Goal: Transaction & Acquisition: Obtain resource

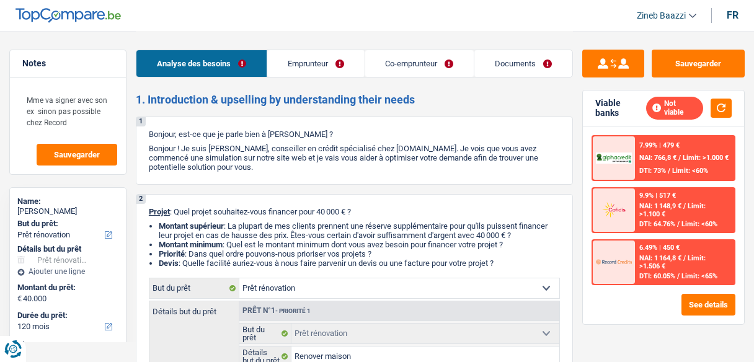
select select "renovation"
select select "120"
select select "renovation"
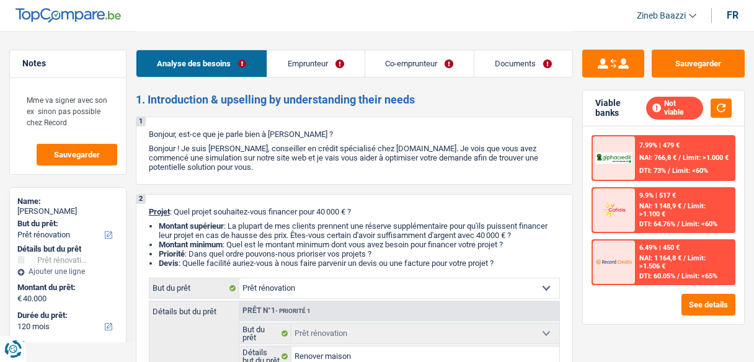
select select "false"
select select "120"
select select "worker"
select select "netSalary"
select select "rentalIncome"
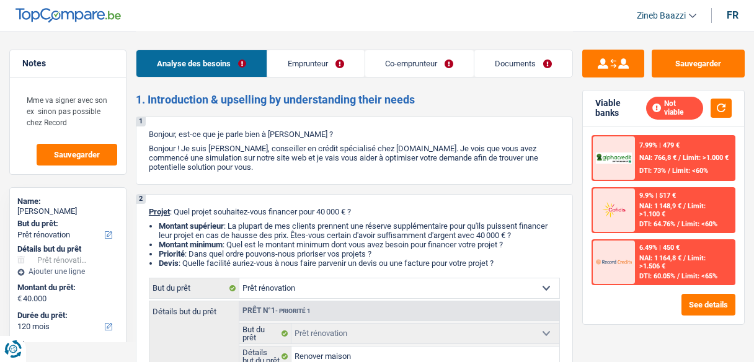
select select "mealVouchers"
select select "ownerWithMortgage"
select select "mortgage"
select select "300"
select select "personalLoan"
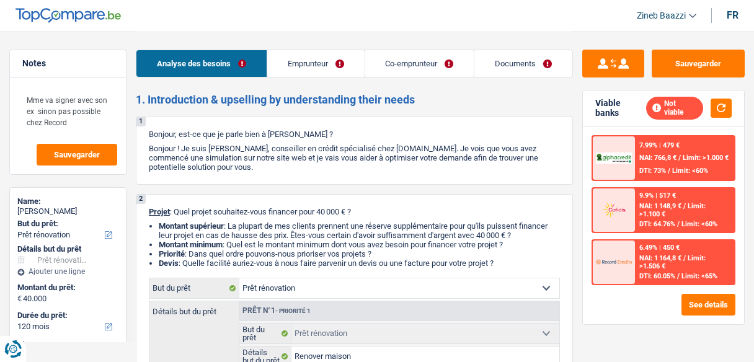
select select "smallWorks"
select select "84"
select select "personalLoan"
select select "smallWorks"
select select "120"
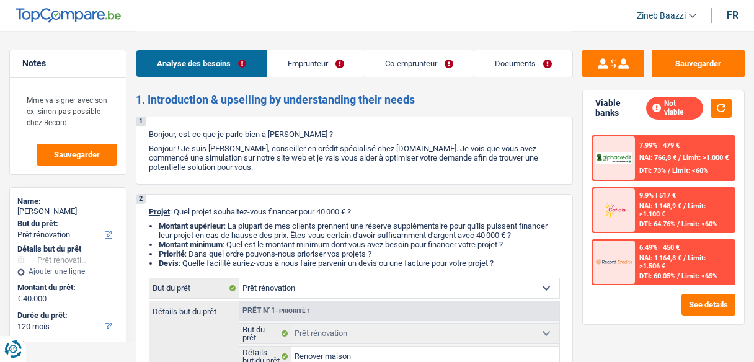
select select "renovation"
select select "false"
select select "120"
click at [469, 30] on header "Zineb Baazzi Se déconnecter fr" at bounding box center [377, 16] width 754 height 32
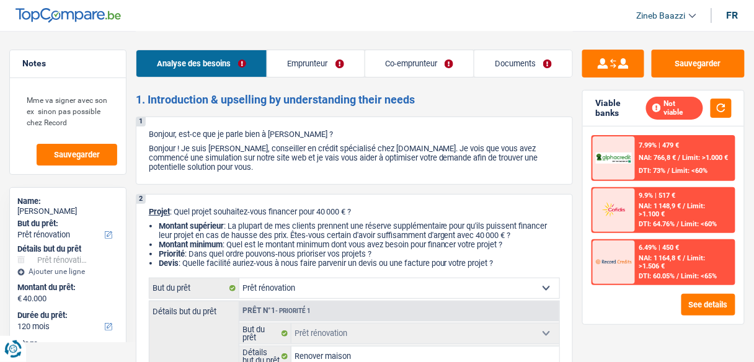
click at [468, 20] on header "Zineb Baazzi Se déconnecter fr" at bounding box center [377, 16] width 754 height 32
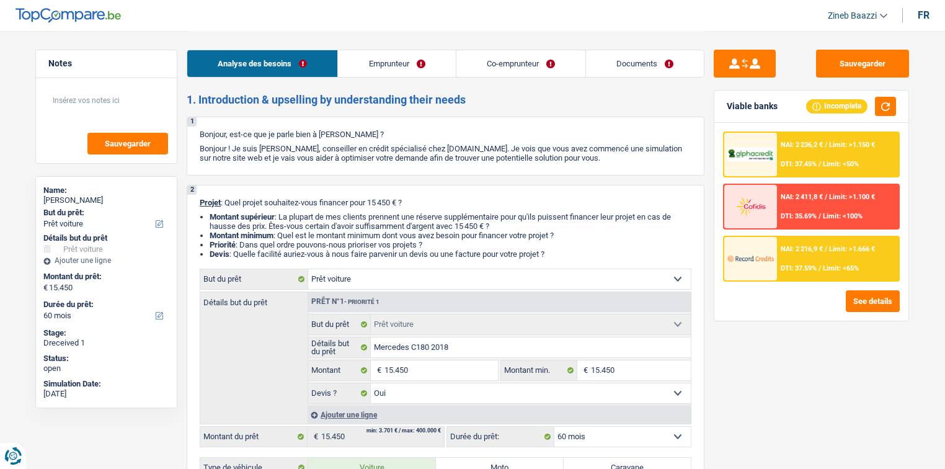
select select "car"
select select "60"
select select "car"
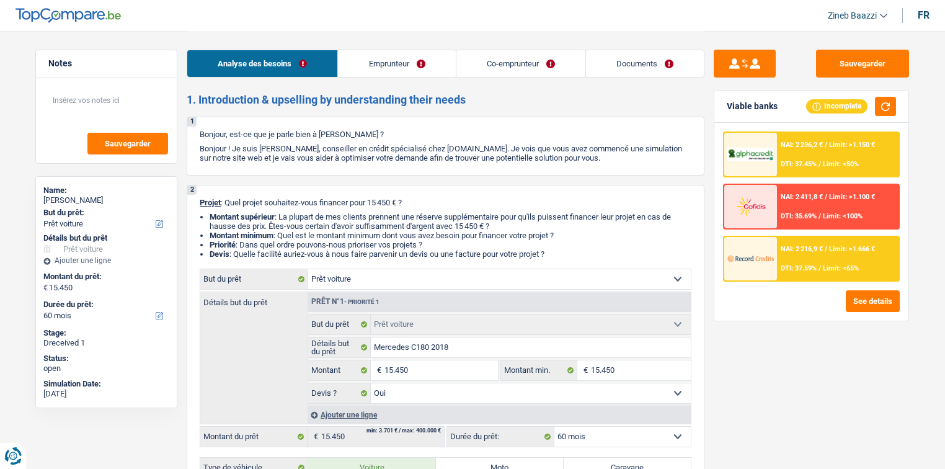
select select "yes"
select select "60"
select select "privateEmployee"
select select "independent"
select select "familyAllowances"
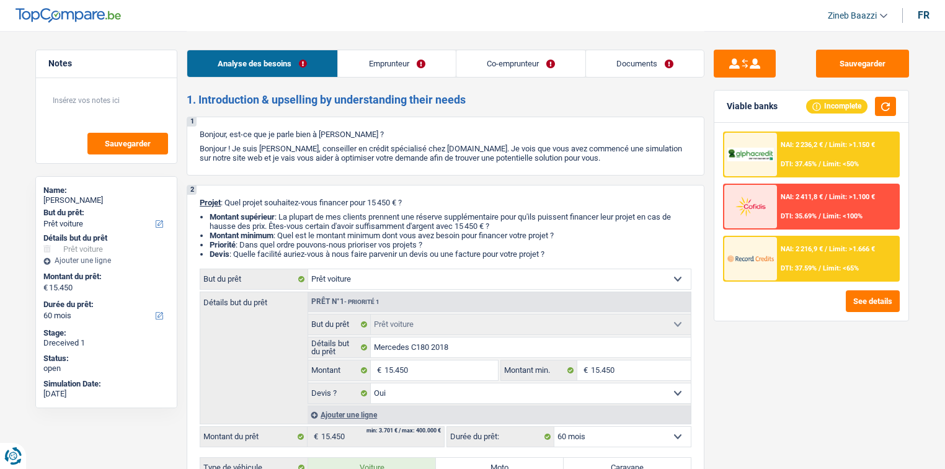
select select "netSalary"
select select "mealVouchers"
select select "netSalary"
select select "rents"
select select "car"
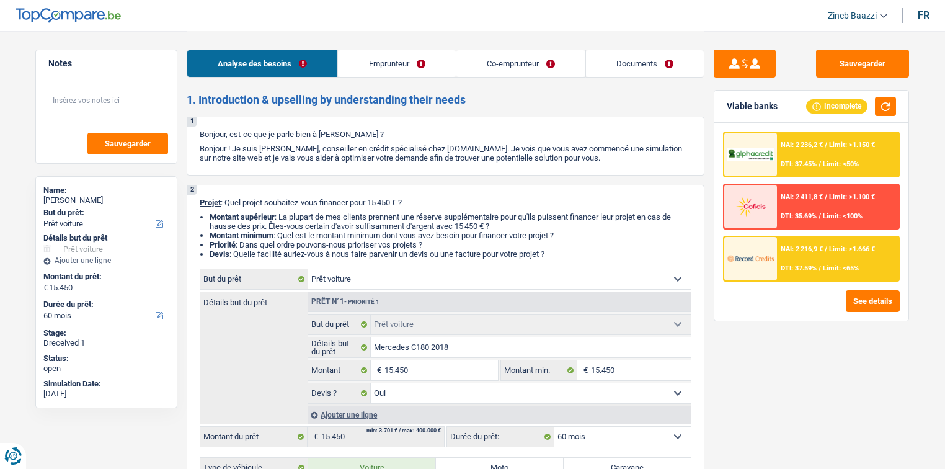
select select "car"
select select "yes"
select select "60"
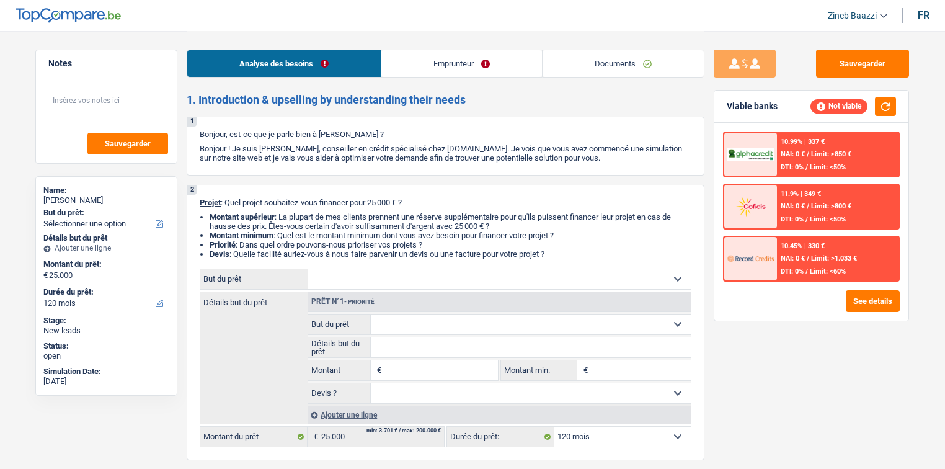
select select "120"
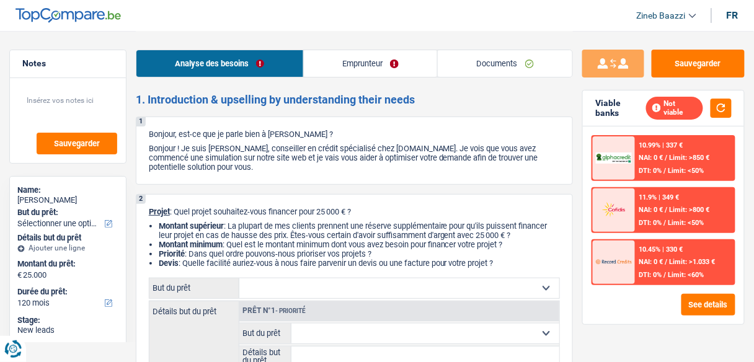
click at [423, 151] on p "Bonjour ! Je suis [PERSON_NAME], conseiller en crédit spécialisé chez [DOMAIN_N…" at bounding box center [354, 158] width 411 height 28
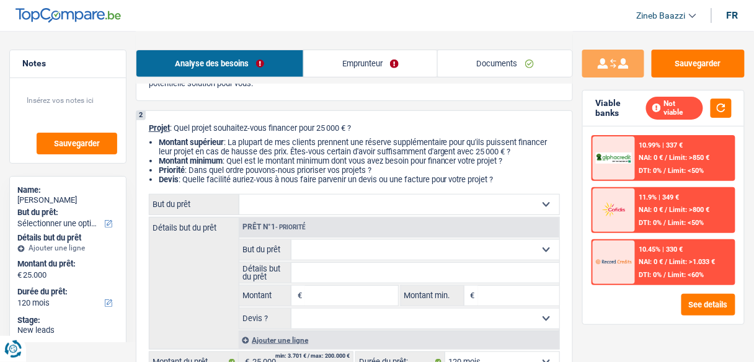
scroll to position [149, 0]
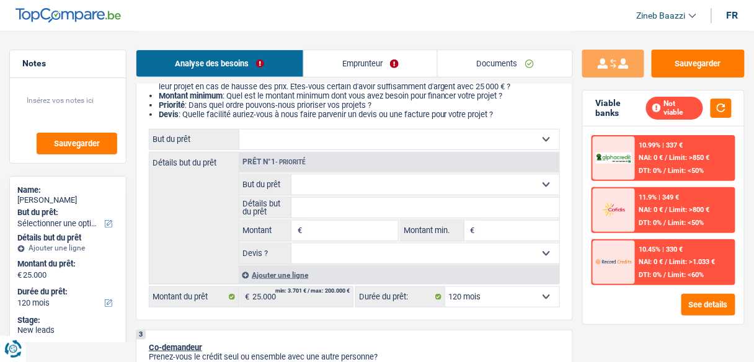
click at [377, 136] on select "Confort maison: meubles, textile, peinture, électroménager, outillage non-profe…" at bounding box center [399, 140] width 320 height 20
select select "car"
click at [239, 130] on select "Confort maison: meubles, textile, peinture, électroménager, outillage non-profe…" at bounding box center [399, 140] width 320 height 20
select select "car"
select select "60"
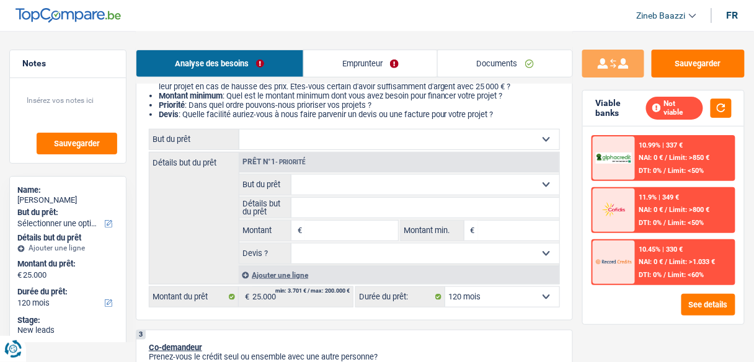
select select "car"
type input "25.000"
select select "60"
select select "car"
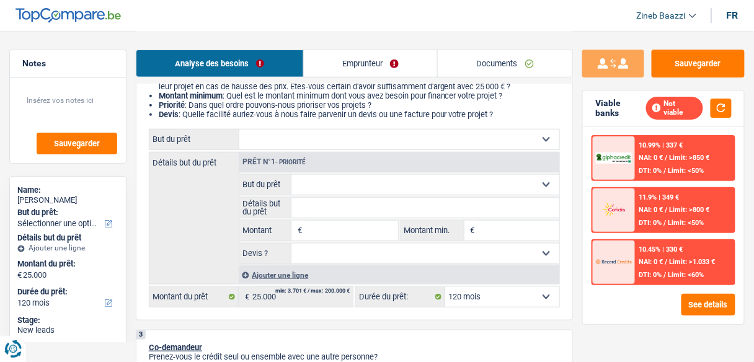
type input "25.000"
select select "60"
select select "car"
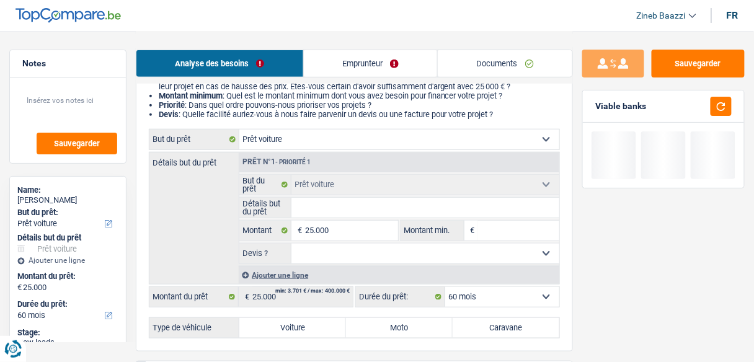
click at [318, 210] on input "Détails but du prêt" at bounding box center [425, 208] width 268 height 20
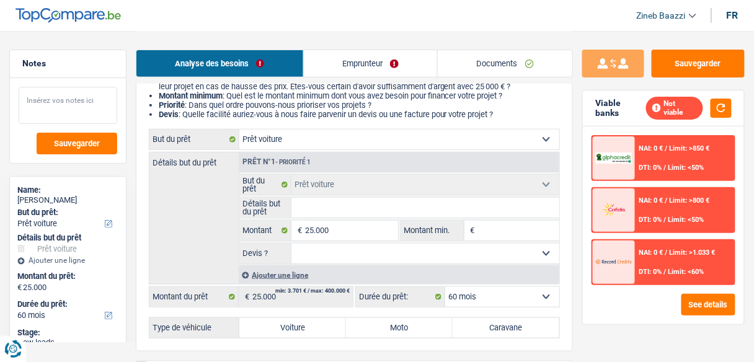
click at [97, 88] on textarea at bounding box center [68, 105] width 99 height 37
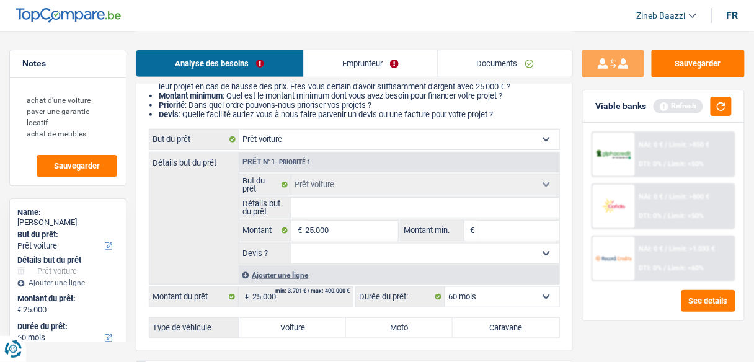
click at [295, 138] on select "Confort maison: meubles, textile, peinture, électroménager, outillage non-profe…" at bounding box center [399, 140] width 320 height 20
click at [215, 198] on div "Détails but du prêt Prêt n°1 - Priorité 1 Confort maison: meubles, textile, pei…" at bounding box center [354, 218] width 411 height 133
click at [102, 125] on textarea "achat d'une voiture payer une garantie locatif achat de meubles" at bounding box center [68, 117] width 99 height 60
click at [104, 132] on textarea "achat d'une voiture payer une garantie locatif achat de meubles" at bounding box center [68, 117] width 99 height 60
type textarea "achat d'une voiture payer une garantie locatif achat de meubles 25.000"
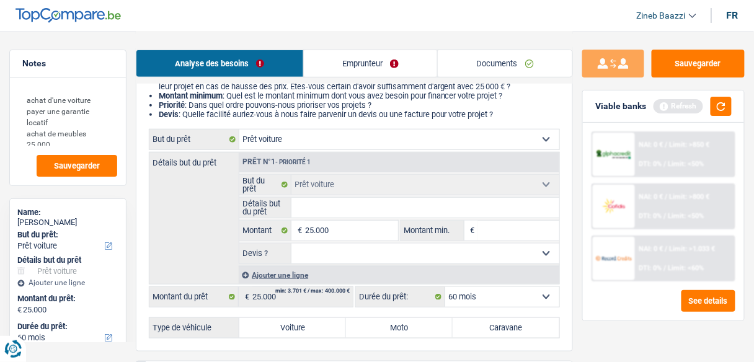
click at [305, 146] on select "Confort maison: meubles, textile, peinture, électroménager, outillage non-profe…" at bounding box center [399, 140] width 320 height 20
select select "household"
click at [239, 130] on select "Confort maison: meubles, textile, peinture, électroménager, outillage non-profe…" at bounding box center [399, 140] width 320 height 20
select select "household"
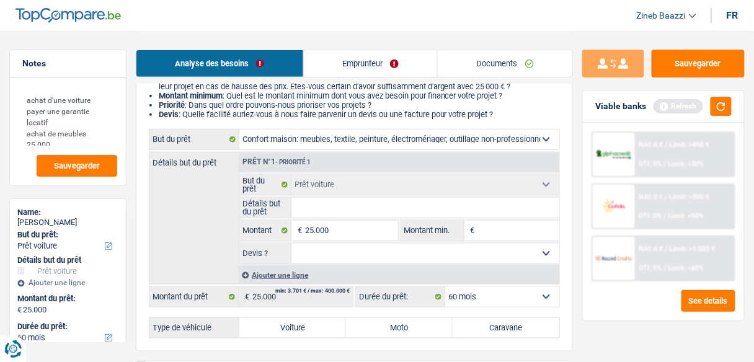
select select "household"
select select "car"
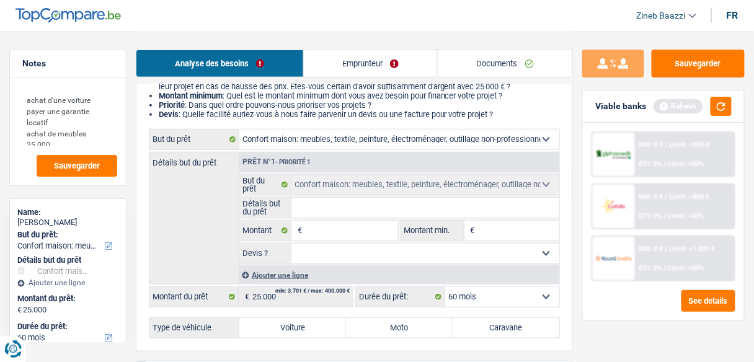
select select "car"
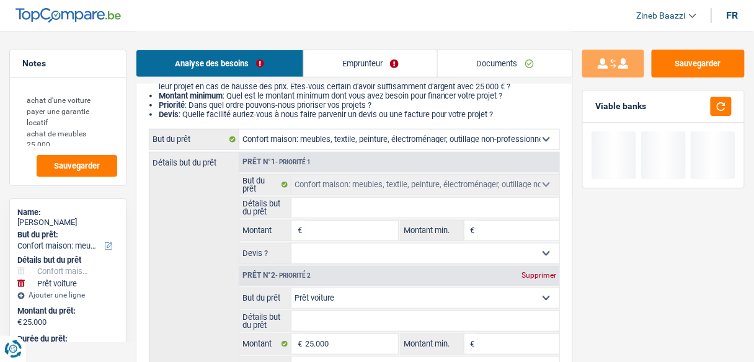
click at [491, 231] on input "Montant min." at bounding box center [518, 231] width 81 height 20
type input "2"
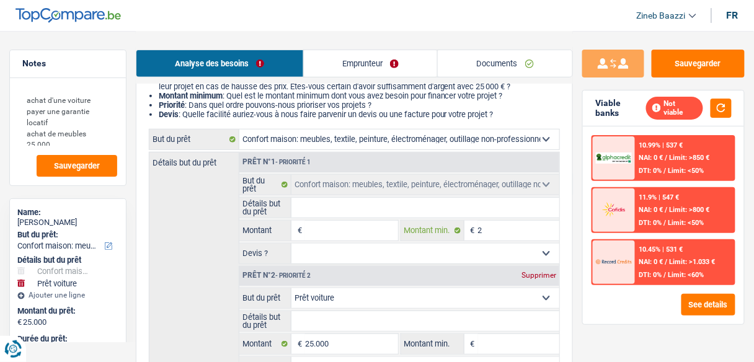
type input "25"
type input "250"
type input "2.500"
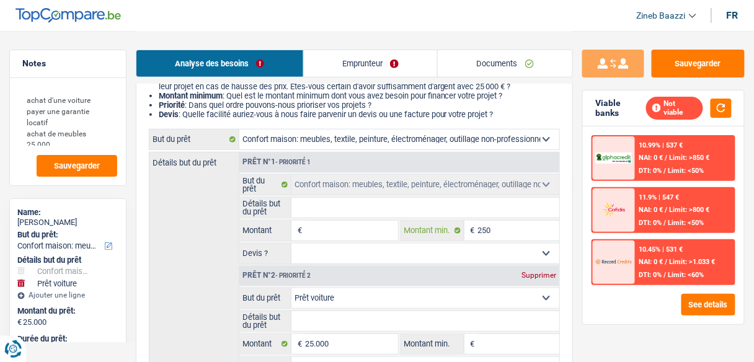
type input "2.500"
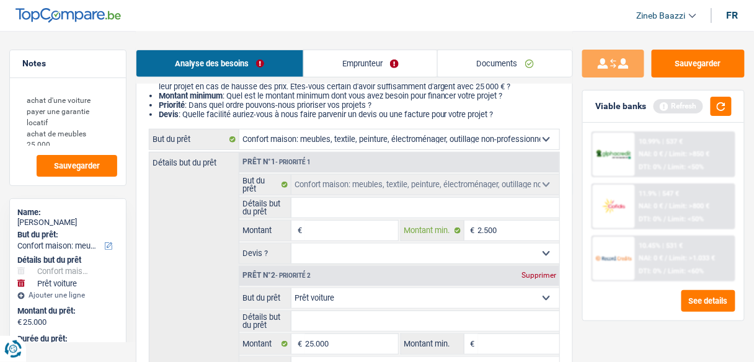
type input "25.000"
click at [333, 234] on input "Montant" at bounding box center [351, 231] width 92 height 20
type input "2"
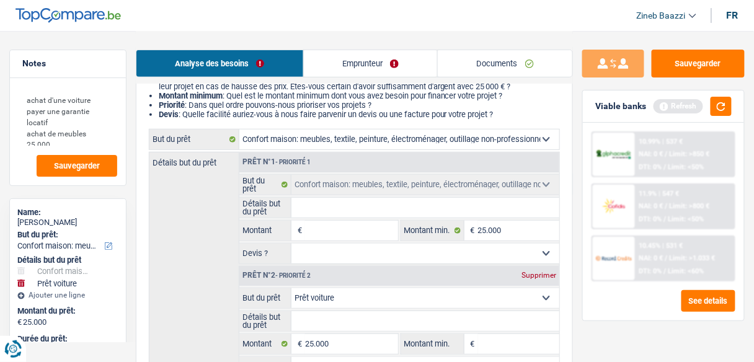
type input "2"
type input "25"
type input "250"
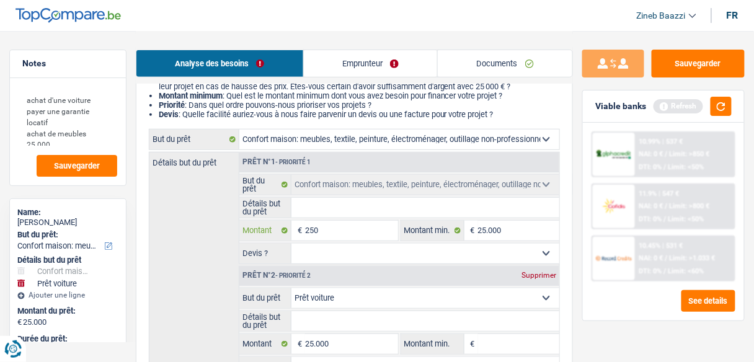
type input "2.500"
type input "25.000"
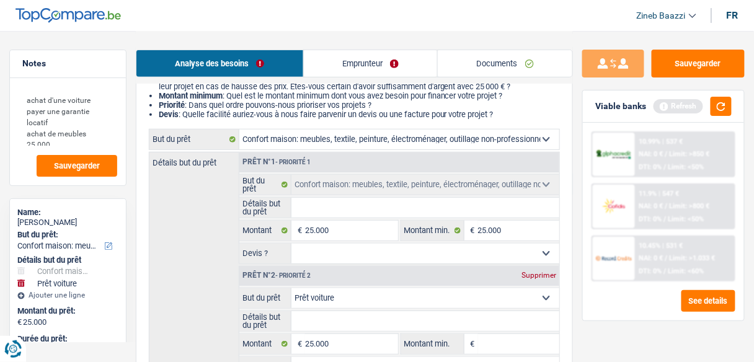
type input "50.000"
select select "144"
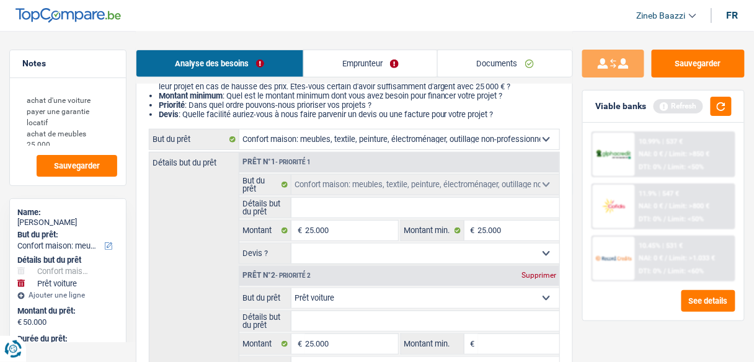
select select "144"
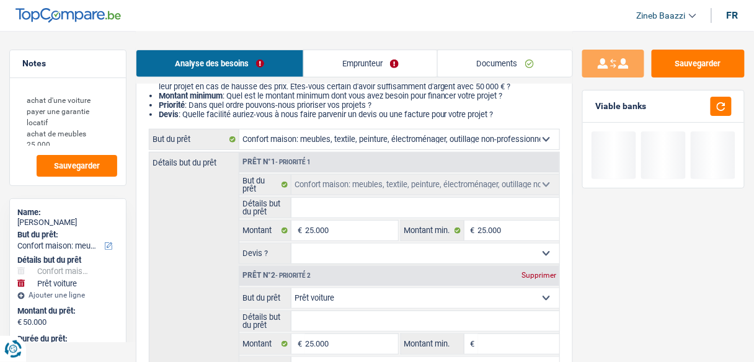
click at [322, 214] on input "Détails but du prêt" at bounding box center [425, 208] width 268 height 20
type input "a"
type input "ac"
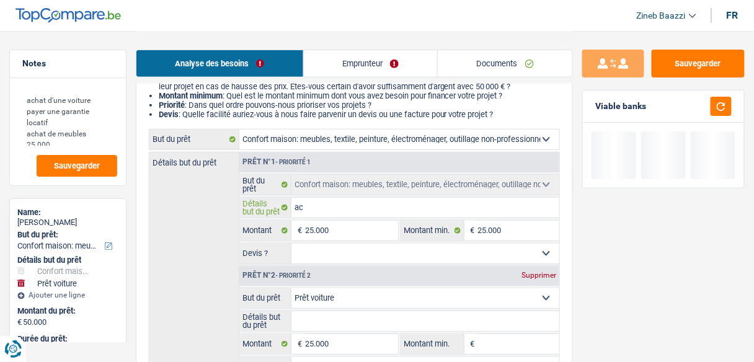
type input "ach"
type input "acha"
type input "achat"
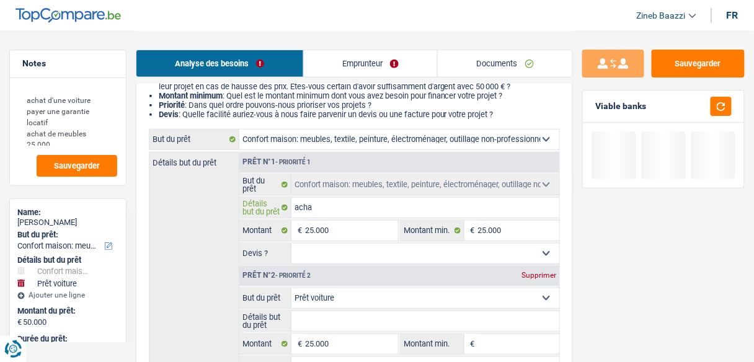
type input "achat"
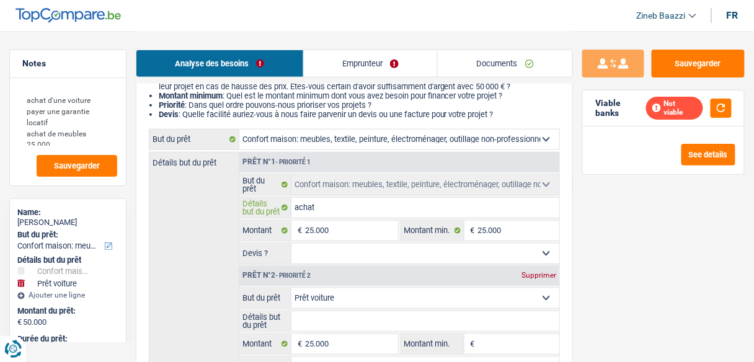
type input "achat d"
type input "achat de"
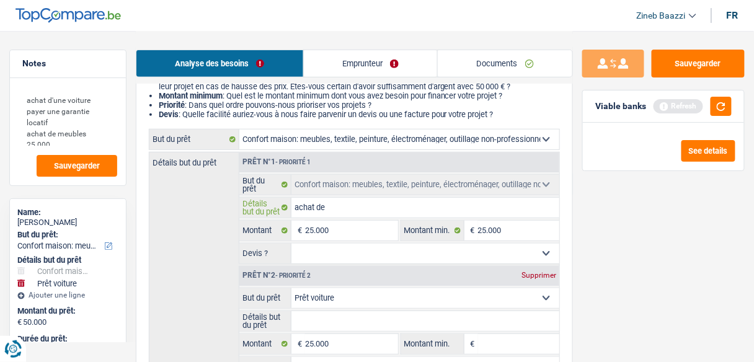
type input "achat de"
type input "achat de m"
type input "achat de mo"
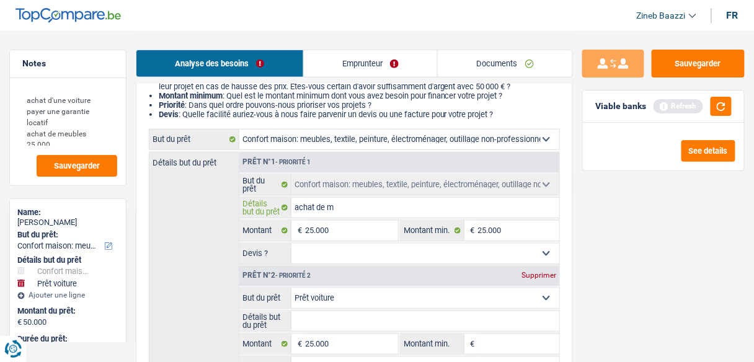
type input "achat de mo"
type input "achat de mob"
type input "achat de mobi"
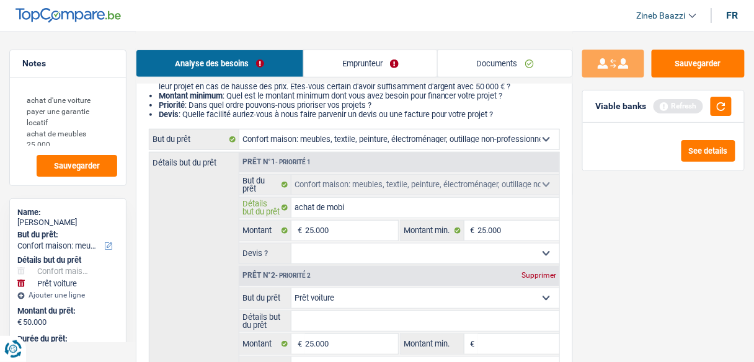
type input "achat de mobil"
type input "achat de mobile"
type input "achat de mobiler"
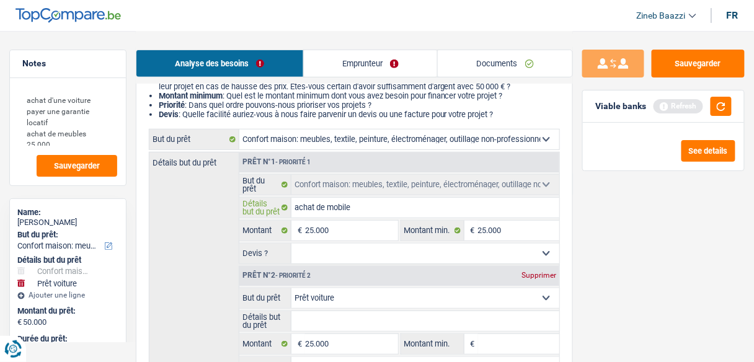
type input "achat de mobiler"
type input "achat de mobiler p"
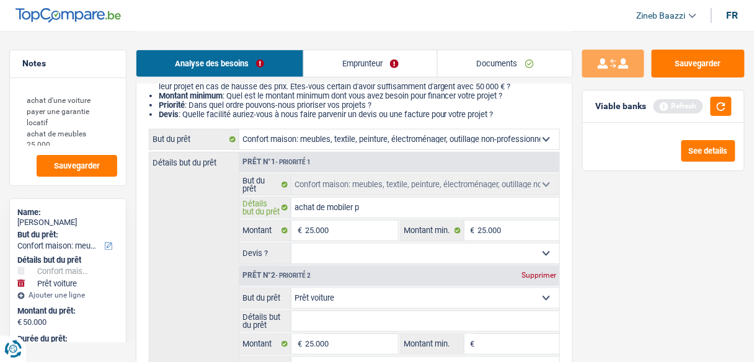
type input "achat de mobiler po"
type input "achat de mobiler pou"
type input "achat de mobiler pour"
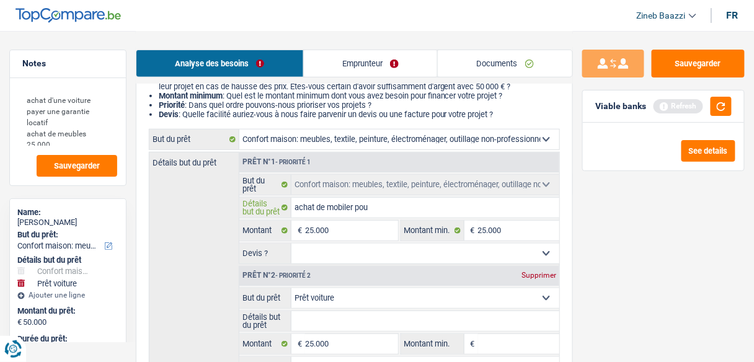
type input "achat de mobiler pour"
type input "achat de mobiler pour u"
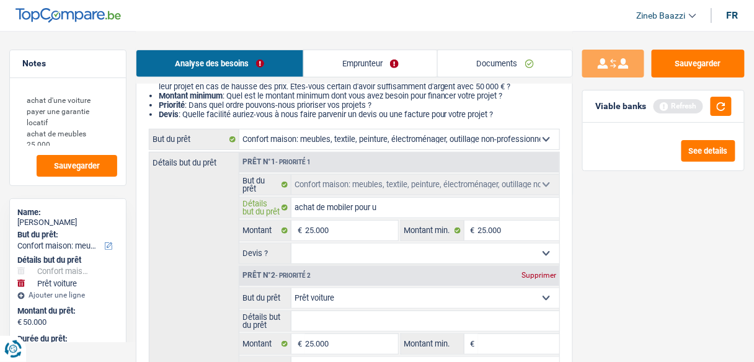
type input "achat de mobiler pour un"
type input "achat de mobiler pour une"
type input "achat de mobiler pour un"
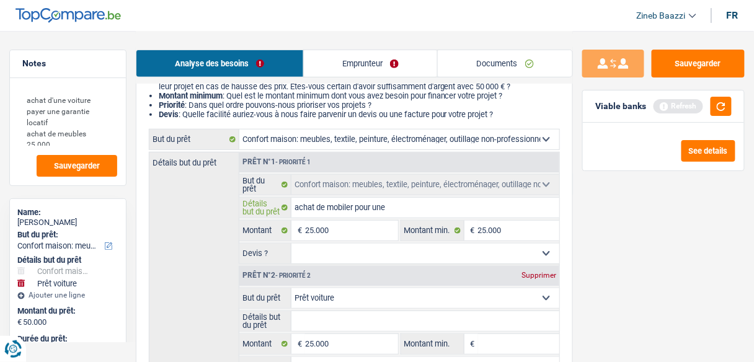
type input "achat de mobiler pour un"
type input "achat de mobiler pour un a"
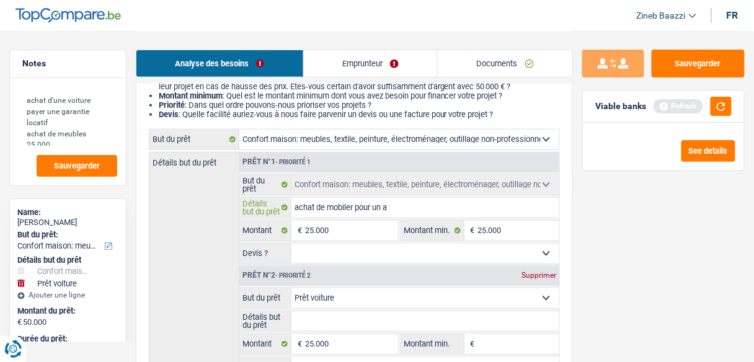
type input "achat de mobiler pour un ap"
type input "achat de mobiler pour un app"
type input "achat de mobiler pour un appa"
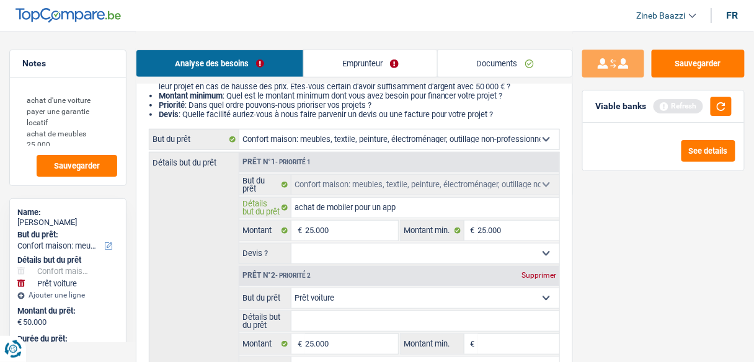
type input "achat de mobiler pour un appa"
type input "achat de mobiler pour un appar"
type input "achat de mobiler pour un appart"
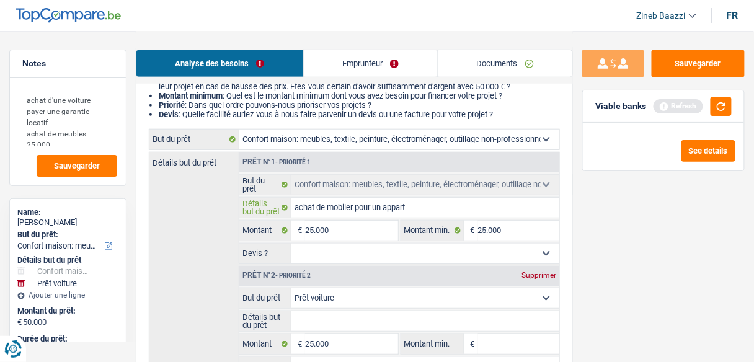
type input "achat de mobiler pour un apparte"
type input "achat de mobiler pour un appartem"
type input "achat de mobiler pour un apparteme"
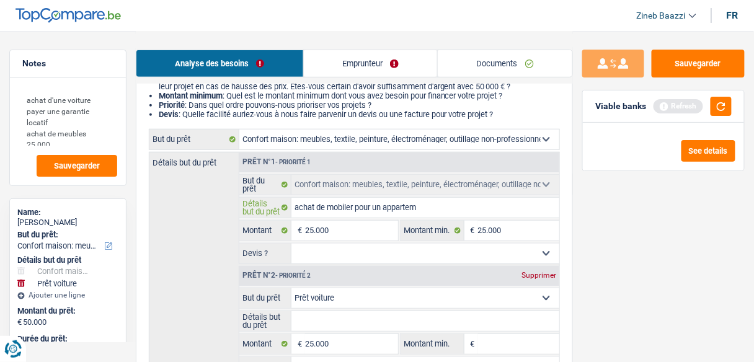
type input "achat de mobiler pour un apparteme"
type input "achat de mobiler pour un appartemen"
click at [321, 214] on input "achat de mobiler pour un appartemen" at bounding box center [425, 208] width 268 height 20
type input "achat e mobiler pour un appartemen"
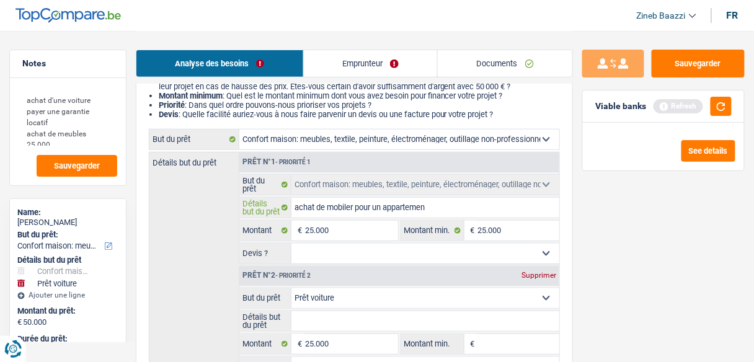
type input "achat e mobiler pour un appartemen"
type input "achate mobiler pour un appartemen"
type input "achae mobiler pour un appartemen"
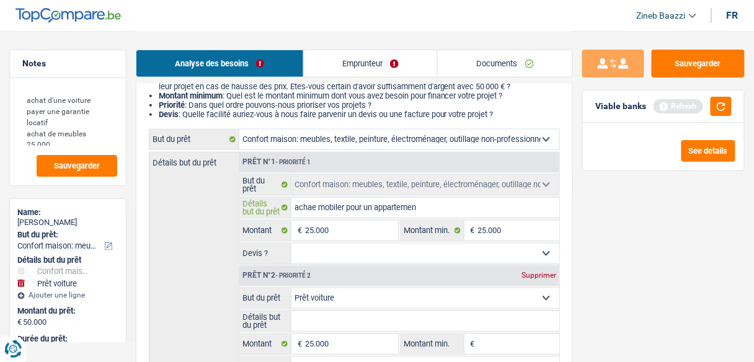
type input "achae mobiler pour un appartemen$"
type input "achae mobiler pour un appartemen$$"
type input "achae mobiler pour un appartemen$"
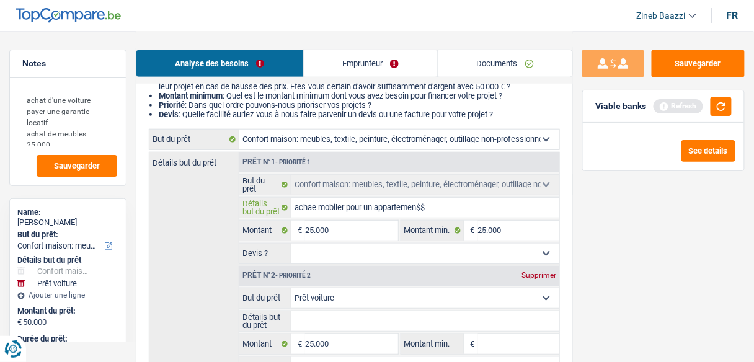
type input "achae mobiler pour un appartemen$"
type input "achae mobiler pour un appartemen"
type input "achae mobiler pour un appar"
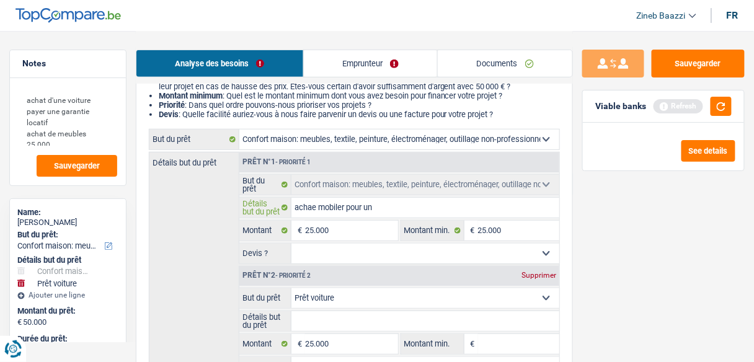
type input "achae mobiler pour u"
type input "achae mobiler pou"
type input "achae mobil"
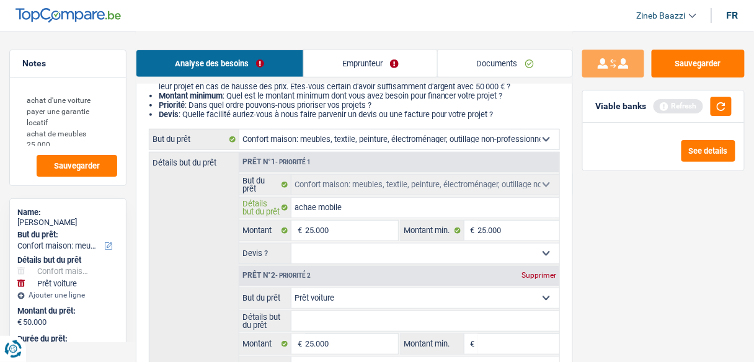
type input "achae mobil"
type input "ach"
type input "ac"
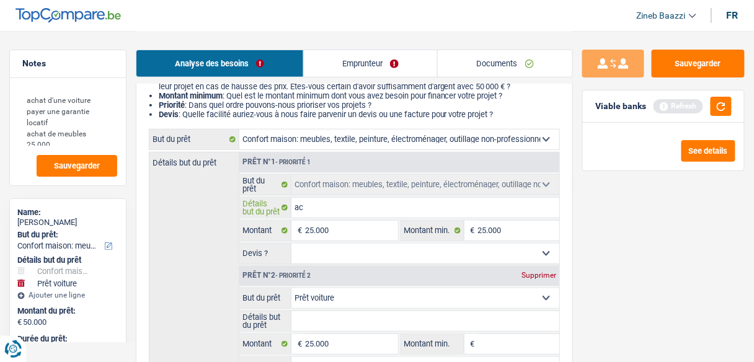
type input "ach"
type input "acha"
type input "achat"
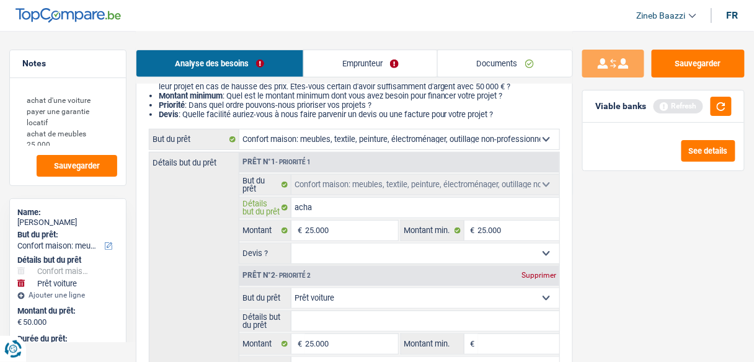
type input "achat"
type input "achat d"
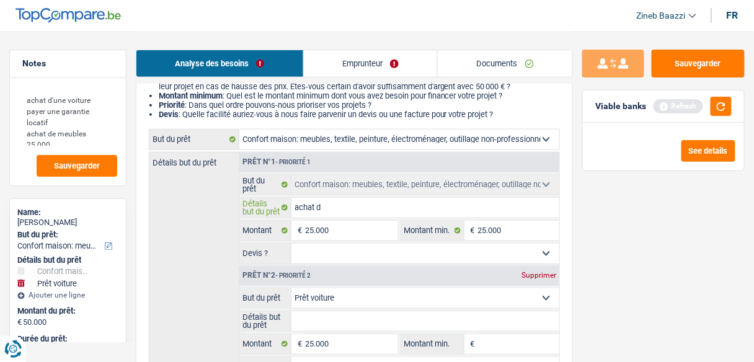
type input "achat de"
type input "achat de c"
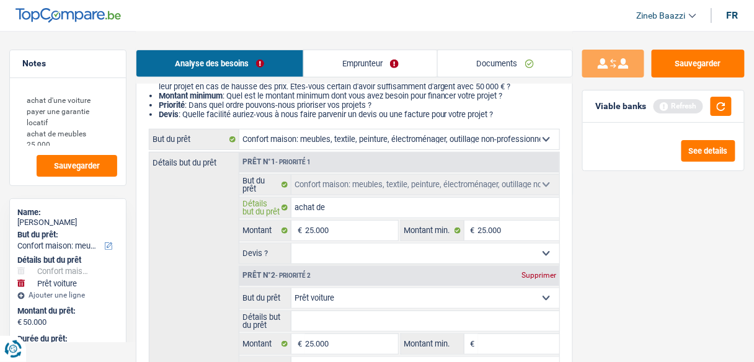
type input "achat de c"
type input "achat de co"
type input "achat de con"
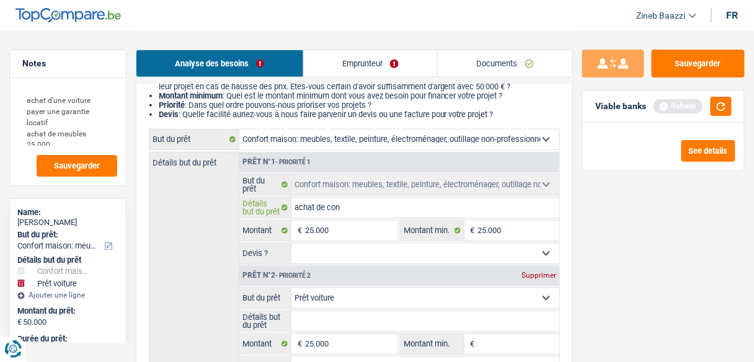
type input "achat de conf"
type input "achat de confo"
type input "achat de confor"
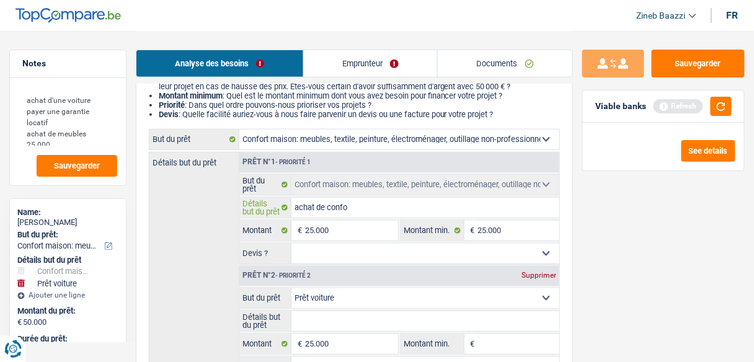
type input "achat de confor"
type input "achat de confort"
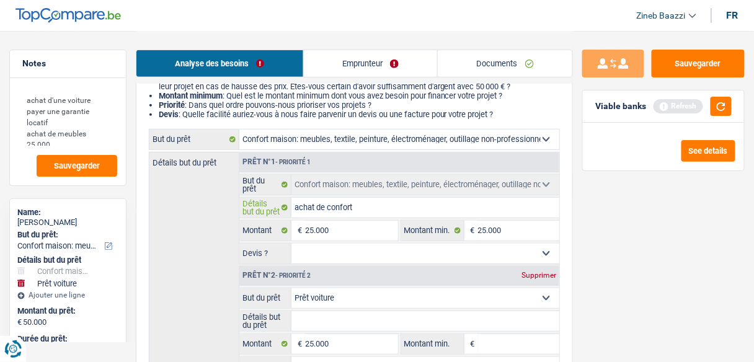
type input "achat de confort m"
type input "achat de confort ma"
type input "achat de confort mai"
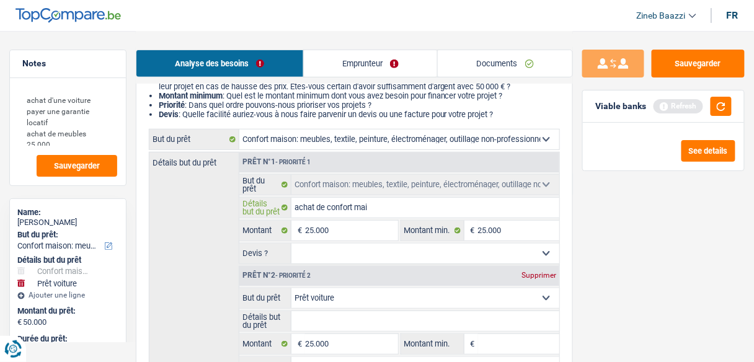
type input "achat de confort mai"
type input "achat de confort mais"
type input "achat de confort maisp"
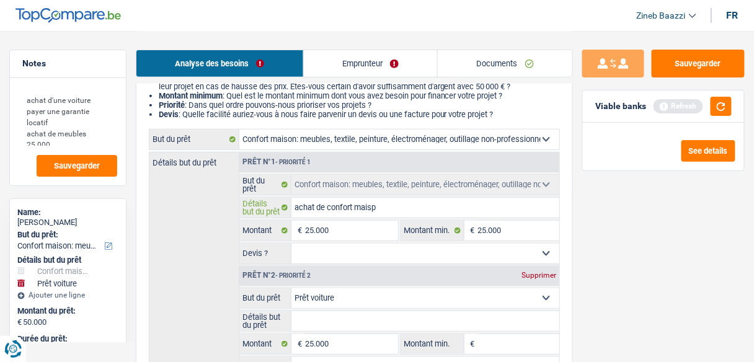
type input "achat de confort mais"
type input "achat de confort maiso"
type input "achat de confort maison"
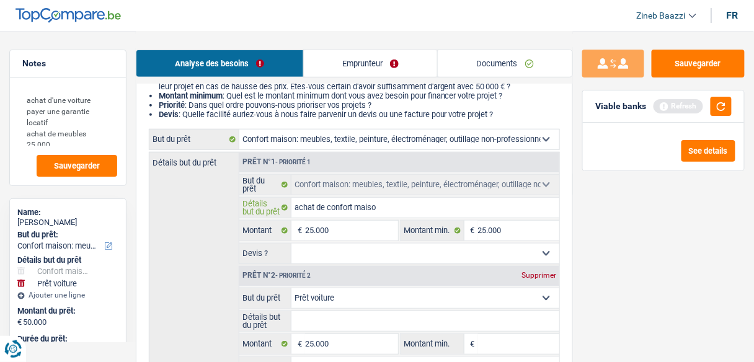
type input "achat de confort maison"
click at [383, 251] on select "Oui Non Non répondu Sélectionner une option" at bounding box center [425, 254] width 268 height 20
click at [291, 244] on select "Oui Non Non répondu Sélectionner une option" at bounding box center [425, 254] width 268 height 20
click at [541, 272] on div "Supprimer" at bounding box center [538, 275] width 41 height 7
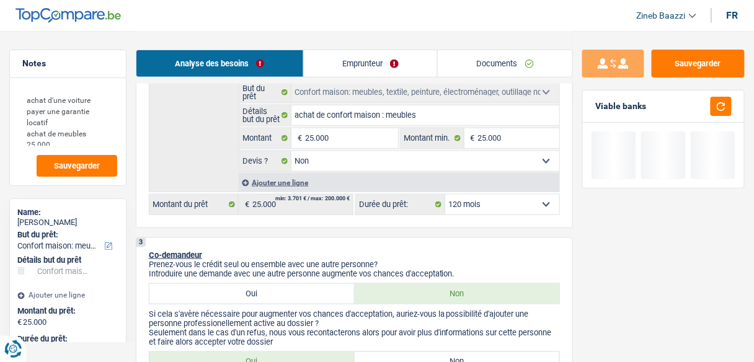
scroll to position [347, 0]
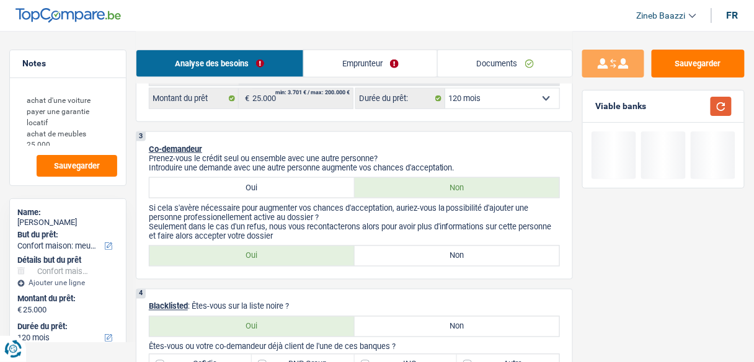
click at [718, 107] on button "button" at bounding box center [721, 106] width 21 height 19
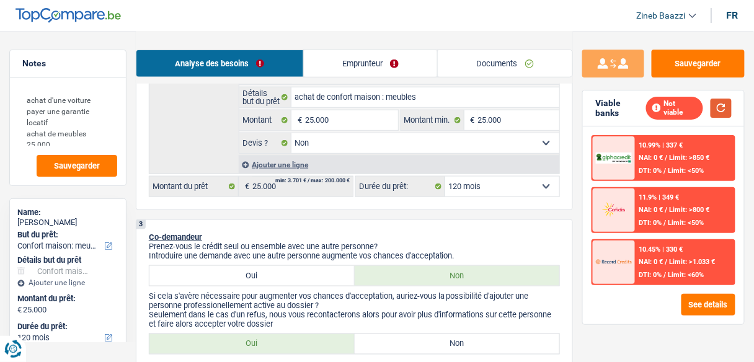
scroll to position [248, 0]
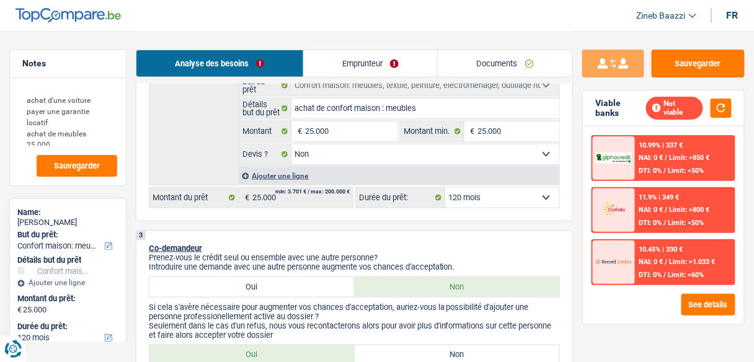
click at [530, 189] on select "12 mois 18 mois 24 mois 30 mois 36 mois 42 mois 48 mois 60 mois 72 mois 84 mois…" at bounding box center [502, 198] width 114 height 20
click at [445, 188] on select "12 mois 18 mois 24 mois 30 mois 36 mois 42 mois 48 mois 60 mois 72 mois 84 mois…" at bounding box center [502, 198] width 114 height 20
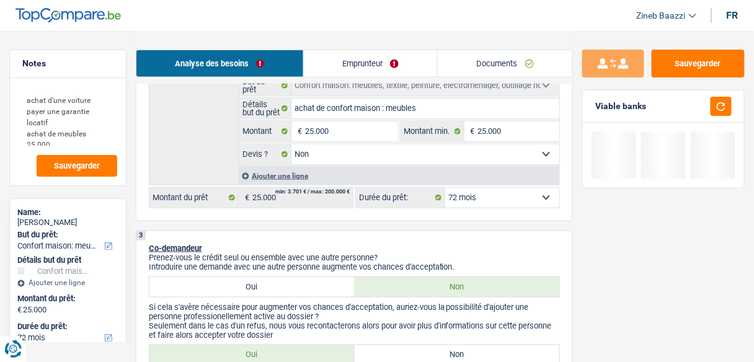
click at [739, 101] on div "Viable banks" at bounding box center [663, 107] width 161 height 32
click at [734, 102] on div "Viable banks" at bounding box center [663, 107] width 161 height 32
click at [727, 107] on button "button" at bounding box center [721, 106] width 21 height 19
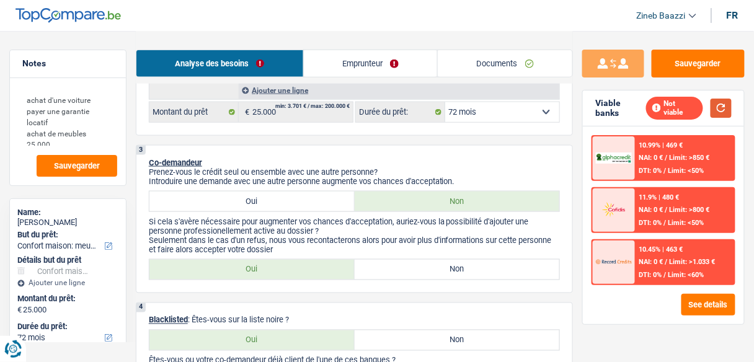
scroll to position [347, 0]
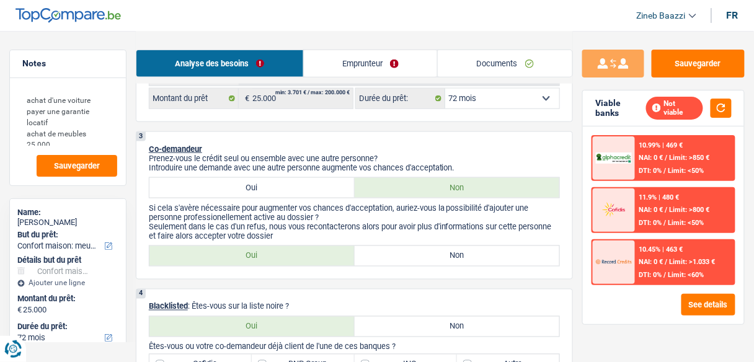
click at [440, 254] on label "Non" at bounding box center [457, 256] width 205 height 20
click at [440, 254] on input "Non" at bounding box center [457, 256] width 205 height 20
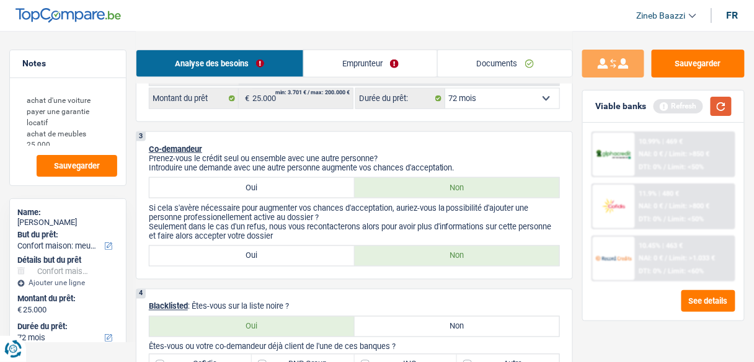
click at [712, 105] on button "button" at bounding box center [721, 106] width 21 height 19
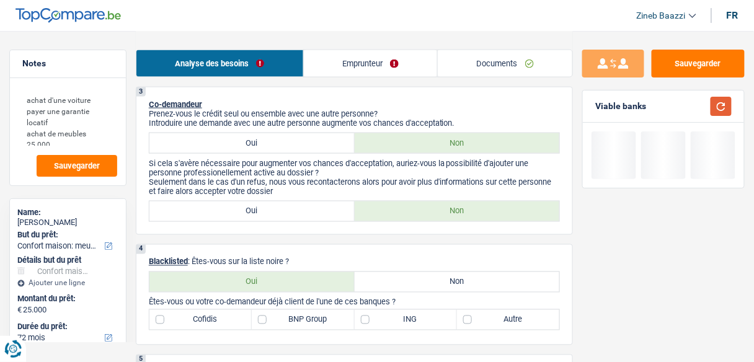
scroll to position [447, 0]
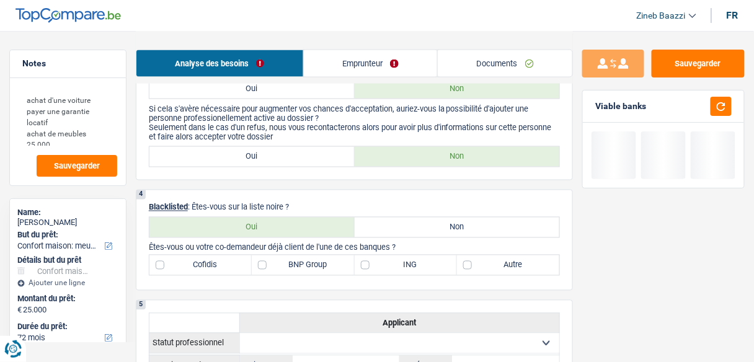
click at [428, 234] on label "Non" at bounding box center [457, 228] width 205 height 20
click at [428, 234] on input "Non" at bounding box center [457, 228] width 205 height 20
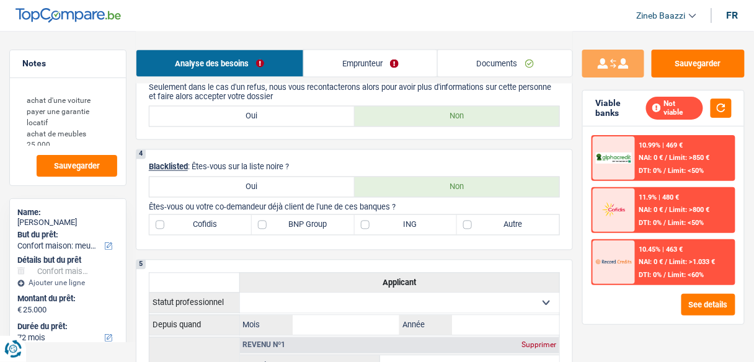
scroll to position [546, 0]
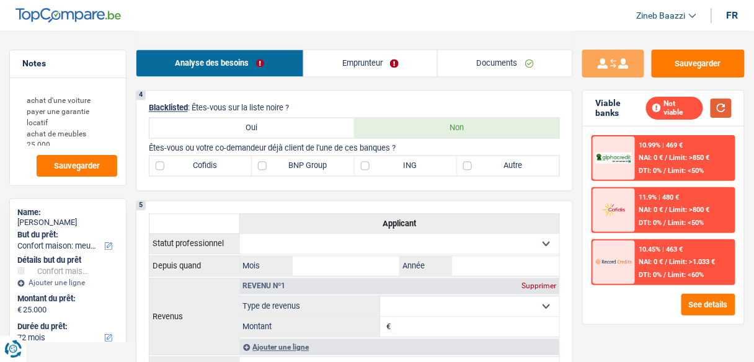
click at [714, 109] on button "button" at bounding box center [721, 108] width 21 height 19
click at [473, 159] on label "Autre" at bounding box center [508, 166] width 102 height 20
click at [473, 159] on input "Autre" at bounding box center [508, 166] width 102 height 20
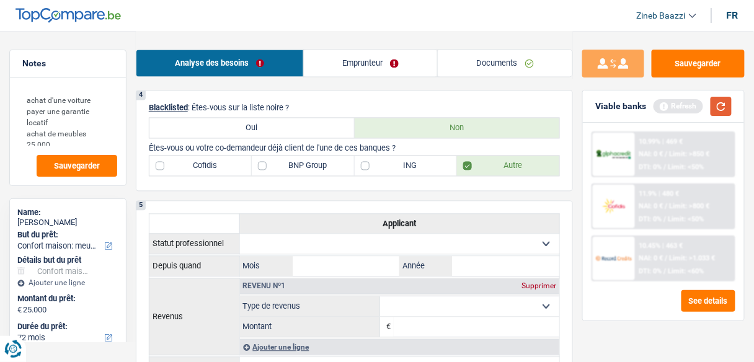
click at [722, 109] on button "button" at bounding box center [721, 106] width 21 height 19
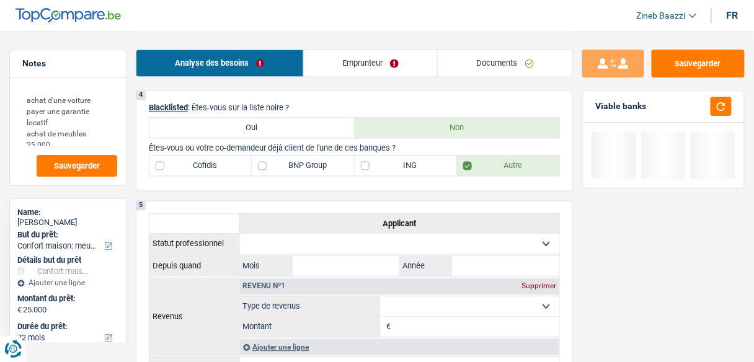
click at [529, 185] on div "4 Blacklisted : Êtes-vous sur la liste noire ? Oui Non Êtes-vous ou votre co-de…" at bounding box center [354, 141] width 437 height 101
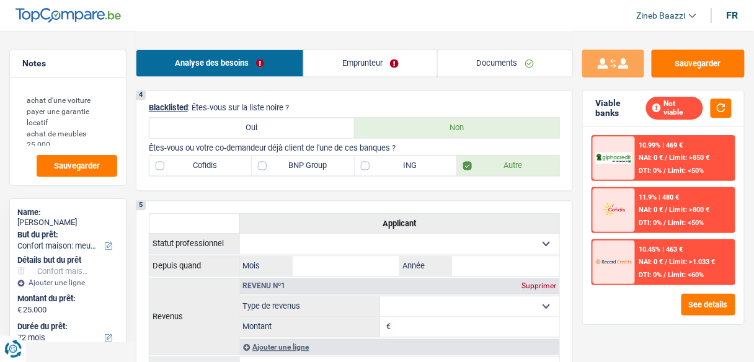
click at [409, 63] on link "Emprunteur" at bounding box center [371, 63] width 134 height 27
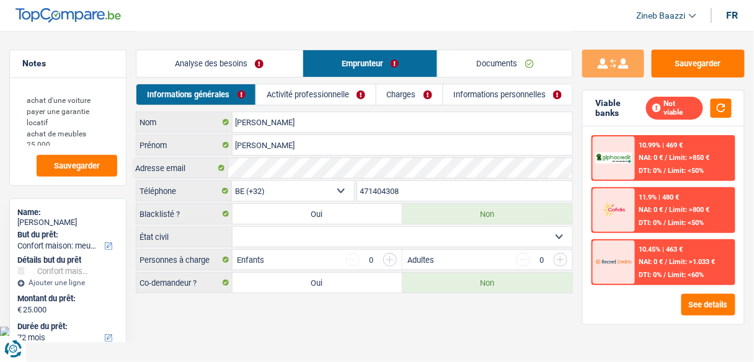
scroll to position [0, 0]
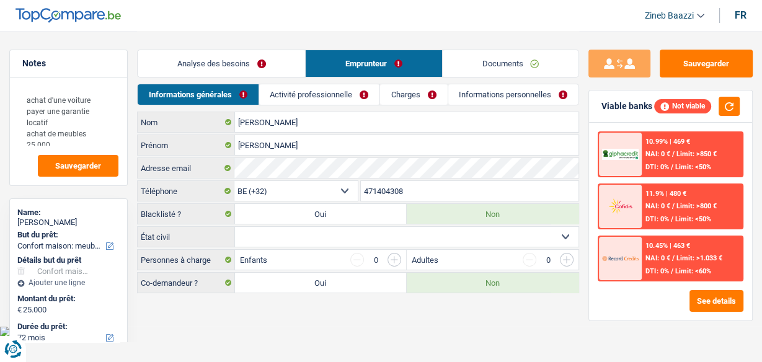
click at [276, 231] on select "Célibataire Marié(e) Cohabitant(e) légal(e) Divorcé(e) Veuf(ve) Séparé (de fait…" at bounding box center [407, 237] width 344 height 20
click at [495, 239] on select "Célibataire Marié(e) Cohabitant(e) légal(e) Divorcé(e) Veuf(ve) Séparé (de fait…" at bounding box center [407, 237] width 344 height 20
click at [235, 227] on select "Célibataire Marié(e) Cohabitant(e) légal(e) Divorcé(e) Veuf(ve) Séparé (de fait…" at bounding box center [407, 237] width 344 height 20
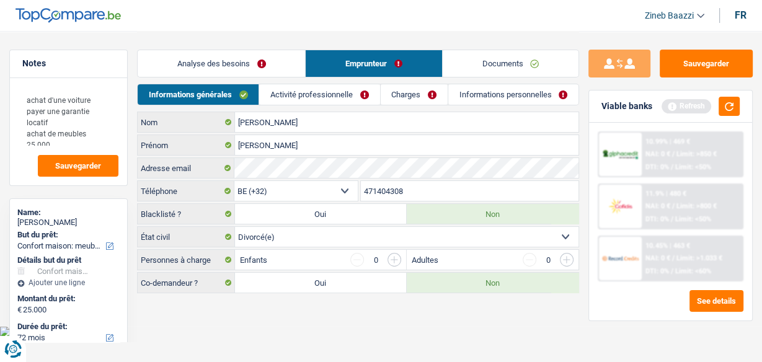
click at [203, 323] on body "Vous avez le contrôle de vos données Nous utilisons des cookies, tout comme nos…" at bounding box center [381, 168] width 762 height 337
click at [732, 105] on button "button" at bounding box center [729, 106] width 21 height 19
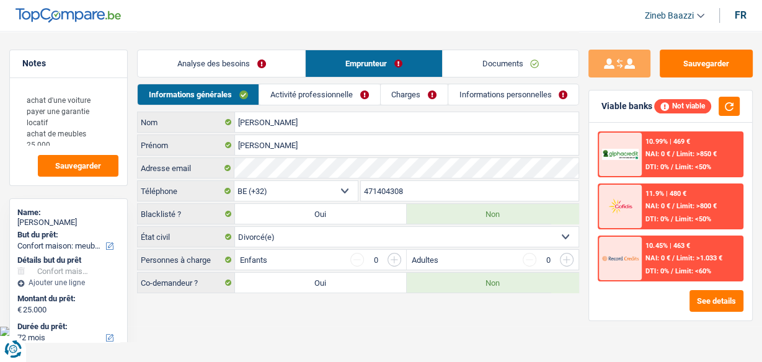
click at [346, 93] on link "Activité professionnelle" at bounding box center [319, 94] width 120 height 20
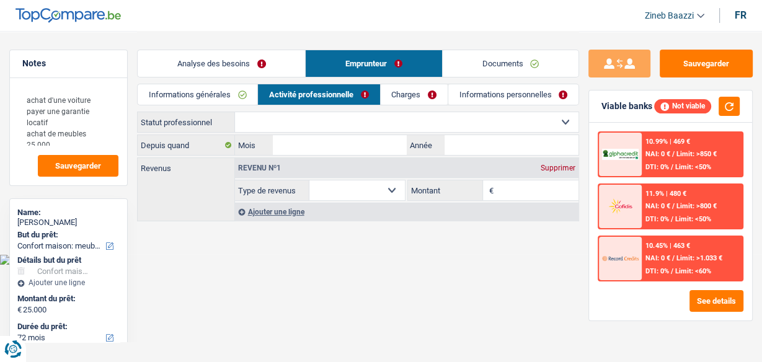
click at [262, 129] on select "Ouvrier Employé privé Employé public Invalide Indépendant Pensionné Chômeur Mut…" at bounding box center [407, 122] width 344 height 20
click at [288, 130] on select "Ouvrier Employé privé Employé public Invalide Indépendant Pensionné Chômeur Mut…" at bounding box center [407, 122] width 344 height 20
click at [275, 124] on select "Ouvrier Employé privé Employé public Invalide Indépendant Pensionné Chômeur Mut…" at bounding box center [407, 122] width 344 height 20
click at [235, 112] on select "Ouvrier Employé privé Employé public Invalide Indépendant Pensionné Chômeur Mut…" at bounding box center [407, 122] width 344 height 20
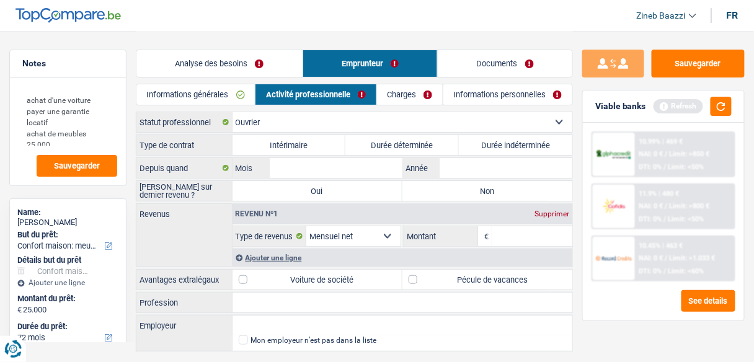
click at [303, 146] on label "Intérimaire" at bounding box center [289, 145] width 113 height 20
click at [303, 146] on input "Intérimaire" at bounding box center [289, 145] width 113 height 20
click at [303, 146] on label "Intérimaire" at bounding box center [289, 145] width 113 height 20
click at [303, 146] on input "Intérimaire" at bounding box center [289, 145] width 113 height 20
click at [303, 176] on input "Mois" at bounding box center [336, 168] width 133 height 20
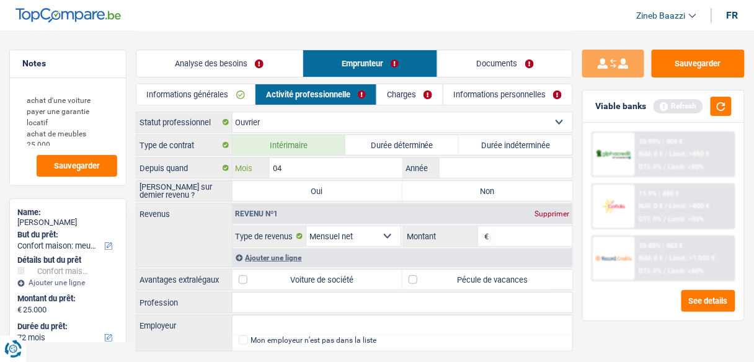
click at [381, 167] on input "04" at bounding box center [336, 168] width 133 height 20
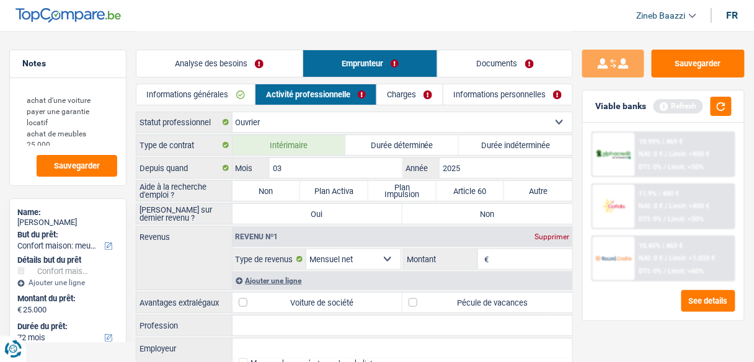
click at [412, 146] on label "Durée déterminée" at bounding box center [401, 145] width 113 height 20
click at [412, 146] on input "Durée déterminée" at bounding box center [401, 145] width 113 height 20
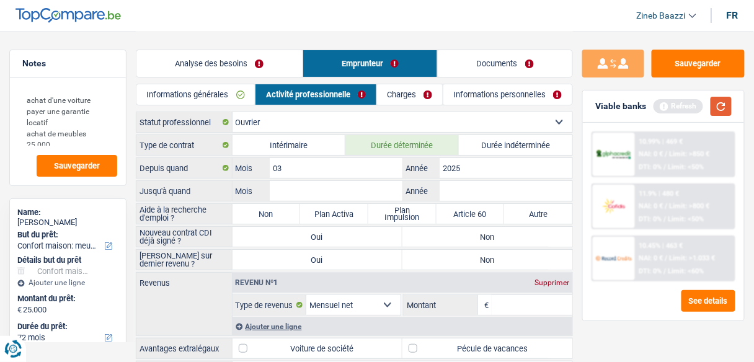
click at [713, 108] on button "button" at bounding box center [721, 106] width 21 height 19
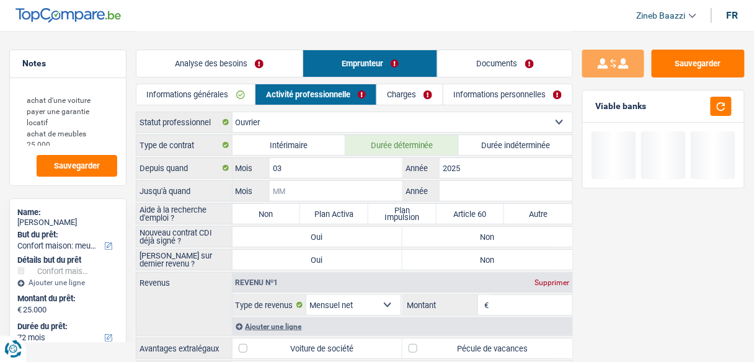
click at [379, 187] on input "Mois" at bounding box center [336, 191] width 133 height 20
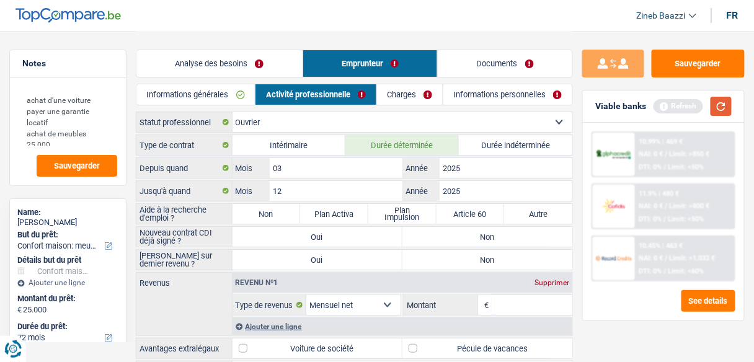
click at [722, 112] on button "button" at bounding box center [721, 106] width 21 height 19
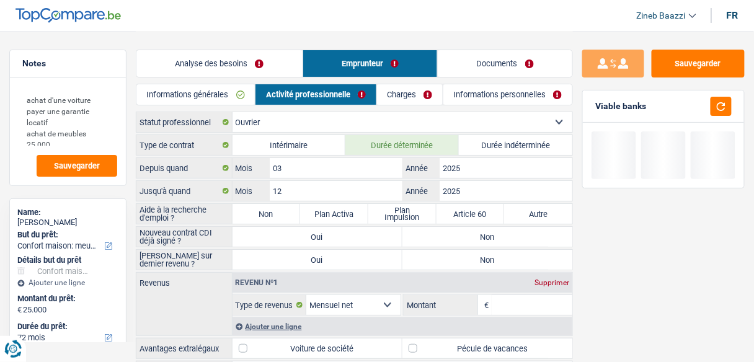
click at [244, 210] on label "Non" at bounding box center [267, 214] width 68 height 20
click at [244, 210] on input "Non" at bounding box center [267, 214] width 68 height 20
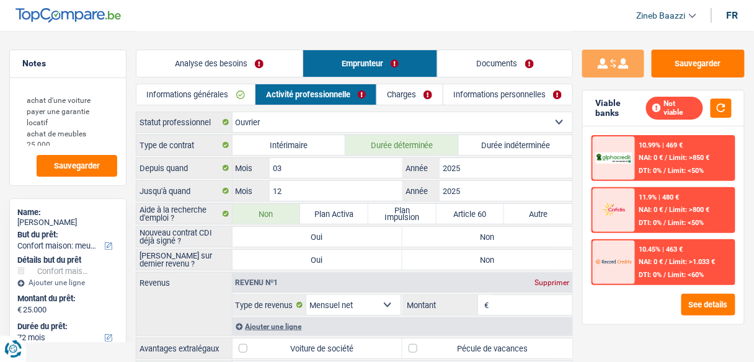
click at [468, 235] on label "Non" at bounding box center [488, 237] width 170 height 20
click at [468, 235] on input "Non" at bounding box center [488, 237] width 170 height 20
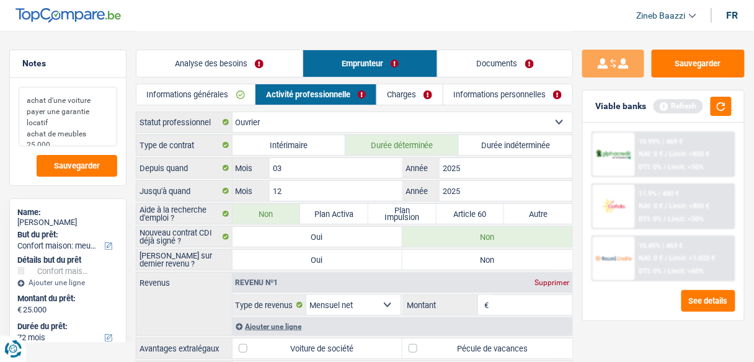
click at [114, 127] on textarea "achat d'une voiture payer une garantie locatif achat de meubles 25.000" at bounding box center [68, 117] width 99 height 60
click at [110, 134] on textarea "achat d'une voiture payer une garantie locatif achat de meubles 25.000" at bounding box center [68, 117] width 99 height 60
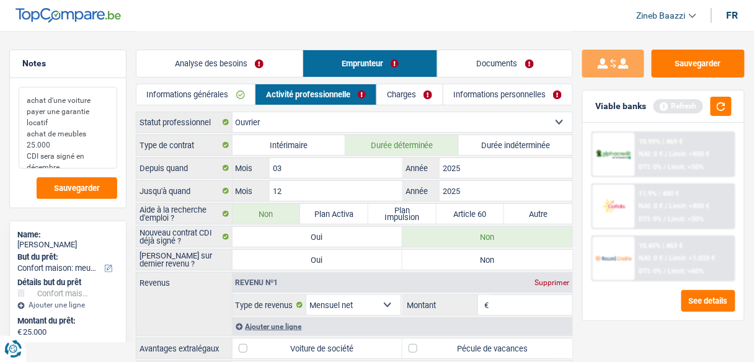
scroll to position [95, 0]
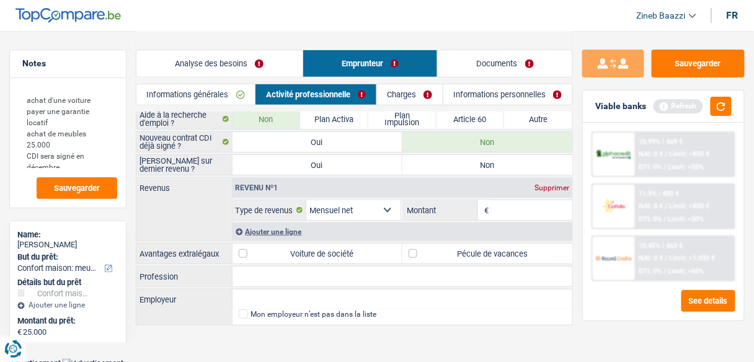
click at [491, 167] on label "Non" at bounding box center [488, 165] width 170 height 20
click at [491, 167] on input "Non" at bounding box center [488, 165] width 170 height 20
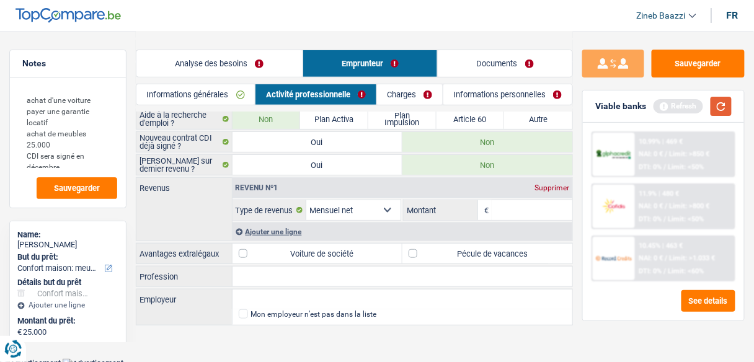
click at [726, 104] on button "button" at bounding box center [721, 106] width 21 height 19
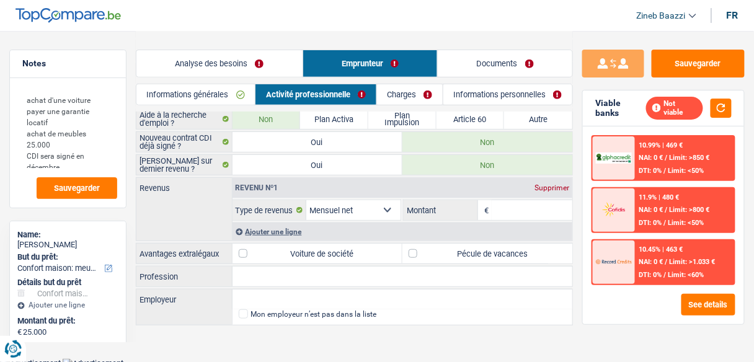
click at [499, 200] on input "Montant" at bounding box center [532, 210] width 81 height 20
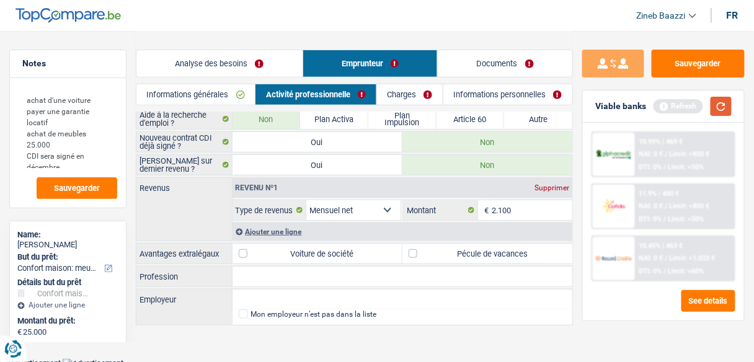
click at [719, 102] on button "button" at bounding box center [721, 106] width 21 height 19
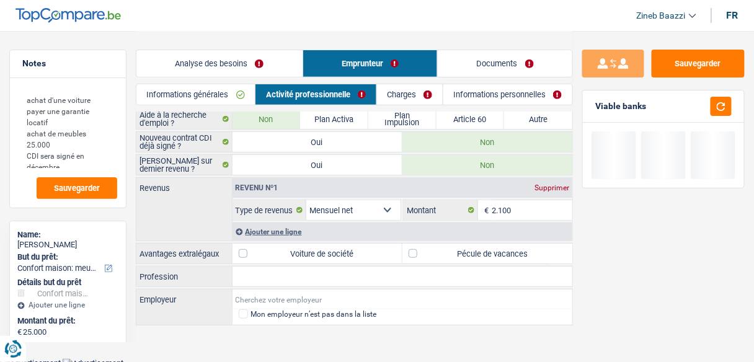
click at [285, 290] on input "Employeur" at bounding box center [403, 300] width 340 height 20
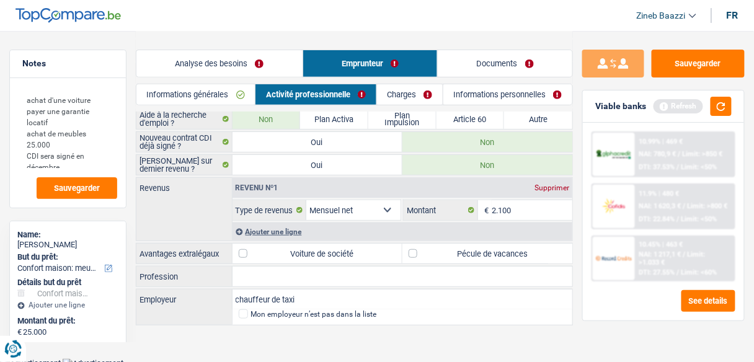
drag, startPoint x: 301, startPoint y: 292, endPoint x: 231, endPoint y: 292, distance: 70.1
click at [231, 292] on div "chauffeur de taxi Employeur" at bounding box center [354, 300] width 436 height 20
click at [256, 295] on input "Employeur" at bounding box center [403, 300] width 340 height 20
click at [719, 112] on button "button" at bounding box center [721, 106] width 21 height 19
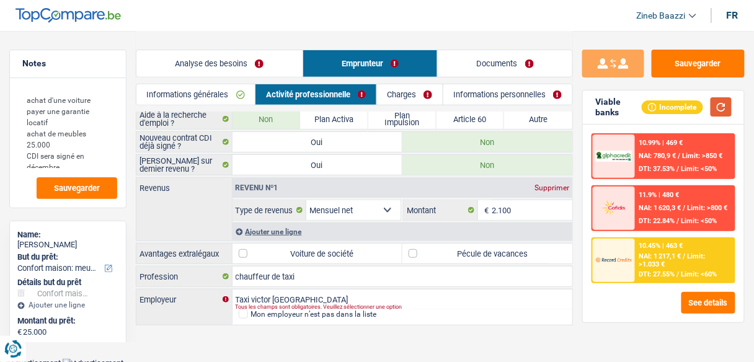
scroll to position [45, 0]
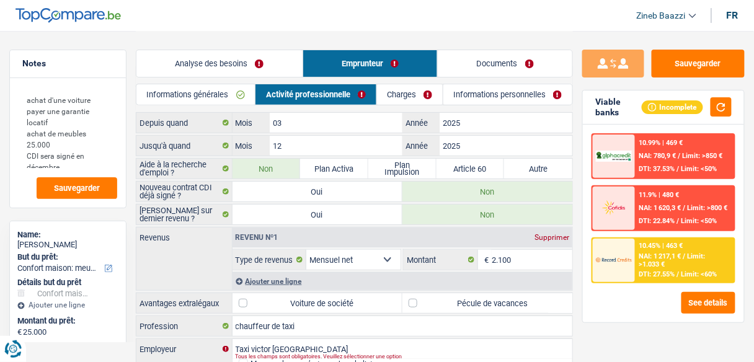
click at [409, 92] on link "Charges" at bounding box center [410, 94] width 66 height 20
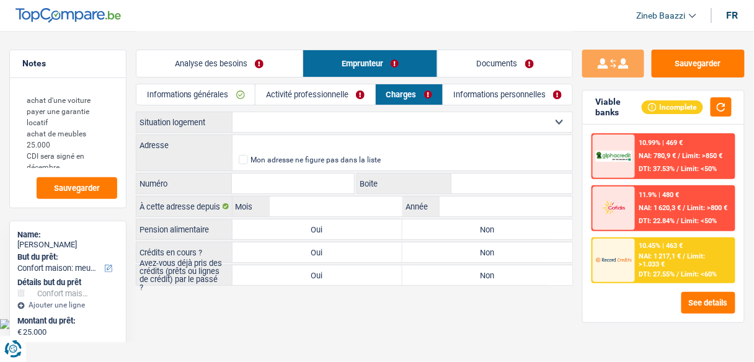
scroll to position [0, 0]
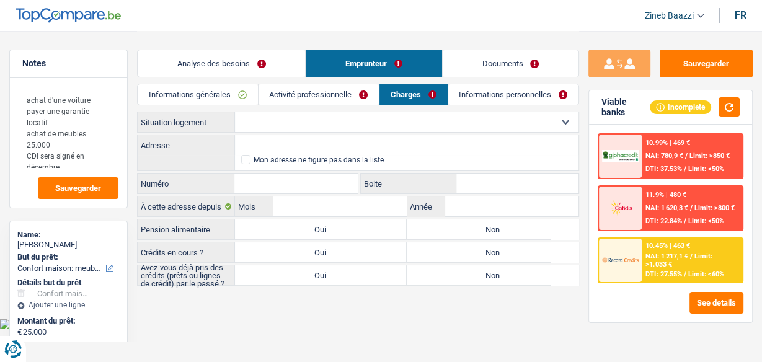
click at [288, 117] on select "Locataire Propriétaire avec prêt hypothécaire Propriétaire sans prêt hypothécai…" at bounding box center [407, 122] width 344 height 20
click at [235, 112] on select "Locataire Propriétaire avec prêt hypothécaire Propriétaire sans prêt hypothécai…" at bounding box center [407, 122] width 344 height 20
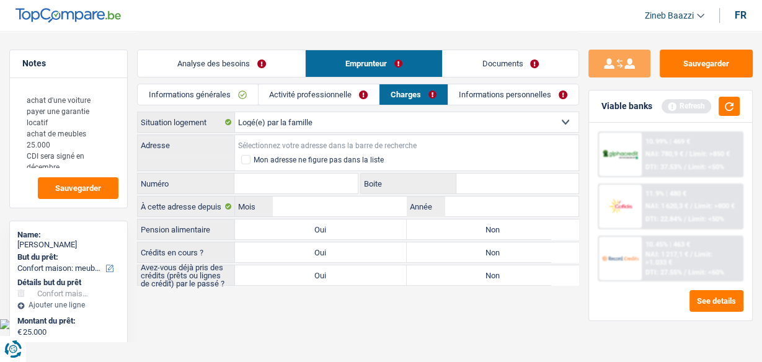
click at [282, 143] on input "Adresse" at bounding box center [407, 145] width 344 height 20
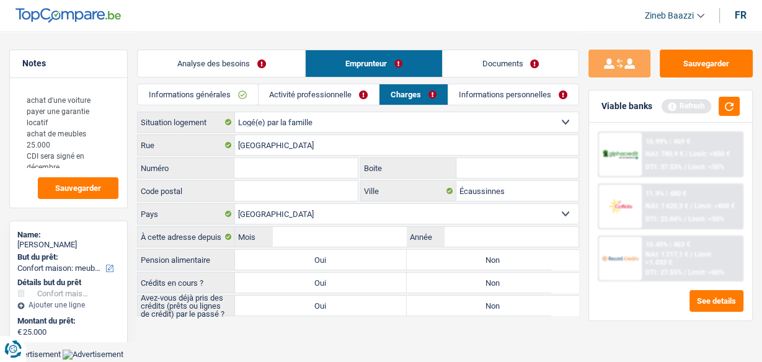
click at [310, 172] on input "Numéro" at bounding box center [295, 168] width 123 height 20
click at [324, 191] on input "Code postal" at bounding box center [295, 191] width 123 height 20
click at [381, 149] on input "Rue de Restaumont" at bounding box center [407, 145] width 344 height 20
click at [295, 191] on input "Code postal" at bounding box center [295, 191] width 123 height 20
click at [309, 228] on input "Mois" at bounding box center [340, 237] width 134 height 20
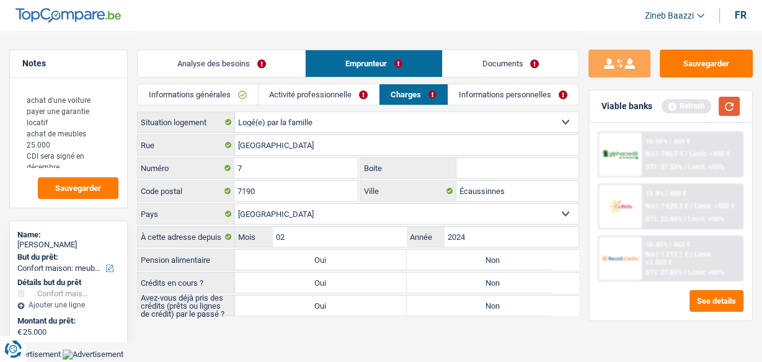
click at [720, 110] on button "button" at bounding box center [729, 106] width 21 height 19
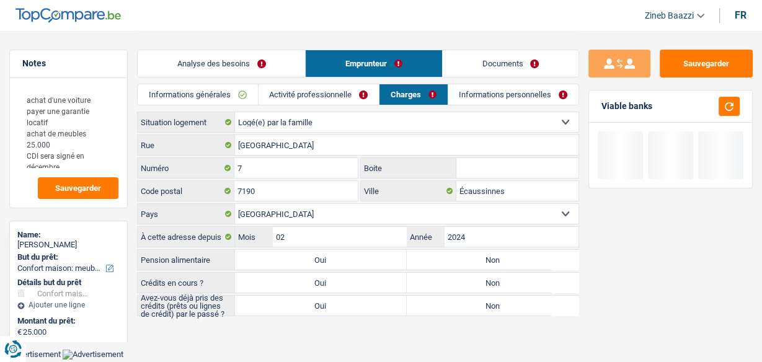
click at [465, 259] on label "Non" at bounding box center [493, 260] width 172 height 20
click at [465, 259] on input "Non" at bounding box center [493, 260] width 172 height 20
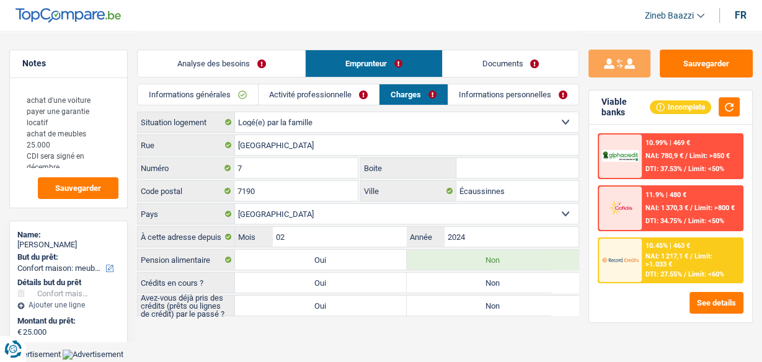
click at [445, 279] on label "Non" at bounding box center [493, 283] width 172 height 20
click at [445, 279] on input "Non" at bounding box center [493, 283] width 172 height 20
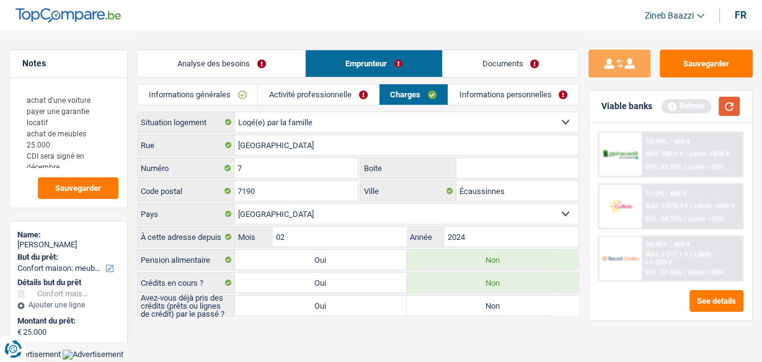
click at [727, 115] on button "button" at bounding box center [729, 106] width 21 height 19
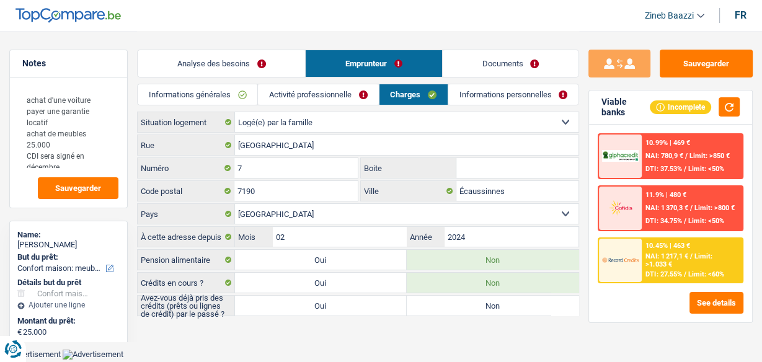
click at [427, 296] on label "Non" at bounding box center [493, 306] width 172 height 20
click at [427, 296] on input "Non" at bounding box center [493, 306] width 172 height 20
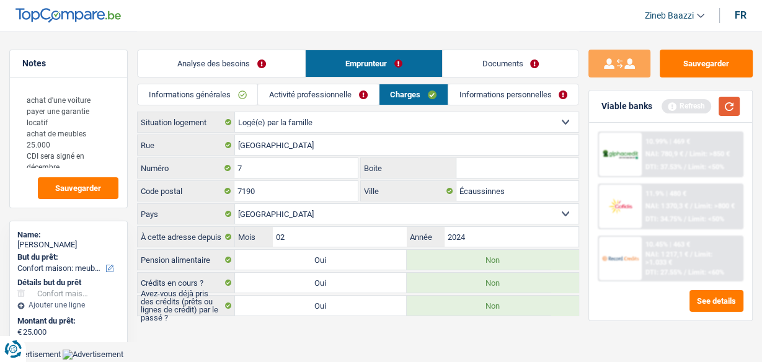
click at [731, 109] on button "button" at bounding box center [729, 106] width 21 height 19
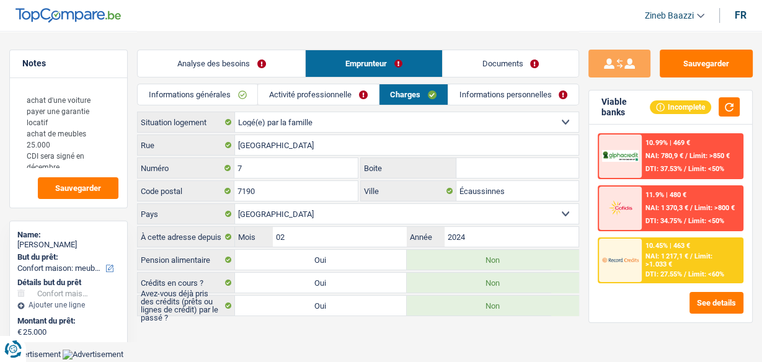
click at [486, 100] on link "Informations personnelles" at bounding box center [513, 94] width 130 height 20
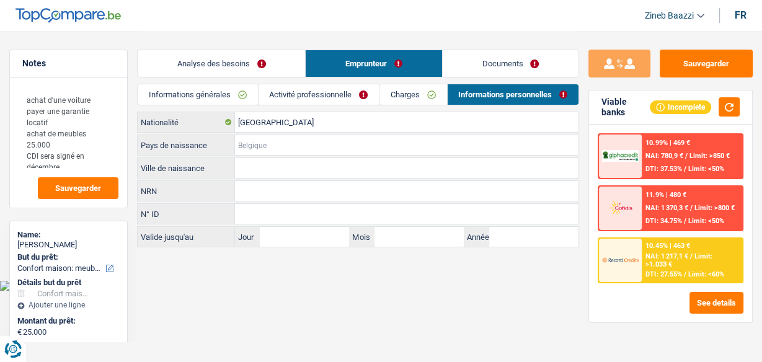
click at [243, 145] on input "Pays de naissance" at bounding box center [407, 145] width 344 height 20
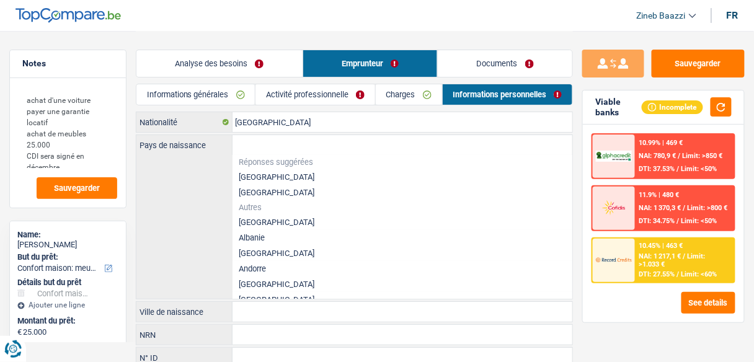
click at [258, 174] on li "[GEOGRAPHIC_DATA]" at bounding box center [403, 177] width 340 height 16
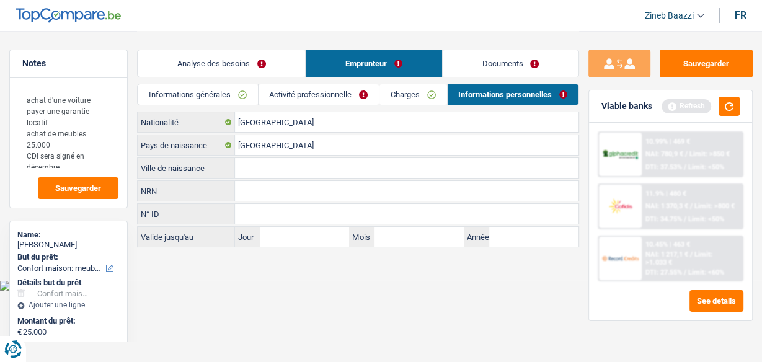
click at [253, 169] on input "Ville de naissance" at bounding box center [407, 168] width 344 height 20
click at [269, 169] on input "Ville de naissance" at bounding box center [407, 168] width 344 height 20
click at [342, 96] on link "Activité professionnelle" at bounding box center [319, 94] width 120 height 20
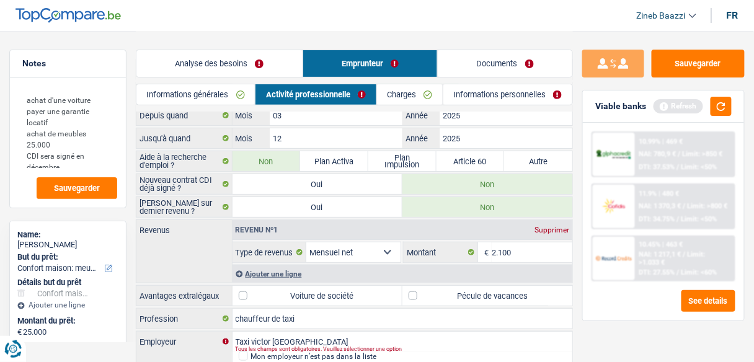
scroll to position [95, 0]
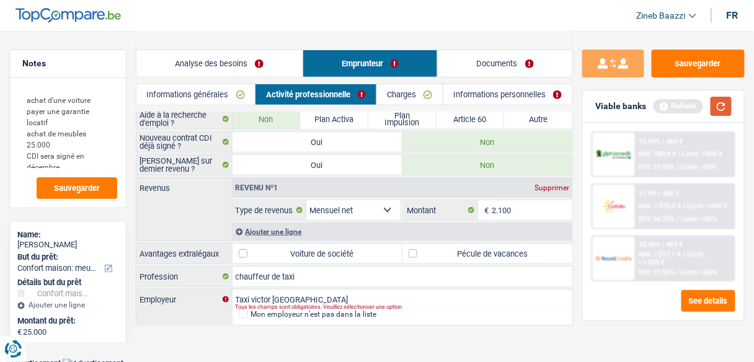
click at [725, 107] on button "button" at bounding box center [721, 106] width 21 height 19
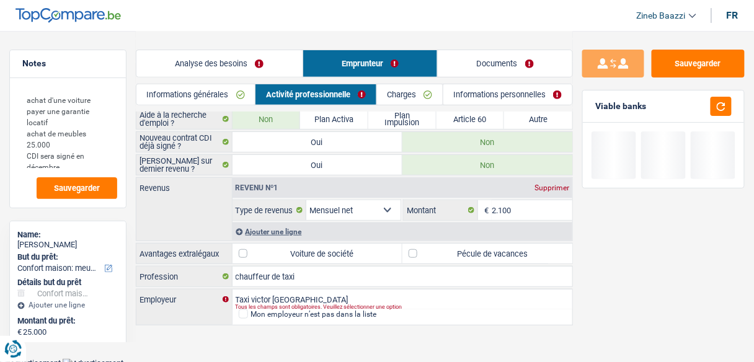
click at [218, 58] on link "Analyse des besoins" at bounding box center [219, 63] width 166 height 27
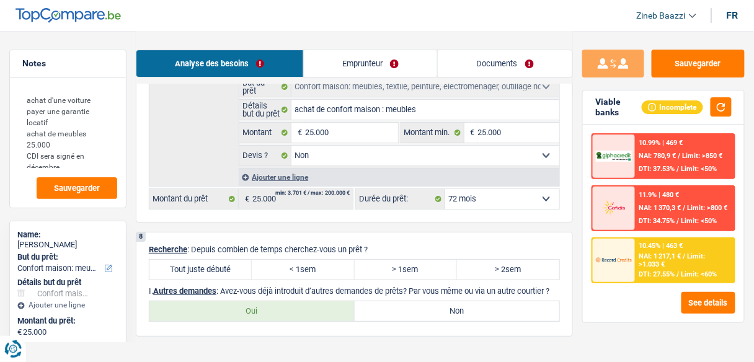
scroll to position [1087, 0]
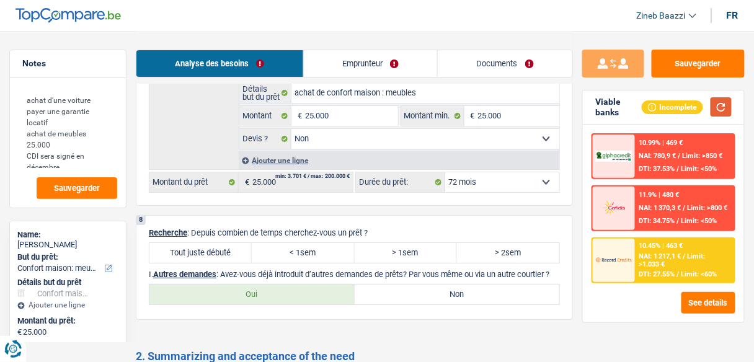
click at [722, 102] on button "button" at bounding box center [721, 106] width 21 height 19
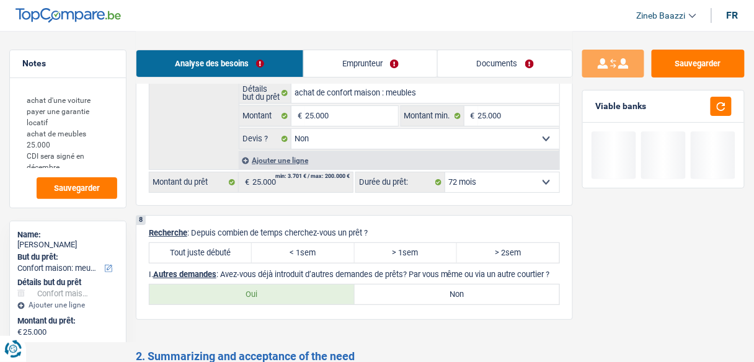
click at [520, 184] on div "7 MONTANT IDÉAL : 77 000 € D’après ma première estimation, vous pourriez emprun…" at bounding box center [354, 80] width 437 height 252
drag, startPoint x: 496, startPoint y: 182, endPoint x: 489, endPoint y: 181, distance: 7.5
click at [492, 182] on select "12 mois 18 mois 24 mois 30 mois 36 mois 42 mois 48 mois 60 mois 72 mois 84 mois…" at bounding box center [502, 182] width 114 height 20
click at [445, 172] on select "12 mois 18 mois 24 mois 30 mois 36 mois 42 mois 48 mois 60 mois 72 mois 84 mois…" at bounding box center [502, 182] width 114 height 20
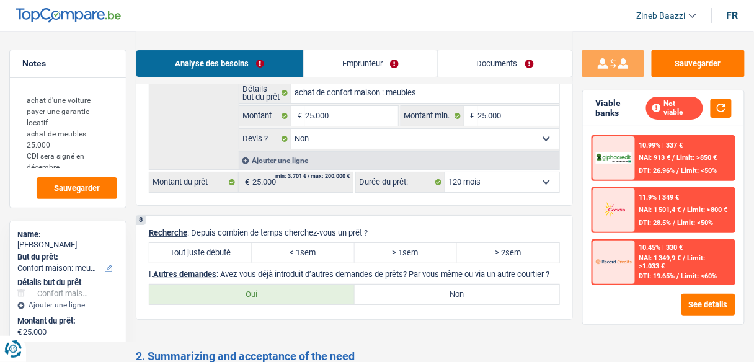
click at [473, 179] on select "12 mois 18 mois 24 mois 30 mois 36 mois 42 mois 48 mois 60 mois 72 mois 84 mois…" at bounding box center [502, 182] width 114 height 20
click at [445, 172] on select "12 mois 18 mois 24 mois 30 mois 36 mois 42 mois 48 mois 60 mois 72 mois 84 mois…" at bounding box center [502, 182] width 114 height 20
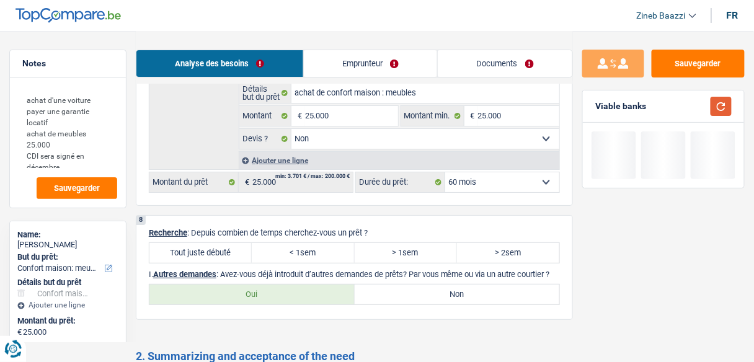
click at [724, 98] on button "button" at bounding box center [721, 106] width 21 height 19
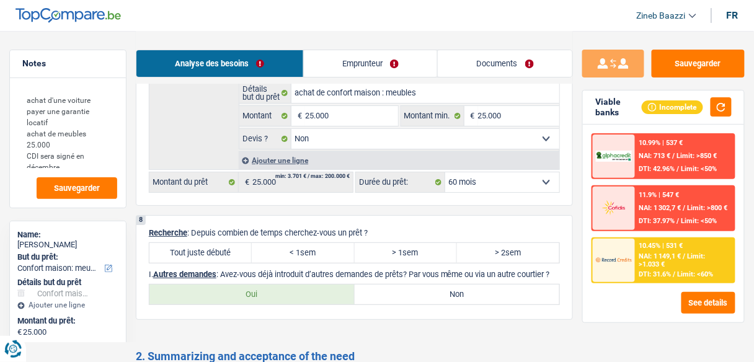
click at [517, 158] on div "Ajouter une ligne" at bounding box center [399, 160] width 321 height 18
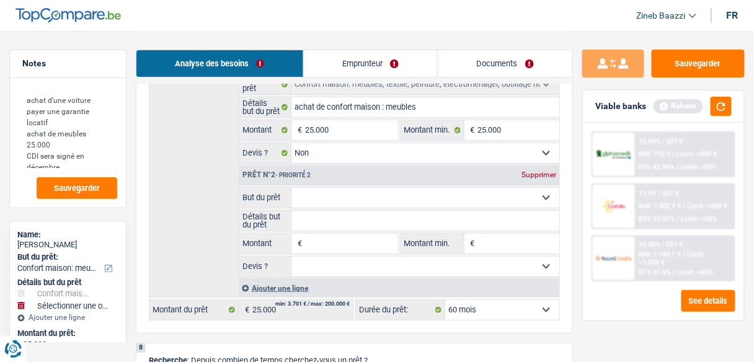
click at [540, 171] on div "Supprimer" at bounding box center [538, 174] width 41 height 7
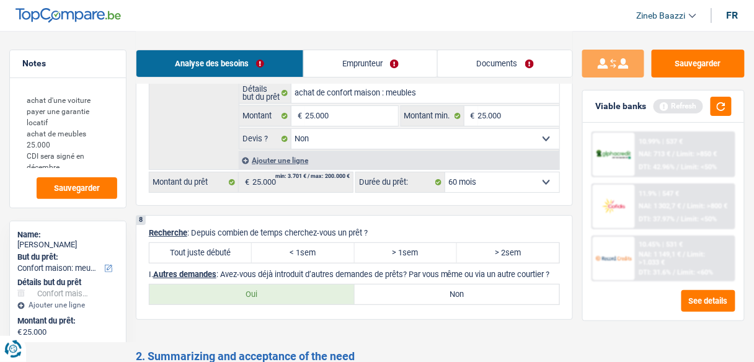
click at [216, 243] on label "Tout juste débuté" at bounding box center [200, 253] width 102 height 20
click at [216, 243] on input "Tout juste débuté" at bounding box center [200, 253] width 102 height 20
click at [724, 107] on button "button" at bounding box center [721, 106] width 21 height 19
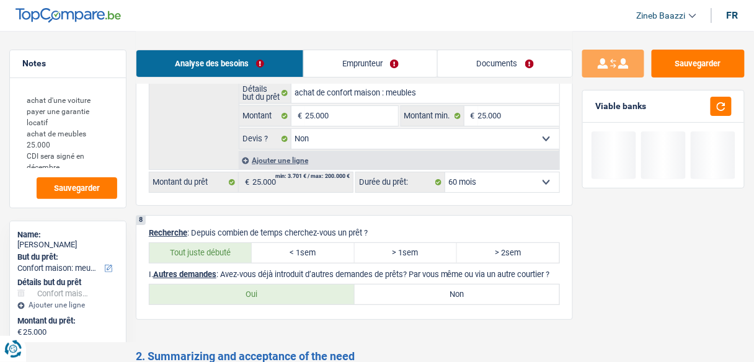
click at [505, 176] on select "12 mois 18 mois 24 mois 30 mois 36 mois 42 mois 48 mois 60 mois 72 mois 84 mois…" at bounding box center [502, 182] width 114 height 20
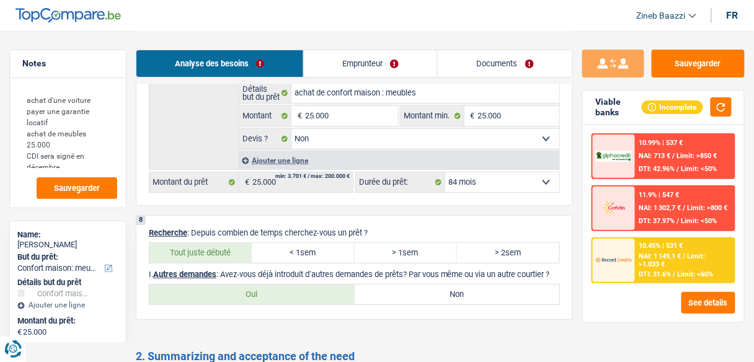
click at [445, 172] on select "12 mois 18 mois 24 mois 30 mois 36 mois 42 mois 48 mois 60 mois 72 mois 84 mois…" at bounding box center [502, 182] width 114 height 20
drag, startPoint x: 225, startPoint y: 273, endPoint x: 520, endPoint y: 261, distance: 296.1
click at [520, 270] on p "I. Autres demandes : Avez-vous déjà introduit d’autres demandes de prêts? Par v…" at bounding box center [354, 274] width 411 height 9
drag, startPoint x: 427, startPoint y: 309, endPoint x: 419, endPoint y: 309, distance: 8.1
click at [424, 309] on div "8 Recherche : Depuis combien de temps cherchez-vous un prêt ? Tout juste débuté…" at bounding box center [354, 267] width 437 height 105
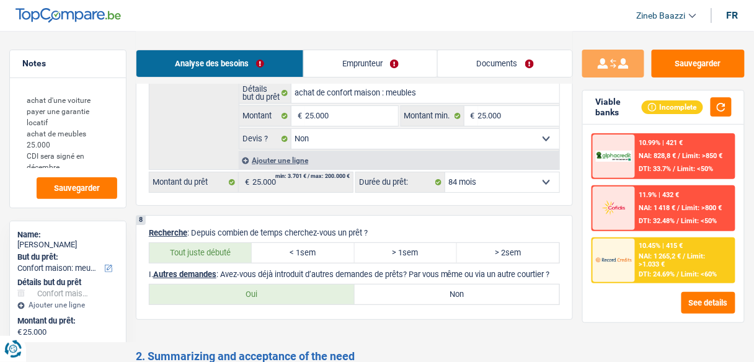
click at [404, 301] on label "Non" at bounding box center [457, 295] width 205 height 20
click at [404, 301] on input "Non" at bounding box center [457, 295] width 205 height 20
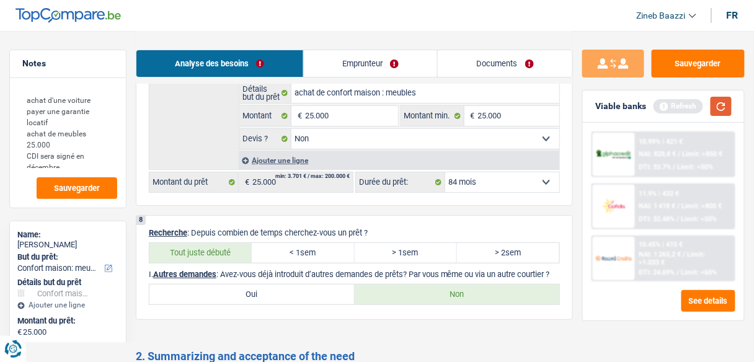
click at [714, 109] on button "button" at bounding box center [721, 106] width 21 height 19
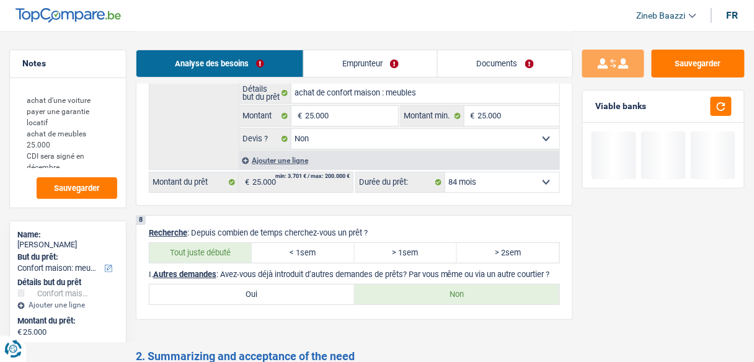
click at [238, 292] on label "Oui" at bounding box center [251, 295] width 205 height 20
click at [238, 292] on input "Oui" at bounding box center [251, 295] width 205 height 20
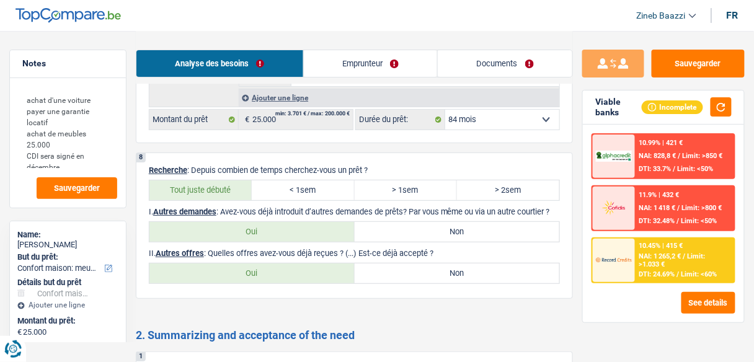
scroll to position [1186, 0]
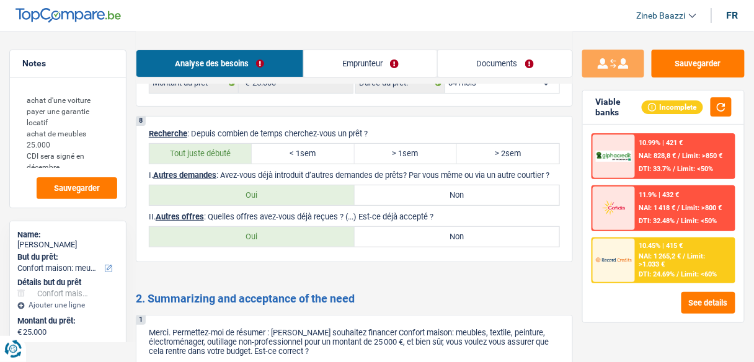
click at [390, 239] on label "Non" at bounding box center [457, 237] width 205 height 20
click at [390, 239] on input "Non" at bounding box center [457, 237] width 205 height 20
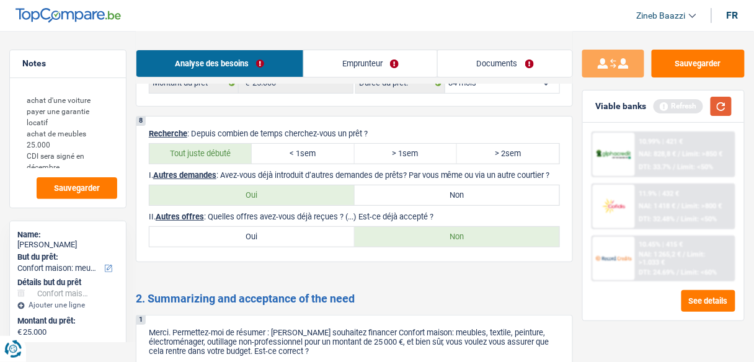
click at [723, 106] on button "button" at bounding box center [721, 106] width 21 height 19
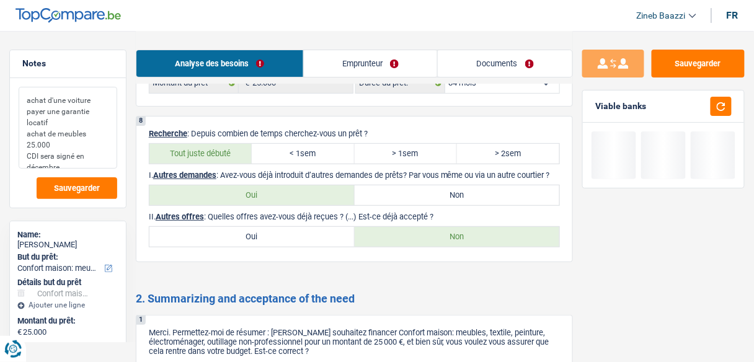
click at [94, 158] on textarea "achat d'une voiture payer une garantie locatif achat de meubles 25.000 CDI sera…" at bounding box center [68, 128] width 99 height 82
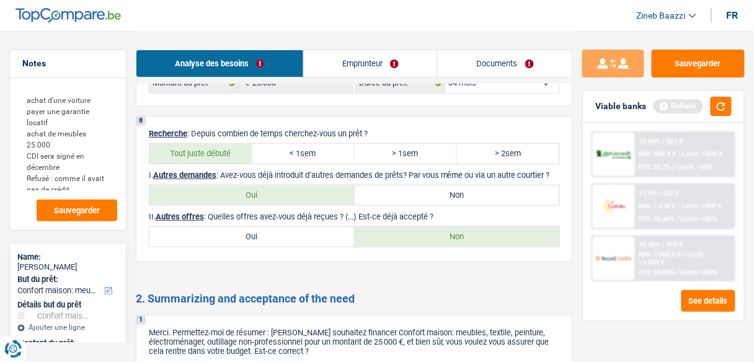
click at [487, 71] on link "Documents" at bounding box center [505, 63] width 135 height 27
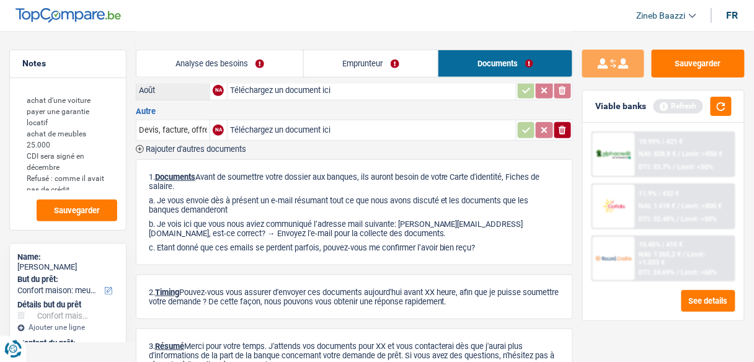
scroll to position [0, 0]
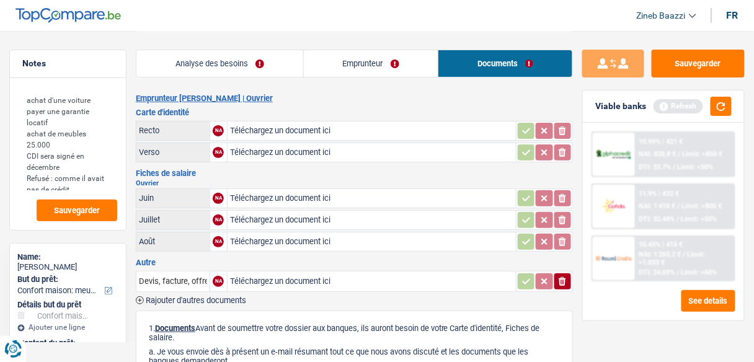
click at [340, 78] on div "Analyse des besoins Emprunteur Documents" at bounding box center [354, 57] width 437 height 53
click at [74, 181] on textarea "achat d'une voiture payer une garantie locatif achat de meubles 25.000 CDI sera…" at bounding box center [68, 139] width 99 height 104
click at [360, 64] on link "Emprunteur" at bounding box center [371, 63] width 135 height 27
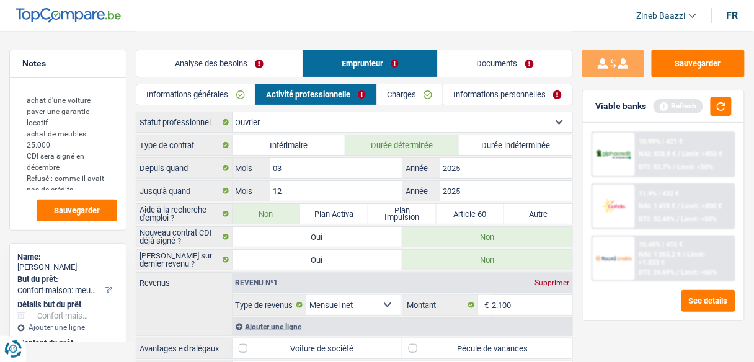
click at [189, 65] on link "Analyse des besoins" at bounding box center [219, 63] width 166 height 27
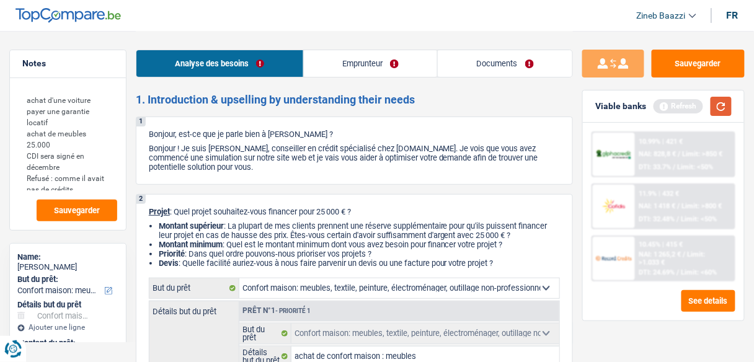
click at [719, 109] on button "button" at bounding box center [721, 106] width 21 height 19
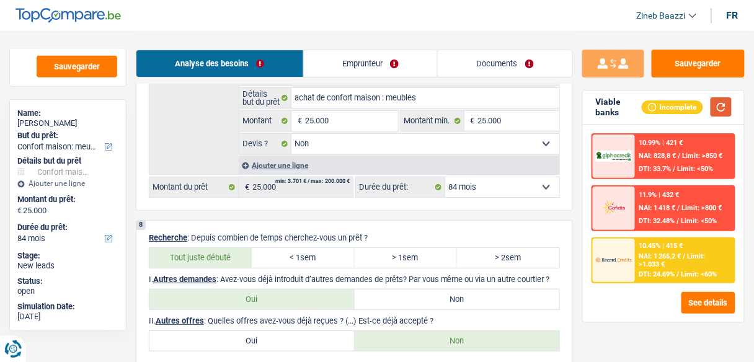
scroll to position [1144, 0]
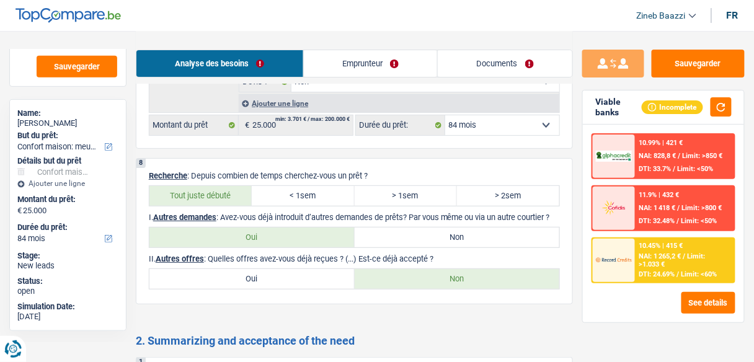
click at [497, 115] on select "12 mois 18 mois 24 mois 30 mois 36 mois 42 mois 48 mois 60 mois 72 mois 84 mois…" at bounding box center [502, 125] width 114 height 20
click at [445, 115] on select "12 mois 18 mois 24 mois 30 mois 36 mois 42 mois 48 mois 60 mois 72 mois 84 mois…" at bounding box center [502, 125] width 114 height 20
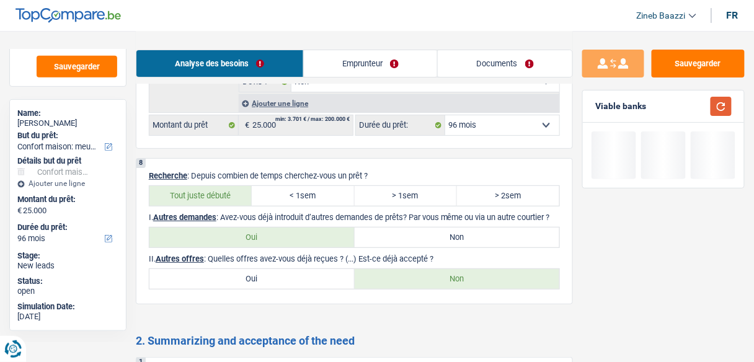
click at [716, 106] on button "button" at bounding box center [721, 106] width 21 height 19
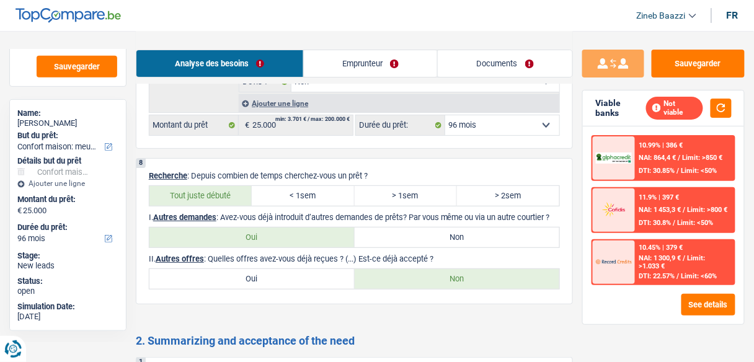
click at [479, 124] on select "12 mois 18 mois 24 mois 30 mois 36 mois 42 mois 48 mois 60 mois 72 mois 84 mois…" at bounding box center [502, 125] width 114 height 20
click at [445, 115] on select "12 mois 18 mois 24 mois 30 mois 36 mois 42 mois 48 mois 60 mois 72 mois 84 mois…" at bounding box center [502, 125] width 114 height 20
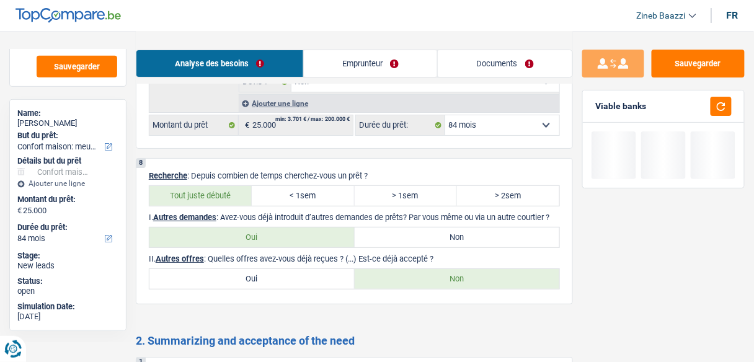
click at [484, 121] on select "12 mois 18 mois 24 mois 30 mois 36 mois 42 mois 48 mois 60 mois 72 mois 84 mois…" at bounding box center [502, 125] width 114 height 20
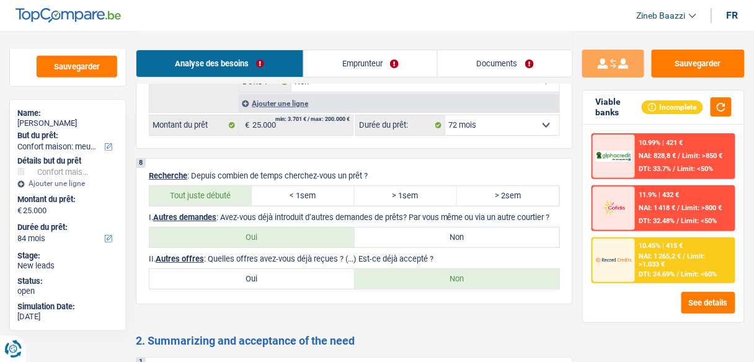
click at [445, 115] on select "12 mois 18 mois 24 mois 30 mois 36 mois 42 mois 48 mois 60 mois 72 mois 84 mois…" at bounding box center [502, 125] width 114 height 20
click at [467, 121] on select "12 mois 18 mois 24 mois 30 mois 36 mois 42 mois 48 mois 60 mois 72 mois 84 mois…" at bounding box center [502, 125] width 114 height 20
click at [445, 115] on select "12 mois 18 mois 24 mois 30 mois 36 mois 42 mois 48 mois 60 mois 72 mois 84 mois…" at bounding box center [502, 125] width 114 height 20
click at [669, 259] on div "NAI: 1 265,2 € / Limit: >1.033 €" at bounding box center [685, 260] width 92 height 16
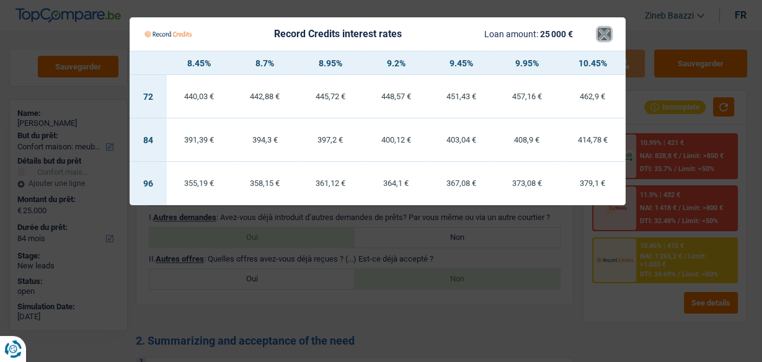
click at [603, 34] on button "×" at bounding box center [604, 34] width 13 height 12
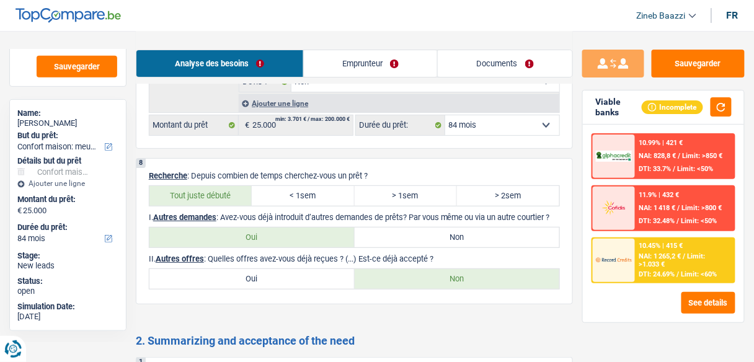
click at [538, 66] on link "Documents" at bounding box center [505, 63] width 135 height 27
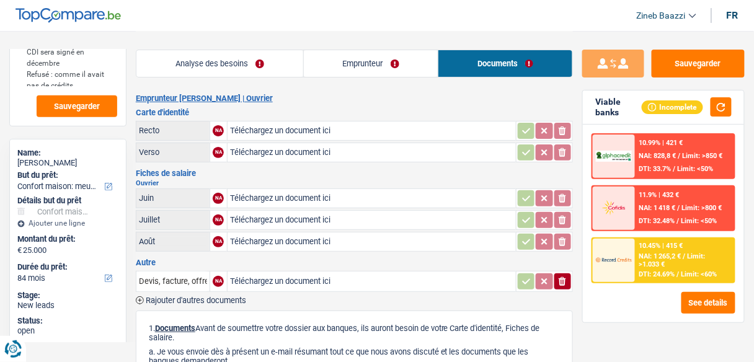
scroll to position [0, 0]
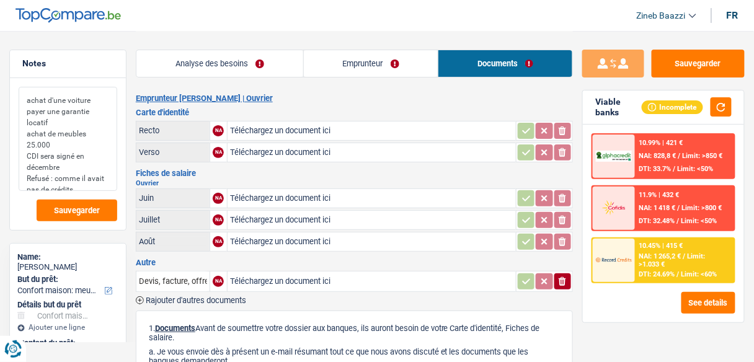
click at [86, 182] on textarea "achat d'une voiture payer une garantie locatif achat de meubles 25.000 CDI sera…" at bounding box center [68, 139] width 99 height 104
click at [51, 168] on textarea "achat d'une voiture payer une garantie locatif achat de meubles 25.000 CDI sera…" at bounding box center [68, 139] width 99 height 104
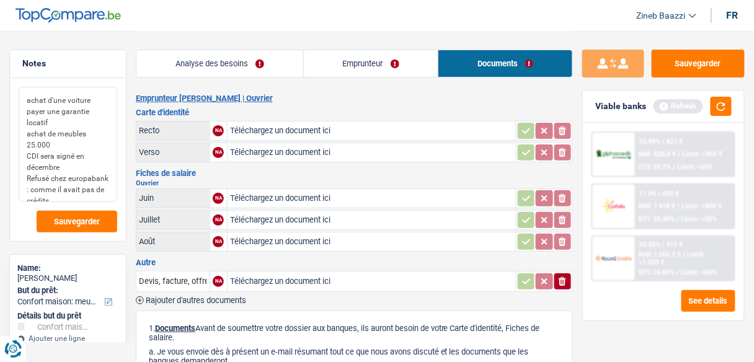
click at [70, 196] on textarea "achat d'une voiture payer une garantie locatif achat de meubles 25.000 CDI sera…" at bounding box center [68, 144] width 99 height 115
click at [688, 65] on button "Sauvegarder" at bounding box center [698, 64] width 93 height 28
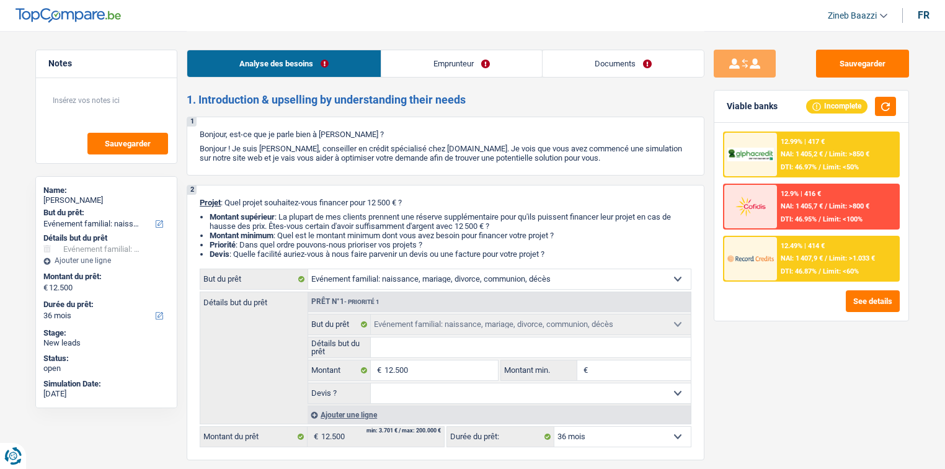
select select "familyEvent"
select select "36"
select select "familyEvent"
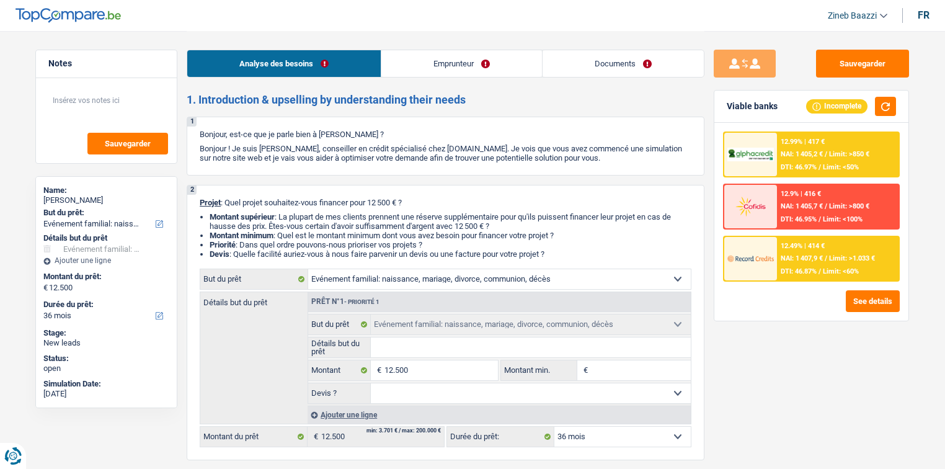
select select "36"
select select "independent"
select select "netSalary"
select select "rents"
select select "carLoan"
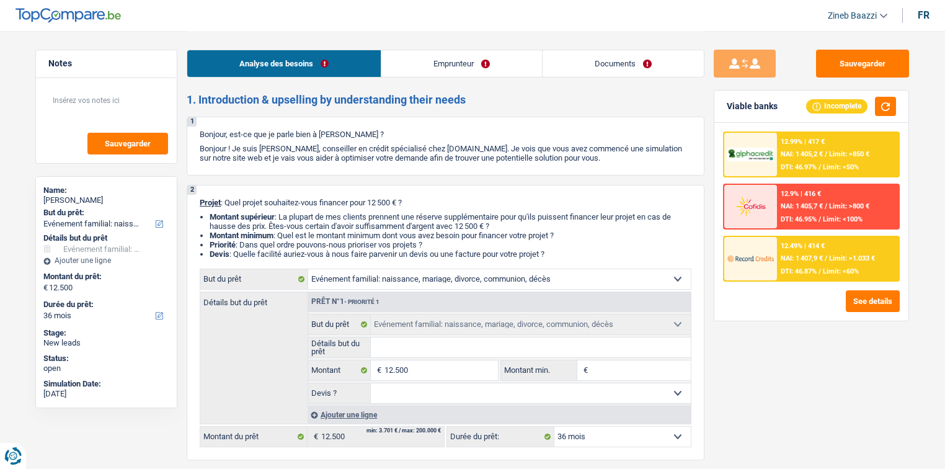
select select "36"
select select "familyEvent"
select select "36"
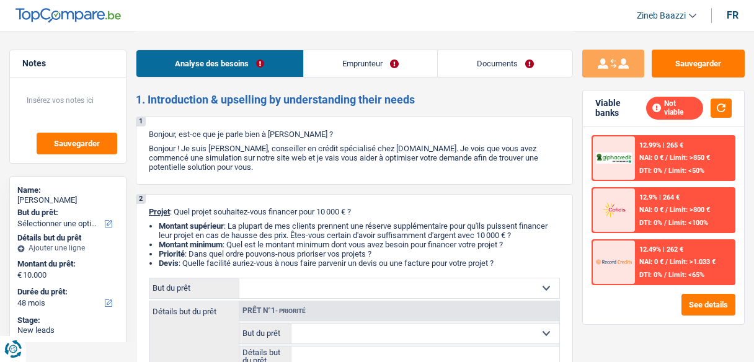
select select "48"
select select "publicEmployee"
select select "netSalary"
select select "mealVouchers"
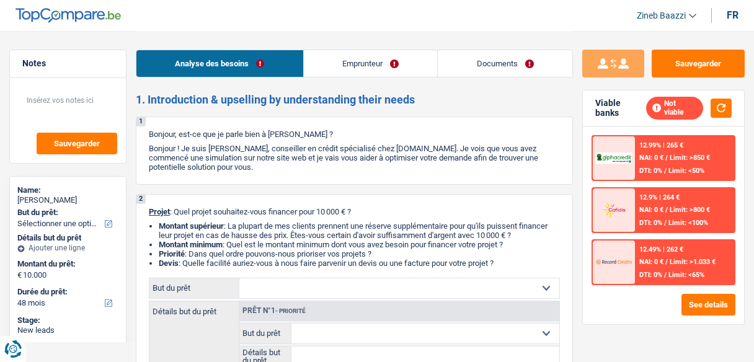
select select "48"
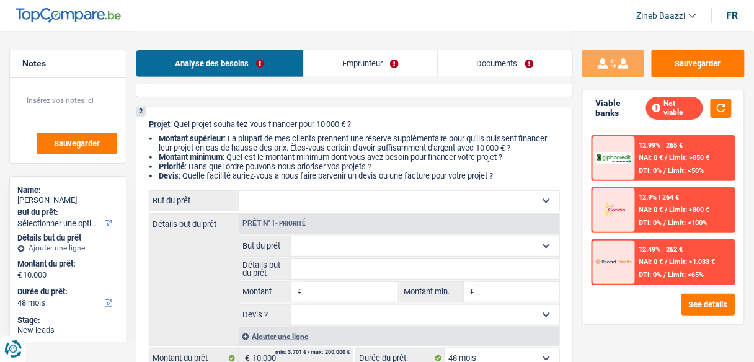
scroll to position [99, 0]
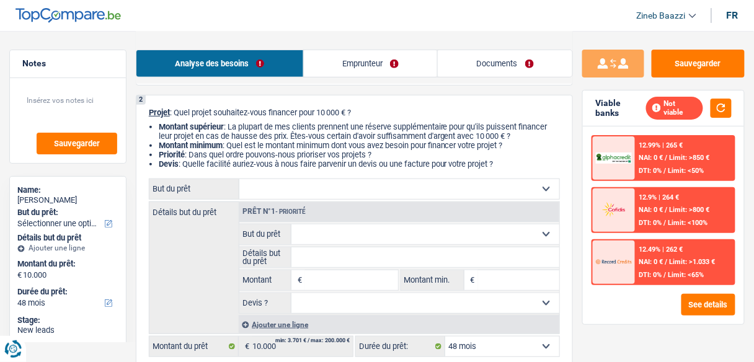
click at [285, 185] on select "Confort maison: meubles, textile, peinture, électroménager, outillage non-profe…" at bounding box center [399, 189] width 320 height 20
click at [342, 274] on input "Montant" at bounding box center [351, 280] width 92 height 20
type input "30.000"
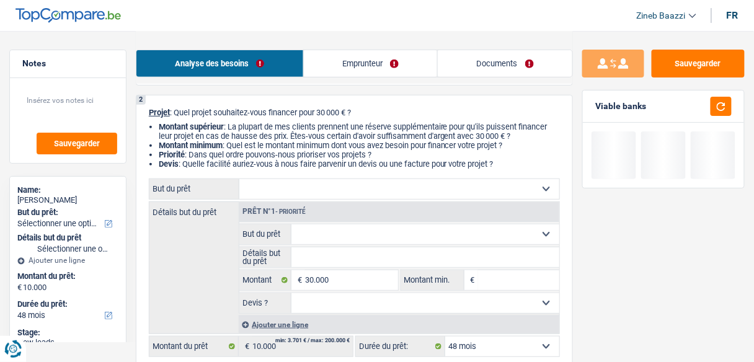
type input "30.000"
select select "120"
type input "30.000"
select select "120"
type input "30.000"
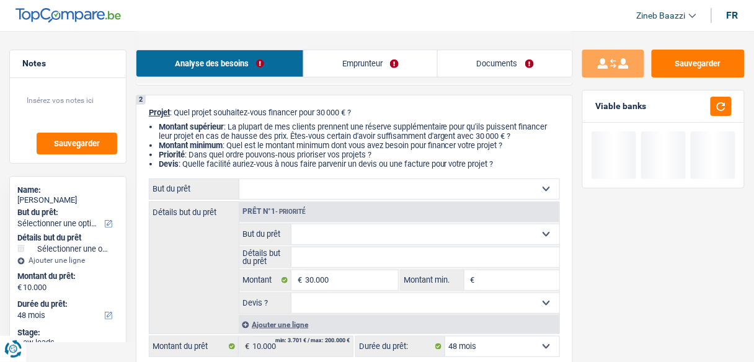
type input "30.000"
select select "120"
click at [313, 194] on select "Confort maison: meubles, textile, peinture, électroménager, outillage non-profe…" at bounding box center [399, 189] width 320 height 20
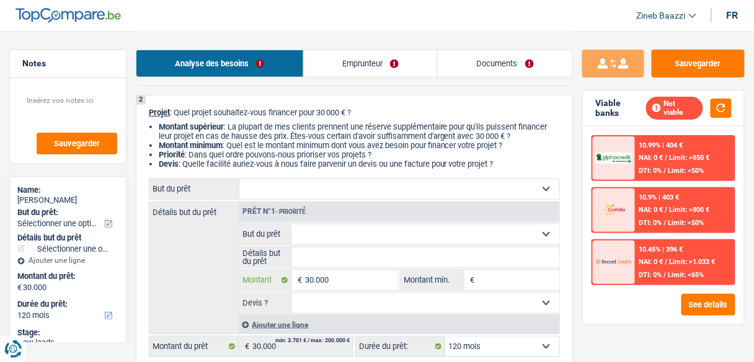
click at [357, 279] on input "30.000" at bounding box center [351, 280] width 92 height 20
click at [479, 280] on input "Montant min." at bounding box center [518, 280] width 81 height 20
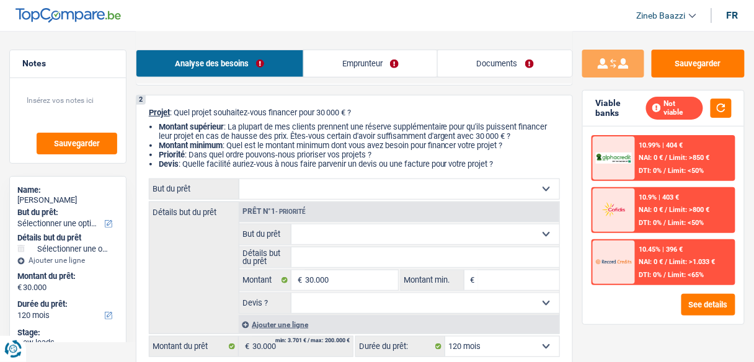
type input "2"
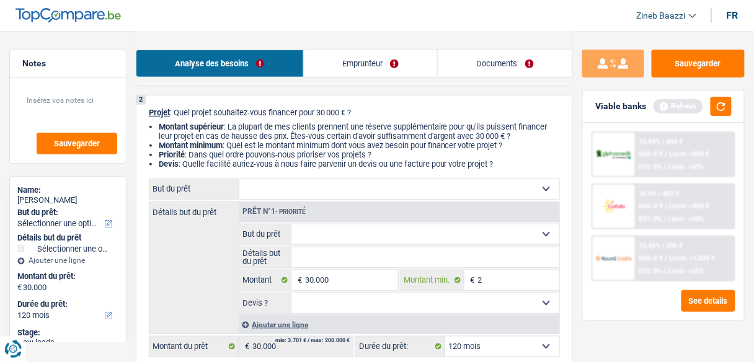
type input "25"
type input "250"
type input "2.500"
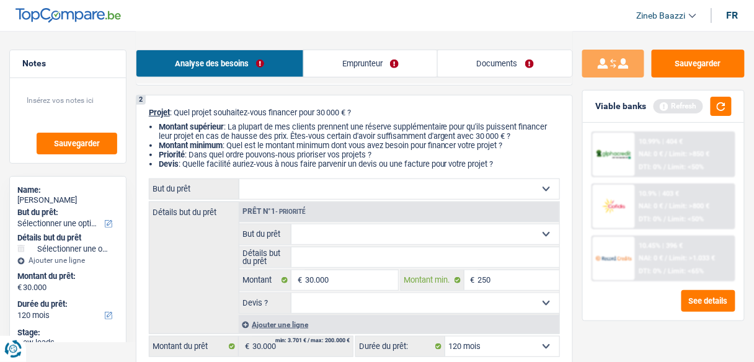
type input "2.500"
type input "25.000"
click at [725, 113] on button "button" at bounding box center [721, 106] width 21 height 19
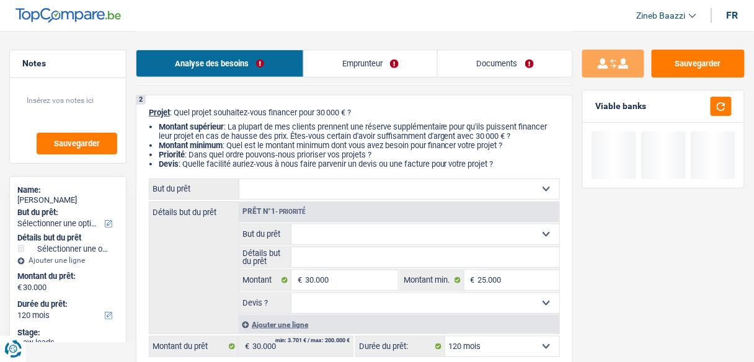
click at [474, 278] on span "€" at bounding box center [472, 280] width 14 height 20
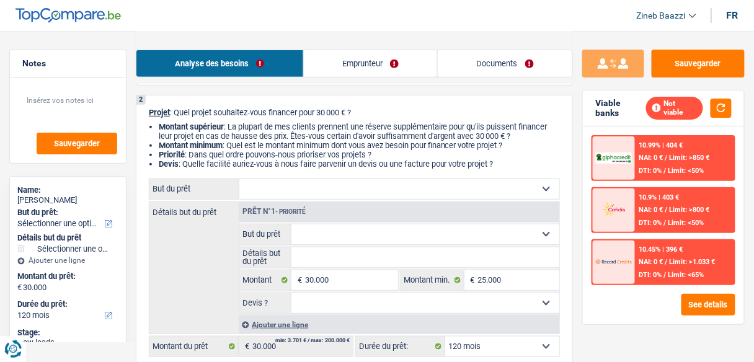
click at [476, 278] on span "€" at bounding box center [472, 280] width 14 height 20
click at [482, 277] on input "25.000" at bounding box center [518, 280] width 81 height 20
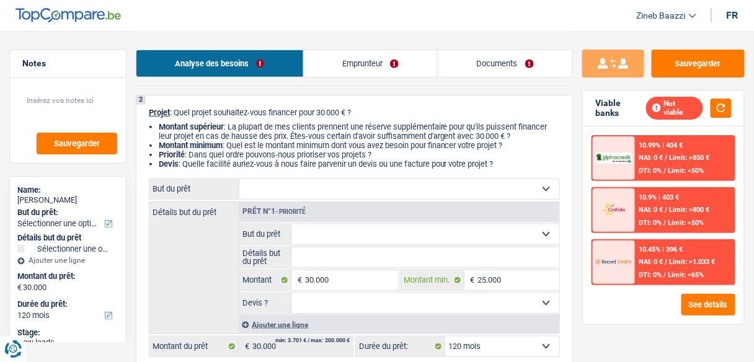
type input "3"
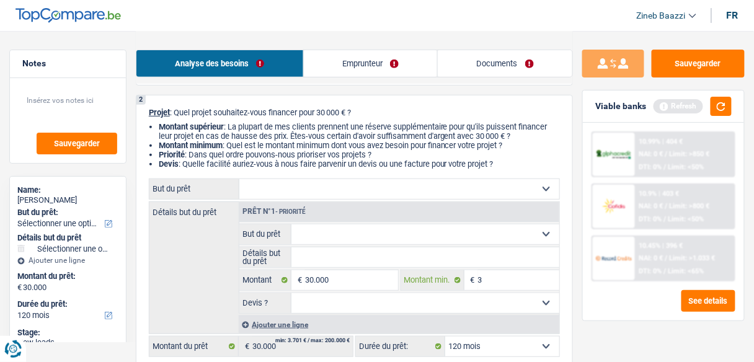
type input "30"
type input "300"
type input "3.000"
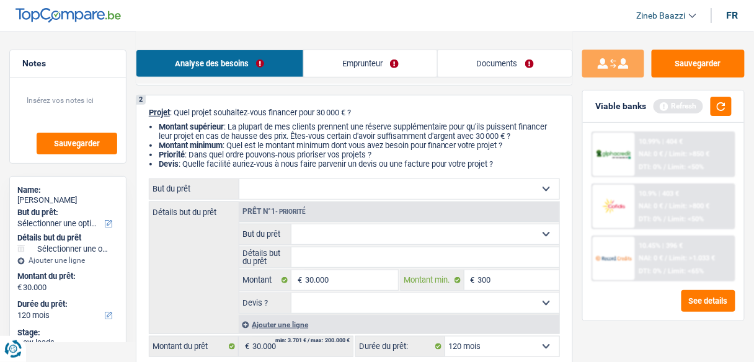
type input "3.000"
type input "30.000"
type input "3.000"
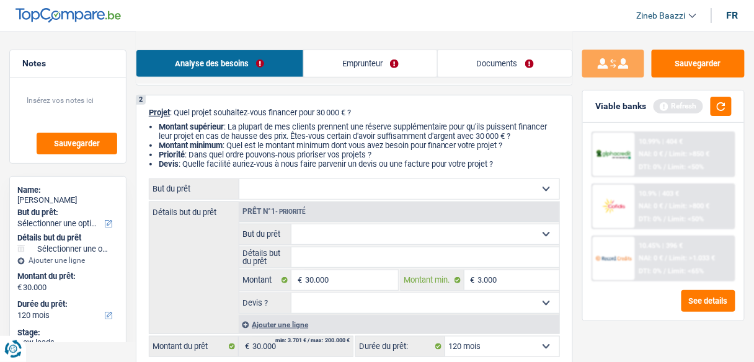
type input "300"
type input "30"
type input "3"
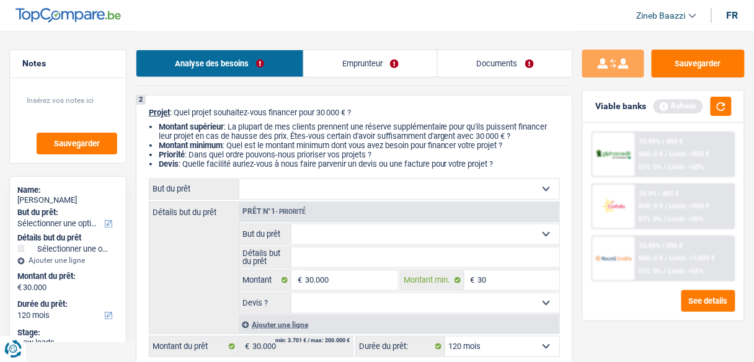
type input "3"
type input "2"
type input "25"
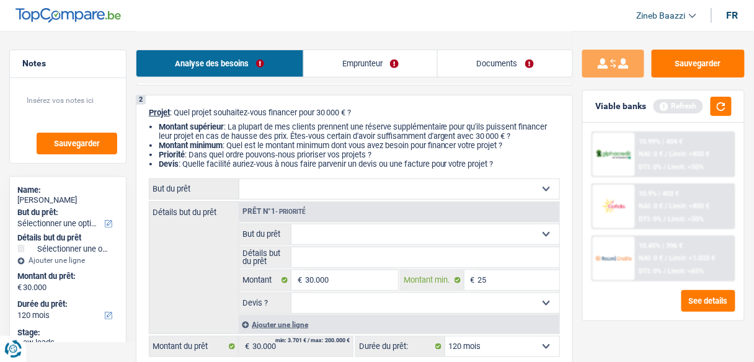
type input "250"
type input "2.500"
type input "25.000"
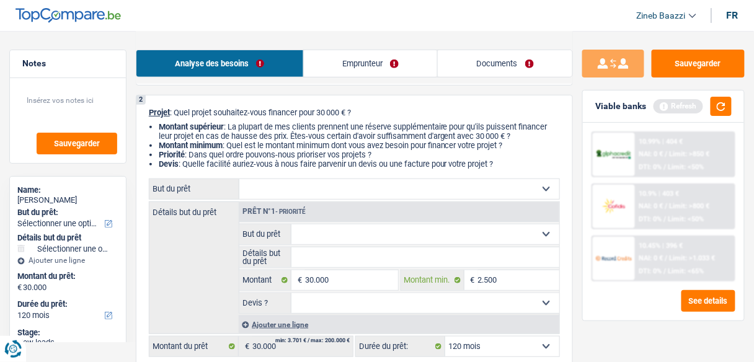
type input "25.000"
click at [448, 197] on select "Confort maison: meubles, textile, peinture, électroménager, outillage non-profe…" at bounding box center [399, 189] width 320 height 20
click at [308, 258] on input "Détails but du prêt" at bounding box center [425, 257] width 268 height 20
type input "t"
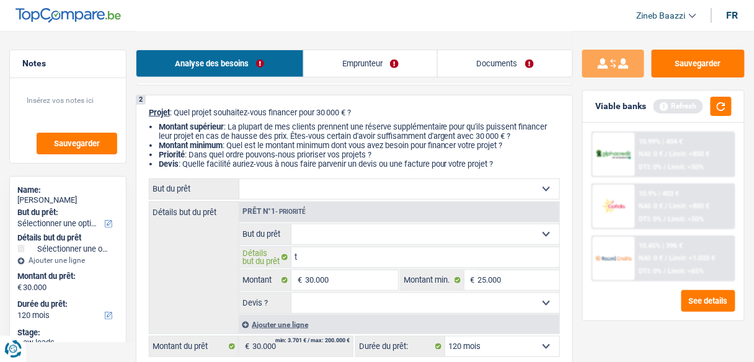
type input "tr"
type input "tra"
type input "trav"
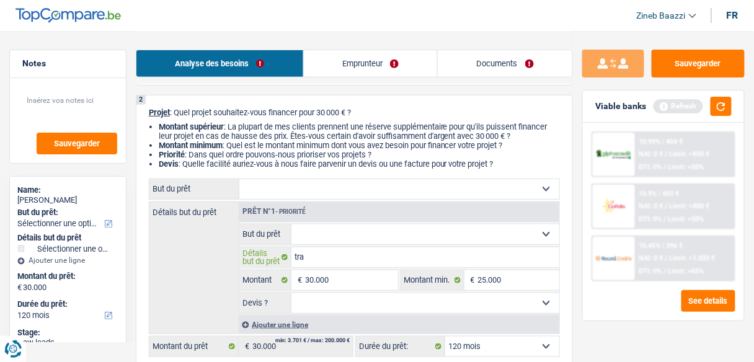
type input "trav"
type input "trava"
type input "travau"
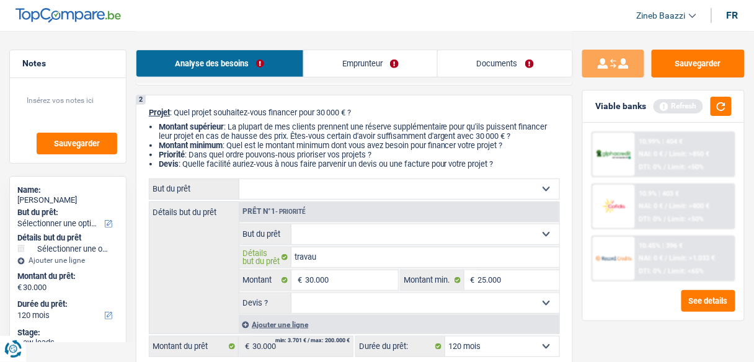
type input "travaux"
type input "travaux d"
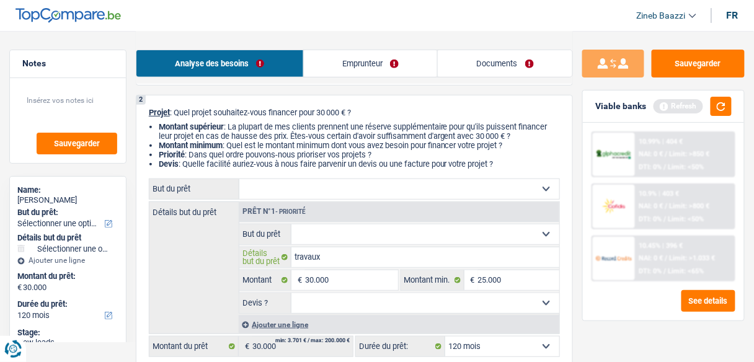
type input "travaux d"
type input "travaux de"
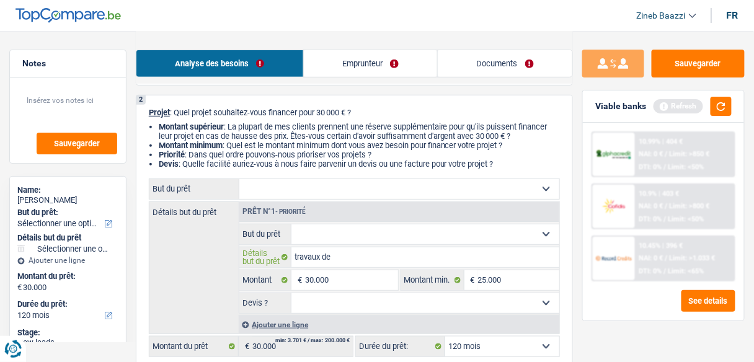
type input "travaux de r"
type input "travaux de ré"
type input "travaux de [PERSON_NAME]"
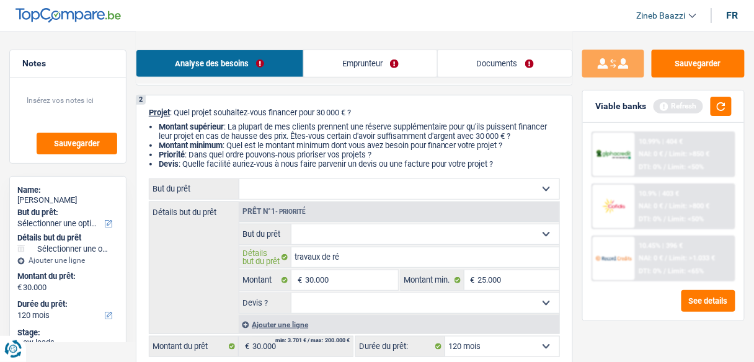
type input "travaux de [PERSON_NAME]"
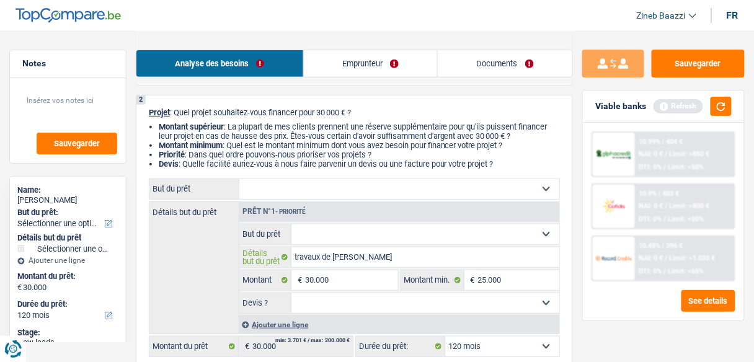
type input "travaux de [PERSON_NAME]"
type input "travaux de rénovat"
type input "travaux de rénovati"
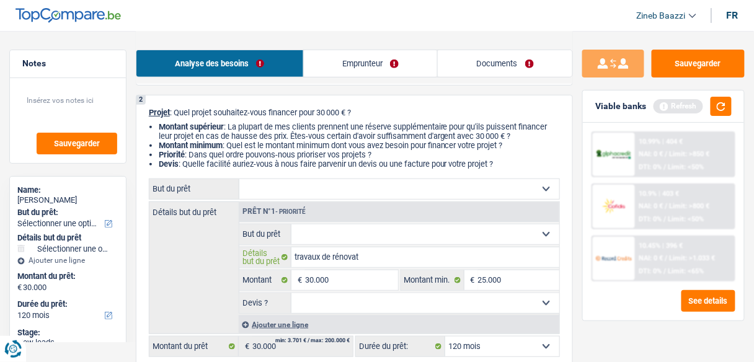
type input "travaux de rénovati"
type input "travaux de rénovatio"
type input "travaux de rénovation"
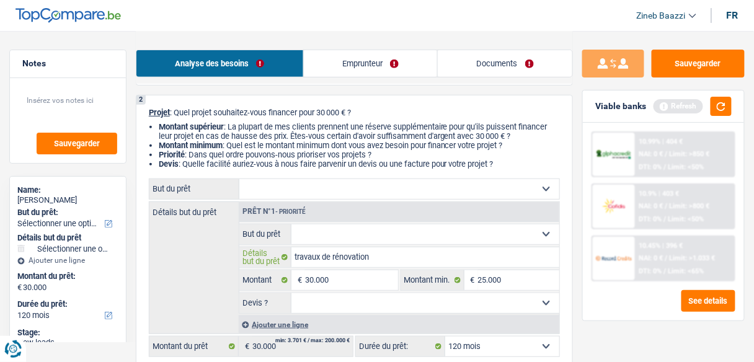
type input "travaux de rénovation"
type input "travaux de rénovation d"
type input "travaux de rénovation da"
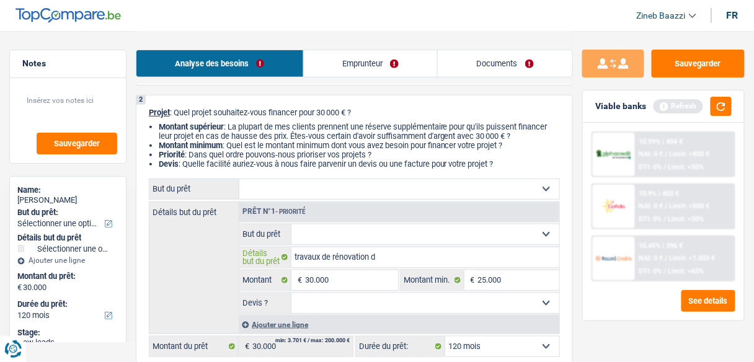
type input "travaux de rénovation da"
type input "travaux de rénovation [PERSON_NAME]"
type input "travaux de rénovation dans"
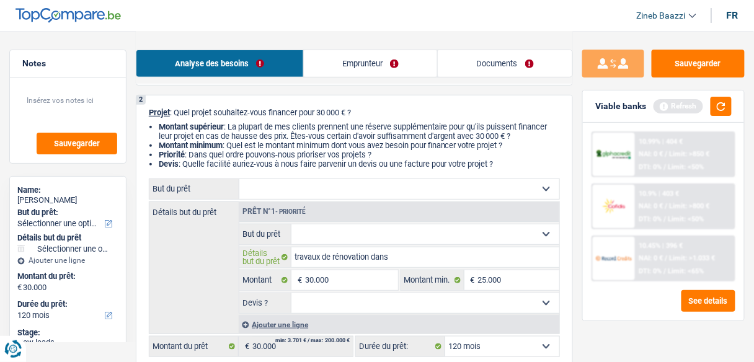
type input "travaux de rénovation dans"
type input "travaux de rénovation dans l"
type input "travaux de rénovation dans la"
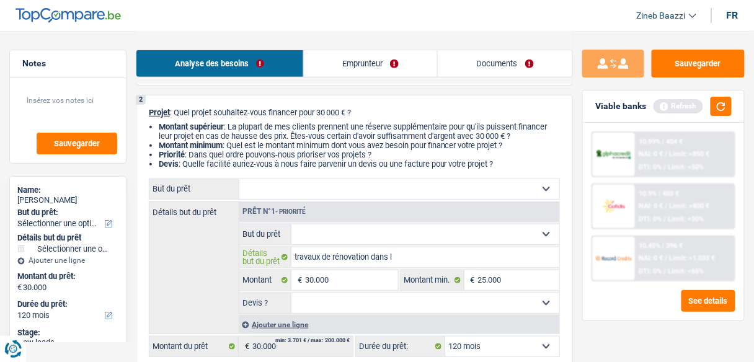
type input "travaux de rénovation dans la"
type input "travaux de rénovation dans la m"
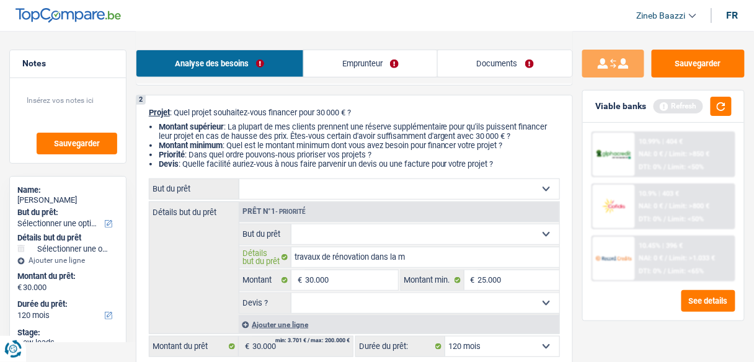
type input "travaux de rénovation dans la ma"
type input "travaux de rénovation dans la mai"
type input "travaux de rénovation dans la mais"
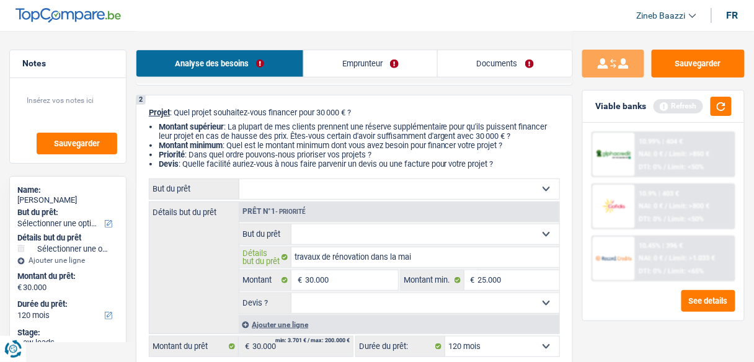
type input "travaux de rénovation dans la mais"
type input "travaux de rénovation dans la maiso"
type input "travaux de rénovation dans la mais"
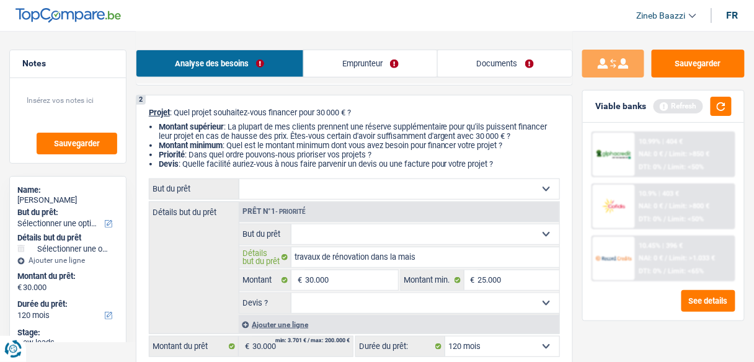
type input "travaux de rénovation dans la mai"
type input "travaux de rénovation dans la ma"
type input "travaux de rénovation dans la m"
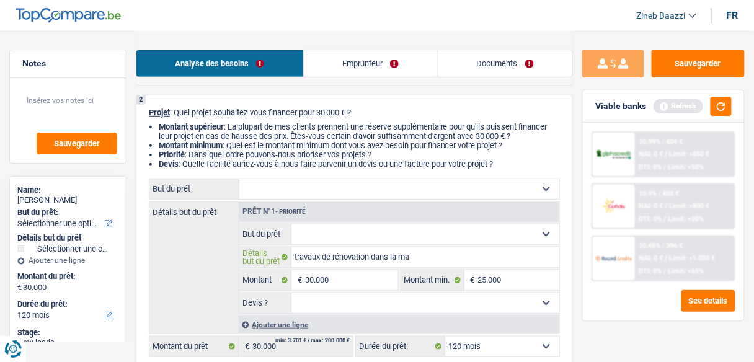
type input "travaux de rénovation dans la m"
type input "travaux de rénovation dans la"
type input "travaux de rénovation dans"
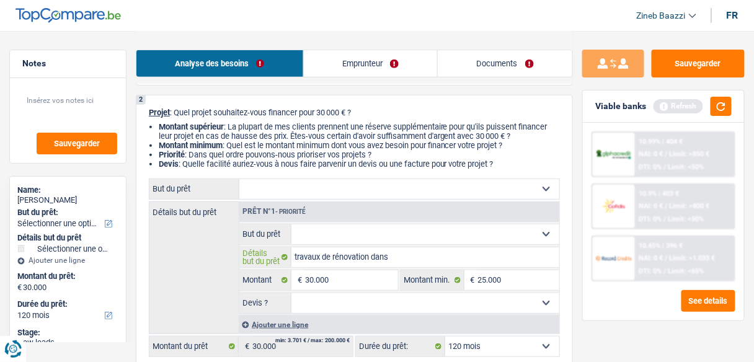
type input "travaux de rénovation [PERSON_NAME]"
type input "travaux de rénovation da"
type input "travaux de rénovation d"
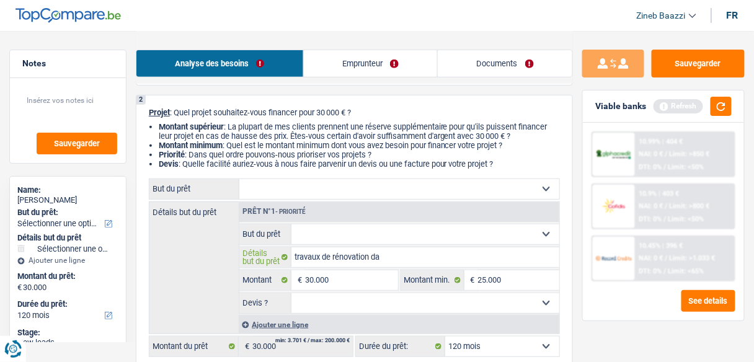
type input "travaux de rénovation d"
type input "travaux de rénovation"
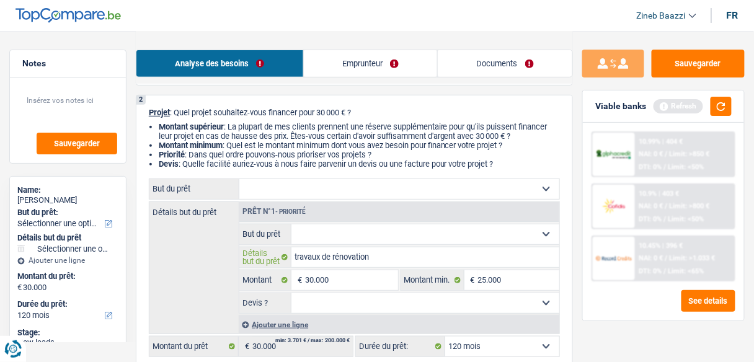
type input "travaux de rénovatio"
type input "travaux de rénovati"
type input "travaux de rénovat"
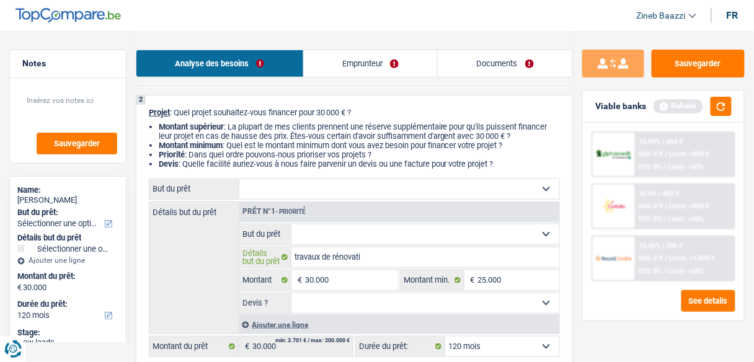
type input "travaux de rénovat"
type input "travaux de [PERSON_NAME]"
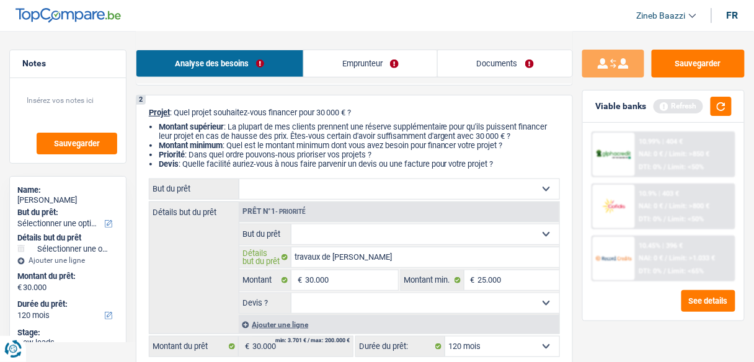
type input "travaux de [PERSON_NAME]"
type input "travaux de ré"
type input "travaux de r"
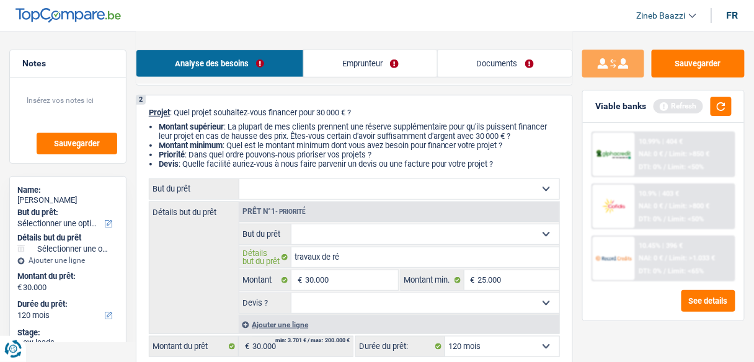
type input "travaux de r"
type input "travaux de"
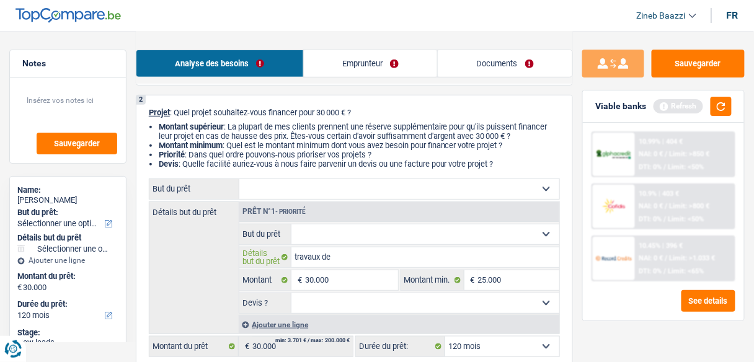
type input "travaux d"
type input "travaux"
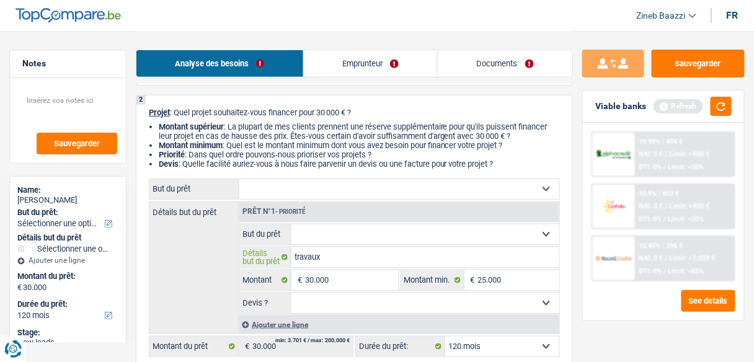
type input "travaux"
type input "travau"
type input "trava"
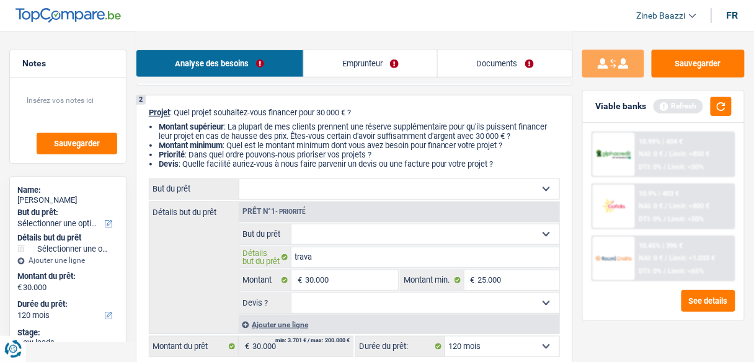
type input "trav"
type input "tra"
type input "tr"
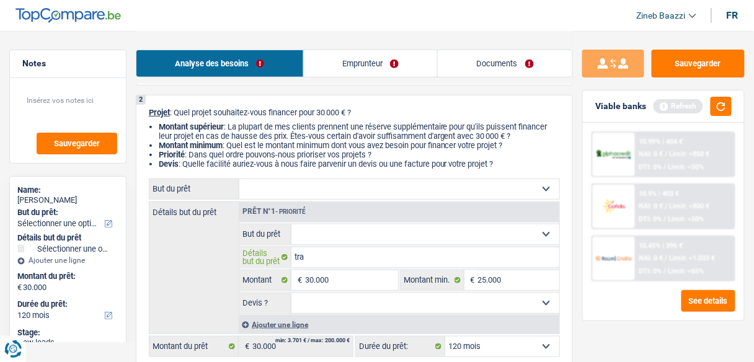
type input "tr"
type input "t"
type input "a"
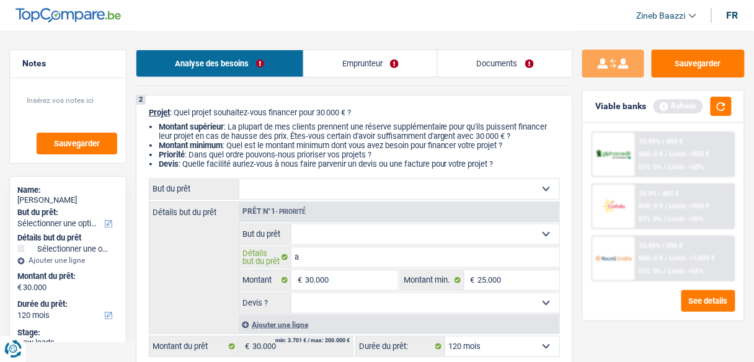
type input "am"
type input "amé"
type input "amén"
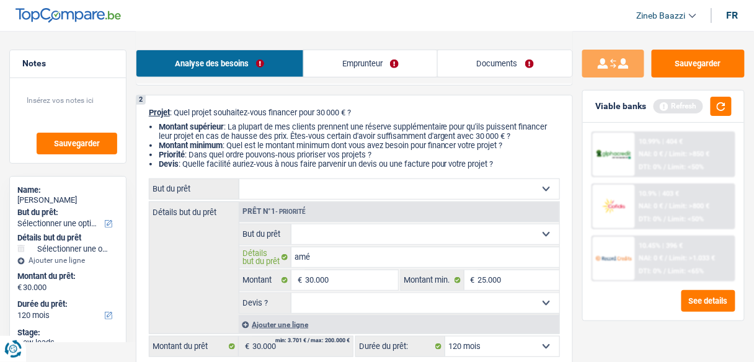
type input "amén"
type input "aména"
type input "aménag"
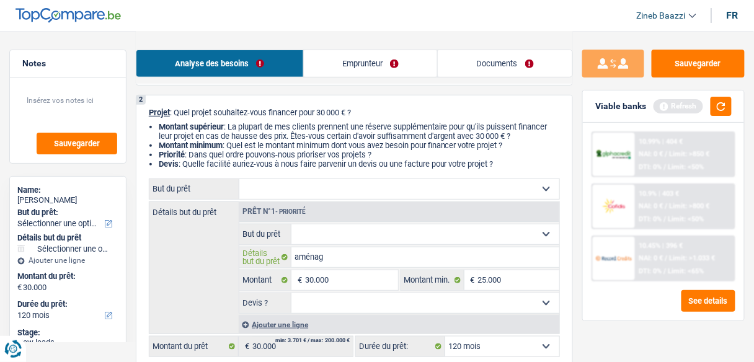
type input "aménage"
click at [432, 241] on select "Confort maison: meubles, textile, peinture, électroménager, outillage non-profe…" at bounding box center [425, 235] width 268 height 20
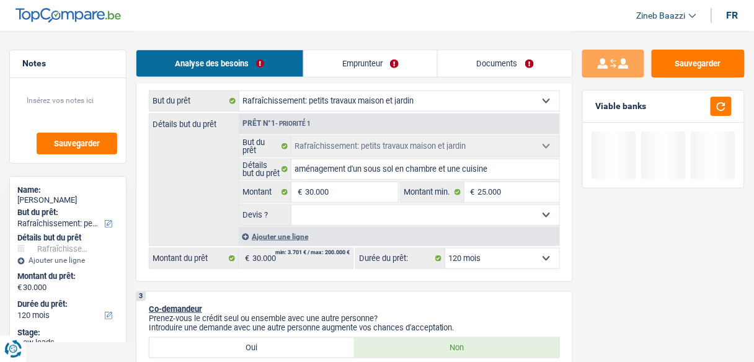
scroll to position [198, 0]
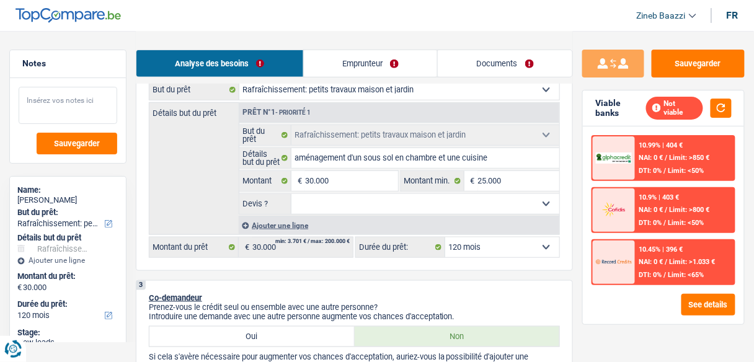
click at [105, 97] on textarea at bounding box center [68, 105] width 99 height 37
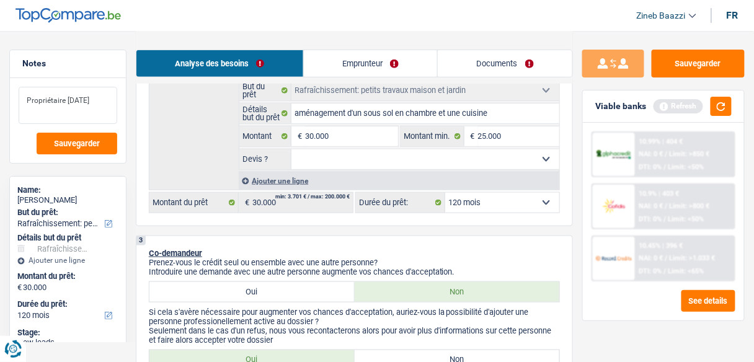
scroll to position [298, 0]
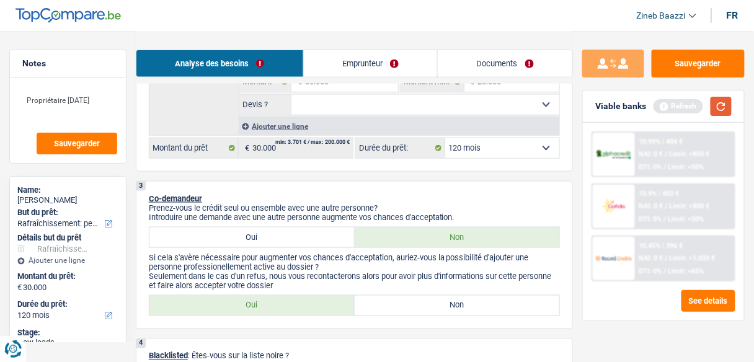
click at [723, 115] on button "button" at bounding box center [721, 106] width 21 height 19
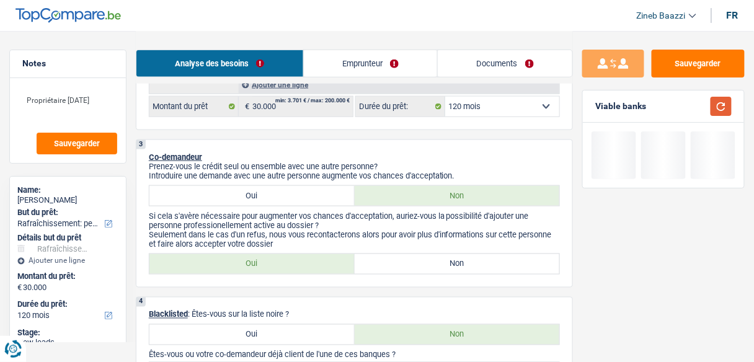
scroll to position [397, 0]
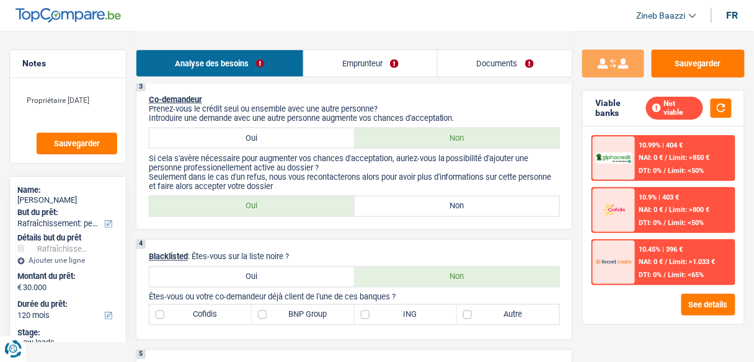
click at [270, 140] on label "Oui" at bounding box center [251, 138] width 205 height 20
click at [270, 140] on input "Oui" at bounding box center [251, 138] width 205 height 20
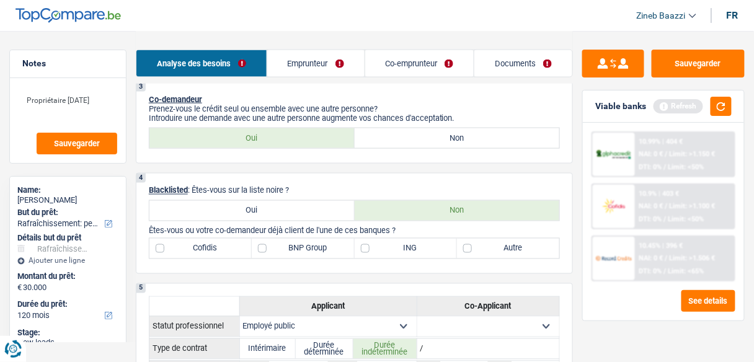
click at [516, 239] on label "Autre" at bounding box center [508, 249] width 102 height 20
click at [516, 239] on input "Autre" at bounding box center [508, 249] width 102 height 20
click at [719, 110] on button "button" at bounding box center [721, 106] width 21 height 19
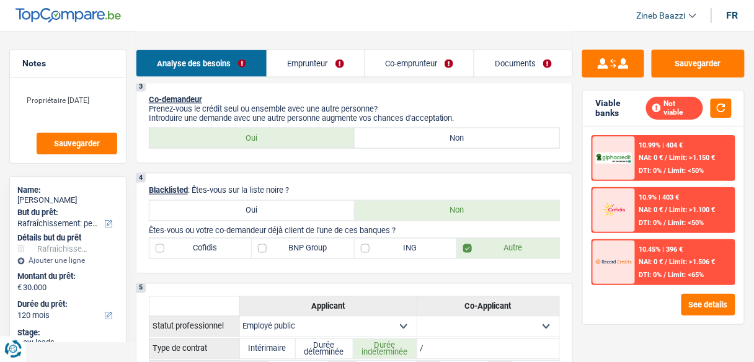
click at [382, 181] on div "4 Blacklisted : Êtes-vous sur la liste noire ? Oui Non Êtes-vous ou votre co-de…" at bounding box center [354, 223] width 437 height 101
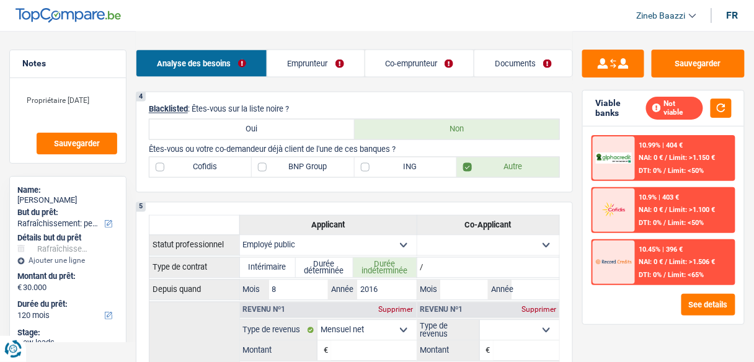
scroll to position [496, 0]
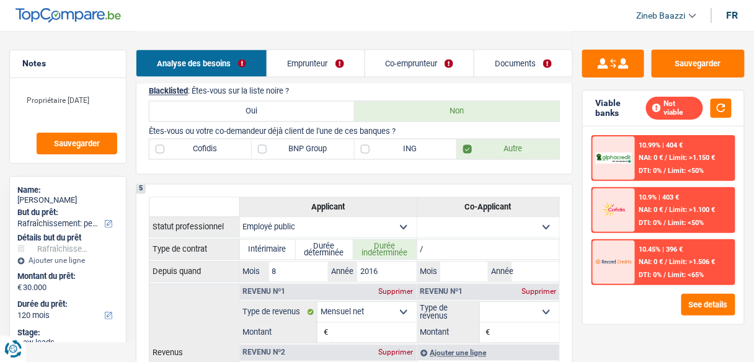
click at [316, 72] on link "Emprunteur" at bounding box center [315, 63] width 97 height 27
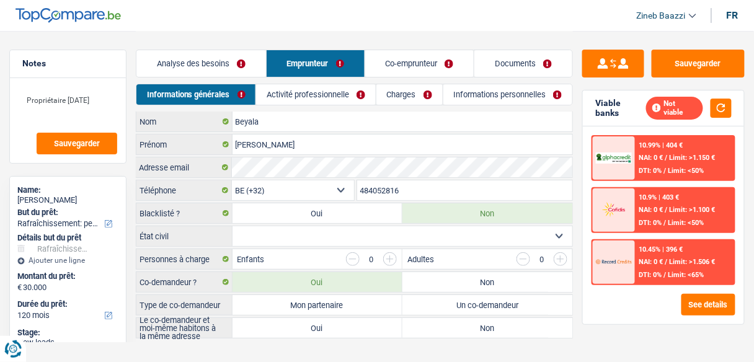
scroll to position [15, 0]
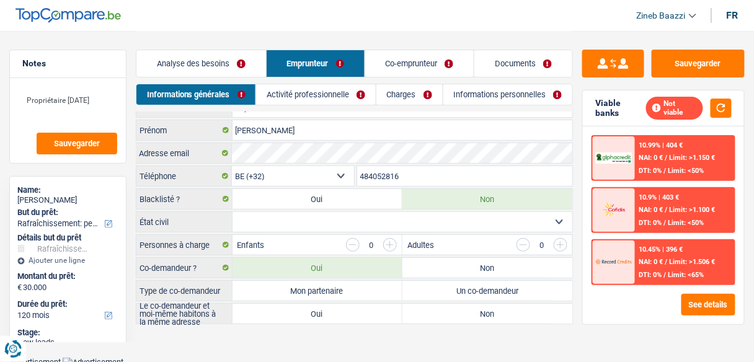
click at [272, 216] on select "Célibataire Marié(e) Cohabitant(e) légal(e) Divorcé(e) Veuf(ve) Séparé (de fait…" at bounding box center [403, 222] width 340 height 20
click at [233, 212] on select "Célibataire Marié(e) Cohabitant(e) légal(e) Divorcé(e) Veuf(ve) Séparé (de fait…" at bounding box center [403, 222] width 340 height 20
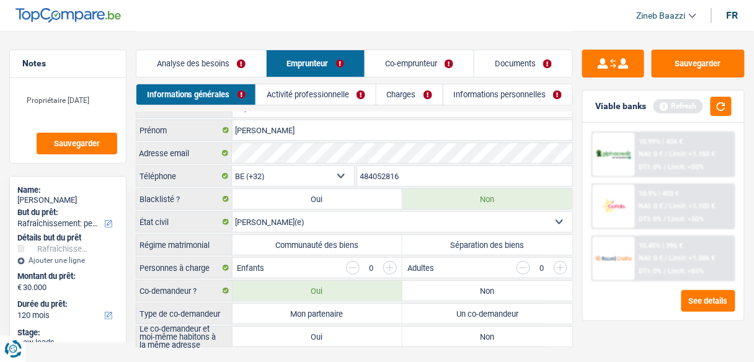
scroll to position [37, 0]
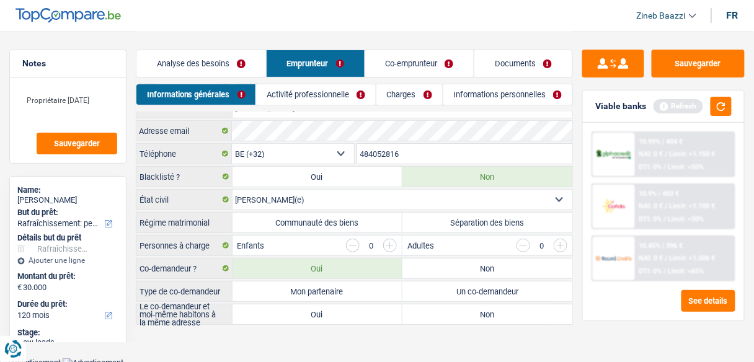
click at [301, 220] on label "Communauté des biens" at bounding box center [318, 223] width 170 height 20
click at [301, 220] on input "Communauté des biens" at bounding box center [318, 223] width 170 height 20
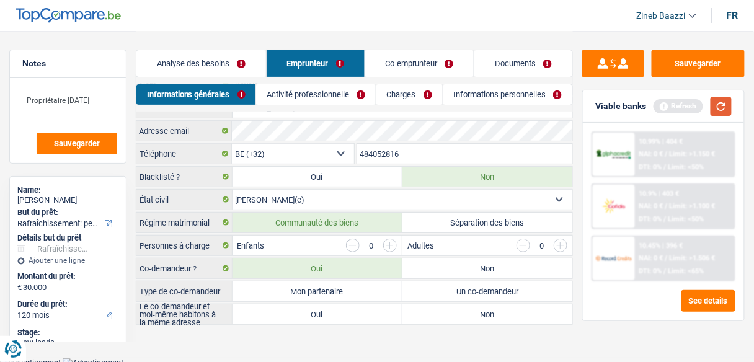
click at [729, 108] on button "button" at bounding box center [721, 106] width 21 height 19
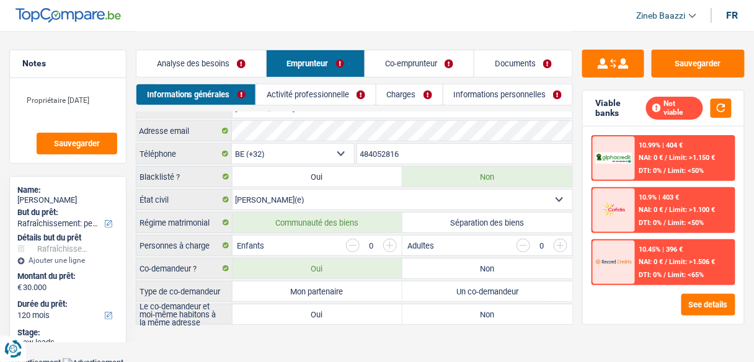
click at [393, 240] on input "button" at bounding box center [390, 246] width 14 height 14
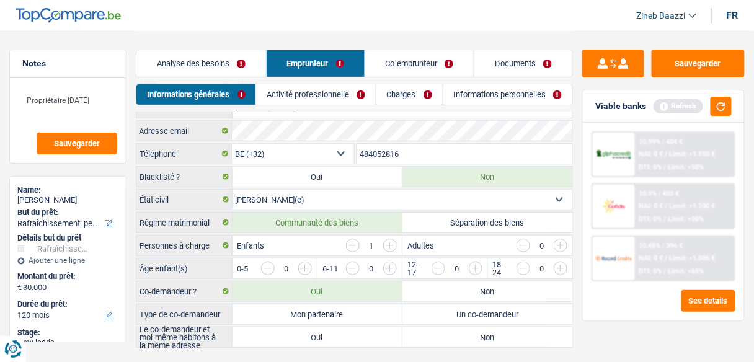
click at [393, 240] on input "button" at bounding box center [390, 246] width 14 height 14
click at [394, 262] on input "button" at bounding box center [601, 272] width 436 height 20
click at [303, 262] on input "button" at bounding box center [516, 272] width 436 height 20
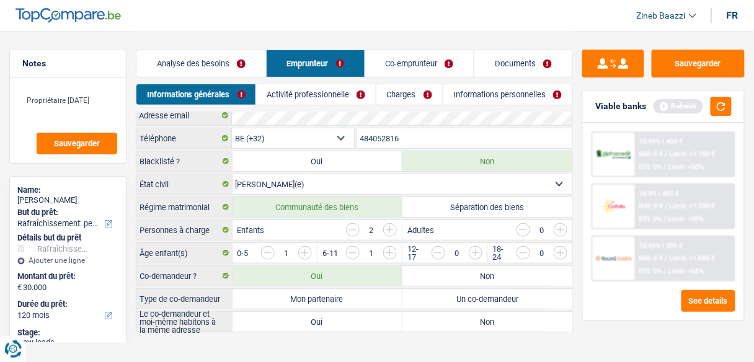
scroll to position [60, 0]
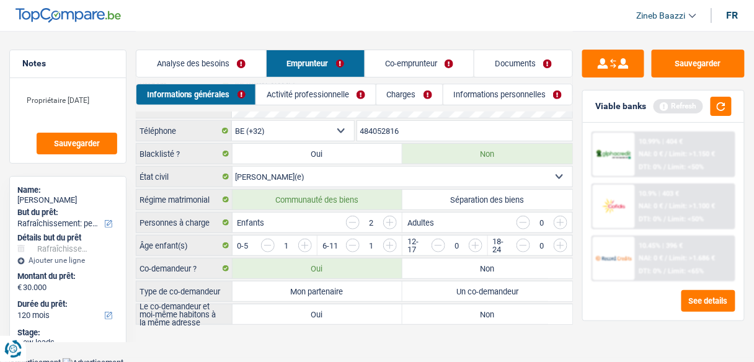
click at [276, 283] on label "Mon partenaire" at bounding box center [318, 292] width 170 height 20
click at [276, 283] on input "Mon partenaire" at bounding box center [318, 292] width 170 height 20
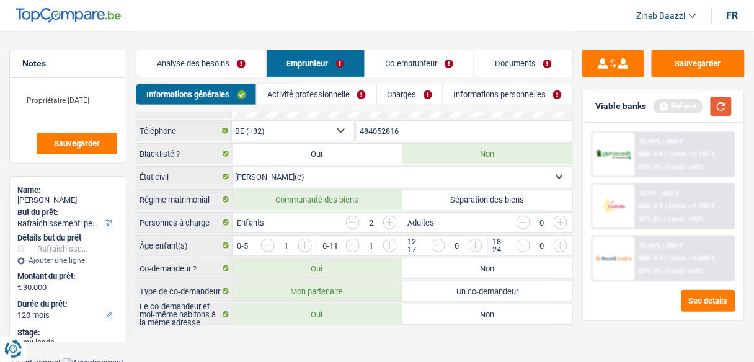
click at [724, 113] on button "button" at bounding box center [721, 106] width 21 height 19
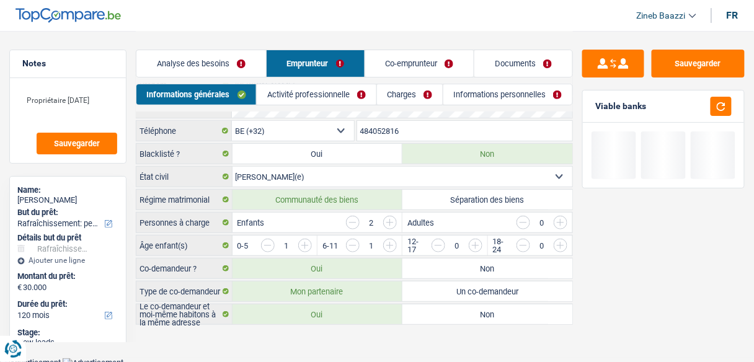
click at [337, 98] on link "Activité professionnelle" at bounding box center [316, 94] width 119 height 20
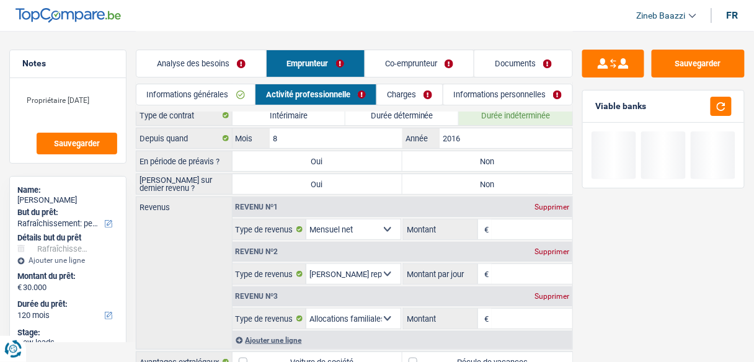
scroll to position [0, 0]
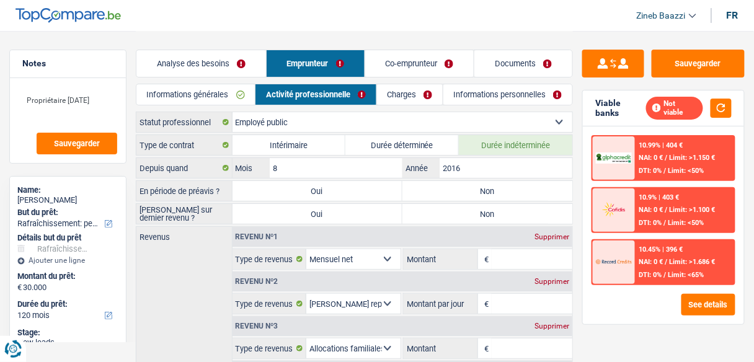
click at [463, 185] on label "Non" at bounding box center [488, 191] width 170 height 20
click at [463, 185] on input "Non" at bounding box center [488, 191] width 170 height 20
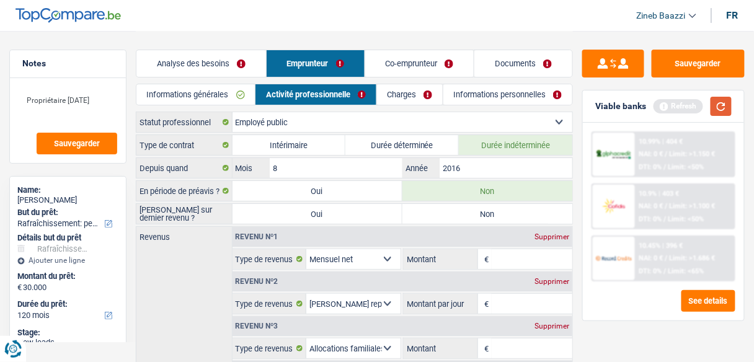
click at [724, 109] on button "button" at bounding box center [721, 106] width 21 height 19
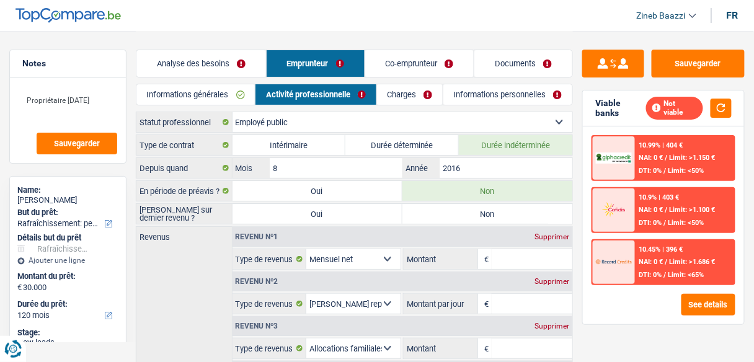
click at [518, 207] on label "Non" at bounding box center [488, 214] width 170 height 20
click at [518, 207] on input "Non" at bounding box center [488, 214] width 170 height 20
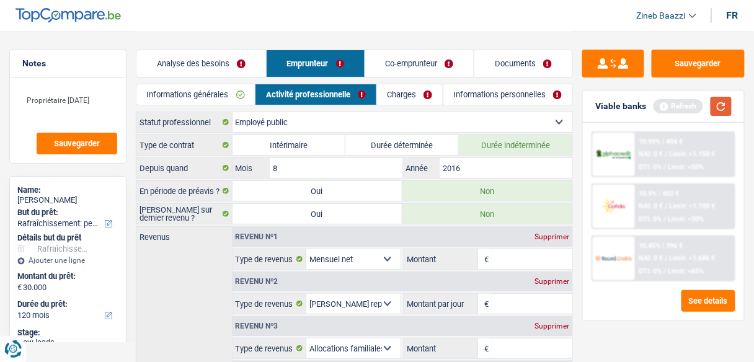
click at [716, 104] on button "button" at bounding box center [721, 106] width 21 height 19
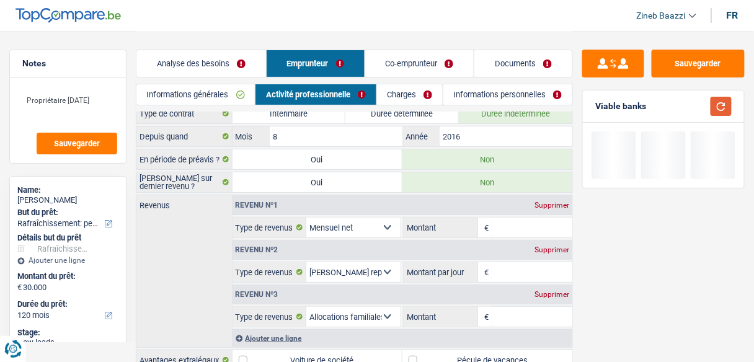
scroll to position [50, 0]
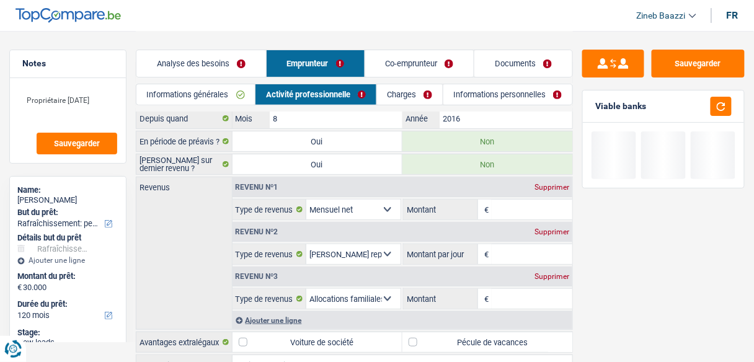
click at [510, 207] on input "Montant" at bounding box center [532, 210] width 81 height 20
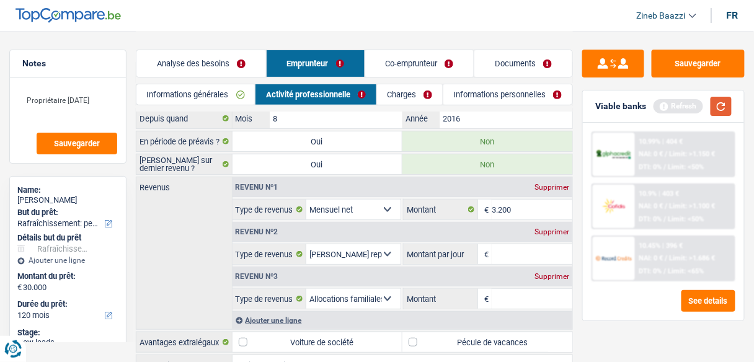
click at [716, 106] on button "button" at bounding box center [721, 106] width 21 height 19
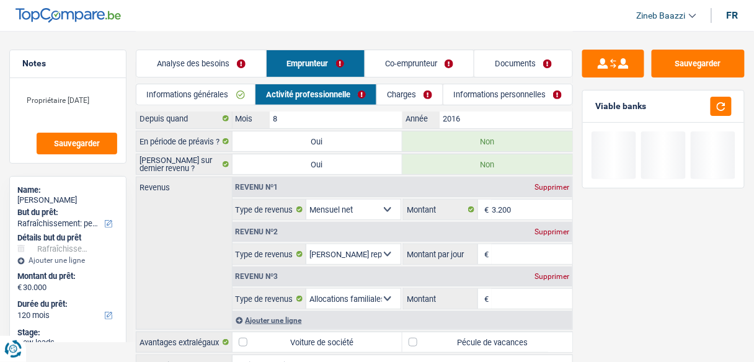
click at [515, 244] on input "Montant par jour" at bounding box center [532, 254] width 81 height 20
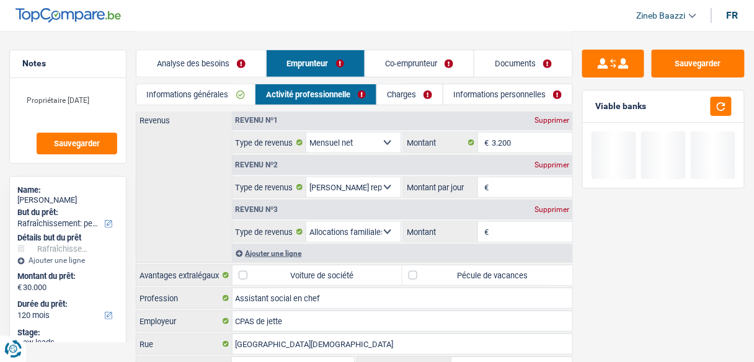
scroll to position [99, 0]
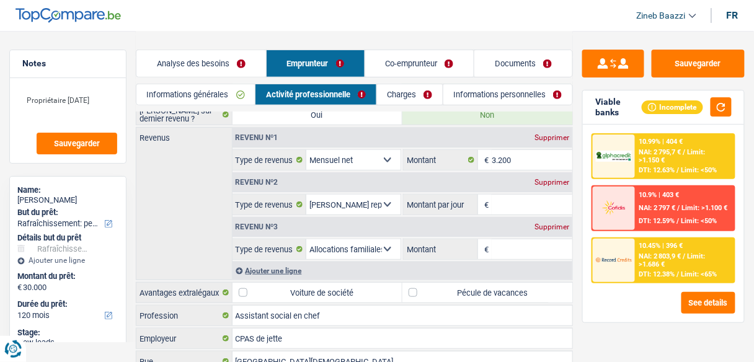
click at [530, 205] on input "Montant par jour" at bounding box center [532, 205] width 81 height 20
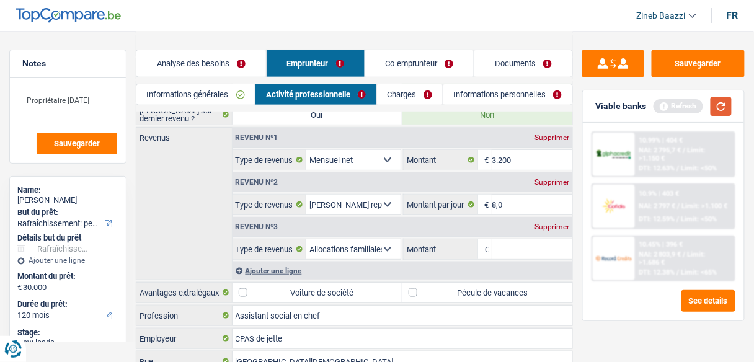
click at [725, 109] on button "button" at bounding box center [721, 106] width 21 height 19
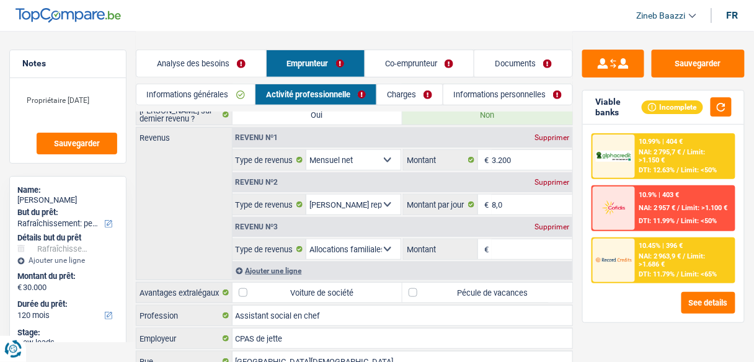
click at [559, 224] on div "Supprimer" at bounding box center [552, 226] width 41 height 7
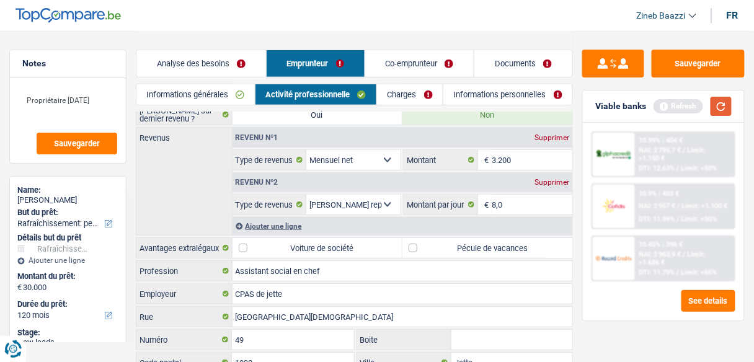
click at [722, 104] on button "button" at bounding box center [721, 106] width 21 height 19
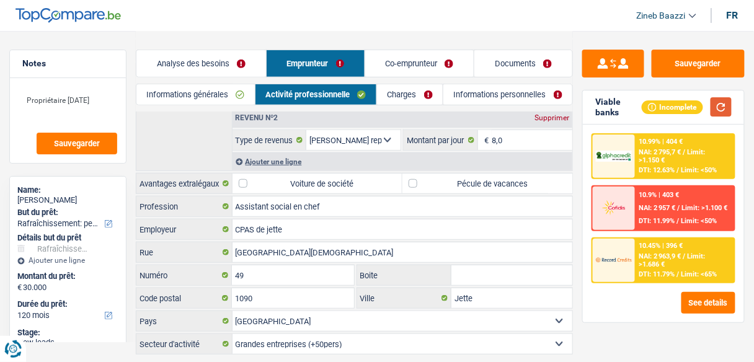
scroll to position [142, 0]
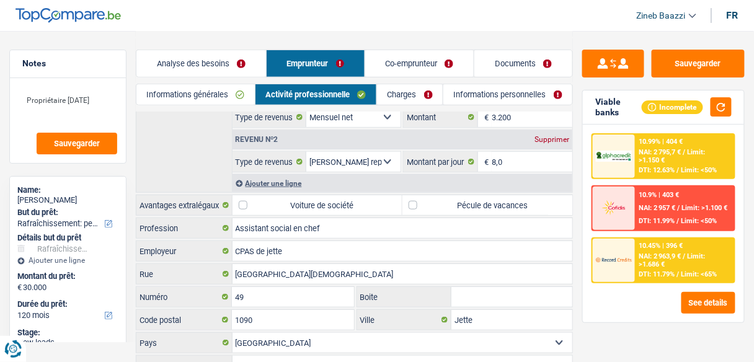
click at [196, 162] on div "Revenus Revenu nº1 Supprimer Allocation d'handicap Allocations chômage Allocati…" at bounding box center [354, 138] width 437 height 109
click at [721, 104] on button "button" at bounding box center [721, 106] width 21 height 19
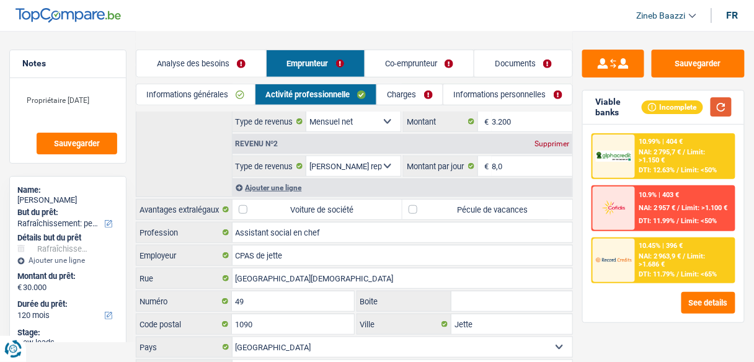
scroll to position [192, 0]
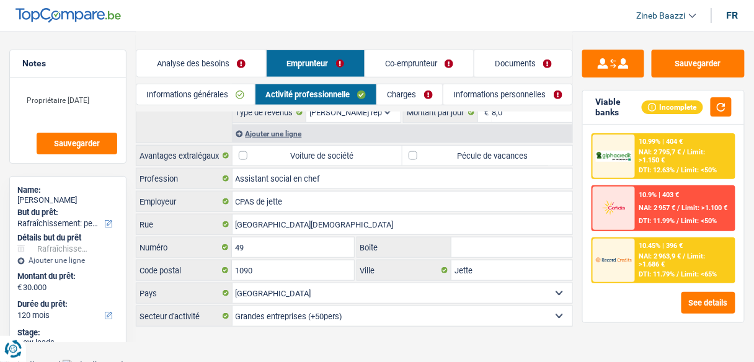
click at [452, 157] on label "Pécule de vacances" at bounding box center [488, 156] width 170 height 20
click at [452, 157] on input "Pécule de vacances" at bounding box center [488, 156] width 170 height 20
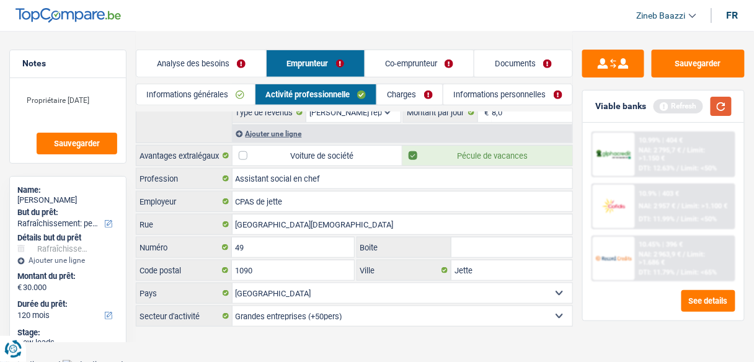
click at [725, 111] on button "button" at bounding box center [721, 106] width 21 height 19
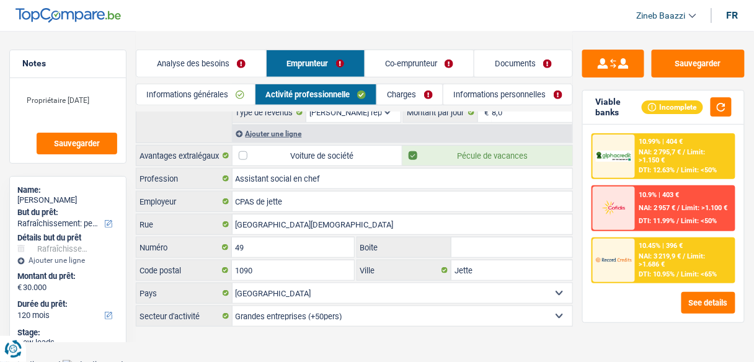
click at [394, 96] on link "Charges" at bounding box center [410, 94] width 66 height 20
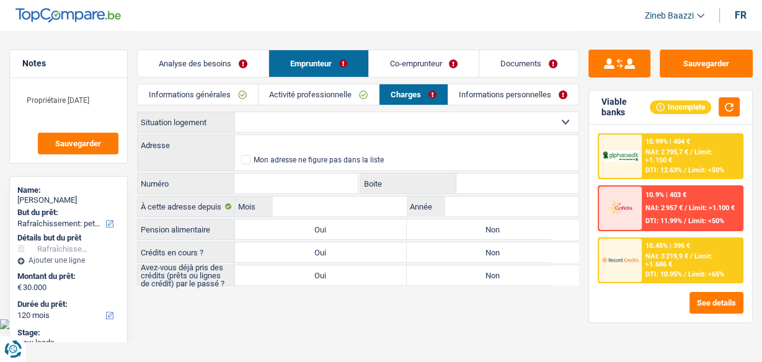
click at [254, 121] on select "Locataire Propriétaire avec prêt hypothécaire Propriétaire sans prêt hypothécai…" at bounding box center [407, 122] width 344 height 20
click at [235, 112] on select "Locataire Propriétaire avec prêt hypothécaire Propriétaire sans prêt hypothécai…" at bounding box center [407, 122] width 344 height 20
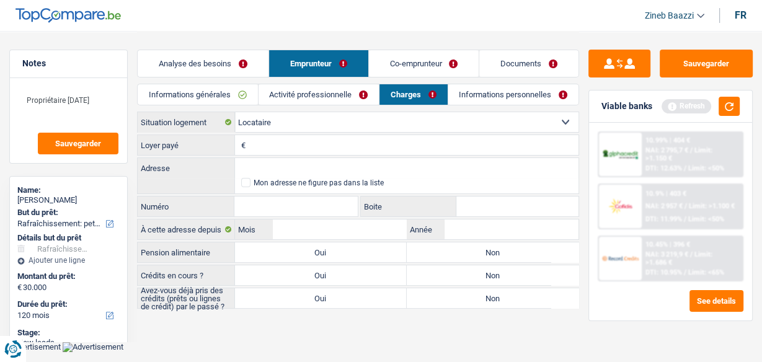
click at [257, 144] on input "Loyer payé" at bounding box center [414, 145] width 330 height 20
click at [385, 158] on input "Adresse" at bounding box center [407, 168] width 344 height 20
click at [305, 201] on input "Numéro" at bounding box center [295, 207] width 123 height 20
click at [317, 239] on div "Locataire Propriétaire avec prêt hypothécaire Propriétaire sans prêt hypothécai…" at bounding box center [358, 210] width 442 height 197
click at [313, 231] on input "Mois" at bounding box center [340, 230] width 134 height 20
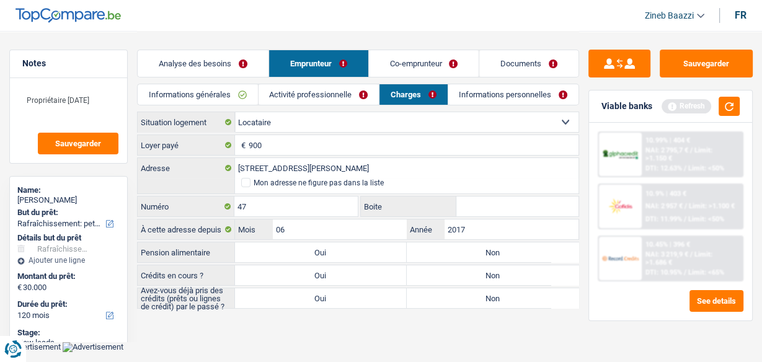
click at [484, 243] on label "Non" at bounding box center [493, 252] width 172 height 20
click at [484, 243] on input "Non" at bounding box center [493, 252] width 172 height 20
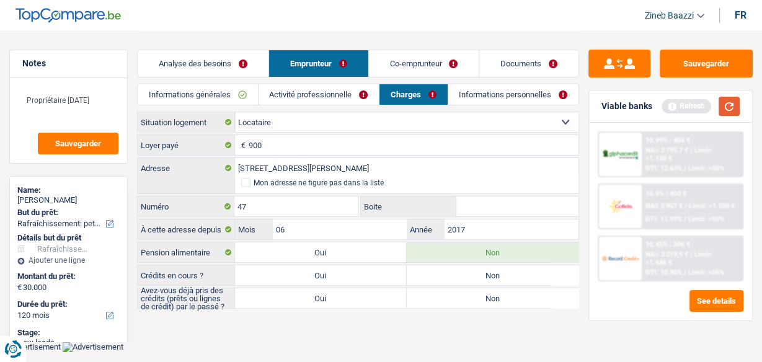
click at [733, 107] on button "button" at bounding box center [729, 106] width 21 height 19
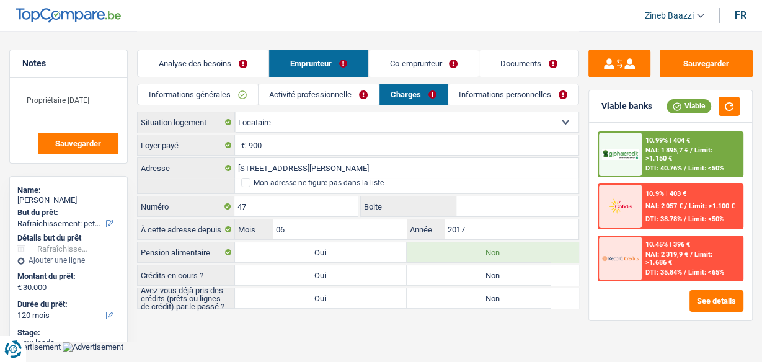
click at [317, 271] on label "Oui" at bounding box center [321, 275] width 172 height 20
click at [317, 271] on input "Oui" at bounding box center [321, 275] width 172 height 20
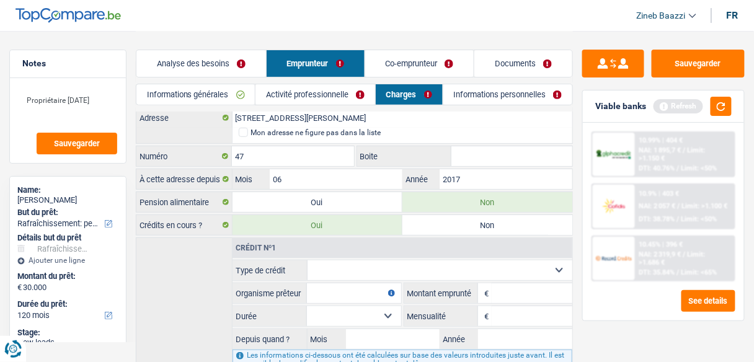
scroll to position [99, 0]
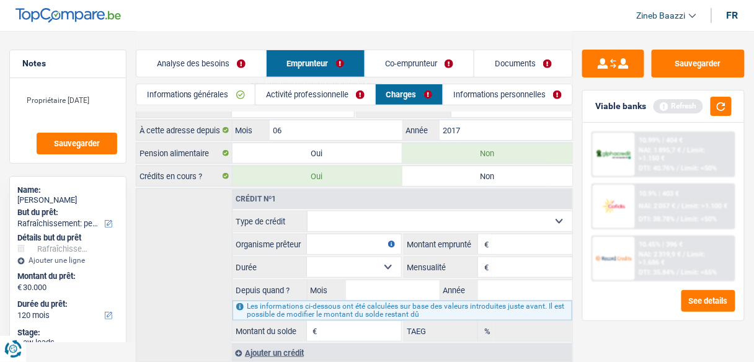
click at [347, 227] on select "Carte ou ouverture de crédit Prêt hypothécaire Vente à tempérament Prêt à tempé…" at bounding box center [440, 221] width 265 height 20
click at [308, 211] on select "Carte ou ouverture de crédit Prêt hypothécaire Vente à tempérament Prêt à tempé…" at bounding box center [440, 221] width 265 height 20
click at [338, 237] on input "Organisme prêteur" at bounding box center [354, 244] width 94 height 20
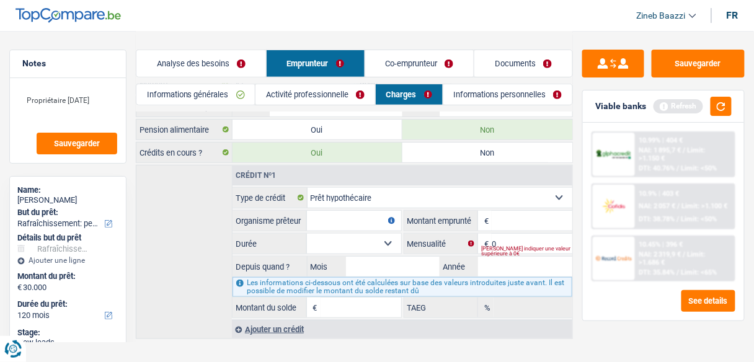
scroll to position [136, 0]
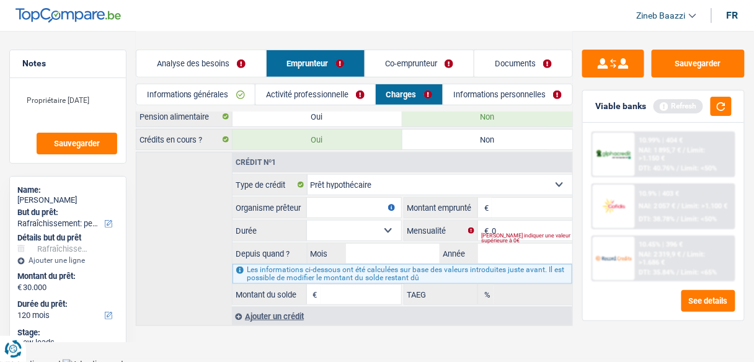
click at [420, 176] on select "Carte ou ouverture de crédit Prêt hypothécaire Vente à tempérament Prêt à tempé…" at bounding box center [440, 185] width 265 height 20
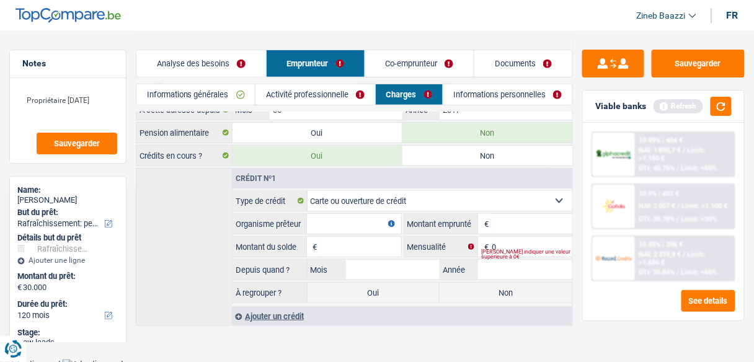
click at [339, 215] on input "Organisme prêteur" at bounding box center [354, 224] width 94 height 20
click at [497, 214] on input "Montant" at bounding box center [532, 224] width 81 height 20
click at [334, 221] on input "Organisme prêteur" at bounding box center [354, 224] width 94 height 20
click at [331, 241] on input "Montant du solde" at bounding box center [361, 247] width 81 height 20
click at [507, 252] on div "Veuillez indiquer une valeur supérieure à 0€" at bounding box center [526, 254] width 91 height 5
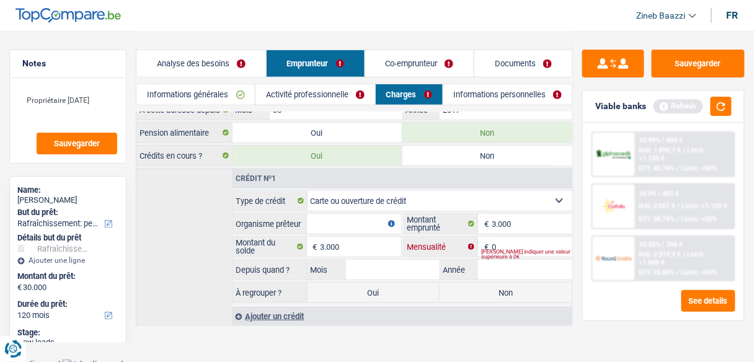
click at [497, 241] on input "0" at bounding box center [532, 247] width 81 height 20
click at [388, 221] on button "button" at bounding box center [391, 223] width 7 height 7
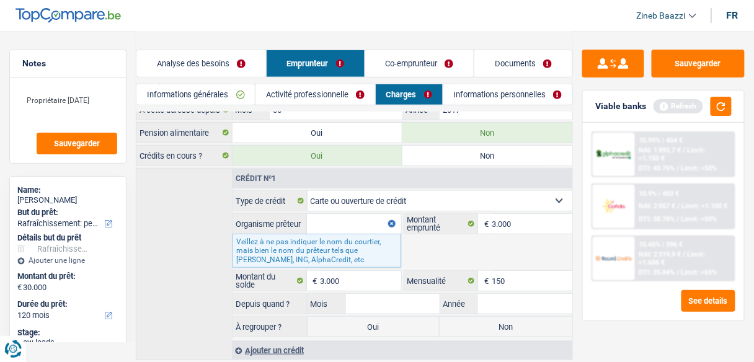
click at [375, 222] on input "Organisme prêteur" at bounding box center [354, 224] width 94 height 20
click at [428, 294] on input "Mois" at bounding box center [393, 304] width 94 height 20
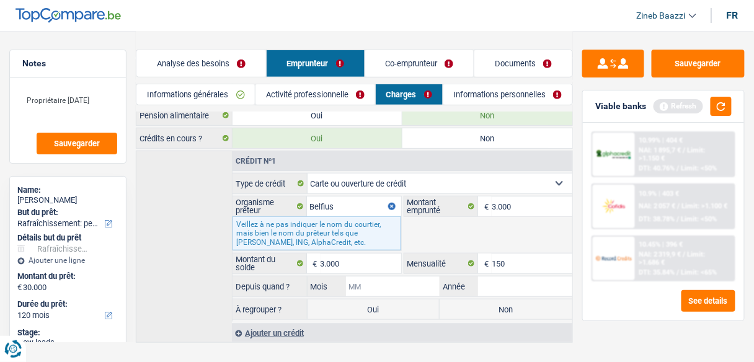
scroll to position [154, 0]
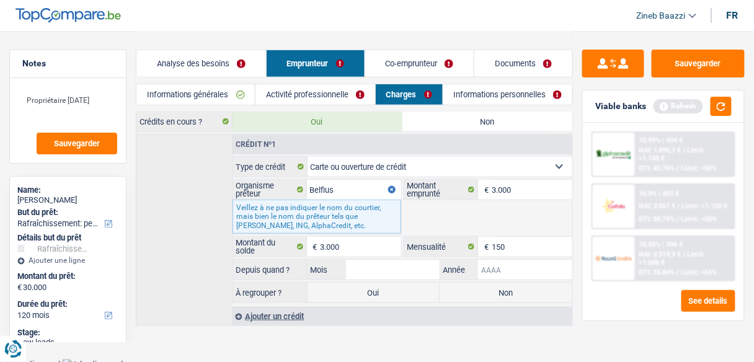
click at [509, 262] on input "Année" at bounding box center [525, 270] width 94 height 20
click at [502, 265] on input "Année" at bounding box center [525, 270] width 94 height 20
click at [441, 267] on label "Année" at bounding box center [459, 270] width 38 height 20
click at [0, 0] on input "2019" at bounding box center [0, 0] width 0 height 0
click at [415, 265] on input "Mois" at bounding box center [393, 270] width 94 height 20
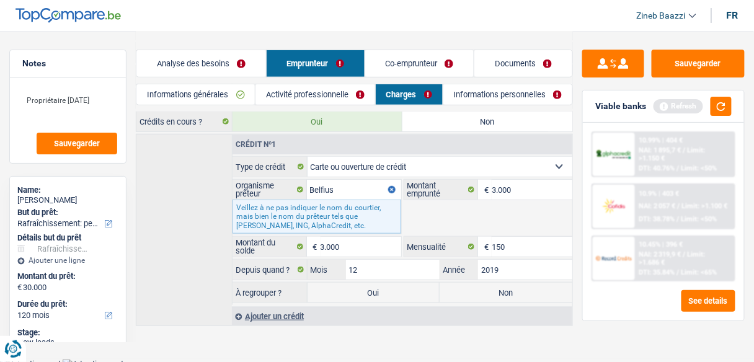
click at [516, 284] on label "Non" at bounding box center [506, 293] width 133 height 20
click at [516, 284] on input "Non" at bounding box center [506, 293] width 133 height 20
click at [724, 102] on button "button" at bounding box center [721, 106] width 21 height 19
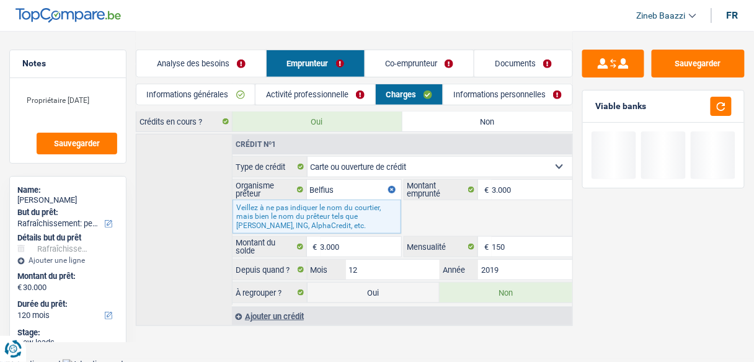
click at [473, 92] on link "Informations personnelles" at bounding box center [507, 94] width 129 height 20
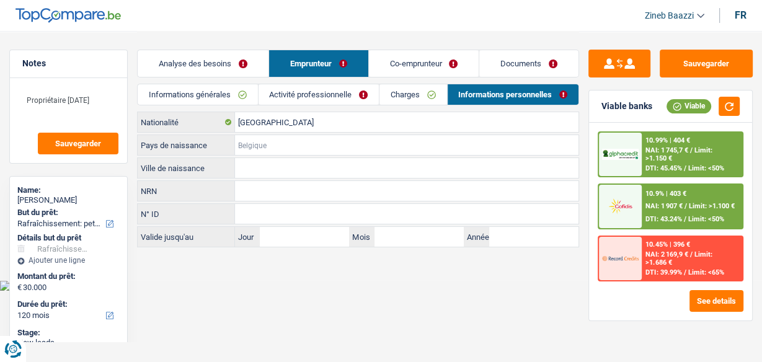
click at [277, 142] on input "Pays de naissance" at bounding box center [407, 145] width 344 height 20
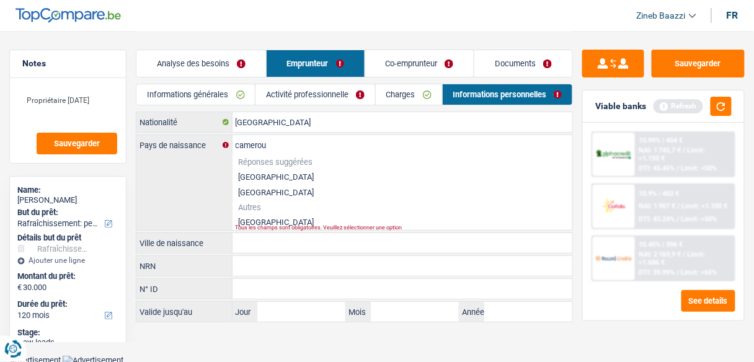
click at [258, 224] on div "camerou Pays de naissance Réponses suggérées Belgique Luxembourg Autres Camerou…" at bounding box center [354, 182] width 436 height 95
click at [257, 220] on li "Cameroun" at bounding box center [403, 223] width 340 height 16
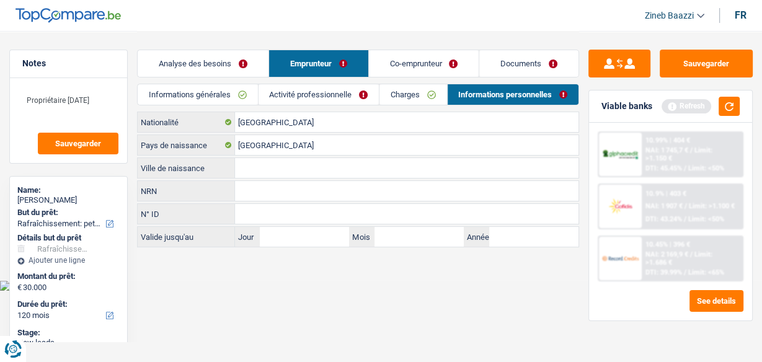
click at [252, 168] on input "Ville de naissance" at bounding box center [407, 168] width 344 height 20
click at [361, 99] on link "Activité professionnelle" at bounding box center [319, 94] width 120 height 20
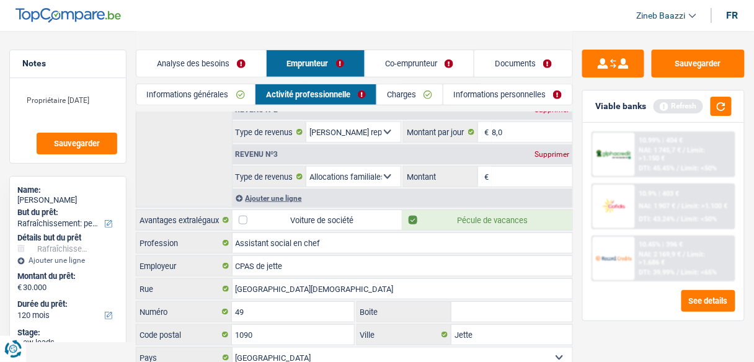
scroll to position [87, 0]
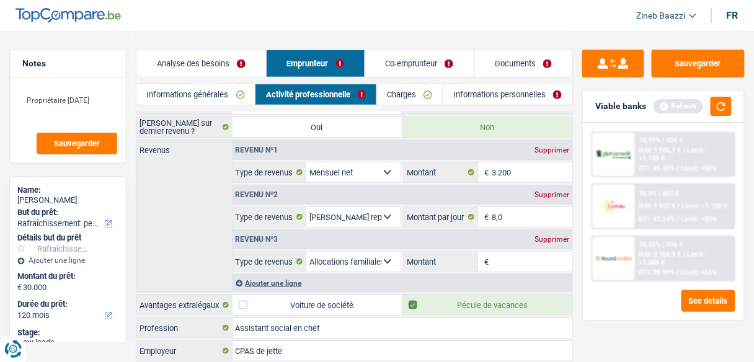
click at [561, 236] on div "Supprimer" at bounding box center [552, 239] width 41 height 7
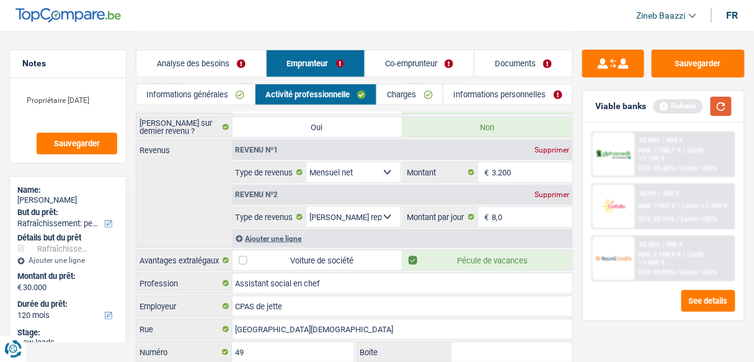
click at [716, 108] on button "button" at bounding box center [721, 106] width 21 height 19
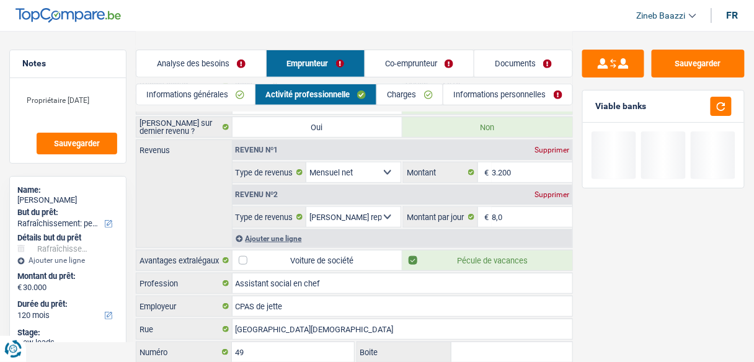
click at [424, 67] on link "Co-emprunteur" at bounding box center [419, 63] width 109 height 27
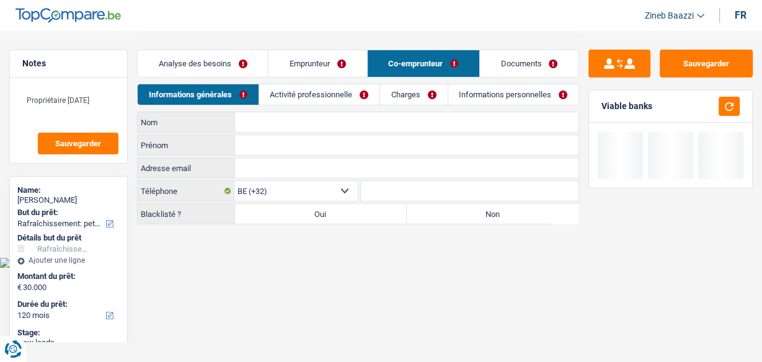
click at [259, 125] on input "Nom" at bounding box center [407, 122] width 344 height 20
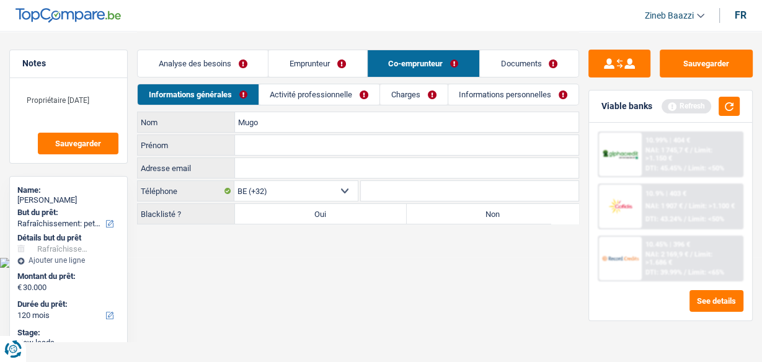
click at [253, 142] on input "Prénom" at bounding box center [407, 145] width 344 height 20
click at [437, 214] on label "Non" at bounding box center [493, 214] width 172 height 20
click at [437, 214] on input "Non" at bounding box center [493, 214] width 172 height 20
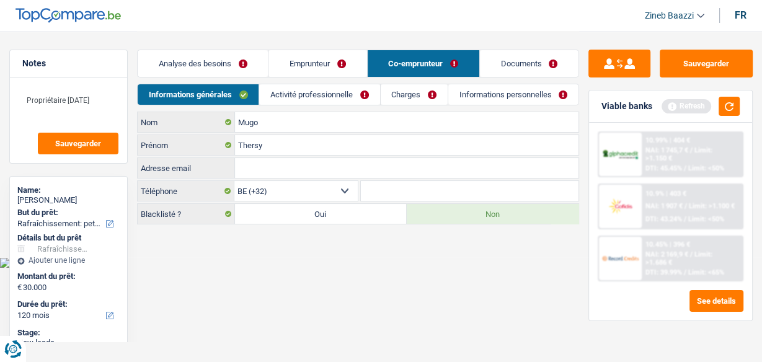
click at [298, 96] on link "Activité professionnelle" at bounding box center [319, 94] width 120 height 20
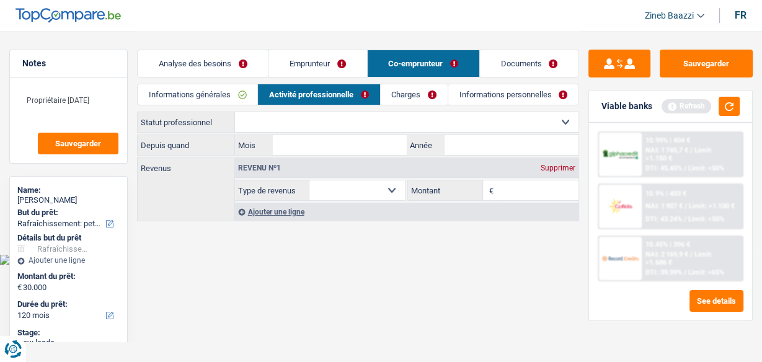
click at [273, 127] on select "Ouvrier Employé privé Employé public Invalide Indépendant Pensionné Chômeur Mut…" at bounding box center [407, 122] width 344 height 20
click at [726, 104] on button "button" at bounding box center [729, 106] width 21 height 19
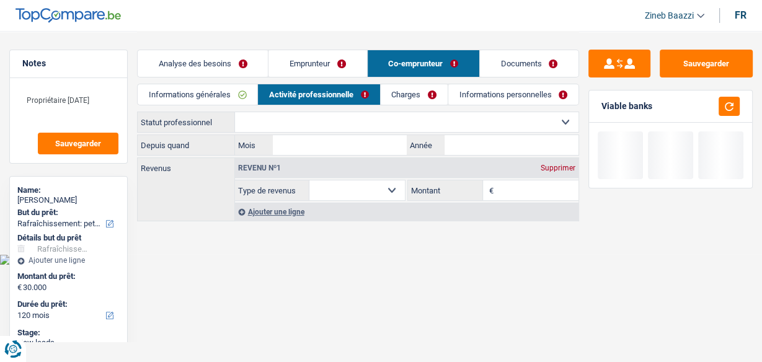
click at [488, 122] on select "Ouvrier Employé privé Employé public Invalide Indépendant Pensionné Chômeur Mut…" at bounding box center [407, 122] width 344 height 20
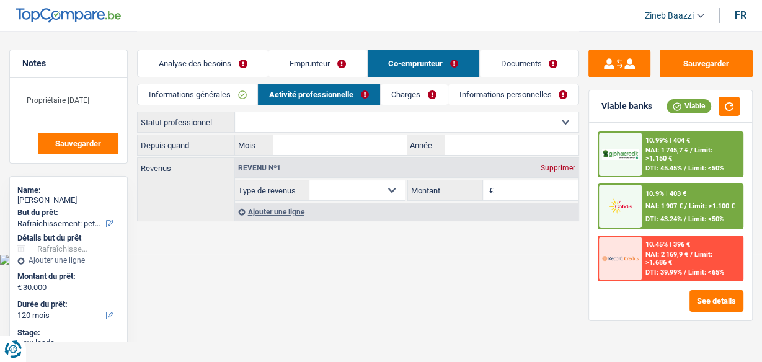
click at [235, 112] on select "Ouvrier Employé privé Employé public Invalide Indépendant Pensionné Chômeur Mut…" at bounding box center [407, 122] width 344 height 20
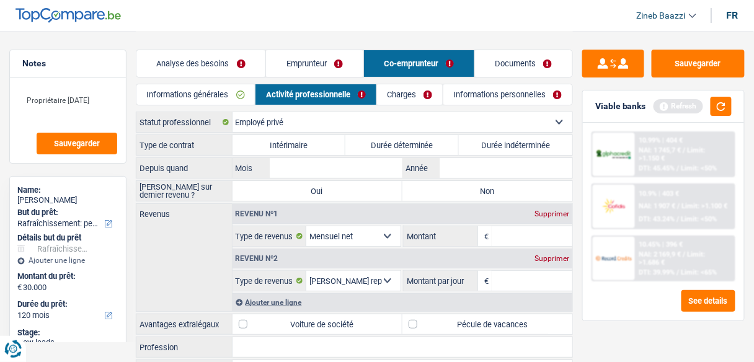
click at [293, 141] on label "Intérimaire" at bounding box center [289, 145] width 113 height 20
click at [293, 141] on input "Intérimaire" at bounding box center [289, 145] width 113 height 20
click at [293, 141] on label "Intérimaire" at bounding box center [289, 145] width 113 height 20
click at [293, 141] on input "Intérimaire" at bounding box center [289, 145] width 113 height 20
click at [463, 128] on select "Ouvrier Employé privé Employé public Invalide Indépendant Pensionné Chômeur Mut…" at bounding box center [403, 122] width 340 height 20
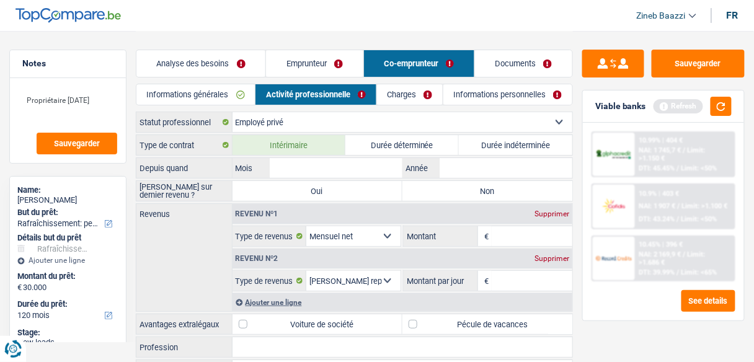
click at [453, 119] on select "Ouvrier Employé privé Employé public Invalide Indépendant Pensionné Chômeur Mut…" at bounding box center [403, 122] width 340 height 20
click at [495, 148] on label "Durée indéterminée" at bounding box center [515, 145] width 113 height 20
click at [495, 148] on input "Durée indéterminée" at bounding box center [515, 145] width 113 height 20
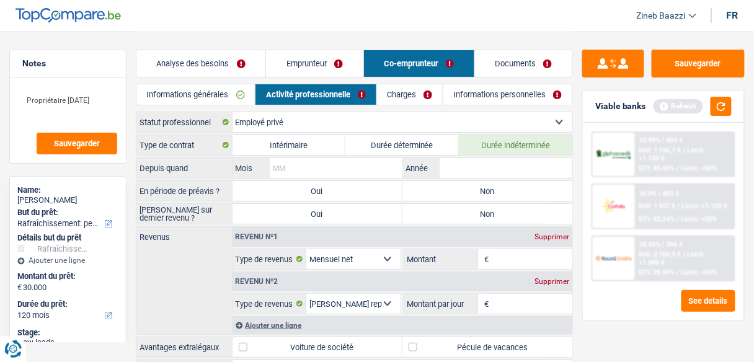
click at [334, 162] on input "Mois" at bounding box center [336, 168] width 133 height 20
click at [461, 162] on input "Année" at bounding box center [506, 168] width 133 height 20
click at [350, 176] on input "Mois" at bounding box center [336, 168] width 133 height 20
click at [454, 184] on label "Non" at bounding box center [488, 191] width 170 height 20
click at [454, 184] on input "Non" at bounding box center [488, 191] width 170 height 20
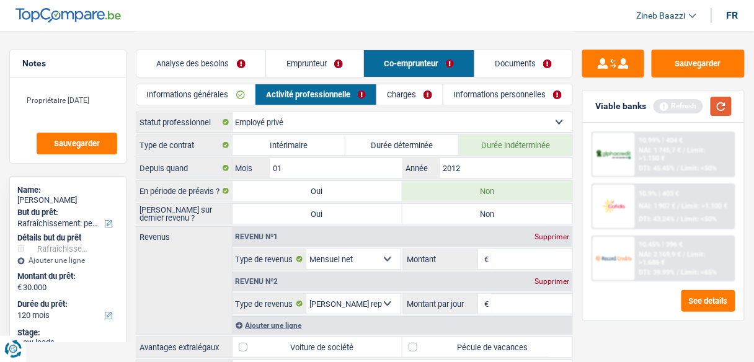
click at [729, 107] on button "button" at bounding box center [721, 106] width 21 height 19
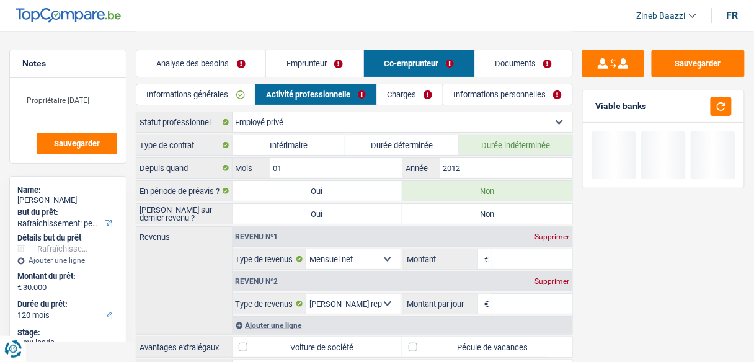
click at [437, 215] on label "Non" at bounding box center [488, 214] width 170 height 20
click at [437, 215] on input "Non" at bounding box center [488, 214] width 170 height 20
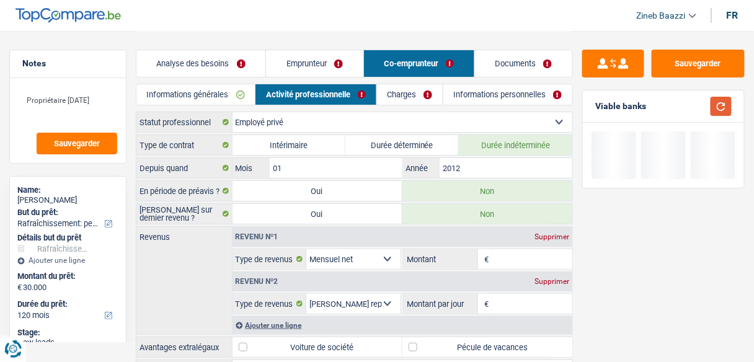
click at [721, 109] on button "button" at bounding box center [721, 106] width 21 height 19
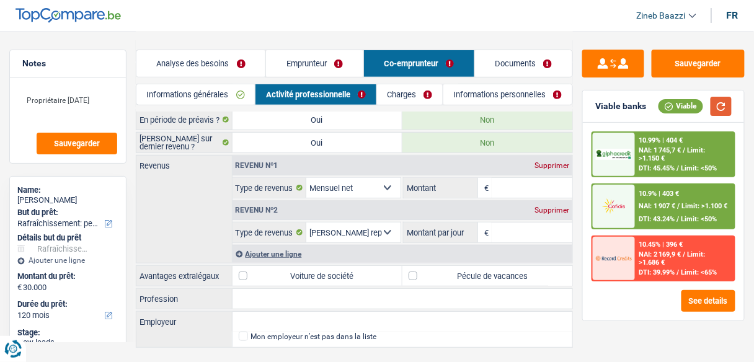
scroll to position [94, 0]
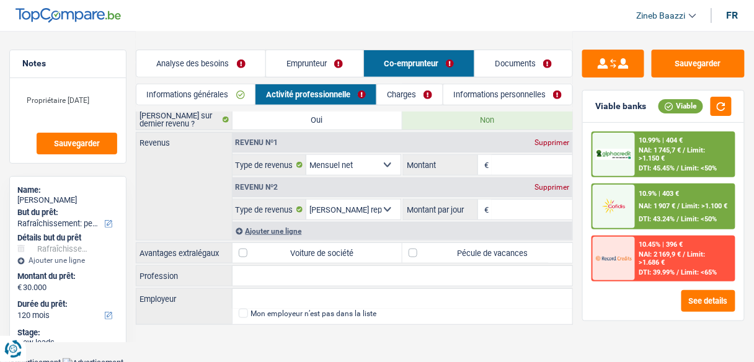
click at [507, 162] on input "Montant" at bounding box center [532, 165] width 81 height 20
click at [286, 228] on div "Ajouter une ligne" at bounding box center [403, 231] width 340 height 18
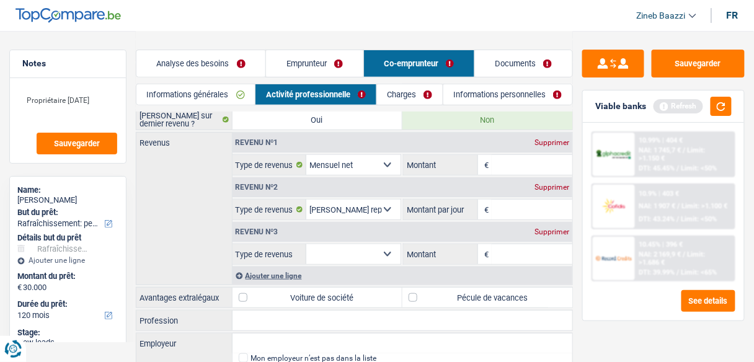
click at [373, 251] on select "Allocation d'handicap Allocations chômage Allocations familiales Chèques repas …" at bounding box center [353, 254] width 94 height 20
click at [306, 244] on select "Allocation d'handicap Allocations chômage Allocations familiales Chèques repas …" at bounding box center [353, 254] width 94 height 20
click at [529, 166] on input "Montant" at bounding box center [532, 165] width 81 height 20
click at [721, 105] on button "button" at bounding box center [721, 106] width 21 height 19
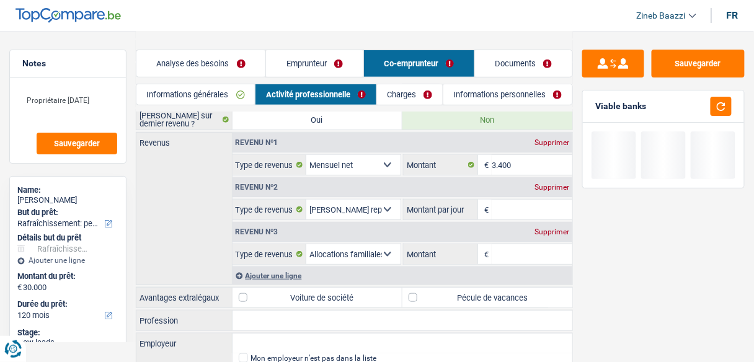
click at [505, 205] on input "Montant par jour" at bounding box center [532, 210] width 81 height 20
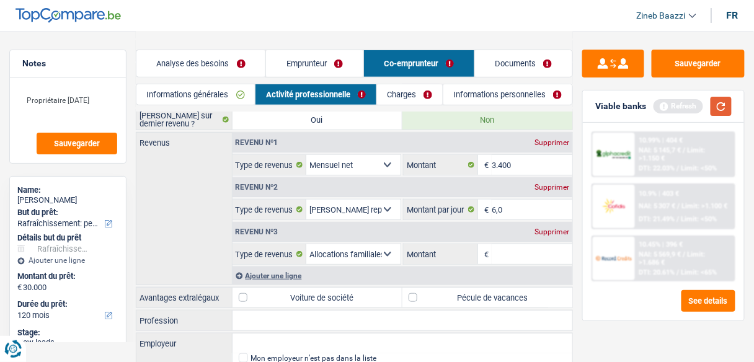
click at [719, 105] on button "button" at bounding box center [721, 106] width 21 height 19
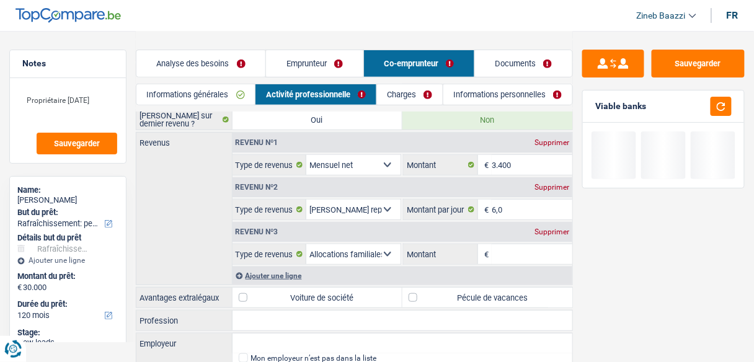
click at [512, 246] on input "Montant" at bounding box center [532, 254] width 81 height 20
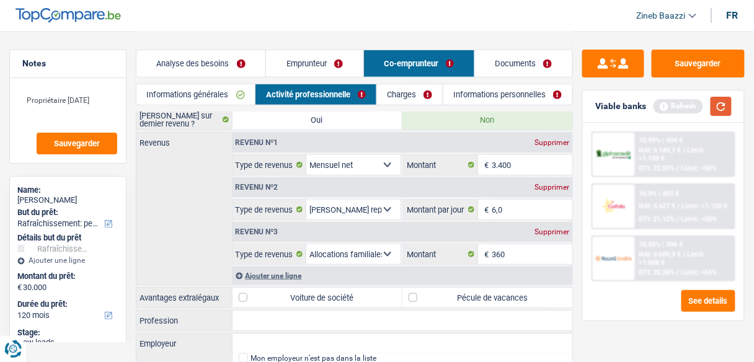
click at [720, 102] on button "button" at bounding box center [721, 106] width 21 height 19
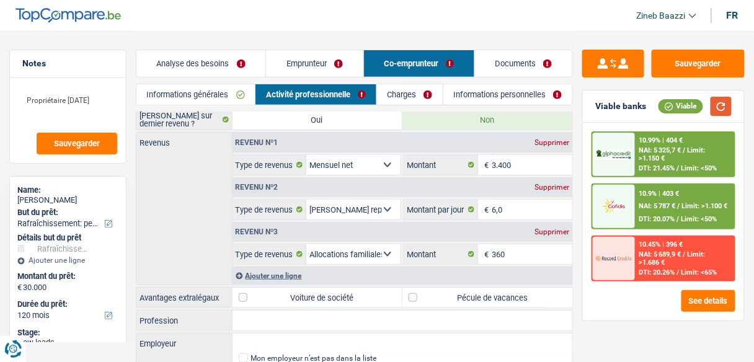
scroll to position [139, 0]
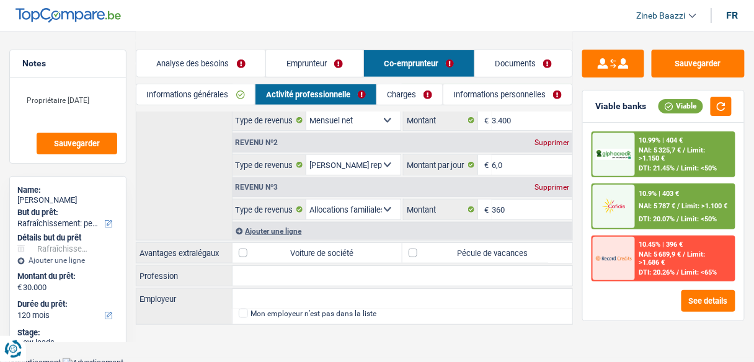
click at [359, 272] on input "Profession" at bounding box center [403, 276] width 340 height 20
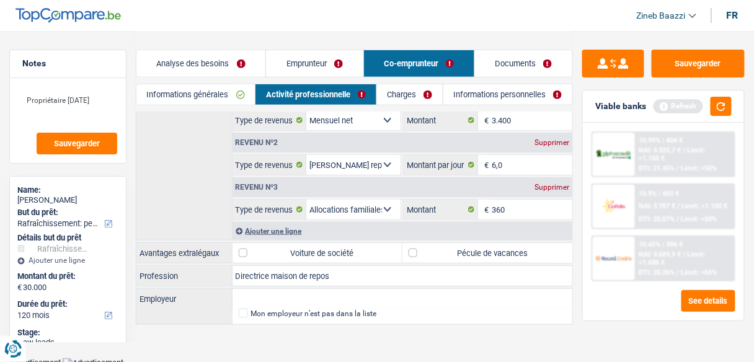
click at [430, 253] on label "Pécule de vacances" at bounding box center [488, 253] width 170 height 20
click at [430, 253] on input "Pécule de vacances" at bounding box center [488, 253] width 170 height 20
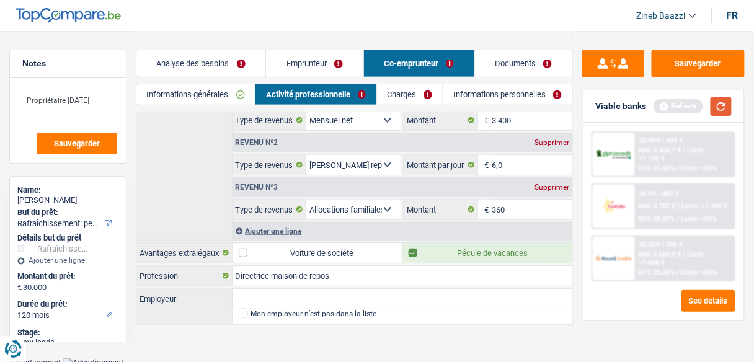
click at [724, 102] on button "button" at bounding box center [721, 106] width 21 height 19
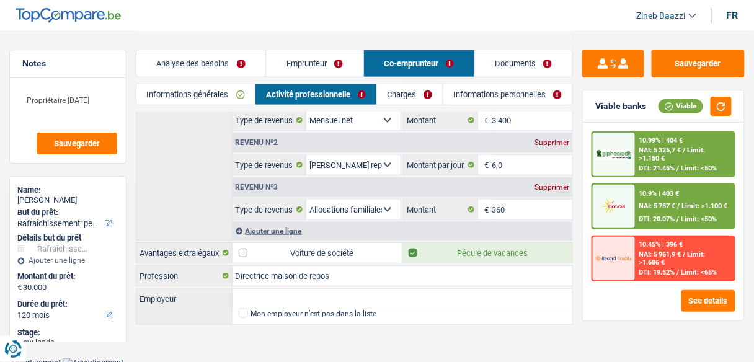
click at [354, 251] on label "Voiture de société" at bounding box center [318, 253] width 170 height 20
click at [354, 251] on input "Voiture de société" at bounding box center [318, 253] width 170 height 20
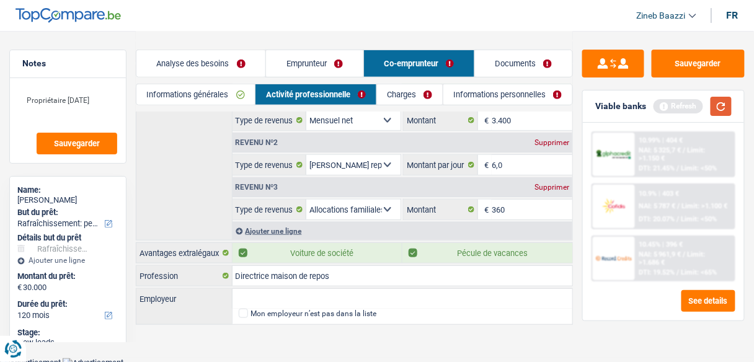
click at [729, 110] on button "button" at bounding box center [721, 106] width 21 height 19
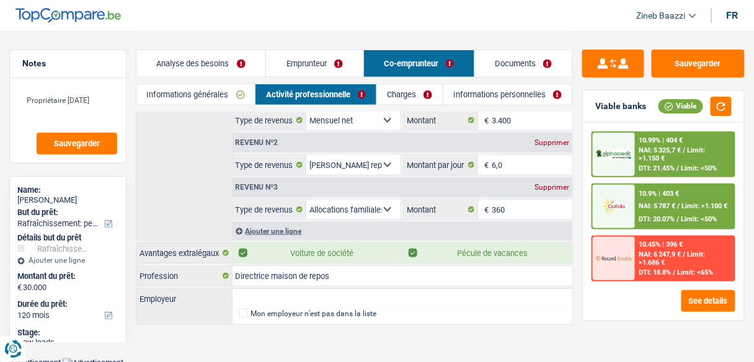
click at [407, 96] on link "Charges" at bounding box center [410, 94] width 66 height 20
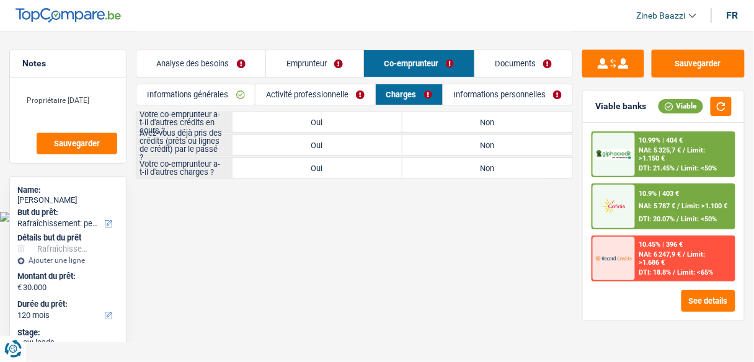
scroll to position [0, 0]
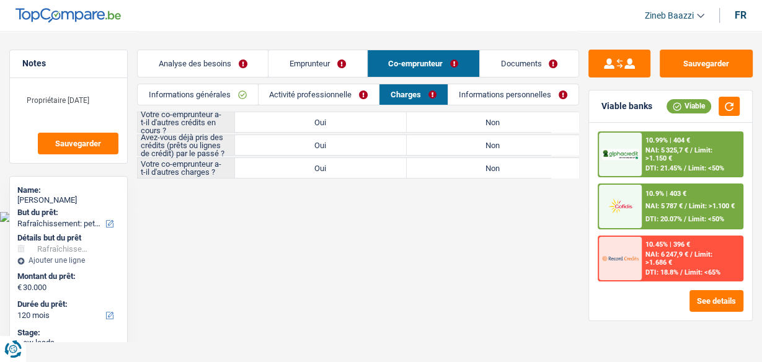
click at [430, 123] on label "Non" at bounding box center [493, 122] width 172 height 20
click at [430, 123] on input "Non" at bounding box center [493, 122] width 172 height 20
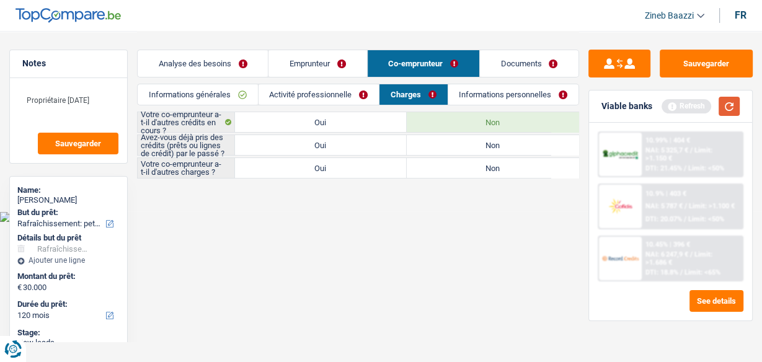
click at [728, 106] on button "button" at bounding box center [729, 106] width 21 height 19
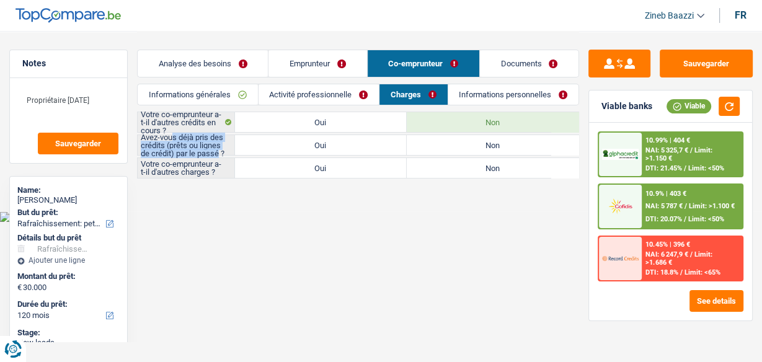
drag, startPoint x: 174, startPoint y: 135, endPoint x: 220, endPoint y: 146, distance: 47.4
click at [220, 146] on label "Avez-vous déjà pris des crédits (prêts ou lignes de crédit) par le passé ?" at bounding box center [186, 145] width 97 height 20
click at [318, 142] on label "Oui" at bounding box center [321, 145] width 172 height 20
click at [318, 142] on input "Oui" at bounding box center [321, 145] width 172 height 20
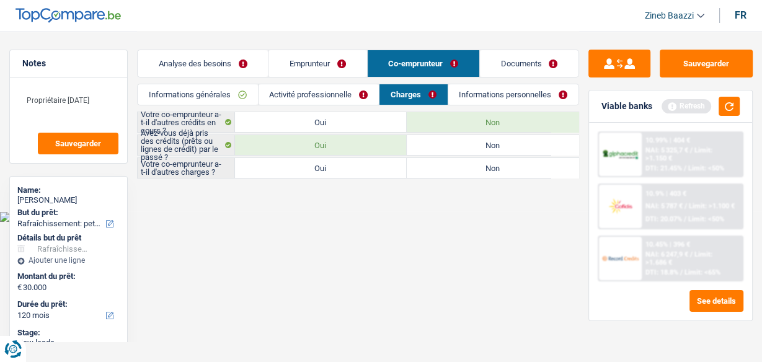
click at [464, 171] on label "Non" at bounding box center [493, 168] width 172 height 20
click at [464, 171] on input "Non" at bounding box center [493, 168] width 172 height 20
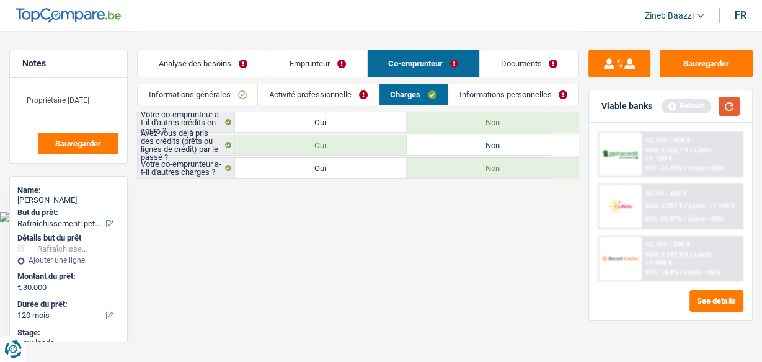
click at [729, 108] on button "button" at bounding box center [729, 106] width 21 height 19
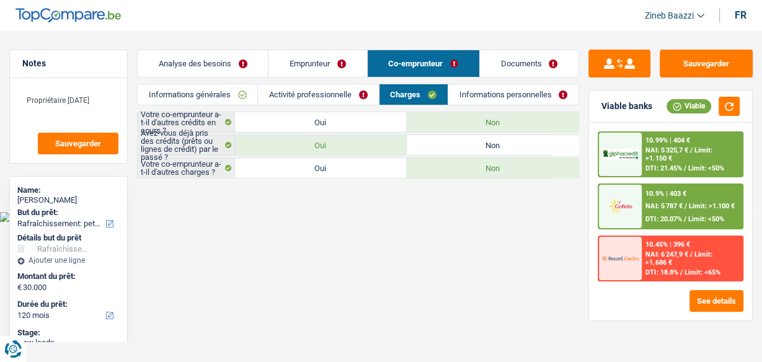
click at [520, 98] on link "Informations personnelles" at bounding box center [513, 94] width 130 height 20
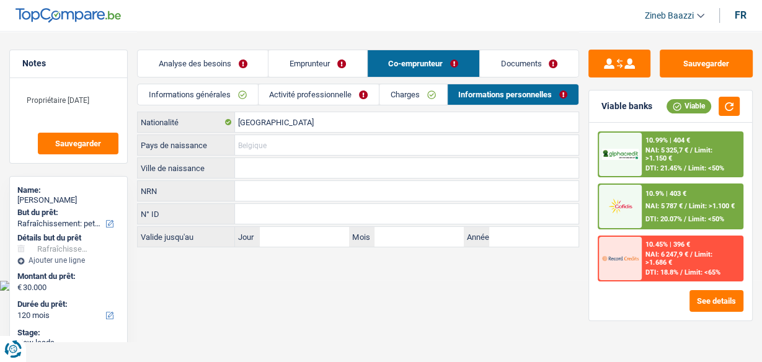
click at [262, 142] on input "Pays de naissance" at bounding box center [407, 145] width 344 height 20
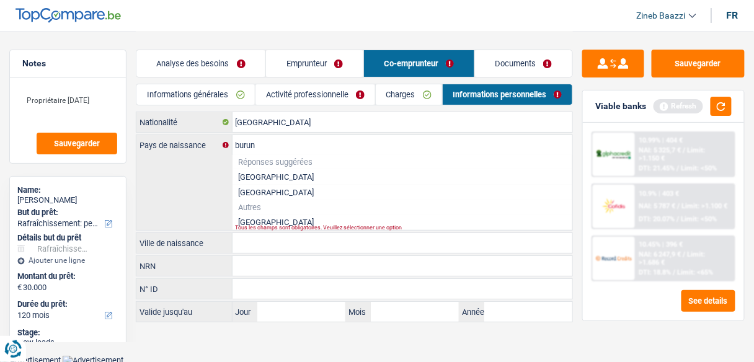
click at [244, 218] on li "Burundi" at bounding box center [403, 223] width 340 height 16
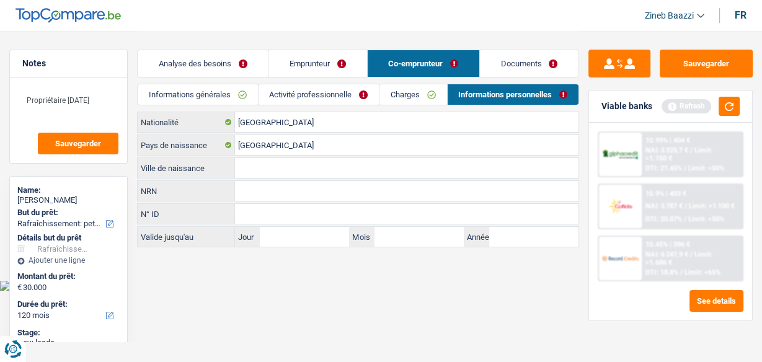
click at [251, 169] on input "Ville de naissance" at bounding box center [407, 168] width 344 height 20
click at [735, 102] on button "button" at bounding box center [729, 106] width 21 height 19
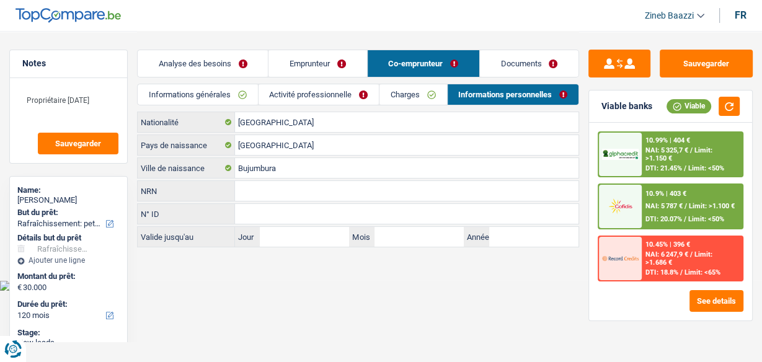
click at [325, 100] on link "Activité professionnelle" at bounding box center [319, 94] width 120 height 20
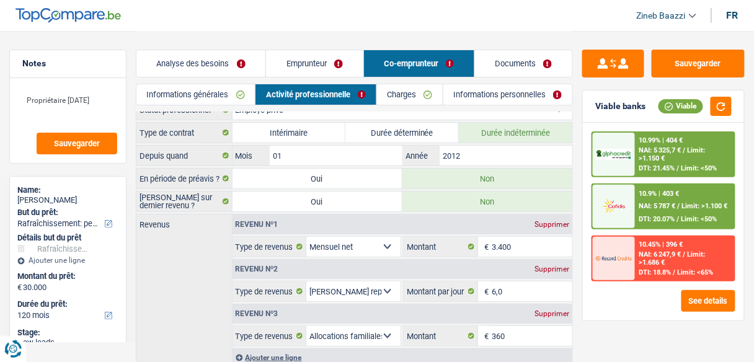
scroll to position [139, 0]
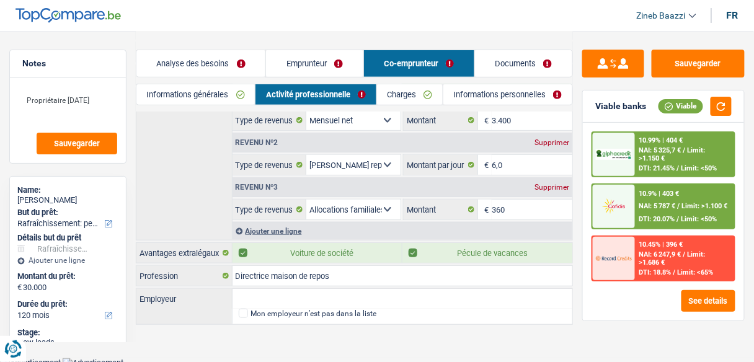
click at [199, 57] on link "Analyse des besoins" at bounding box center [200, 63] width 129 height 27
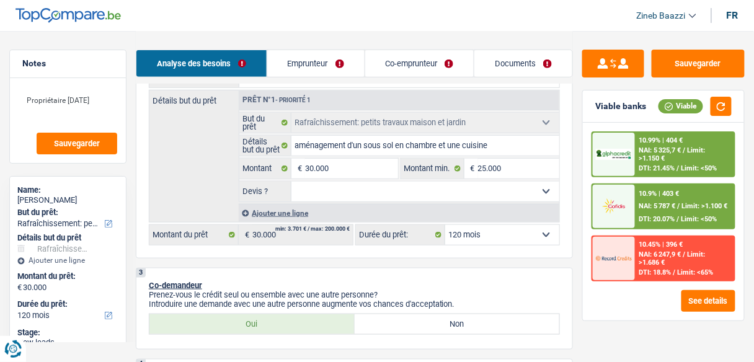
scroll to position [189, 0]
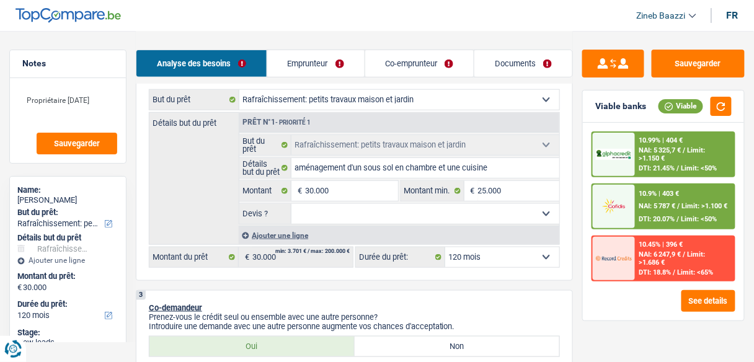
click at [323, 220] on select "Oui Non Non répondu Sélectionner une option" at bounding box center [425, 214] width 268 height 20
click at [291, 204] on select "Oui Non Non répondu Sélectionner une option" at bounding box center [425, 214] width 268 height 20
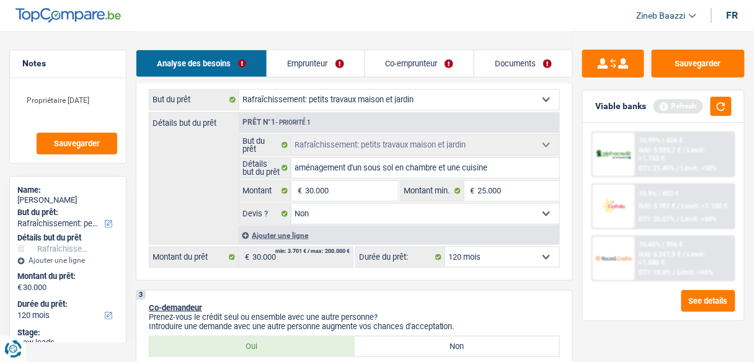
click at [495, 55] on link "Documents" at bounding box center [523, 63] width 98 height 27
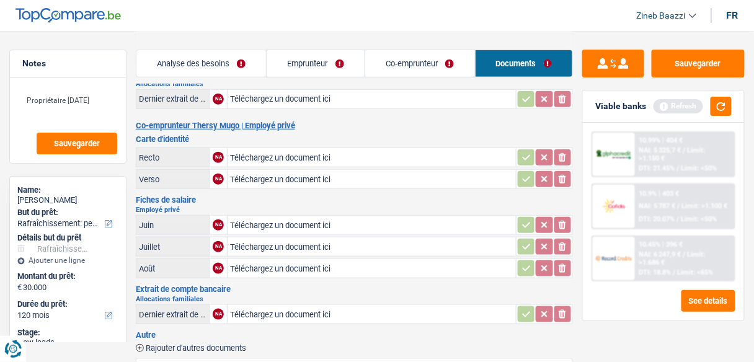
click at [424, 65] on link "Co-emprunteur" at bounding box center [420, 63] width 110 height 27
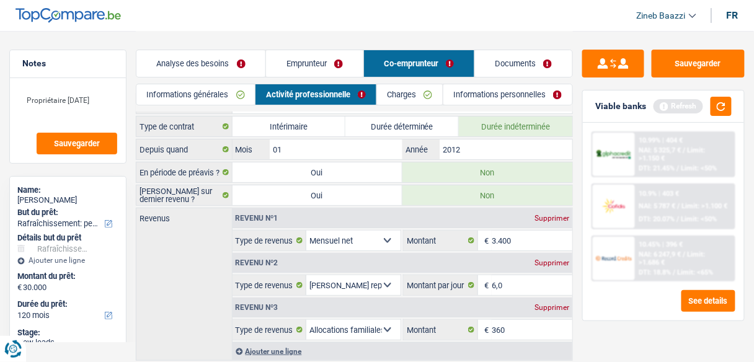
scroll to position [0, 0]
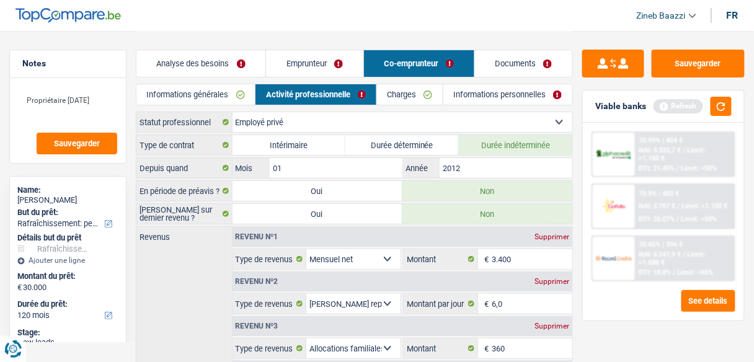
click at [298, 56] on link "Emprunteur" at bounding box center [314, 63] width 97 height 27
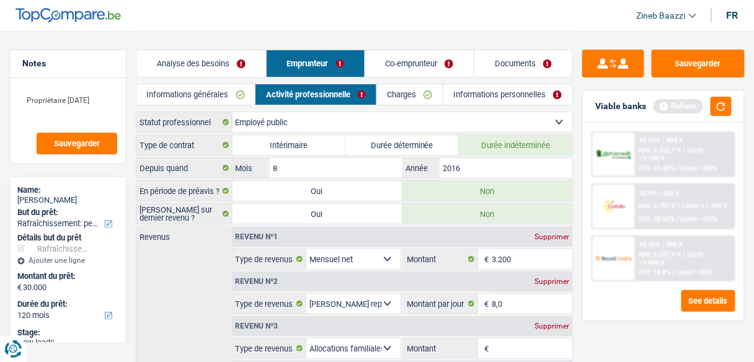
click at [473, 84] on li "Informations personnelles" at bounding box center [508, 95] width 130 height 22
click at [479, 91] on link "Informations personnelles" at bounding box center [507, 94] width 129 height 20
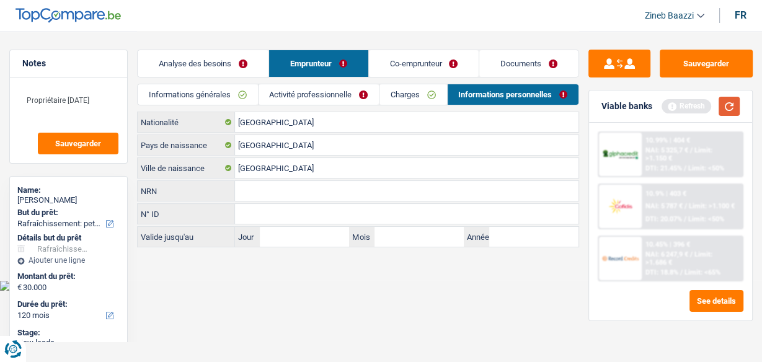
drag, startPoint x: 734, startPoint y: 108, endPoint x: 696, endPoint y: 105, distance: 38.6
click at [735, 107] on button "button" at bounding box center [729, 106] width 21 height 19
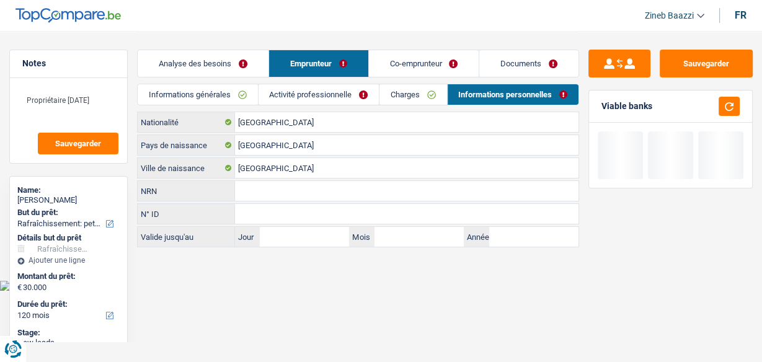
click at [342, 99] on link "Activité professionnelle" at bounding box center [319, 94] width 120 height 20
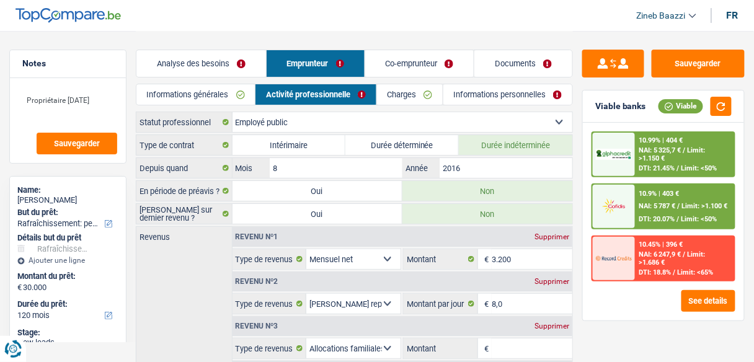
click at [227, 66] on link "Analyse des besoins" at bounding box center [201, 63] width 130 height 27
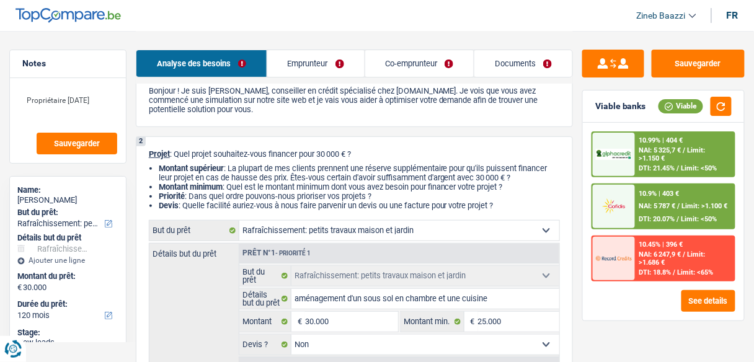
scroll to position [198, 0]
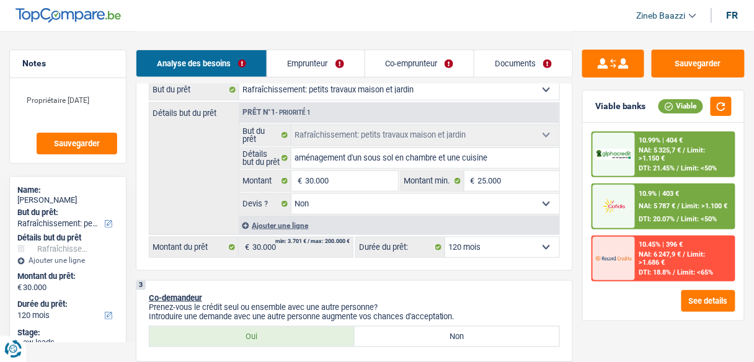
click at [315, 57] on link "Emprunteur" at bounding box center [315, 63] width 97 height 27
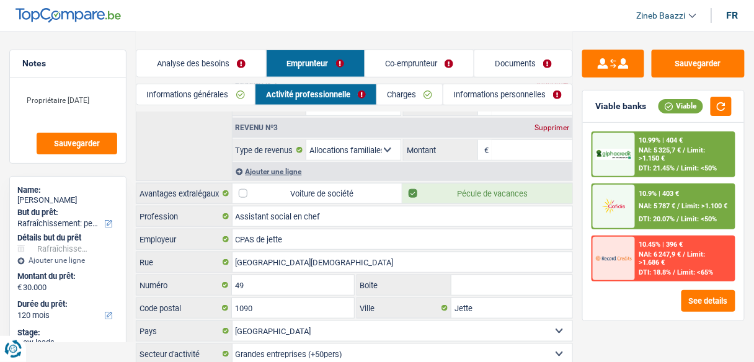
click at [550, 124] on div "Supprimer" at bounding box center [552, 127] width 41 height 7
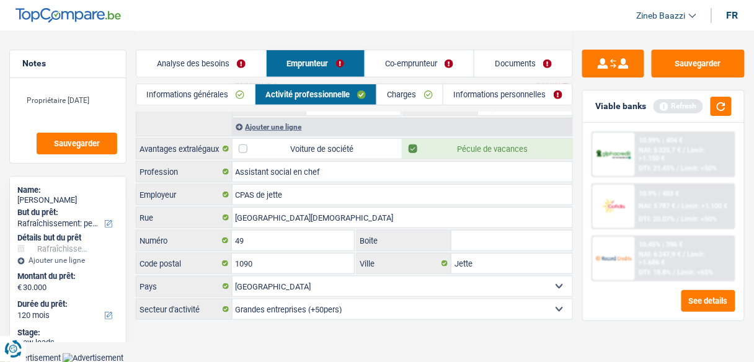
scroll to position [192, 0]
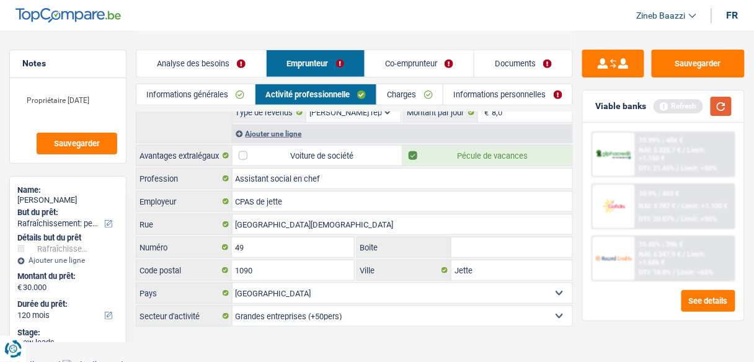
click at [728, 107] on button "button" at bounding box center [721, 106] width 21 height 19
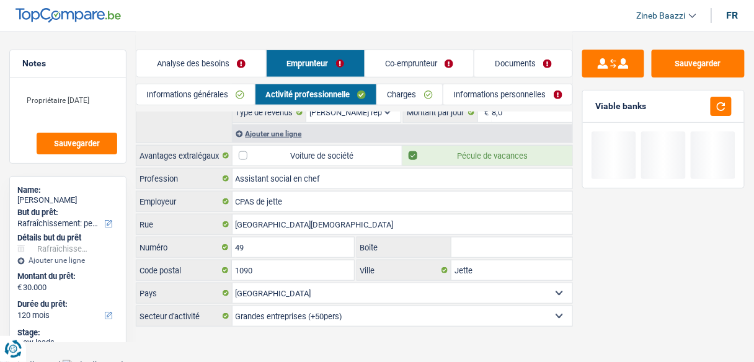
click at [207, 63] on link "Analyse des besoins" at bounding box center [201, 63] width 130 height 27
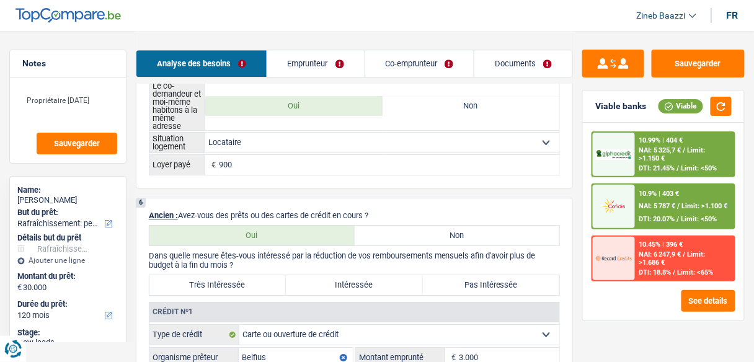
scroll to position [1035, 0]
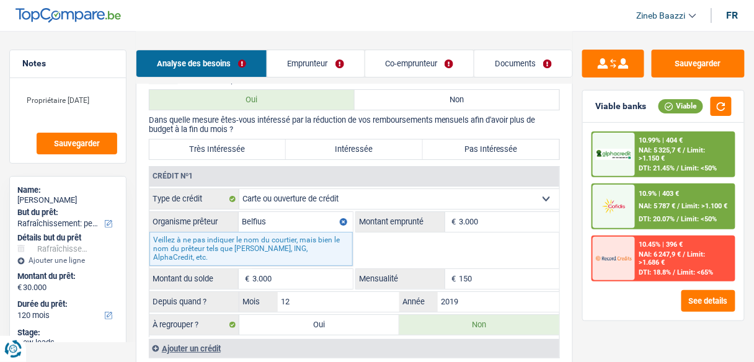
click at [230, 159] on div "Très Intéressée Intéressée Pas Intéressée" at bounding box center [354, 149] width 411 height 21
click at [241, 151] on label "Très Intéressée" at bounding box center [217, 150] width 136 height 20
click at [241, 151] on input "Très Intéressée" at bounding box center [217, 150] width 136 height 20
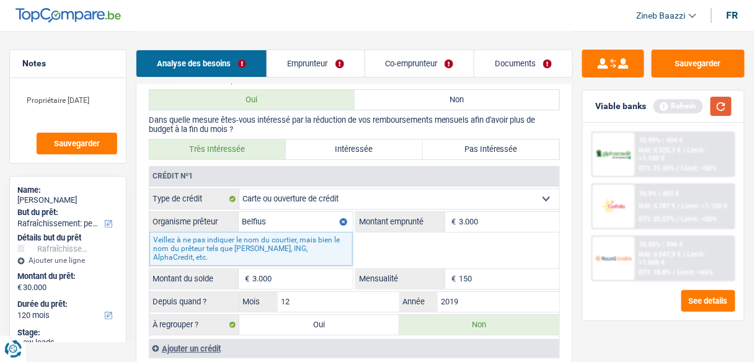
click at [722, 107] on button "button" at bounding box center [721, 106] width 21 height 19
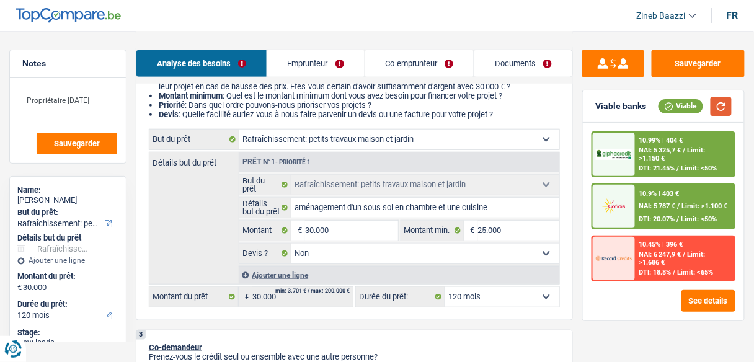
scroll to position [192, 0]
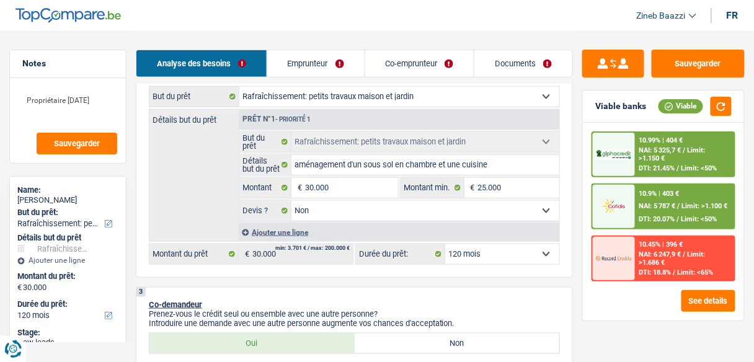
click at [528, 253] on select "12 mois 18 mois 24 mois 30 mois 36 mois 42 mois 48 mois 60 mois 72 mois 84 mois…" at bounding box center [502, 254] width 114 height 20
click at [528, 252] on select "12 mois 18 mois 24 mois 30 mois 36 mois 42 mois 48 mois 60 mois 72 mois 84 mois…" at bounding box center [502, 254] width 114 height 20
click at [724, 104] on button "button" at bounding box center [721, 106] width 21 height 19
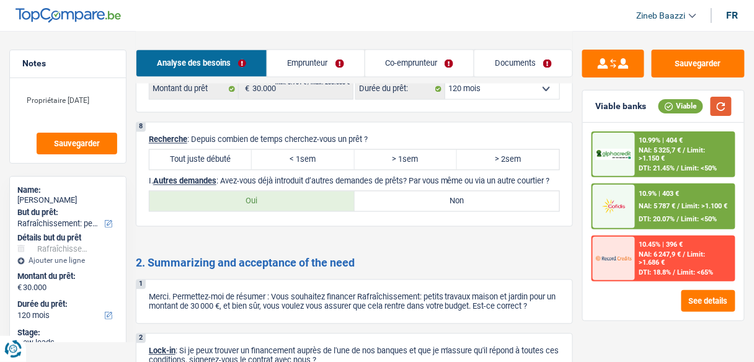
scroll to position [1680, 0]
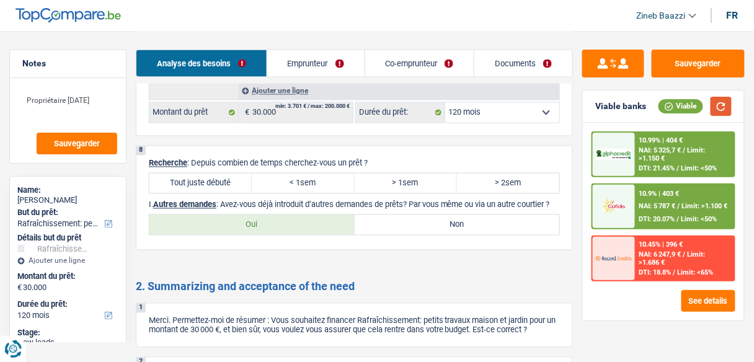
click at [729, 105] on button "button" at bounding box center [721, 106] width 21 height 19
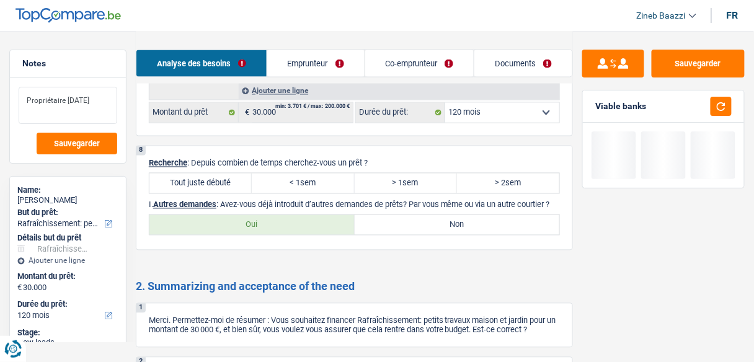
click at [117, 100] on textarea "Propriétaire 1/12/2025" at bounding box center [68, 105] width 99 height 37
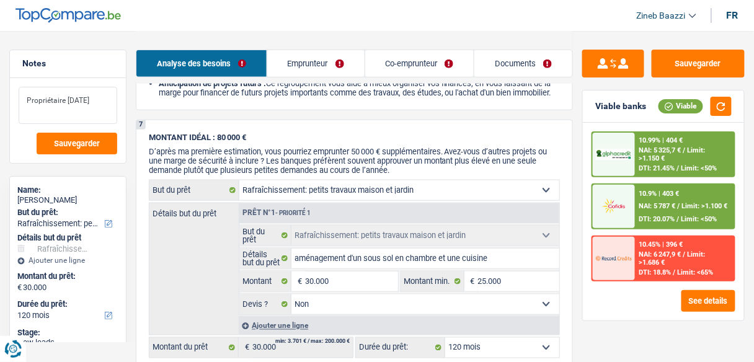
scroll to position [1531, 0]
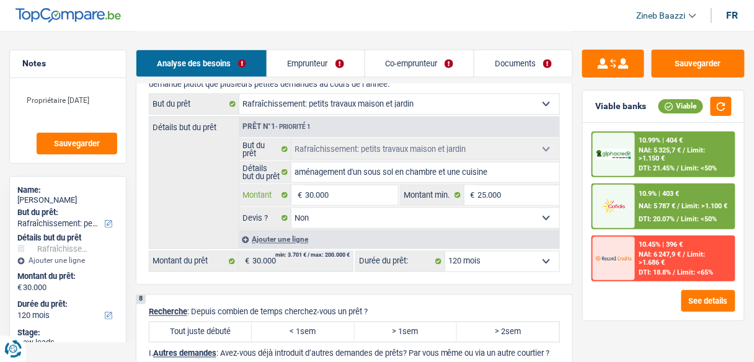
click at [338, 203] on input "30.000" at bounding box center [351, 195] width 92 height 20
click at [714, 107] on button "button" at bounding box center [721, 106] width 21 height 19
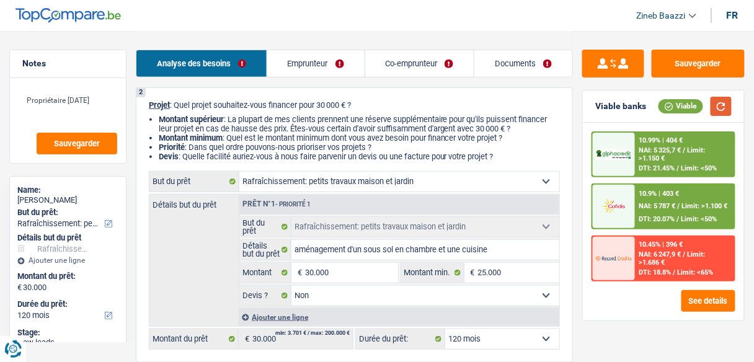
scroll to position [248, 0]
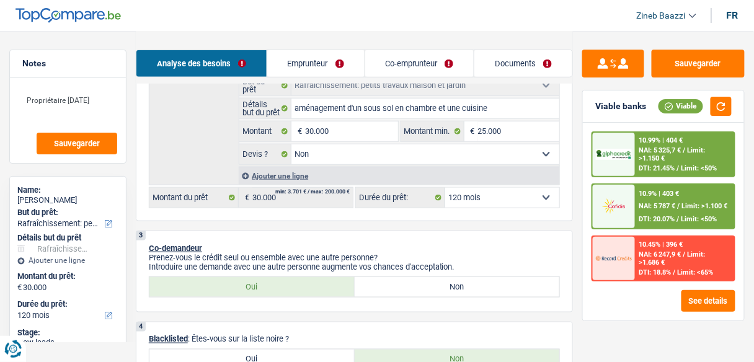
click at [500, 194] on select "12 mois 18 mois 24 mois 30 mois 36 mois 42 mois 48 mois 60 mois 72 mois 84 mois…" at bounding box center [502, 198] width 114 height 20
click at [504, 197] on select "12 mois 18 mois 24 mois 30 mois 36 mois 42 mois 48 mois 60 mois 72 mois 84 mois…" at bounding box center [502, 198] width 114 height 20
click at [445, 188] on select "12 mois 18 mois 24 mois 30 mois 36 mois 42 mois 48 mois 60 mois 72 mois 84 mois…" at bounding box center [502, 198] width 114 height 20
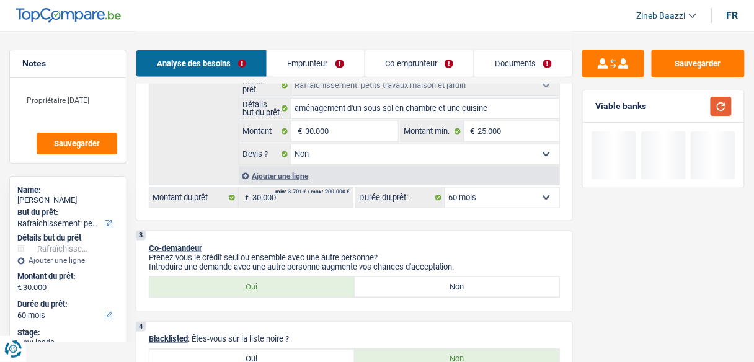
click at [718, 104] on button "button" at bounding box center [721, 106] width 21 height 19
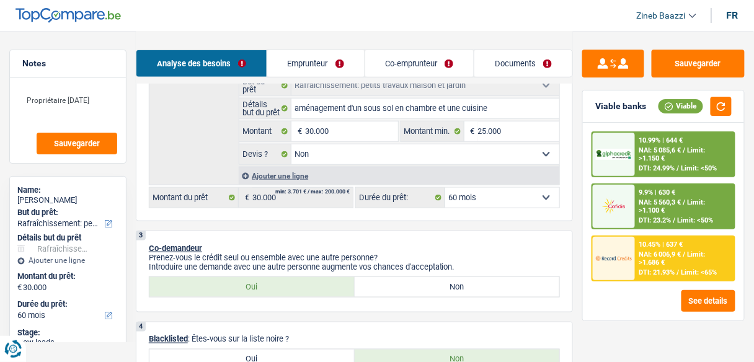
click at [656, 247] on div "10.45% | 637 €" at bounding box center [661, 245] width 44 height 8
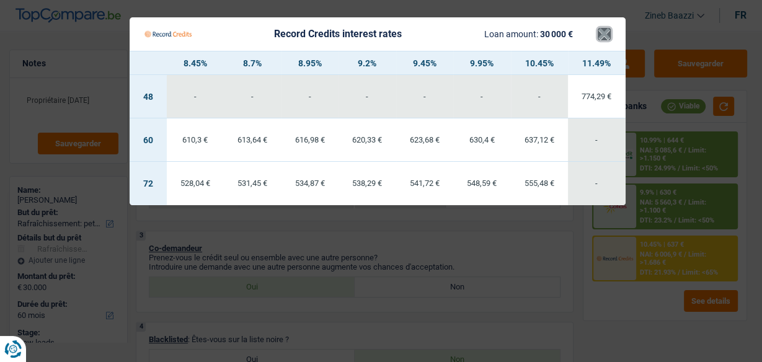
click at [610, 33] on button "×" at bounding box center [604, 34] width 13 height 12
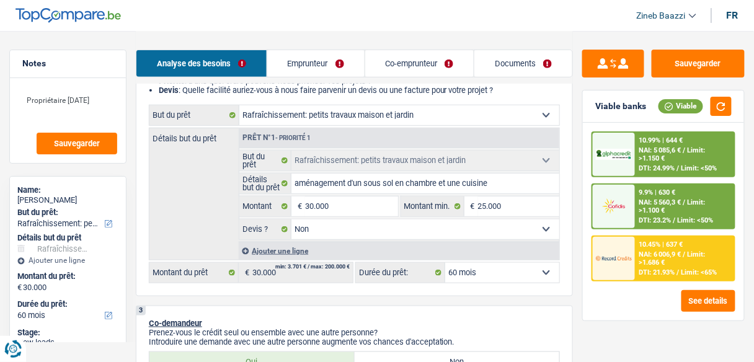
scroll to position [149, 0]
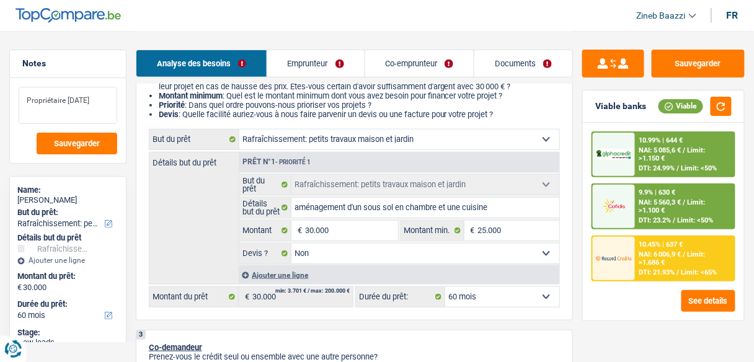
click at [109, 102] on textarea "Propriétaire 1/12/2025" at bounding box center [68, 105] width 99 height 37
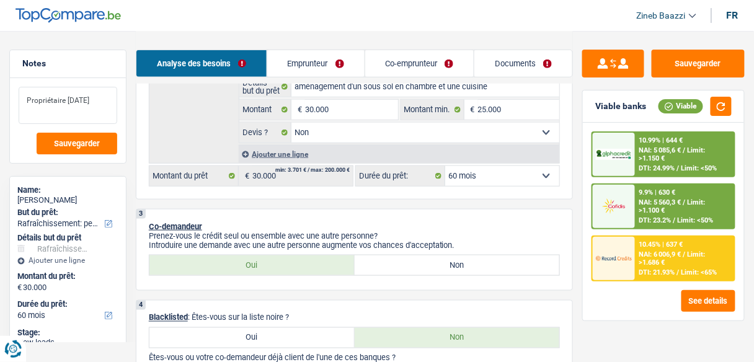
scroll to position [248, 0]
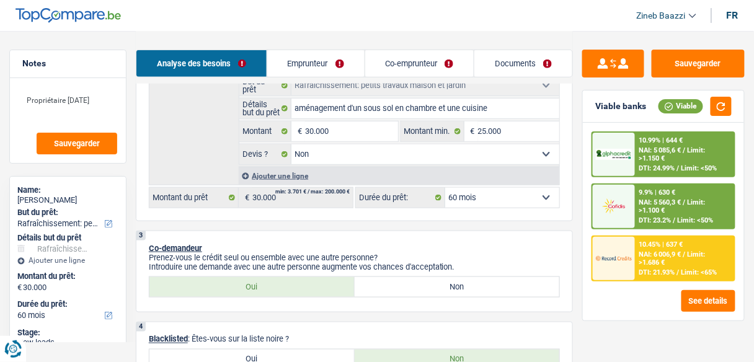
click at [502, 201] on select "12 mois 18 mois 24 mois 30 mois 36 mois 42 mois 48 mois 60 mois 72 mois 84 mois…" at bounding box center [502, 198] width 114 height 20
click at [445, 188] on select "12 mois 18 mois 24 mois 30 mois 36 mois 42 mois 48 mois 60 mois 72 mois 84 mois…" at bounding box center [502, 198] width 114 height 20
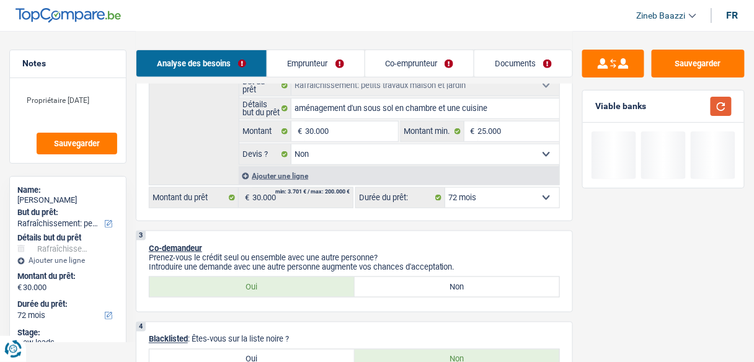
click at [716, 110] on button "button" at bounding box center [721, 106] width 21 height 19
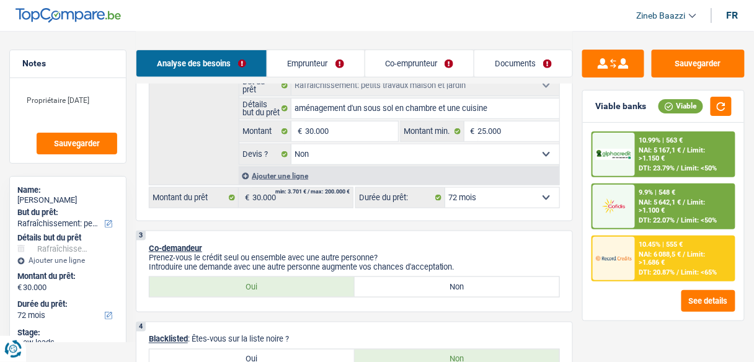
click at [636, 256] on div "10.45% | 555 € NAI: 6 088,5 € / Limit: >1.686 € DTI: 20.87% / Limit: <65%" at bounding box center [685, 258] width 99 height 43
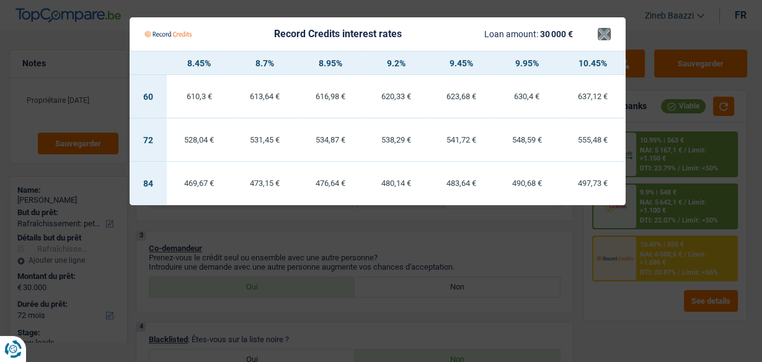
drag, startPoint x: 611, startPoint y: 30, endPoint x: 610, endPoint y: 36, distance: 6.3
click at [611, 31] on Credits___BV_modal_header_ "Record Credits interest rates Loan amount: 30 000 € ×" at bounding box center [378, 33] width 496 height 33
click at [598, 37] on button "×" at bounding box center [604, 34] width 13 height 12
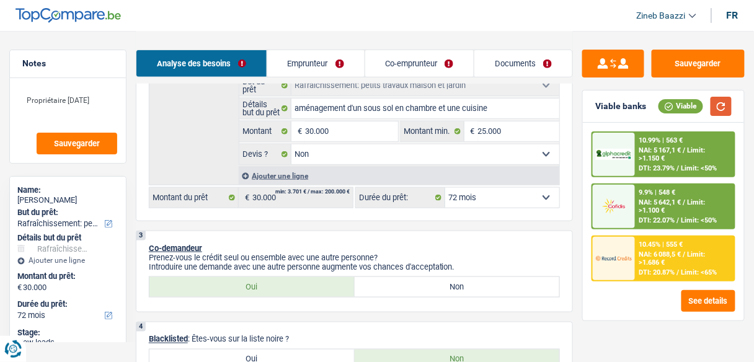
click at [728, 106] on button "button" at bounding box center [721, 106] width 21 height 19
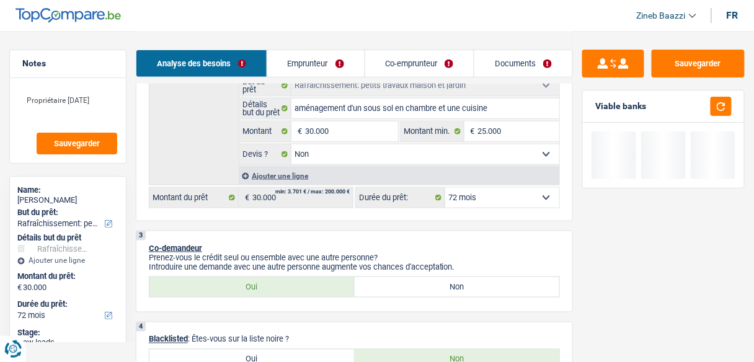
click at [546, 193] on select "12 mois 18 mois 24 mois 30 mois 36 mois 42 mois 48 mois 60 mois 72 mois 84 mois…" at bounding box center [502, 198] width 114 height 20
click at [445, 188] on select "12 mois 18 mois 24 mois 30 mois 36 mois 42 mois 48 mois 60 mois 72 mois 84 mois…" at bounding box center [502, 198] width 114 height 20
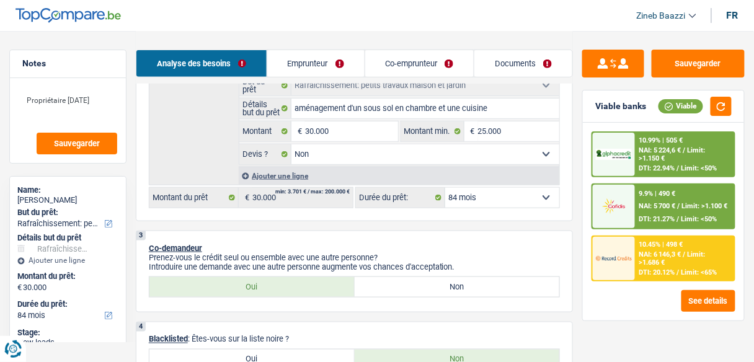
click at [703, 257] on span "Limit: >1.686 €" at bounding box center [672, 259] width 66 height 16
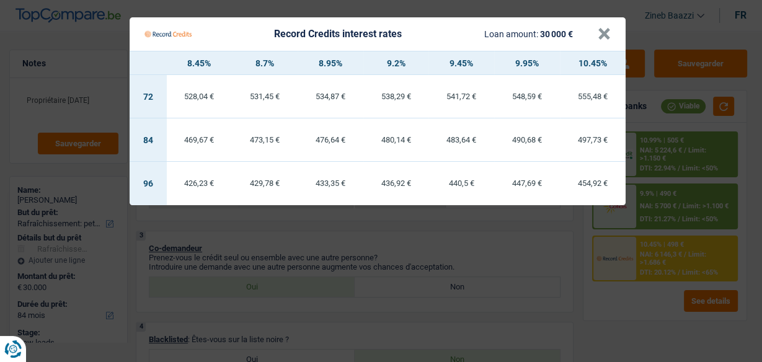
click at [648, 126] on Credits "Record Credits interest rates Loan amount: 30 000 € × 8.45% 8.7% 8.95% 9.2% 9.4…" at bounding box center [381, 181] width 762 height 362
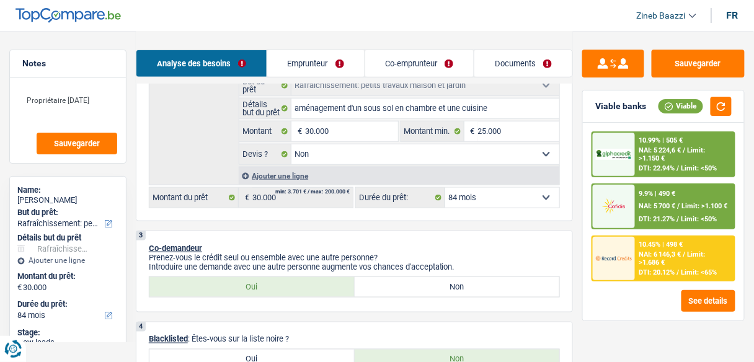
click at [538, 206] on div "12 mois 18 mois 24 mois 30 mois 36 mois 42 mois 48 mois 60 mois 72 mois 84 mois…" at bounding box center [457, 197] width 205 height 21
click at [531, 185] on div "Confort maison: meubles, textile, peinture, électroménager, outillage non-profe…" at bounding box center [354, 119] width 411 height 179
click at [534, 193] on select "12 mois 18 mois 24 mois 30 mois 36 mois 42 mois 48 mois 60 mois 72 mois 84 mois…" at bounding box center [502, 198] width 114 height 20
click at [445, 188] on select "12 mois 18 mois 24 mois 30 mois 36 mois 42 mois 48 mois 60 mois 72 mois 84 mois…" at bounding box center [502, 198] width 114 height 20
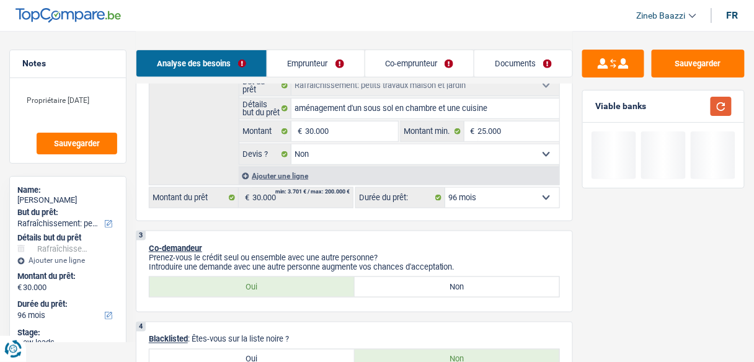
click at [714, 108] on button "button" at bounding box center [721, 106] width 21 height 19
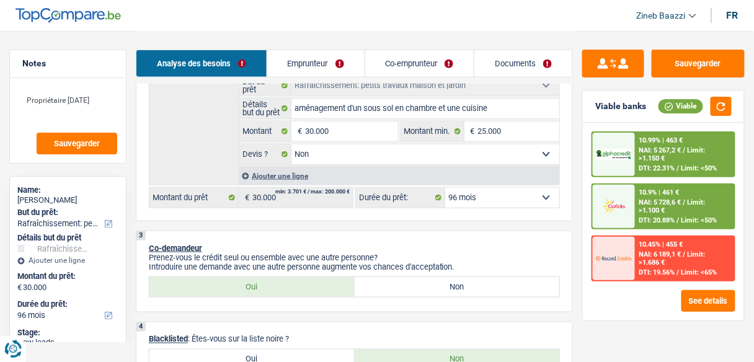
click at [641, 242] on div "10.45% | 455 €" at bounding box center [661, 245] width 44 height 8
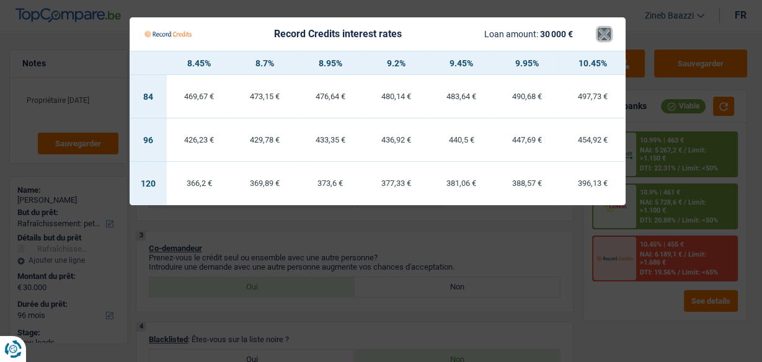
click at [600, 38] on button "×" at bounding box center [604, 34] width 13 height 12
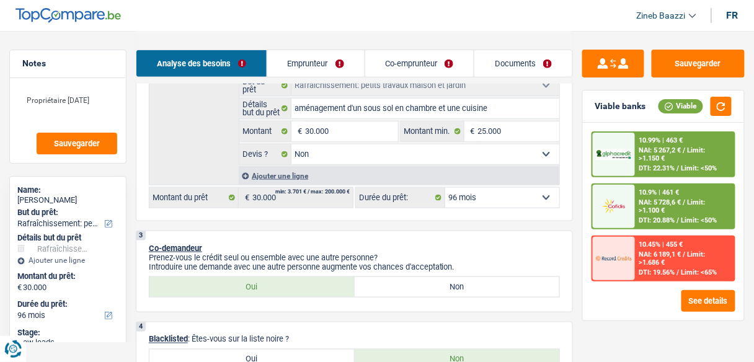
click at [499, 188] on select "12 mois 18 mois 24 mois 30 mois 36 mois 42 mois 48 mois 60 mois 72 mois 84 mois…" at bounding box center [502, 198] width 114 height 20
click at [445, 188] on select "12 mois 18 mois 24 mois 30 mois 36 mois 42 mois 48 mois 60 mois 72 mois 84 mois…" at bounding box center [502, 198] width 114 height 20
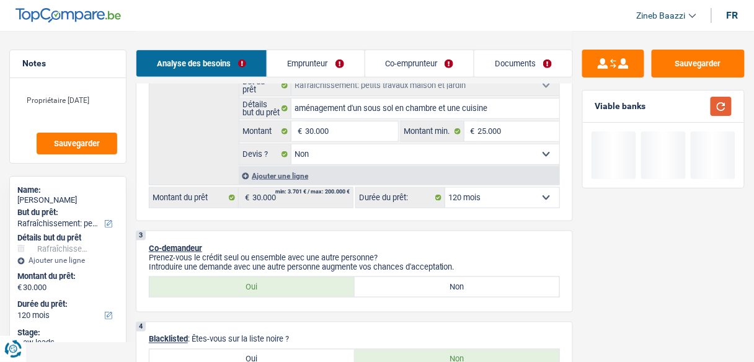
click at [724, 106] on button "button" at bounding box center [721, 106] width 21 height 19
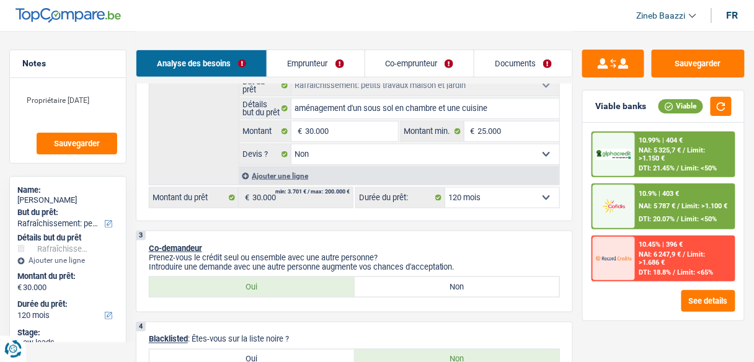
click at [650, 254] on span "NAI: 6 247,9 €" at bounding box center [660, 255] width 42 height 8
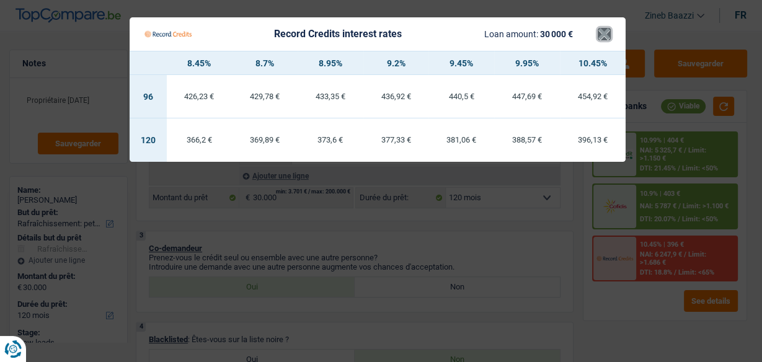
click at [598, 32] on button "×" at bounding box center [604, 34] width 13 height 12
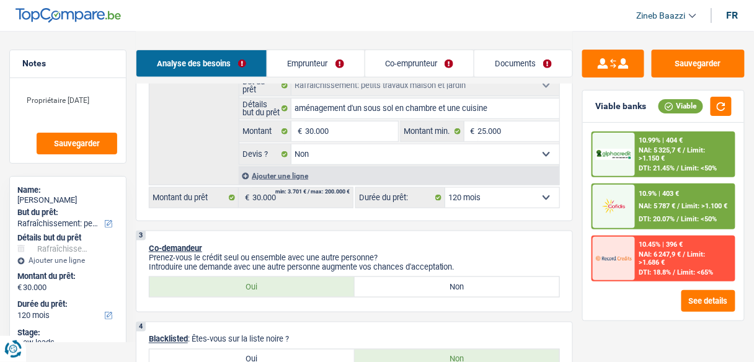
click at [541, 199] on select "12 mois 18 mois 24 mois 30 mois 36 mois 42 mois 48 mois 60 mois 72 mois 84 mois…" at bounding box center [502, 198] width 114 height 20
click at [663, 272] on span "DTI: 18.8%" at bounding box center [655, 273] width 32 height 8
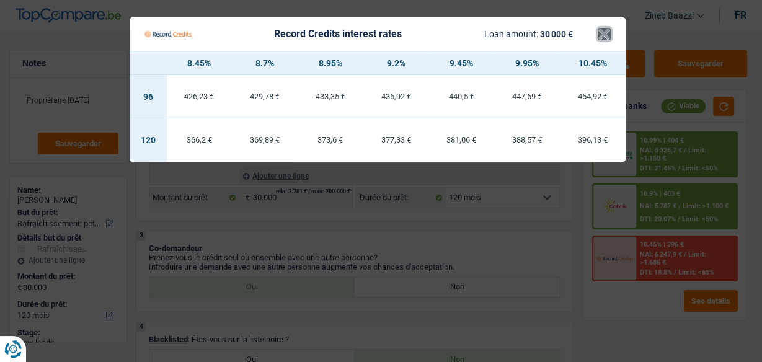
click at [599, 34] on button "×" at bounding box center [604, 34] width 13 height 12
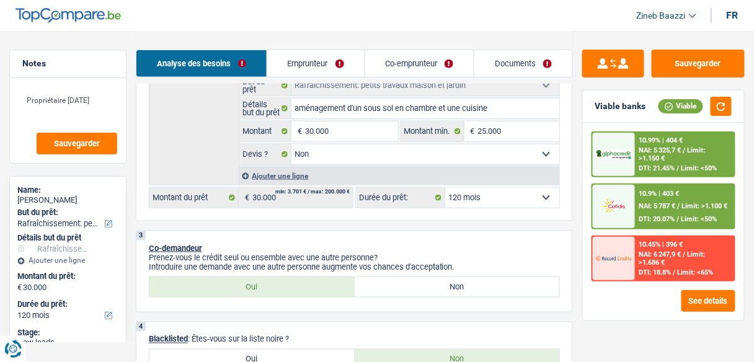
click at [640, 211] on div "10.9% | 403 € NAI: 5 787 € / Limit: >1.100 € DTI: 20.07% / Limit: <50%" at bounding box center [685, 206] width 99 height 43
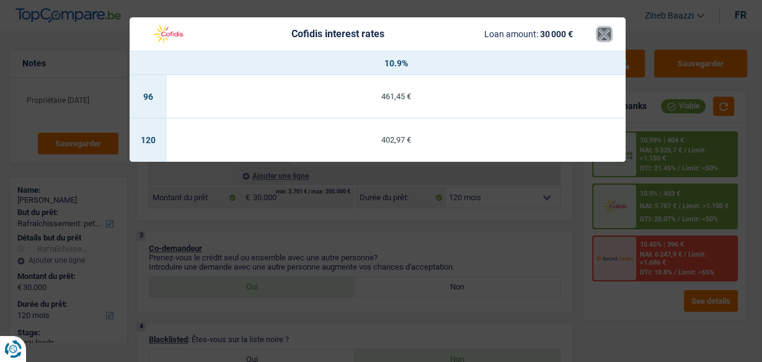
click at [605, 40] on button "×" at bounding box center [604, 34] width 13 height 12
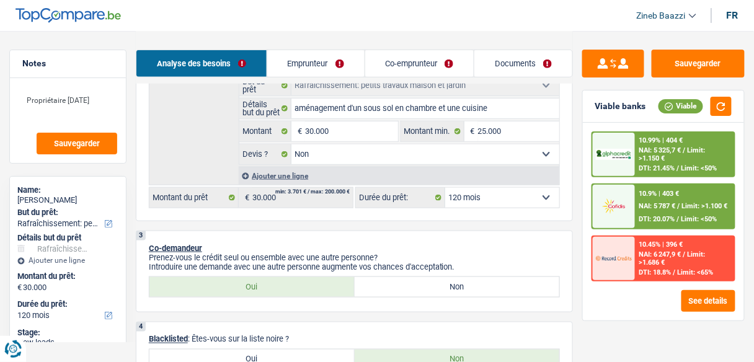
click at [502, 193] on select "12 mois 18 mois 24 mois 30 mois 36 mois 42 mois 48 mois 60 mois 72 mois 84 mois…" at bounding box center [502, 198] width 114 height 20
click at [445, 188] on select "12 mois 18 mois 24 mois 30 mois 36 mois 42 mois 48 mois 60 mois 72 mois 84 mois…" at bounding box center [502, 198] width 114 height 20
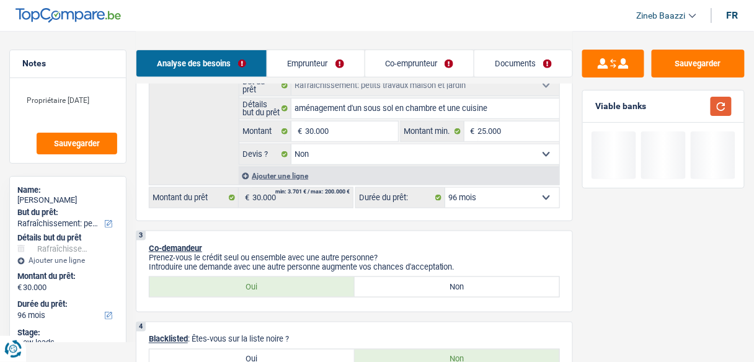
click at [725, 104] on button "button" at bounding box center [721, 106] width 21 height 19
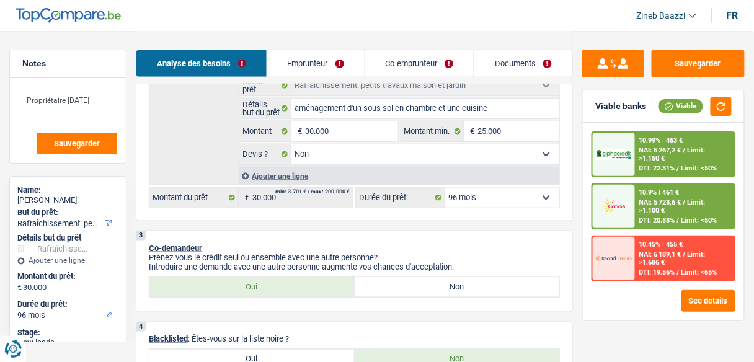
click at [648, 257] on span "NAI: 6 189,1 €" at bounding box center [660, 255] width 42 height 8
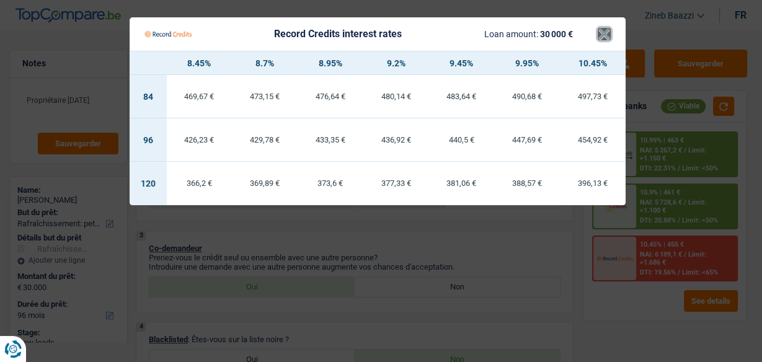
click at [603, 40] on button "×" at bounding box center [604, 34] width 13 height 12
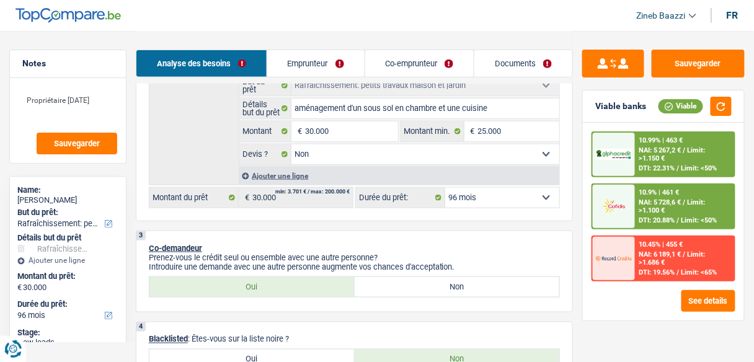
click at [540, 203] on select "12 mois 18 mois 24 mois 30 mois 36 mois 42 mois 48 mois 60 mois 72 mois 84 mois…" at bounding box center [502, 198] width 114 height 20
click at [445, 188] on select "12 mois 18 mois 24 mois 30 mois 36 mois 42 mois 48 mois 60 mois 72 mois 84 mois…" at bounding box center [502, 198] width 114 height 20
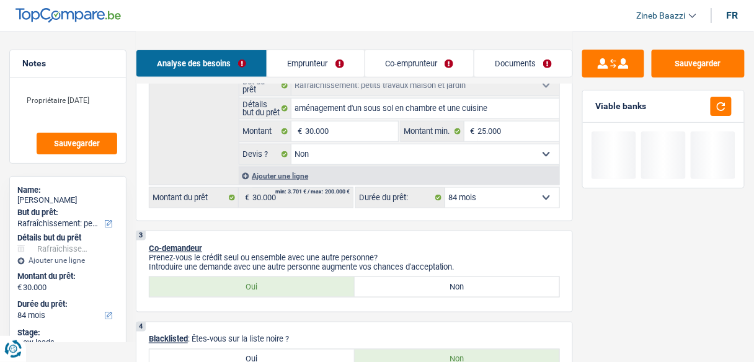
click at [514, 200] on select "12 mois 18 mois 24 mois 30 mois 36 mois 42 mois 48 mois 60 mois 72 mois 84 mois…" at bounding box center [502, 198] width 114 height 20
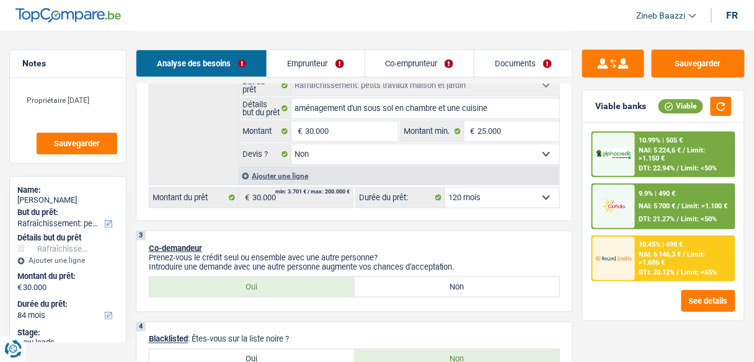
click at [445, 188] on select "12 mois 18 mois 24 mois 30 mois 36 mois 42 mois 48 mois 60 mois 72 mois 84 mois…" at bounding box center [502, 198] width 114 height 20
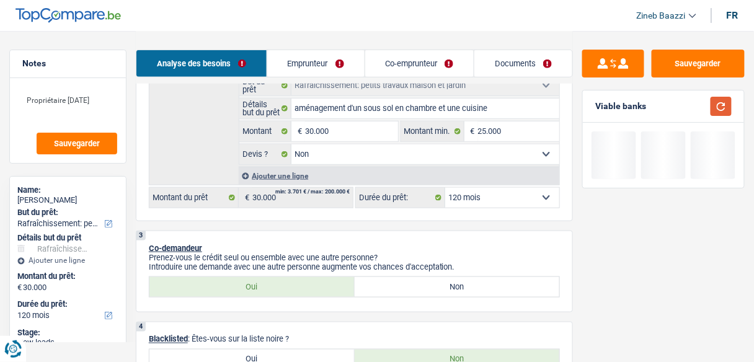
click at [726, 102] on button "button" at bounding box center [721, 106] width 21 height 19
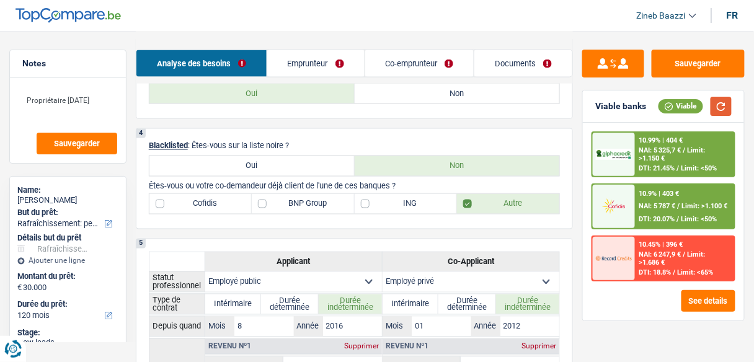
scroll to position [546, 0]
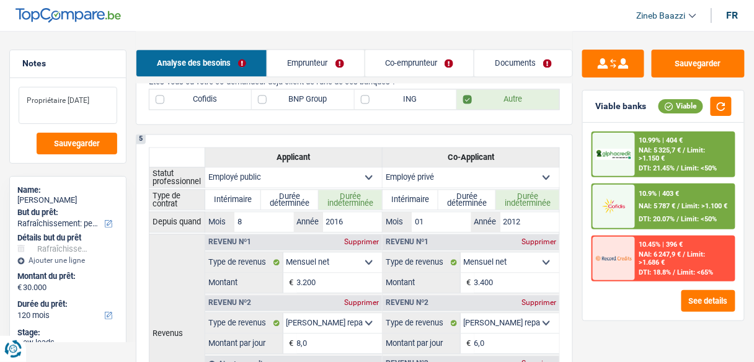
click at [114, 100] on textarea "Propriétaire 1/12/2025" at bounding box center [68, 105] width 99 height 37
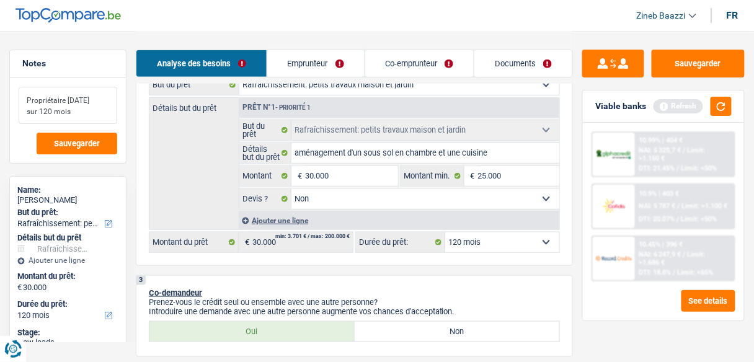
scroll to position [198, 0]
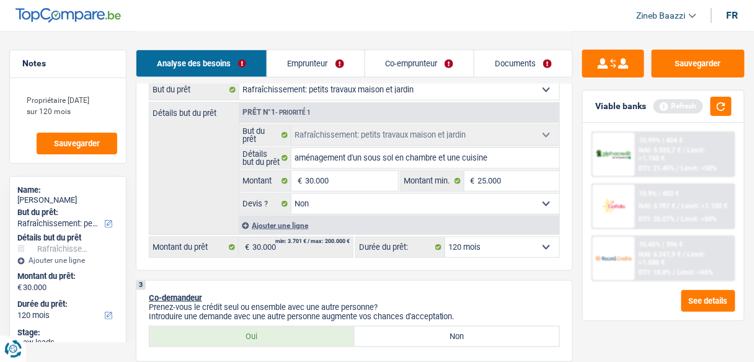
click at [469, 246] on select "12 mois 18 mois 24 mois 30 mois 36 mois 42 mois 48 mois 60 mois 72 mois 84 mois…" at bounding box center [502, 248] width 114 height 20
click at [445, 238] on select "12 mois 18 mois 24 mois 30 mois 36 mois 42 mois 48 mois 60 mois 72 mois 84 mois…" at bounding box center [502, 248] width 114 height 20
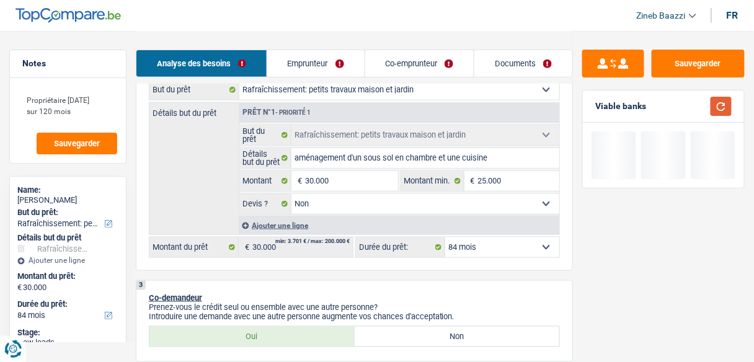
click at [713, 108] on button "button" at bounding box center [721, 106] width 21 height 19
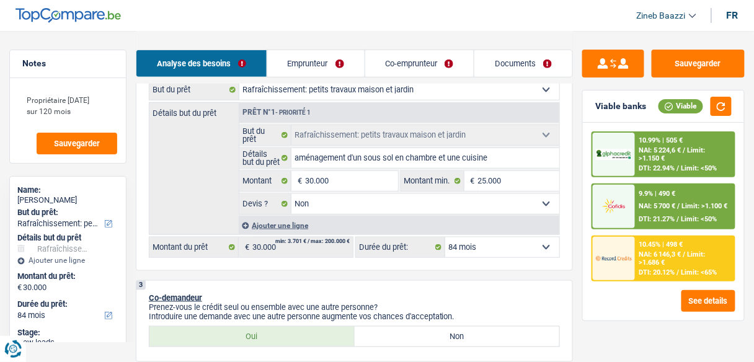
click at [709, 251] on div "NAI: 6 146,3 € / Limit: >1.686 €" at bounding box center [685, 259] width 92 height 16
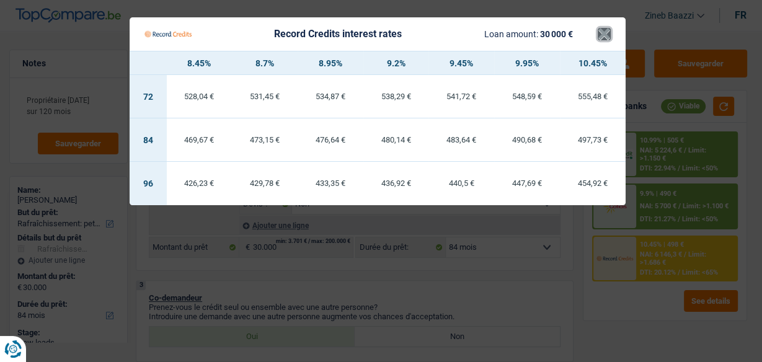
click at [600, 35] on button "×" at bounding box center [604, 34] width 13 height 12
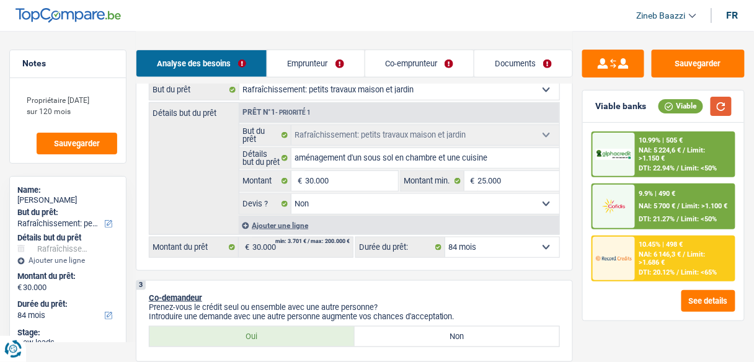
click at [727, 107] on button "button" at bounding box center [721, 106] width 21 height 19
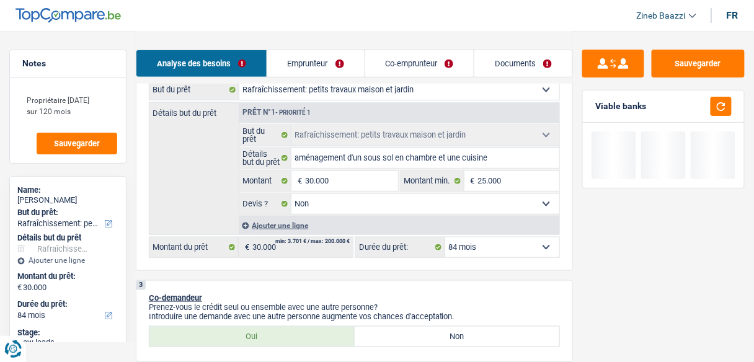
click at [492, 247] on select "12 mois 18 mois 24 mois 30 mois 36 mois 42 mois 48 mois 60 mois 72 mois 84 mois…" at bounding box center [502, 248] width 114 height 20
click at [445, 238] on select "12 mois 18 mois 24 mois 30 mois 36 mois 42 mois 48 mois 60 mois 72 mois 84 mois…" at bounding box center [502, 248] width 114 height 20
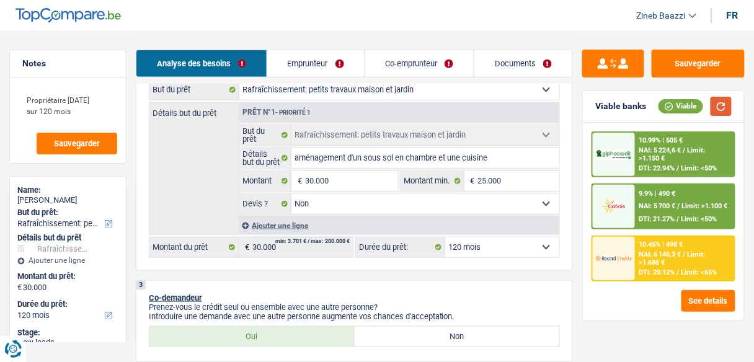
click at [724, 107] on button "button" at bounding box center [721, 106] width 21 height 19
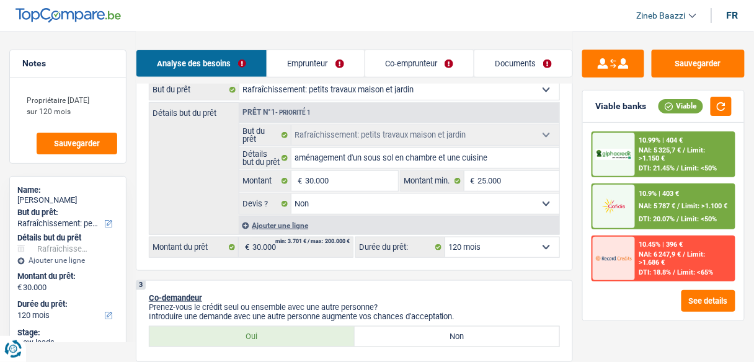
click at [639, 244] on div "10.45% | 396 €" at bounding box center [661, 245] width 44 height 8
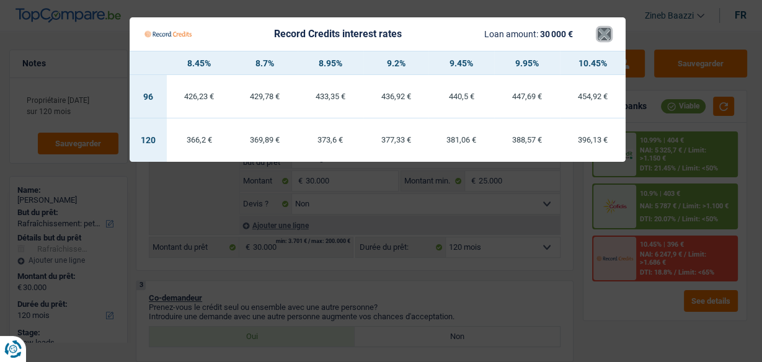
click at [601, 40] on button "×" at bounding box center [604, 34] width 13 height 12
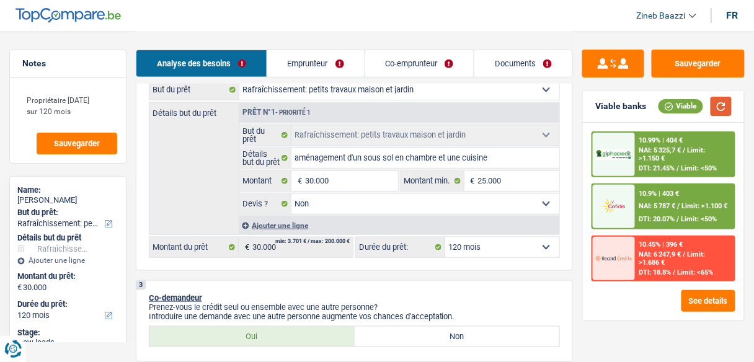
click at [715, 108] on button "button" at bounding box center [721, 106] width 21 height 19
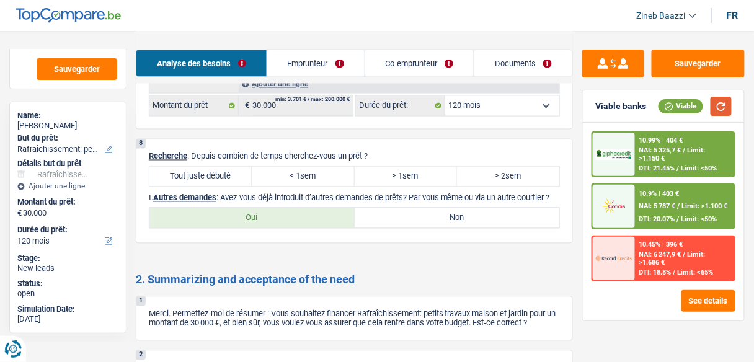
scroll to position [77, 0]
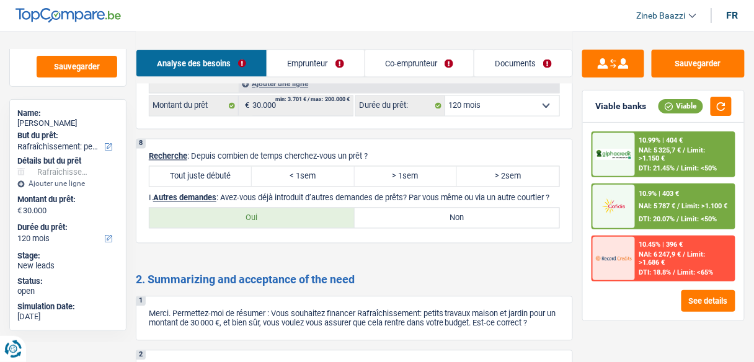
click at [213, 169] on label "Tout juste débuté" at bounding box center [200, 177] width 102 height 20
click at [213, 169] on input "Tout juste débuté" at bounding box center [200, 177] width 102 height 20
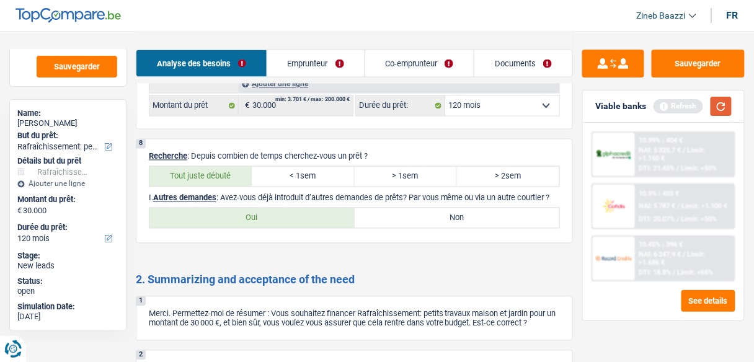
click at [719, 107] on button "button" at bounding box center [721, 106] width 21 height 19
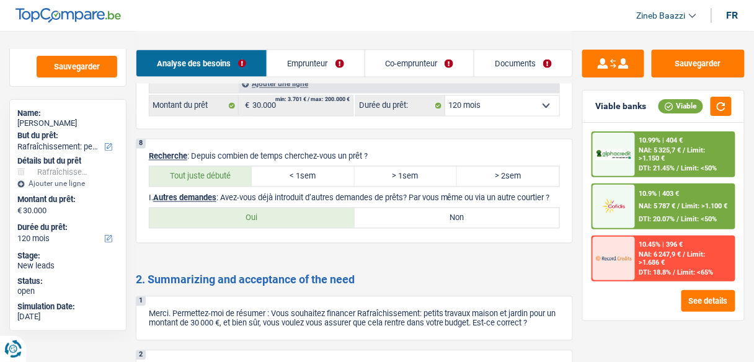
click at [501, 220] on label "Non" at bounding box center [457, 218] width 205 height 20
click at [501, 220] on input "Non" at bounding box center [457, 218] width 205 height 20
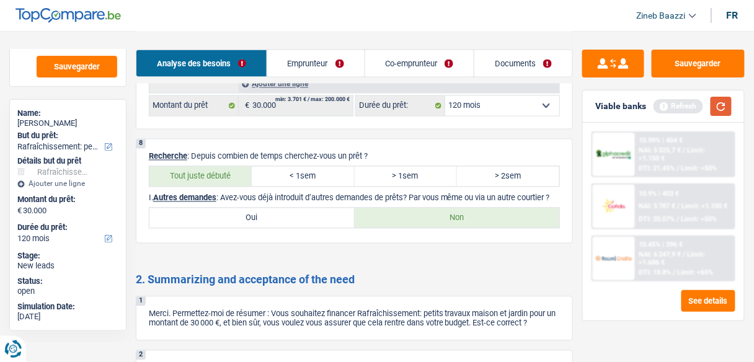
click at [724, 100] on button "button" at bounding box center [721, 106] width 21 height 19
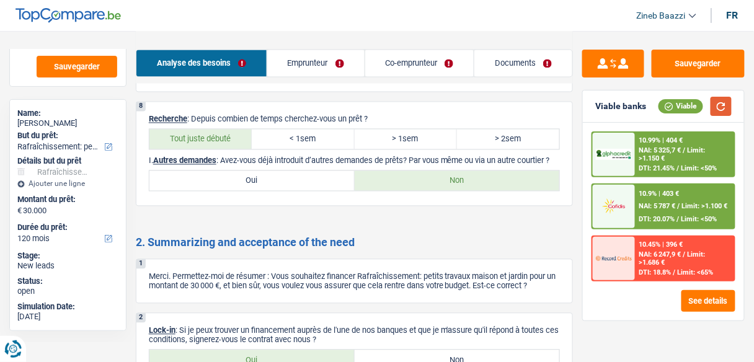
scroll to position [1871, 0]
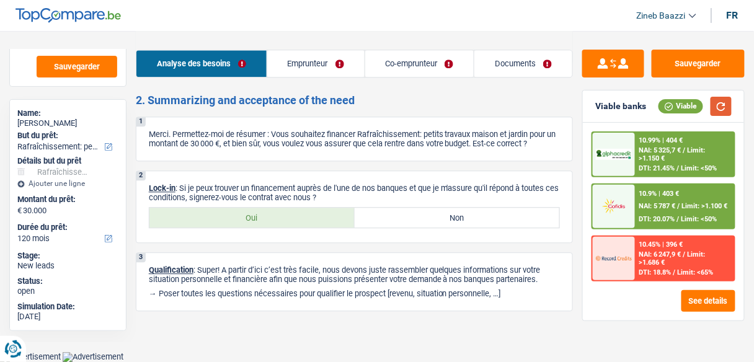
click at [728, 97] on button "button" at bounding box center [721, 106] width 21 height 19
click at [294, 217] on label "Oui" at bounding box center [251, 218] width 205 height 20
click at [294, 217] on input "Oui" at bounding box center [251, 218] width 205 height 20
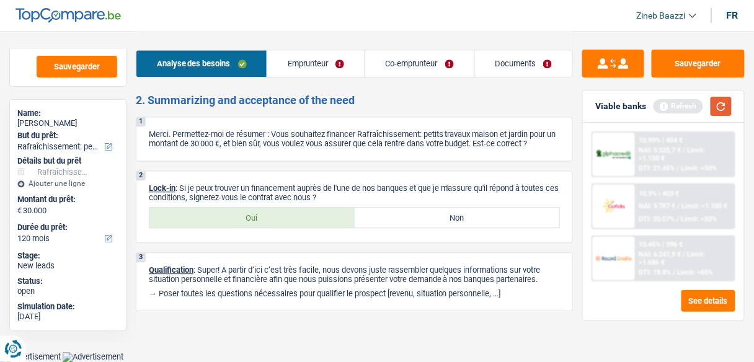
click at [723, 98] on button "button" at bounding box center [721, 106] width 21 height 19
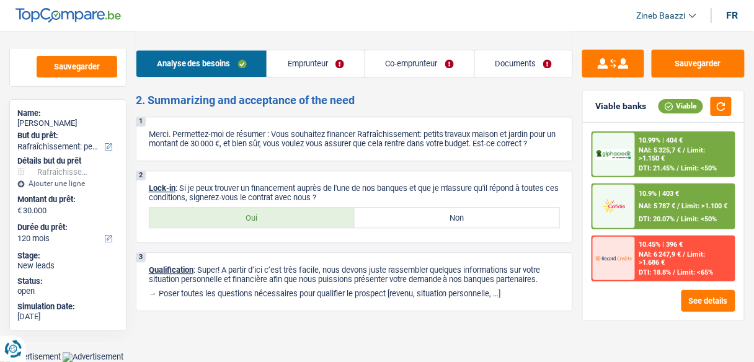
click at [630, 251] on img at bounding box center [614, 258] width 36 height 18
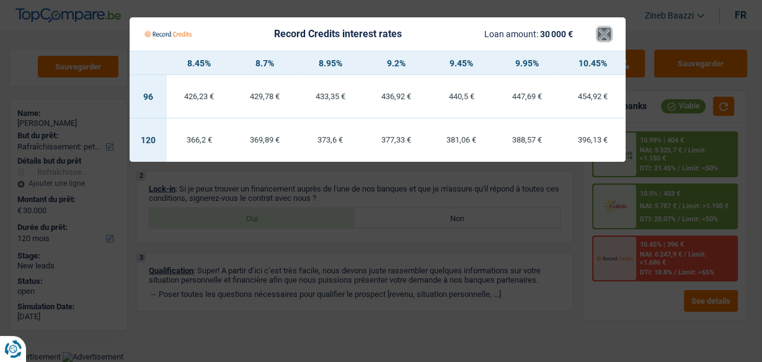
click at [598, 37] on button "×" at bounding box center [604, 34] width 13 height 12
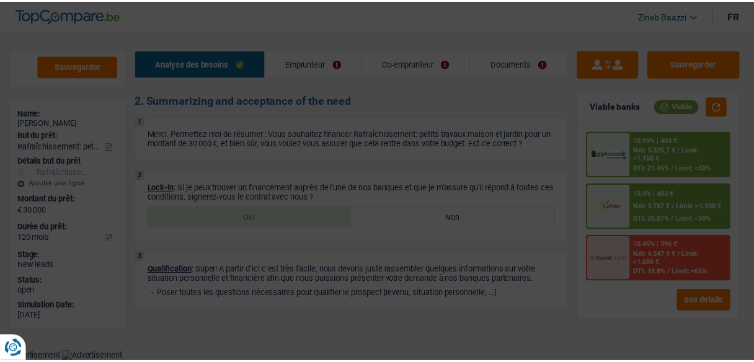
scroll to position [1852, 0]
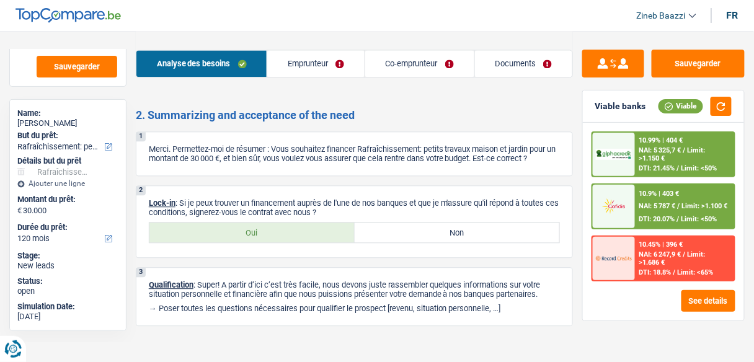
click at [648, 254] on span "NAI: 6 247,9 €" at bounding box center [660, 255] width 42 height 8
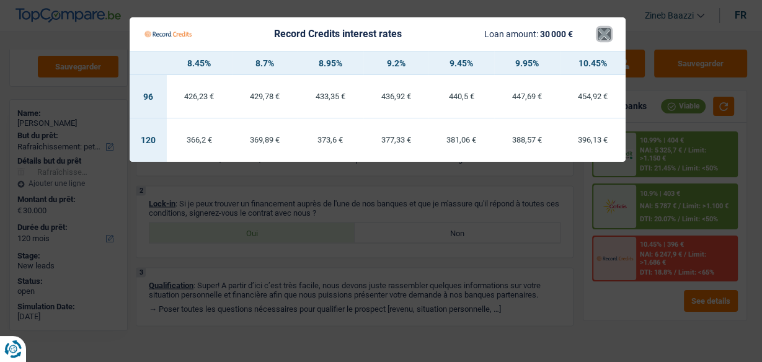
click at [606, 37] on button "×" at bounding box center [604, 34] width 13 height 12
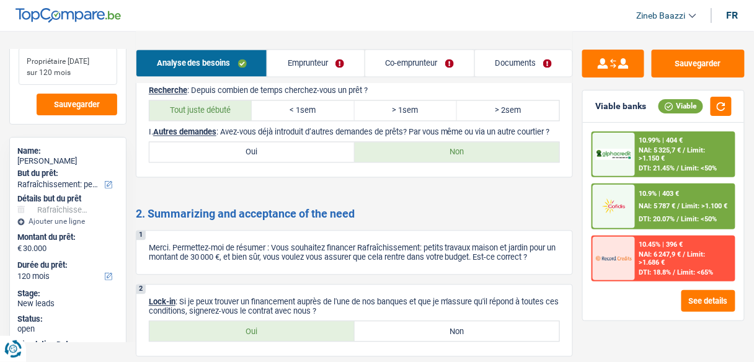
scroll to position [0, 0]
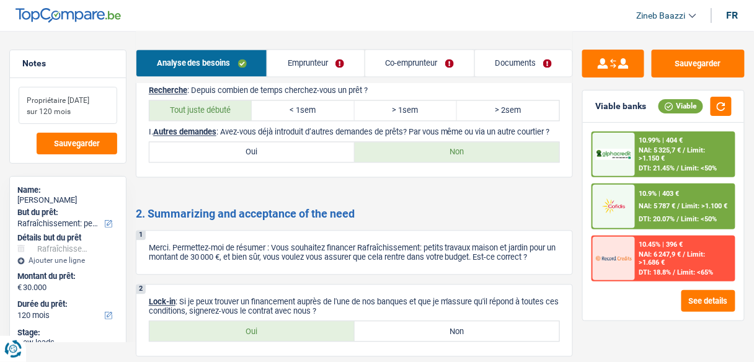
click at [101, 110] on textarea "Propriétaire 1/12/2025 sur 120 mois" at bounding box center [68, 105] width 99 height 37
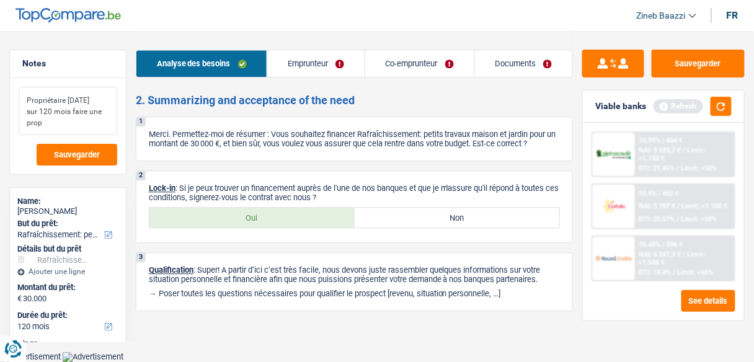
scroll to position [1871, 0]
click at [507, 57] on link "Documents" at bounding box center [524, 63] width 98 height 27
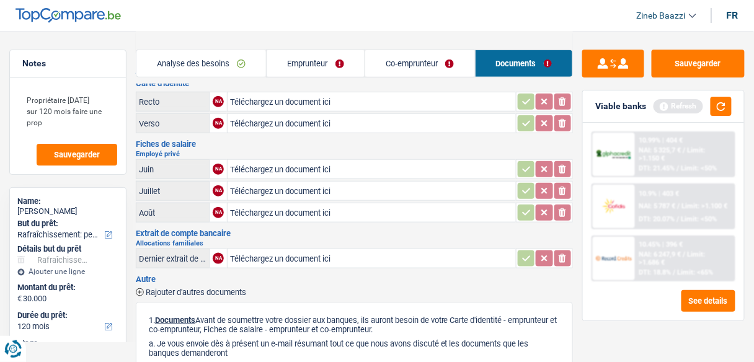
scroll to position [248, 0]
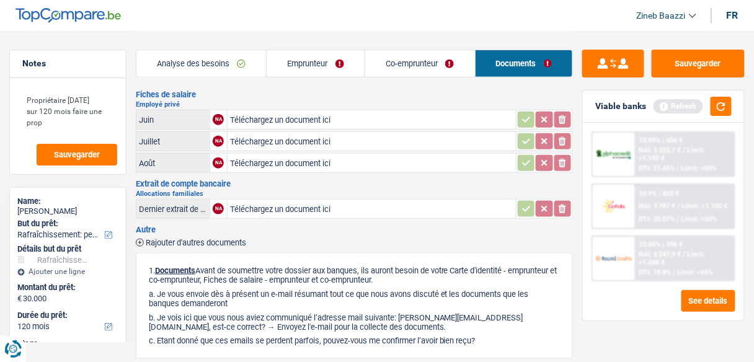
click at [487, 22] on header "Zineb Baazzi Se déconnecter fr" at bounding box center [377, 16] width 754 height 32
click at [91, 157] on span "Sauvegarder" at bounding box center [77, 155] width 46 height 8
click at [50, 122] on textarea "Propriétaire 1/12/2025 sur 120 mois faire une prop" at bounding box center [68, 111] width 99 height 48
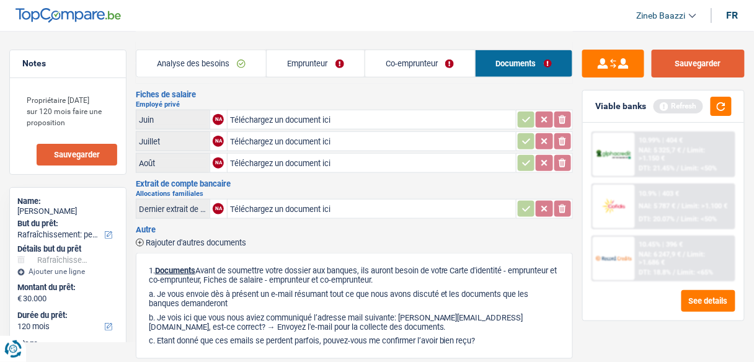
drag, startPoint x: 674, startPoint y: 75, endPoint x: 679, endPoint y: 38, distance: 37.0
click at [674, 75] on button "Sauvegarder" at bounding box center [698, 64] width 93 height 28
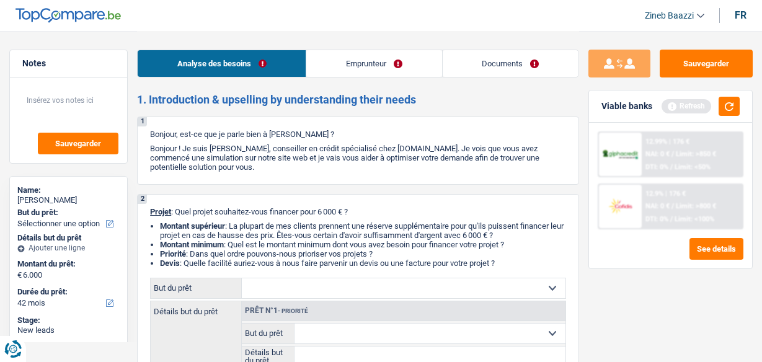
select select "42"
select select "worker"
select select "netSalary"
select select "42"
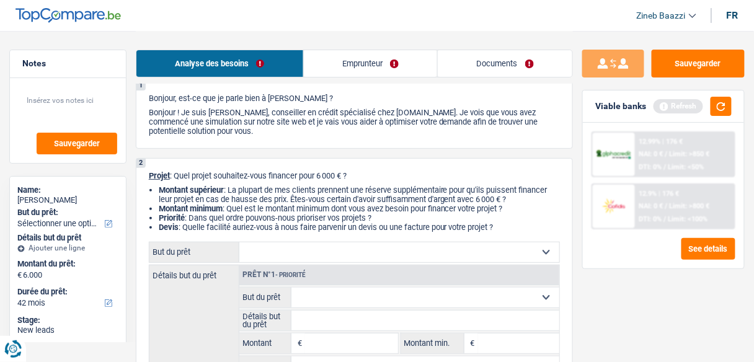
scroll to position [99, 0]
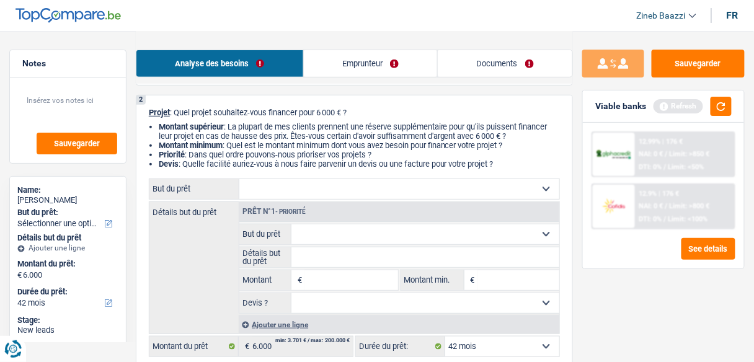
drag, startPoint x: 205, startPoint y: 117, endPoint x: 363, endPoint y: 114, distance: 158.8
click at [363, 114] on p "Projet : Quel projet souhaitez-vous financer pour 6 000 € ?" at bounding box center [354, 112] width 411 height 9
click at [296, 162] on li "Devis : Quelle facilité auriez-vous à nous faire parvenir un devis ou une factu…" at bounding box center [359, 163] width 401 height 9
click at [272, 197] on select "Confort maison: meubles, textile, peinture, électroménager, outillage non-profe…" at bounding box center [399, 189] width 320 height 20
click at [218, 250] on div "Détails but du prêt Prêt n°1 - Priorité Confort maison: meubles, textile, peint…" at bounding box center [354, 268] width 411 height 133
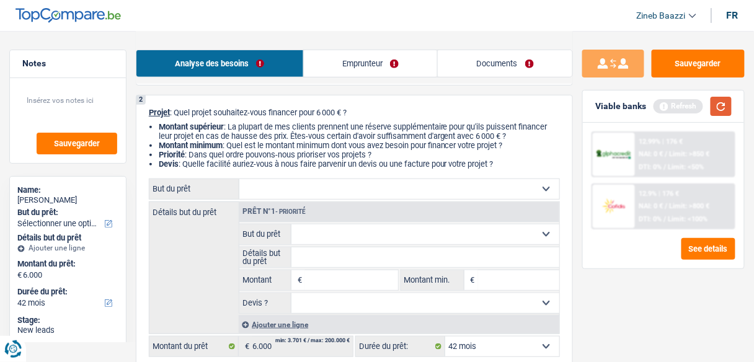
click at [715, 107] on button "button" at bounding box center [721, 106] width 21 height 19
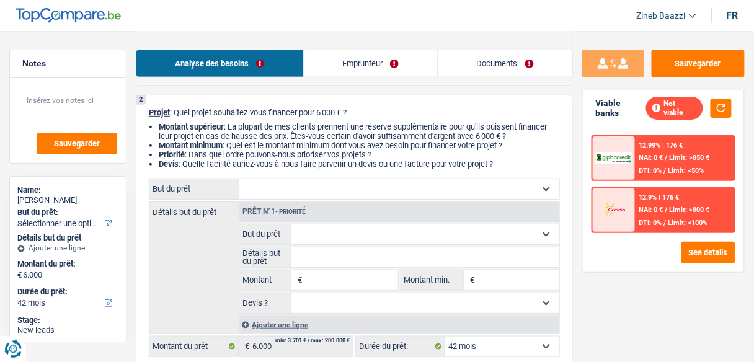
click at [303, 189] on select "Confort maison: meubles, textile, peinture, électroménager, outillage non-profe…" at bounding box center [399, 189] width 320 height 20
select select "other"
click at [239, 180] on select "Confort maison: meubles, textile, peinture, électroménager, outillage non-profe…" at bounding box center [399, 189] width 320 height 20
select select "other"
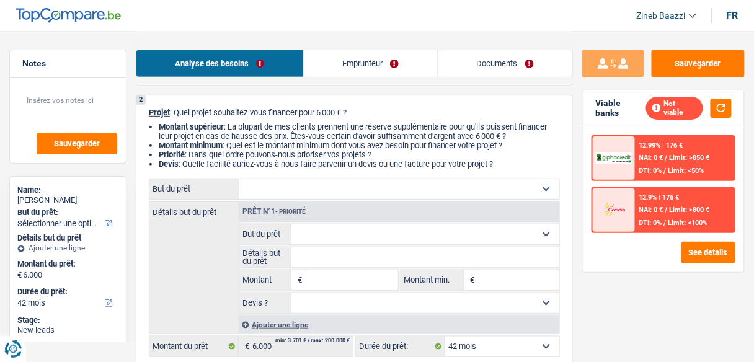
type input "6.000"
select select "other"
type input "6.000"
select select "other"
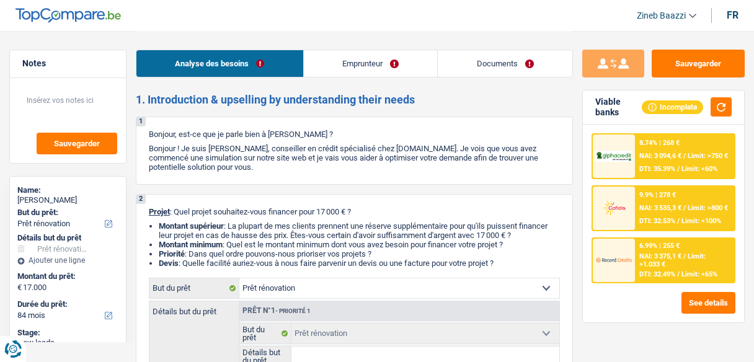
select select "renovation"
select select "84"
select select "renovation"
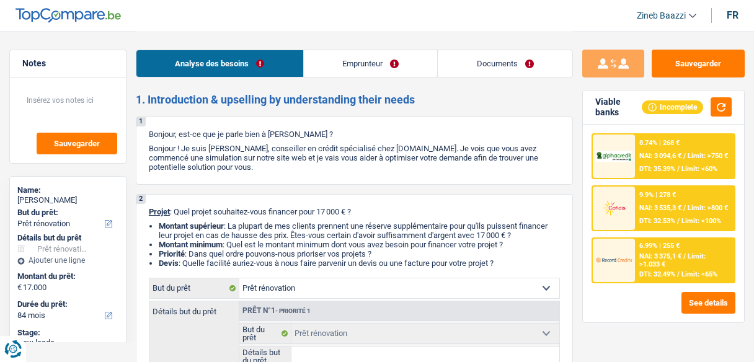
select select "84"
select select "privateEmployee"
select select "familyAllowances"
select select "mealVouchers"
select select "netSalary"
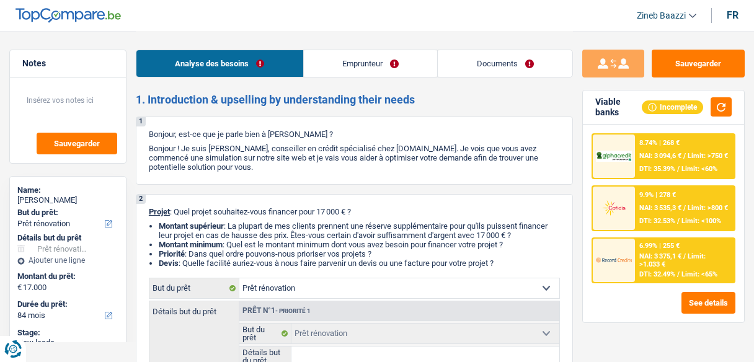
select select "rentalIncome"
select select "ownerWithMortgage"
select select "mortgage"
select select "180"
select select "renovation"
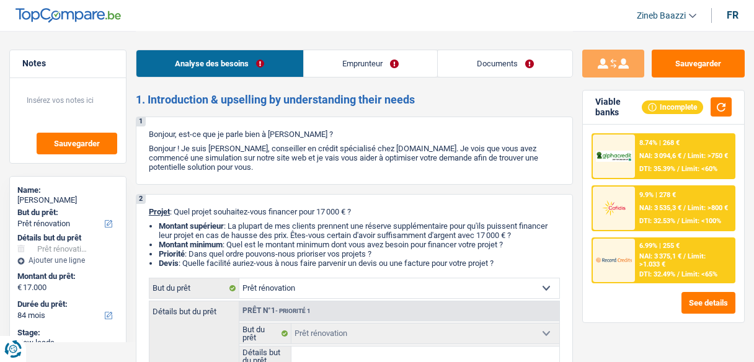
select select "renovation"
select select "84"
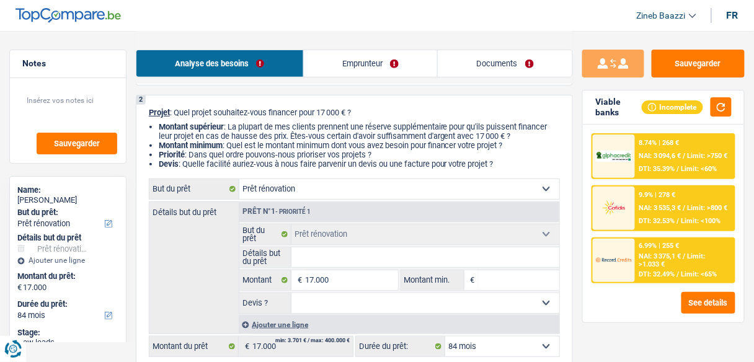
scroll to position [149, 0]
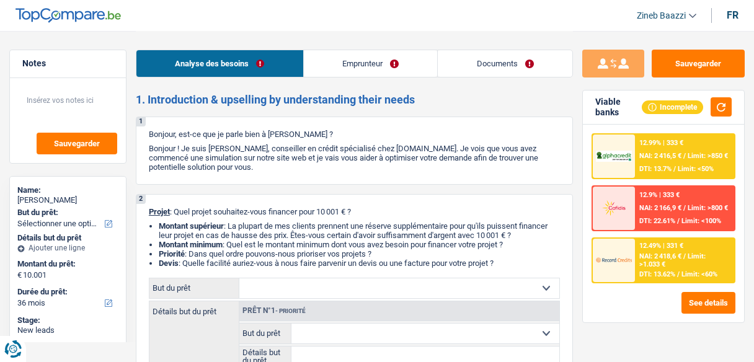
select select "36"
select select "independent"
select select "netSalary"
select select "liveWithParents"
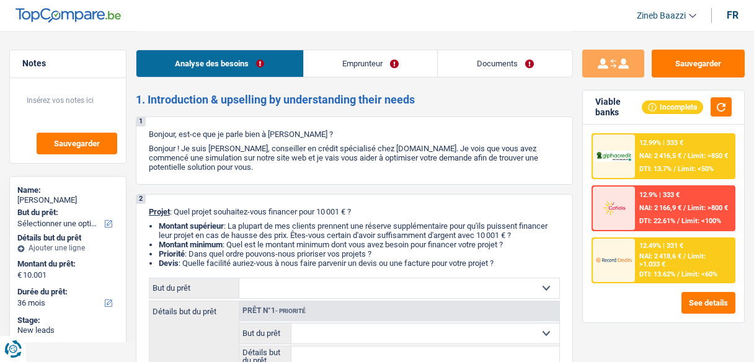
select select "cardOrCredit"
select select "36"
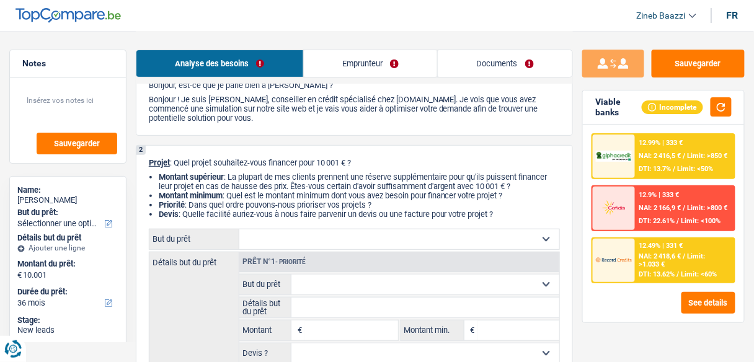
scroll to position [50, 0]
click at [377, 244] on select "Confort maison: meubles, textile, peinture, électroménager, outillage non-profe…" at bounding box center [399, 239] width 320 height 20
click at [198, 125] on div "1 Bonjour, est-ce que je parle bien à [PERSON_NAME] ? Bonjour ! Je suis [PERSON…" at bounding box center [354, 101] width 437 height 68
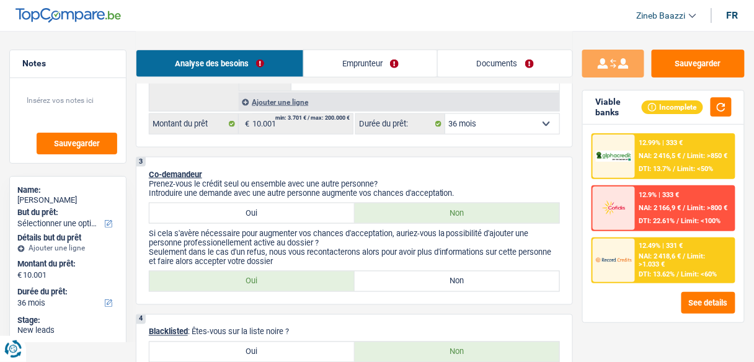
scroll to position [447, 0]
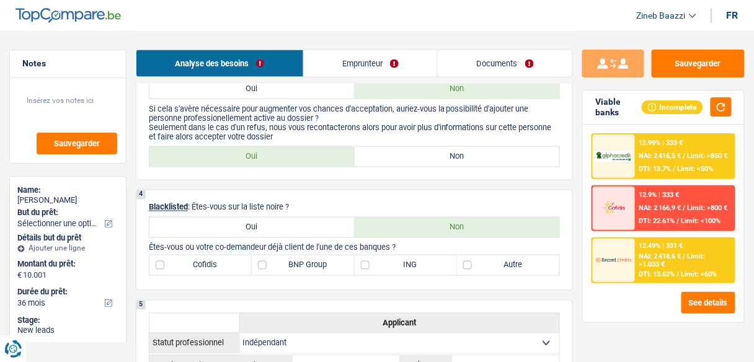
click at [311, 222] on label "Oui" at bounding box center [251, 228] width 205 height 20
click at [311, 222] on input "Oui" at bounding box center [251, 228] width 205 height 20
radio input "true"
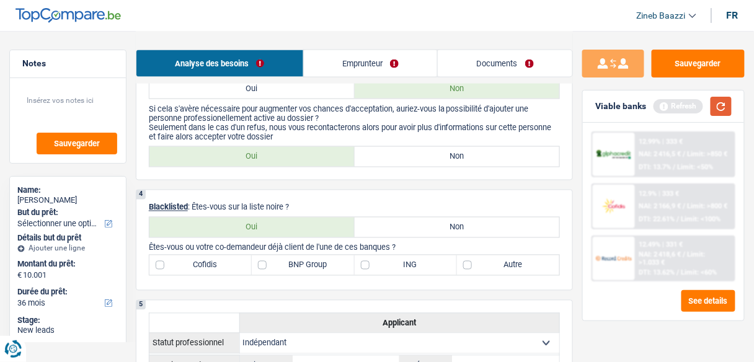
click at [722, 101] on button "button" at bounding box center [721, 106] width 21 height 19
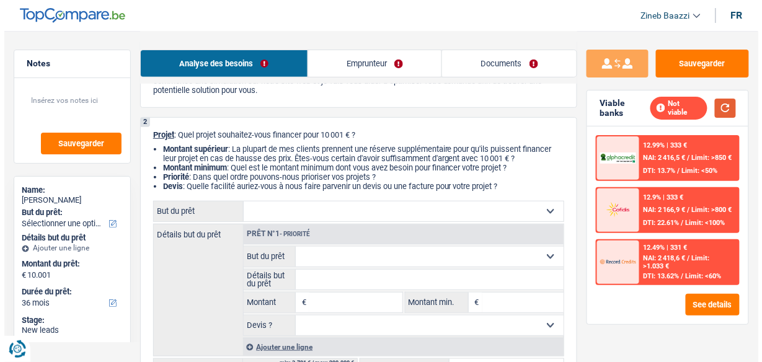
scroll to position [50, 0]
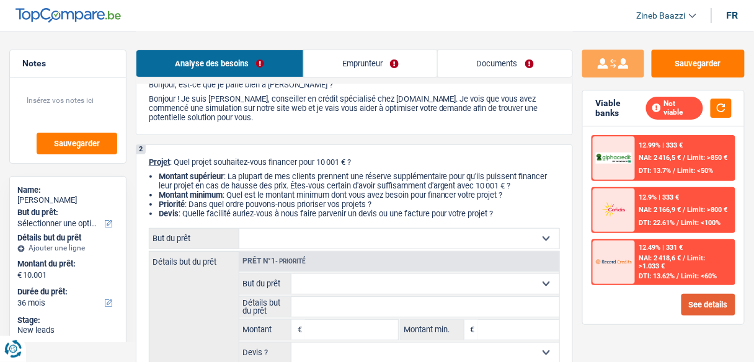
click at [708, 301] on button "See details" at bounding box center [709, 305] width 54 height 22
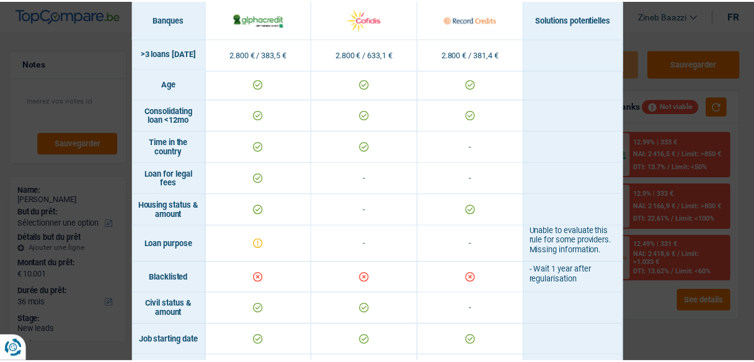
scroll to position [210, 0]
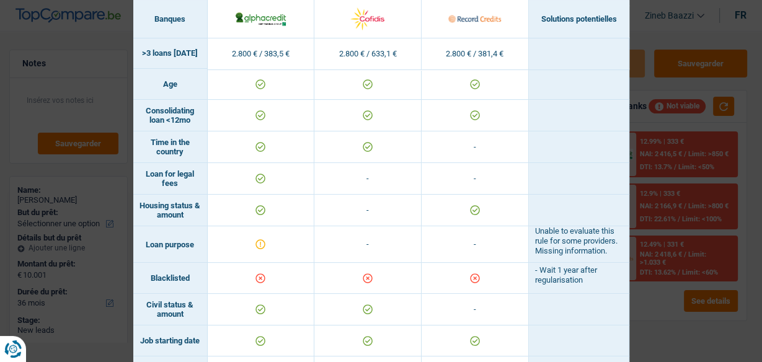
click at [644, 27] on div "Banks conditions × Banques Solutions potentielles Revenus / Charges 2.800 € / 3…" at bounding box center [381, 181] width 762 height 362
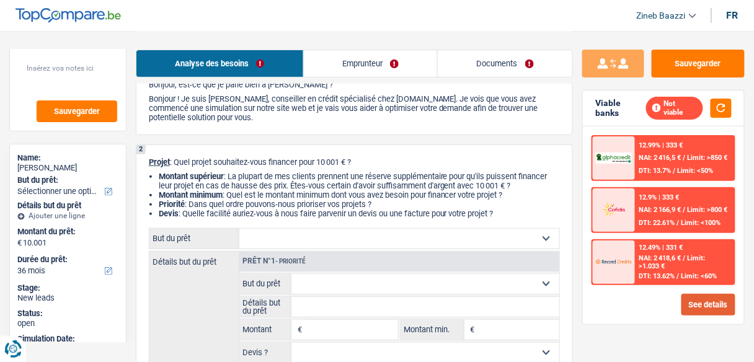
scroll to position [50, 0]
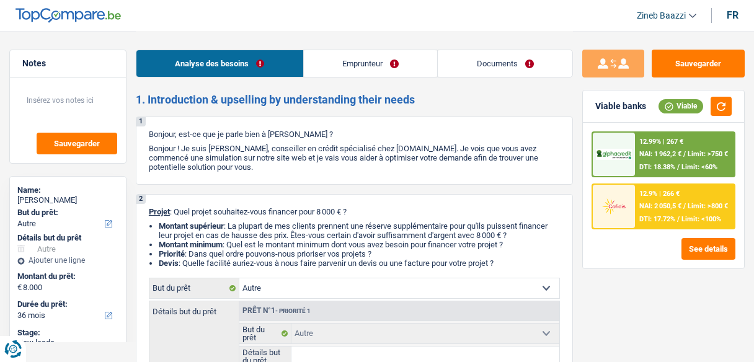
select select "other"
select select "36"
select select "other"
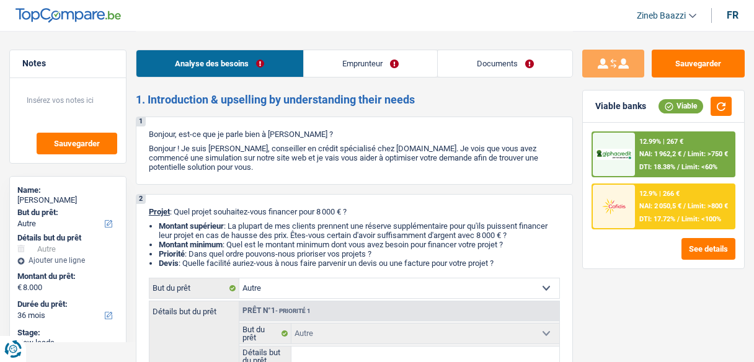
select select "36"
select select "privateEmployee"
select select "netSalary"
select select "mealVouchers"
select select "other"
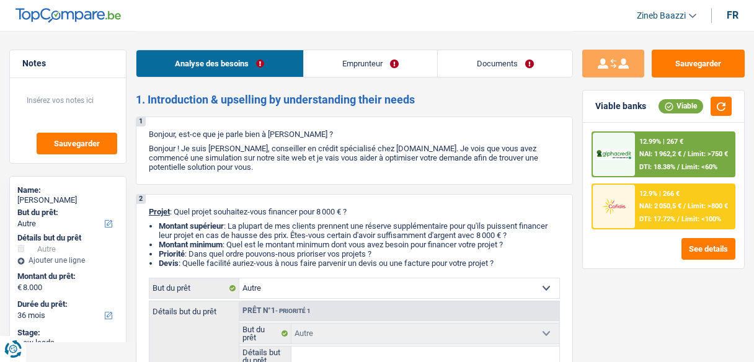
select select "ownerWithoutMortgage"
select select "carLoan"
select select "42"
select select "other"
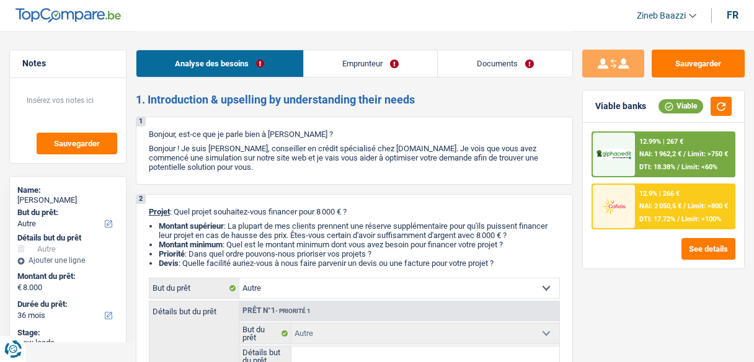
select select "36"
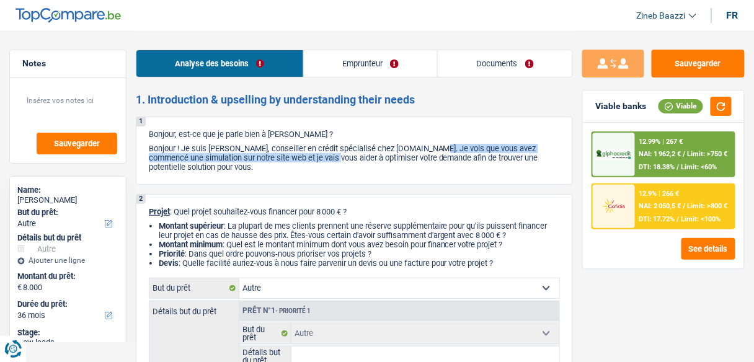
drag, startPoint x: 383, startPoint y: 149, endPoint x: 307, endPoint y: 160, distance: 77.1
click at [307, 160] on p "Bonjour ! Je suis [PERSON_NAME], conseiller en crédit spécialisé chez [DOMAIN_N…" at bounding box center [354, 158] width 411 height 28
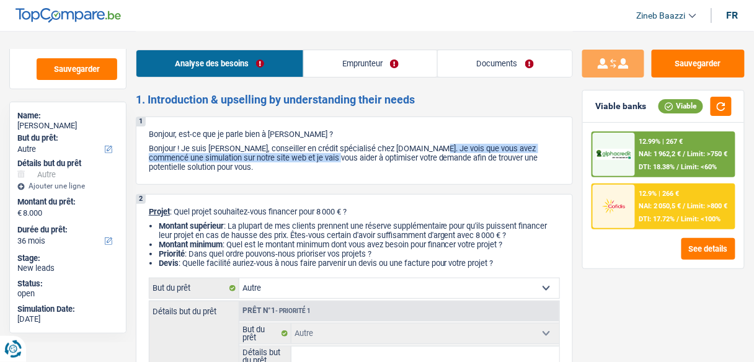
scroll to position [77, 0]
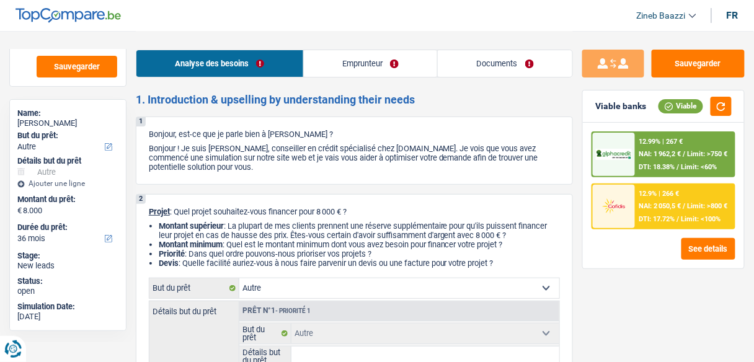
click at [308, 228] on li "Montant supérieur : La plupart de mes clients prennent une réserve supplémentai…" at bounding box center [359, 230] width 401 height 19
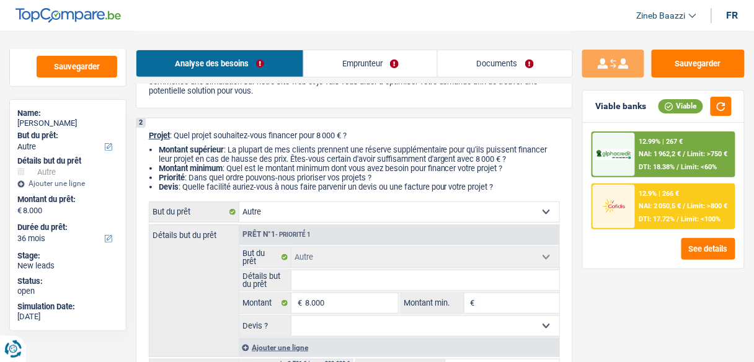
scroll to position [99, 0]
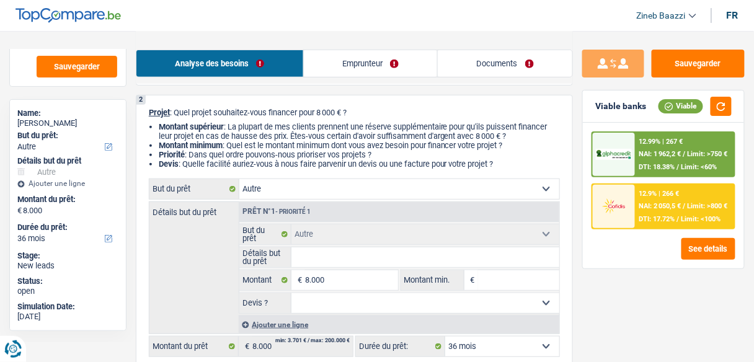
click at [294, 197] on select "Confort maison: meubles, textile, peinture, électroménager, outillage non-profe…" at bounding box center [399, 189] width 320 height 20
click at [209, 136] on li "Montant supérieur : La plupart de mes clients prennent une réserve supplémentai…" at bounding box center [359, 131] width 401 height 19
click at [328, 194] on select "Confort maison: meubles, textile, peinture, électroménager, outillage non-profe…" at bounding box center [399, 189] width 320 height 20
select select "movingOrInstallation"
click at [239, 180] on select "Confort maison: meubles, textile, peinture, électroménager, outillage non-profe…" at bounding box center [399, 189] width 320 height 20
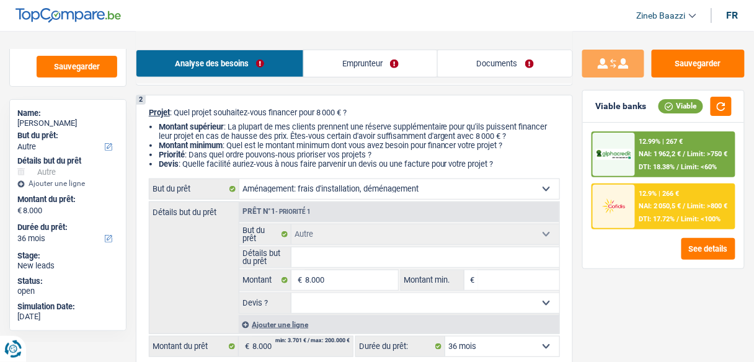
select select "movingOrInstallation"
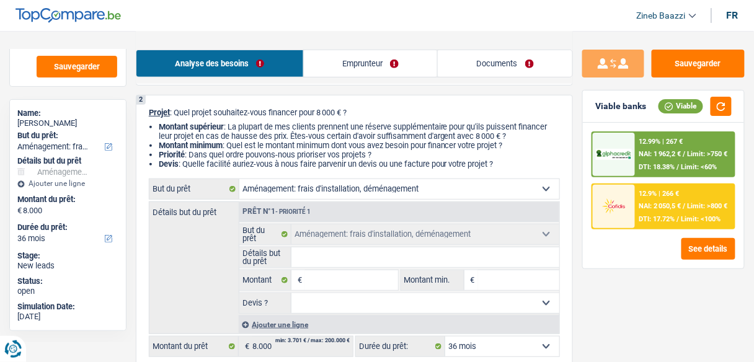
select select "other"
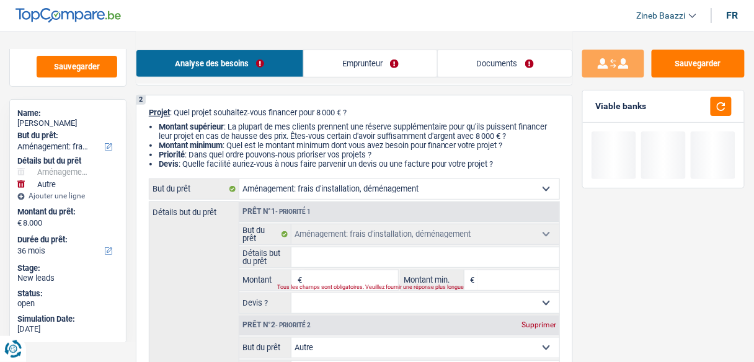
click at [358, 256] on input "Détails but du prêt" at bounding box center [425, 257] width 268 height 20
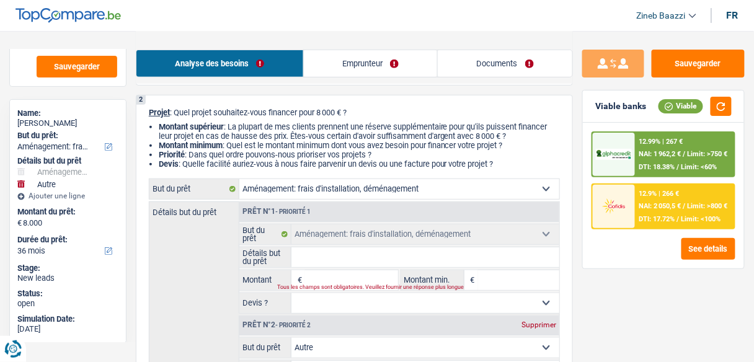
type input "p"
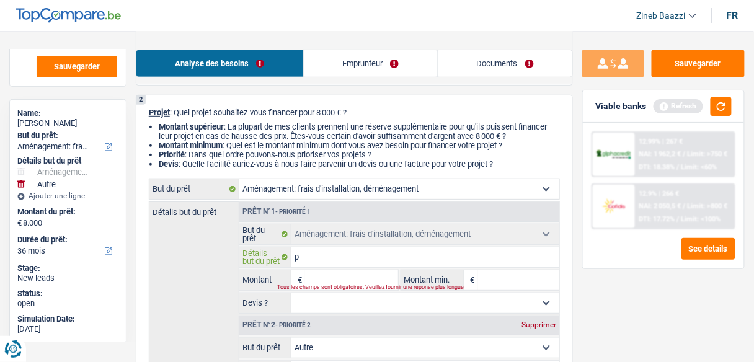
type input "pa"
type input "pay"
type input "paye"
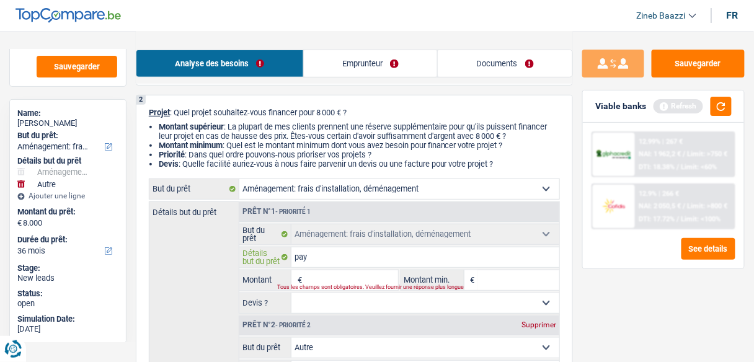
type input "paye"
type input "payer"
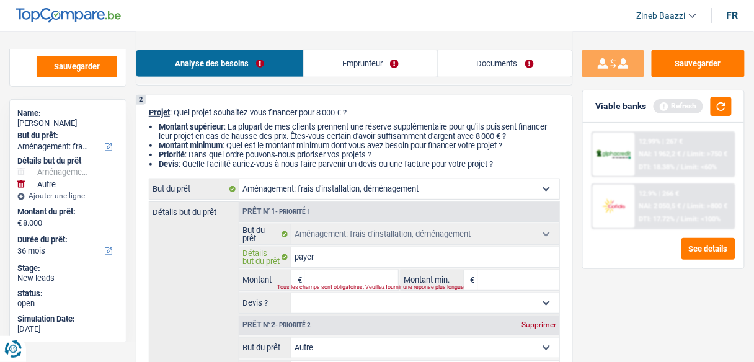
type input "payer u"
type input "payer un"
type input "payer une"
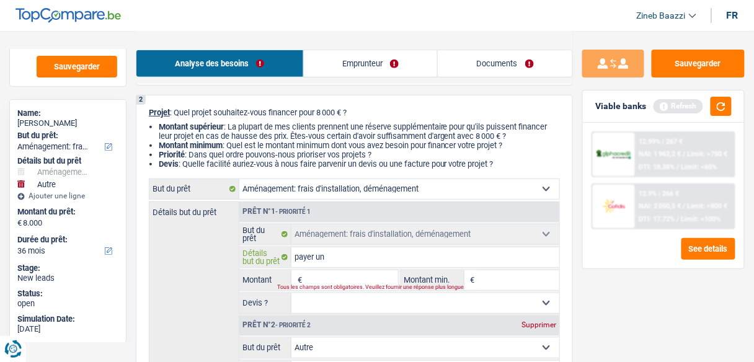
type input "payer une"
type input "payer une g"
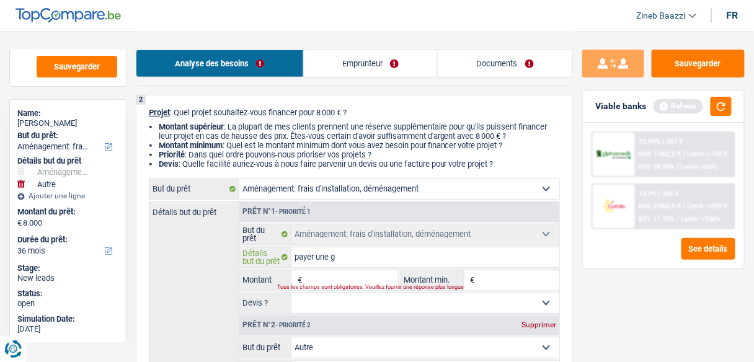
type input "payer une ga"
type input "payer une gar"
type input "payer une gare"
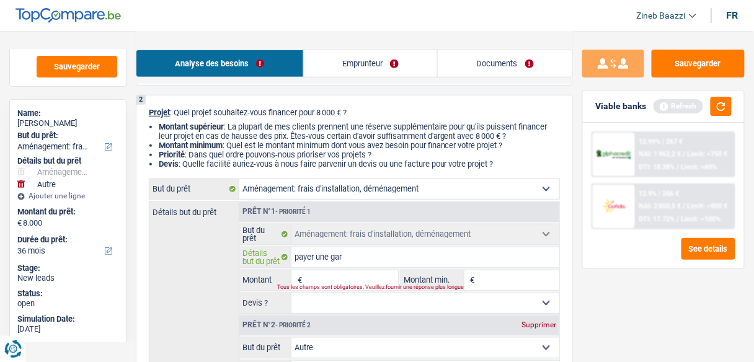
type input "payer une gare"
type input "payer une garen"
type input "payer une garent"
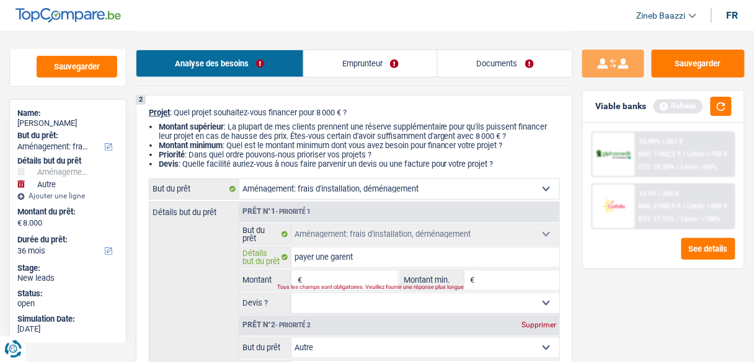
type input "payer une garenti"
type input "payer une garentie"
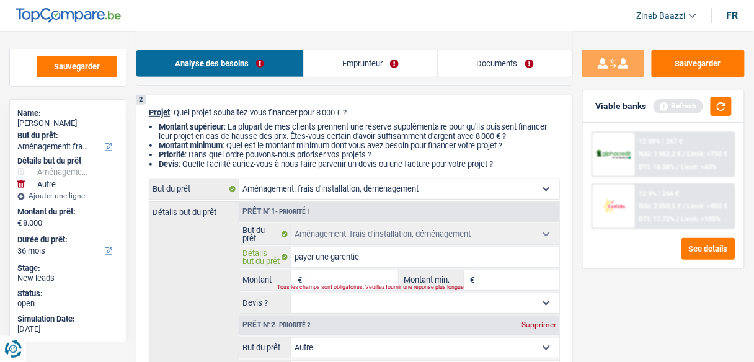
type input "payer une garentie"
type input "payer une garentie l"
type input "payer une garentie lo"
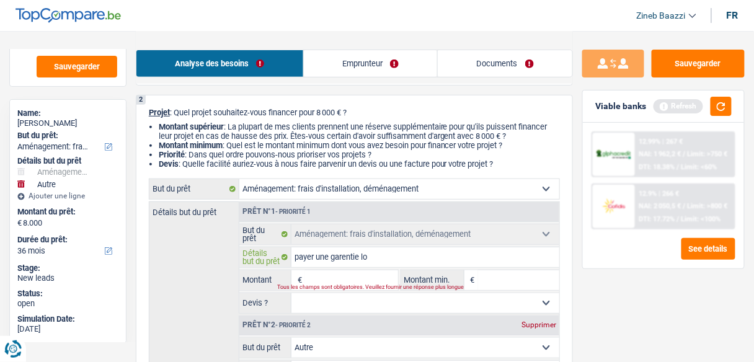
type input "payer une garentie loc"
type input "payer une garentie loca"
type input "payer une garentie locat"
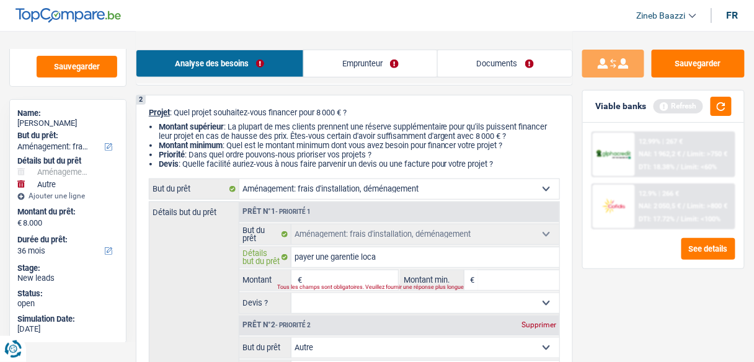
type input "payer une garentie locat"
type input "payer une garentie locati"
type input "payer une garentie locativ"
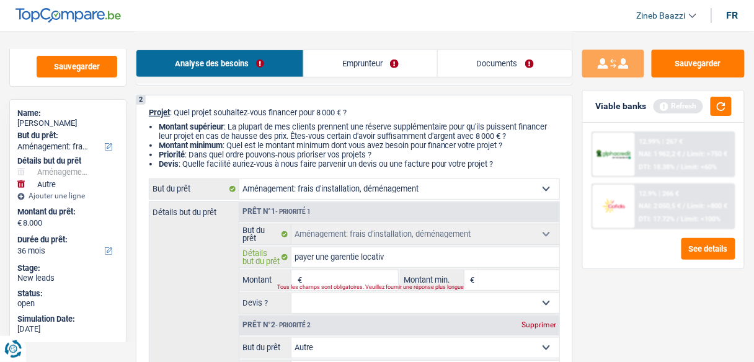
type input "payer une garentie locative"
type input "payer une garentie locatives"
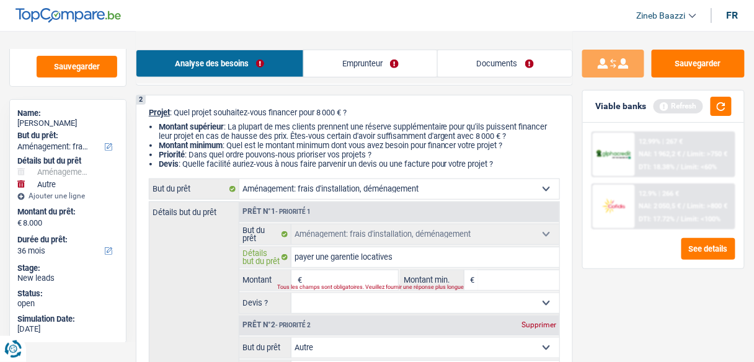
type input "payer une garentie locatives"
type input "payer une garentie locatives e"
type input "payer une garentie locatives et"
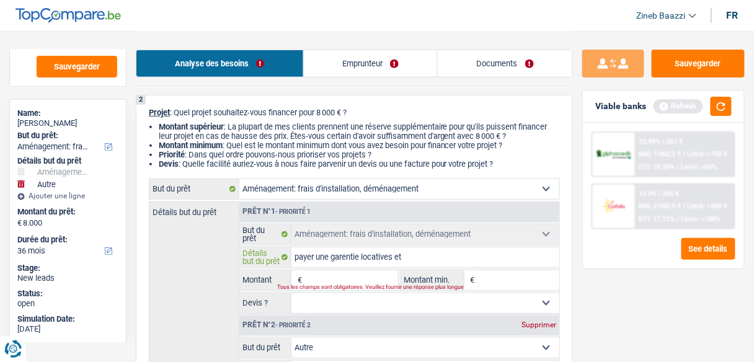
type input "payer une garentie locatives et"
type input "payer une garentie locatives et q"
type input "payer une garentie locatives et qu"
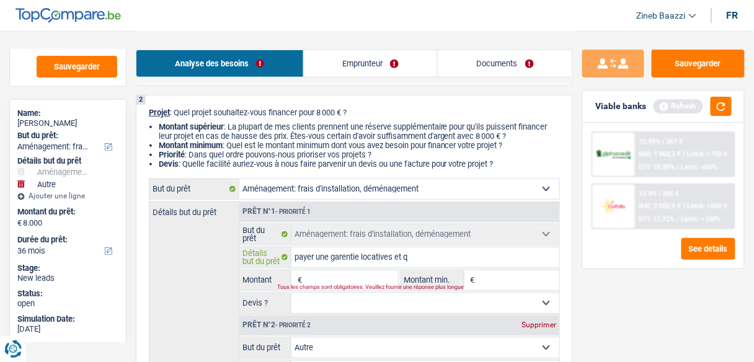
type input "payer une garentie locatives et qu"
type input "payer une garentie locatives et que"
type input "payer une garentie locatives et quel"
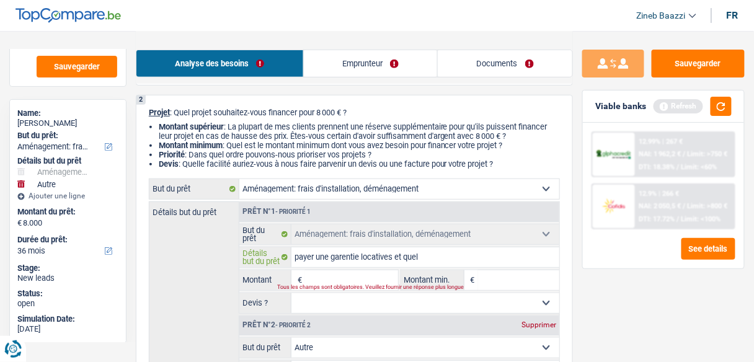
type input "payer une garentie locatives et quelq"
type input "payer une garentie locatives et quelqu"
type input "payer une garentie locatives et quelque"
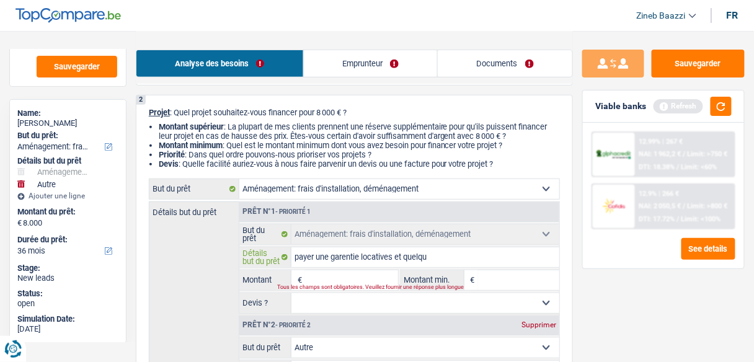
type input "payer une garentie locatives et quelque"
type input "payer une garentie locatives et quelques"
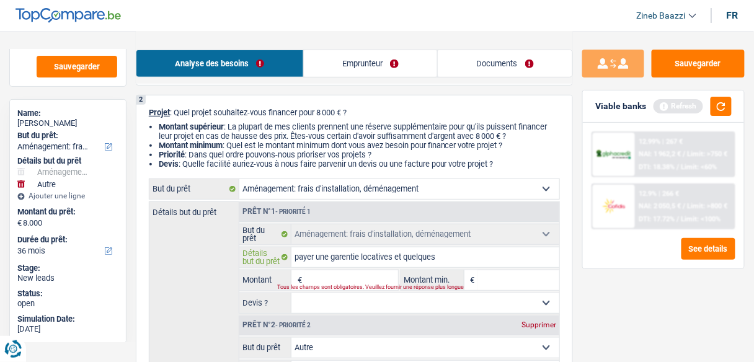
type input "payer une garentie locatives et quelques p"
type input "payer une garentie locatives et quelques pr"
type input "payer une garentie locatives et quelques pre"
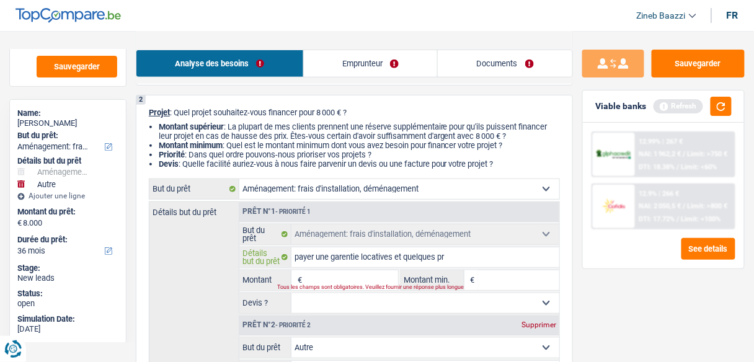
type input "payer une garentie locatives et quelques pre"
type input "payer une garentie locatives et quelques prem"
type input "payer une garentie locatives et quelques premi"
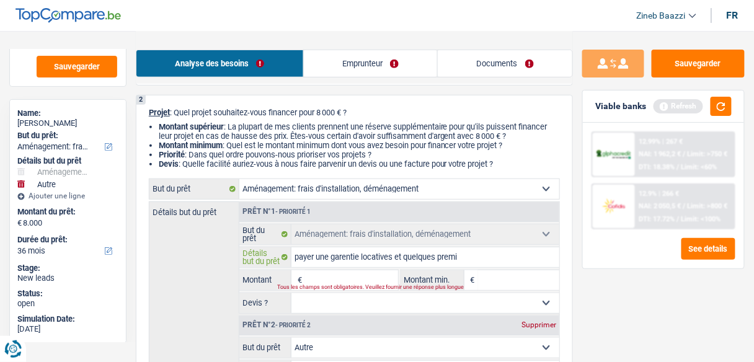
type input "payer une garentie locatives et quelques premie"
type input "payer une garentie locatives et quelques premier"
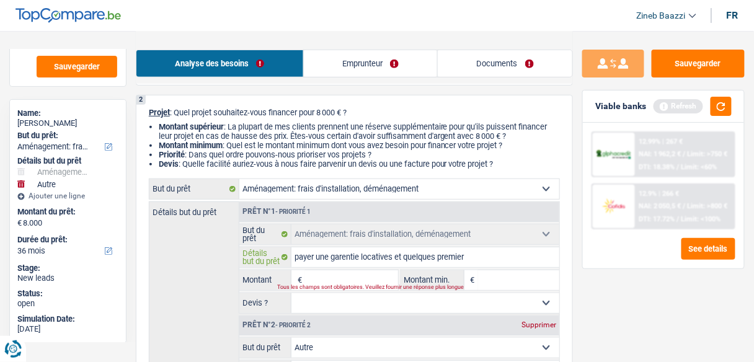
type input "payer une garentie locatives et quelques premier"
type input "payer une garentie locatives et quelques premier m"
type input "payer une garentie locatives et quelques premier mo"
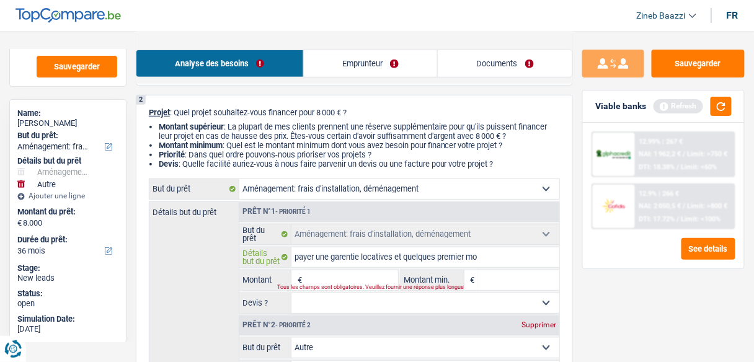
type input "payer une garentie locatives et quelques premier moi"
type input "payer une garentie locatives et quelques premier mois"
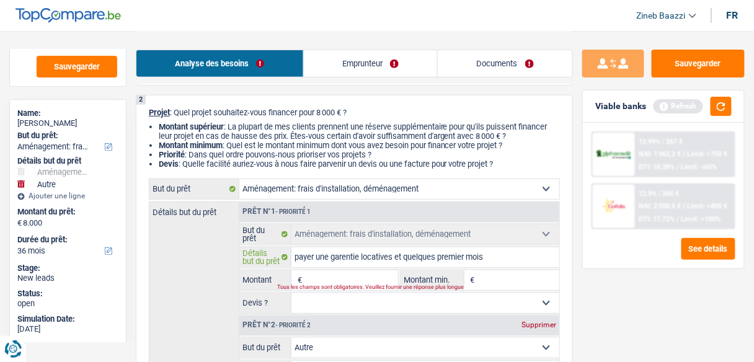
type input "payer une garentie locatives et quelques premier mois"
type input "payer une garentie locatives et quelques premier mois d"
type input "payer une garentie locatives et quelques premier mois de"
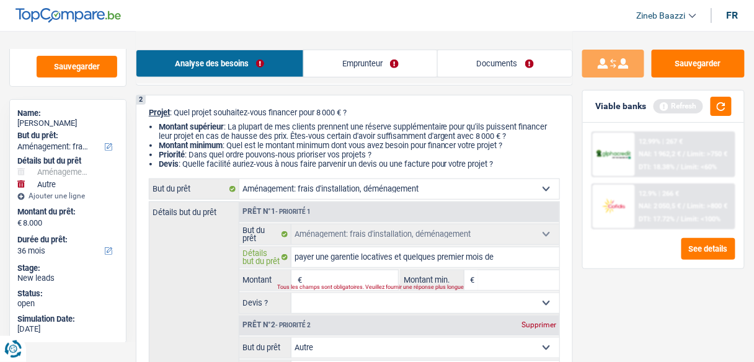
type input "payer une garentie locatives et quelques premier mois de"
type input "payer une garentie locatives et quelques premier mois de o"
type input "payer une garentie locatives et quelques premier mois de oy"
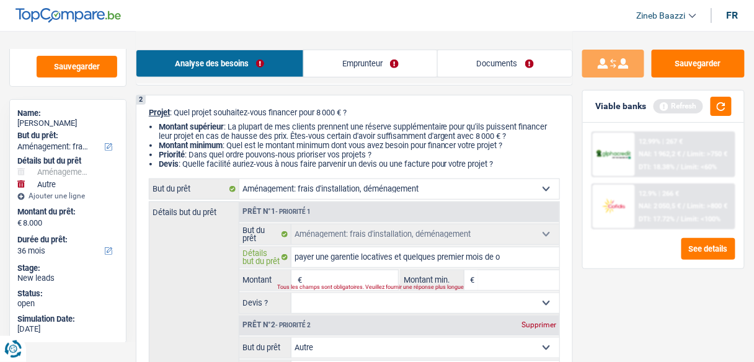
type input "payer une garentie locatives et quelques premier mois de oy"
type input "payer une garentie locatives et quelques premier mois de oye"
type input "payer une garentie locatives et quelques premier mois de oyer"
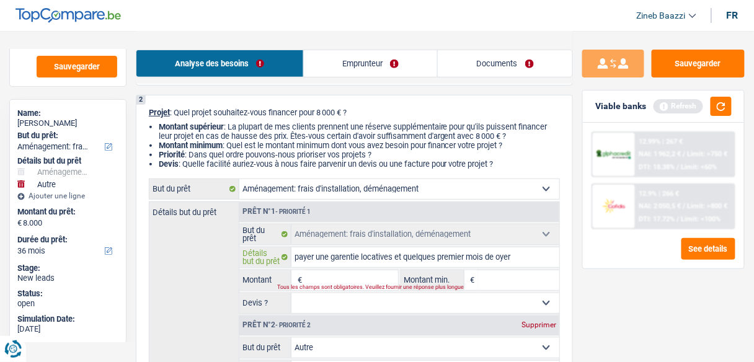
type input "payer une garentie locatives et quelques premier mois de oyer"
type input "payer une garentie locatives et quelques premier mois de oye"
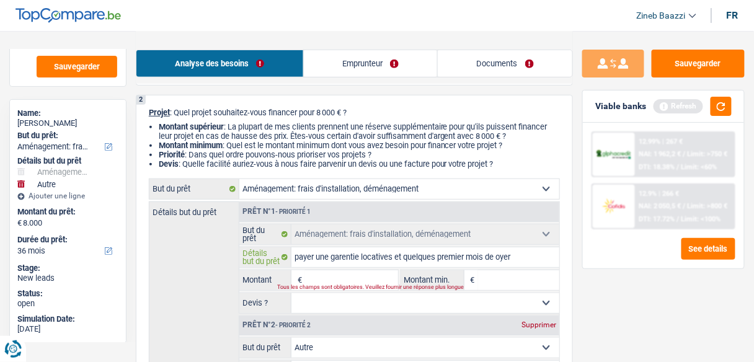
type input "payer une garentie locatives et quelques premier mois de oye"
type input "payer une garentie locatives et quelques premier mois de oy"
type input "payer une garentie locatives et quelques premier mois de o"
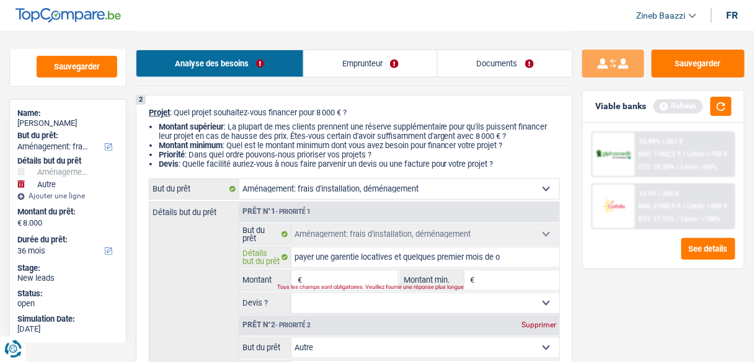
type input "payer une garentie locatives et quelques premier mois de"
type input "payer une garentie locatives et quelques premier mois de l"
type input "payer une garentie locatives et quelques premier mois de lo"
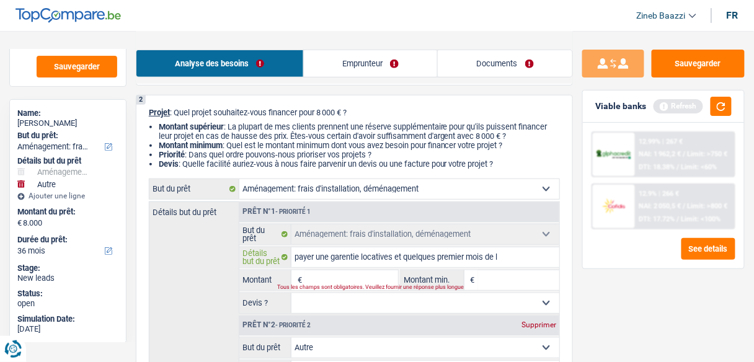
type input "payer une garentie locatives et quelques premier mois de lo"
type input "payer une garentie locatives et quelques premier mois de loy"
type input "payer une garentie locatives et quelques premier mois de loye"
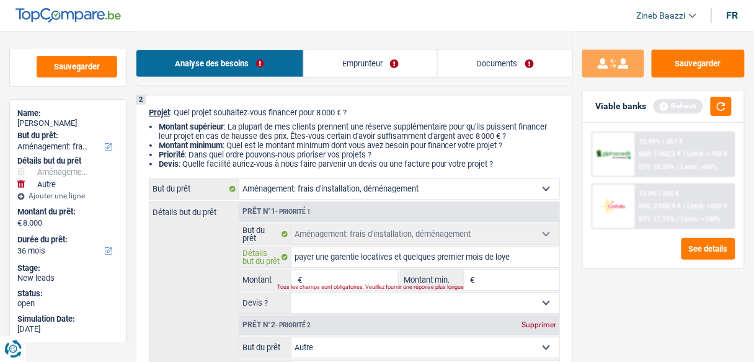
type input "payer une garentie locatives et quelques premier mois de loyer"
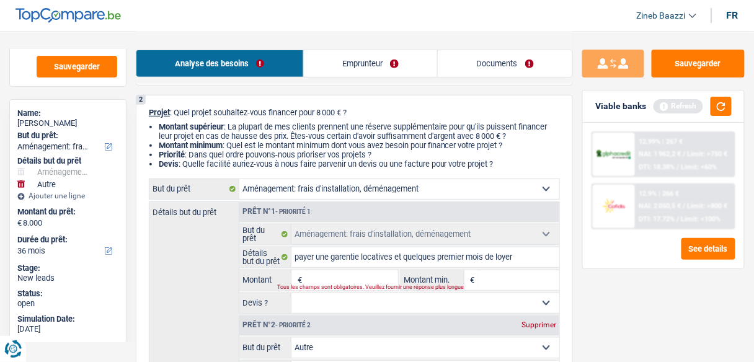
click at [340, 285] on div "Tous les champs sont obligatoires. Veuillez fournir une réponse plus longue" at bounding box center [332, 287] width 108 height 5
click at [490, 280] on input "Montant min." at bounding box center [518, 280] width 81 height 20
type input "8"
type input "80"
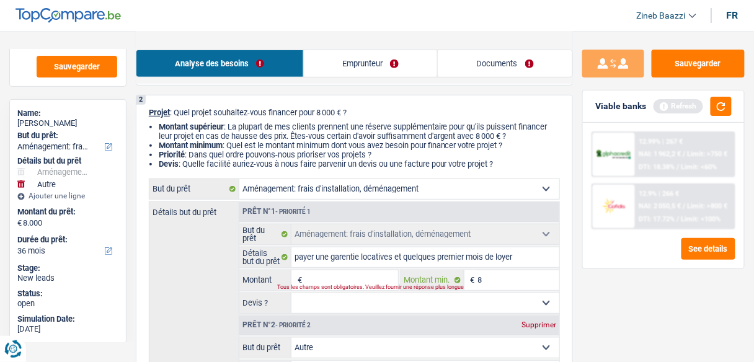
type input "80"
type input "800"
type input "8.000"
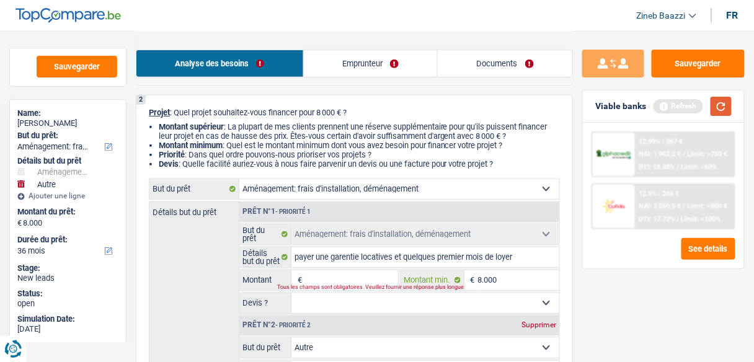
type input "8.000"
click at [718, 113] on button "button" at bounding box center [721, 106] width 21 height 19
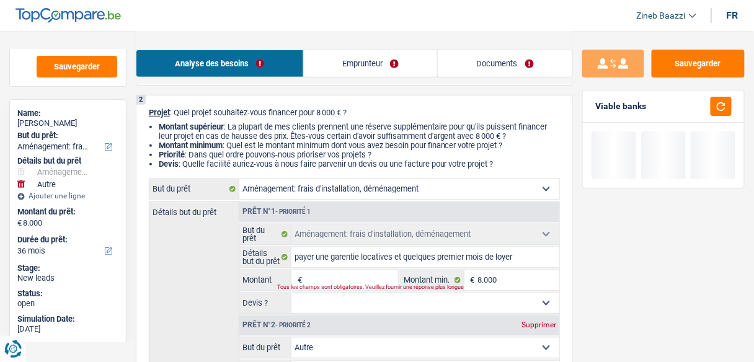
click at [342, 285] on div "Tous les champs sont obligatoires. Veuillez fournir une réponse plus longue" at bounding box center [332, 287] width 108 height 5
click at [334, 277] on input "Montant" at bounding box center [351, 280] width 92 height 20
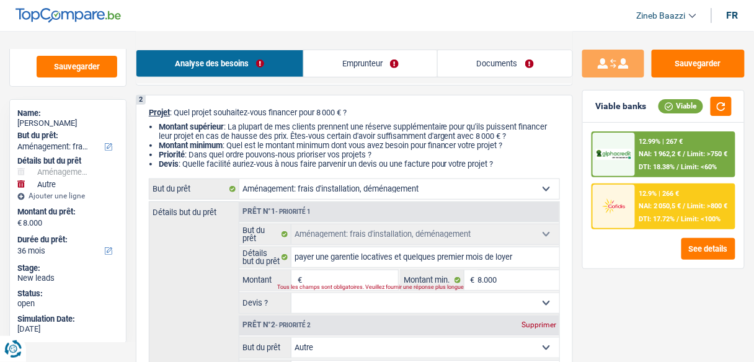
type input "1"
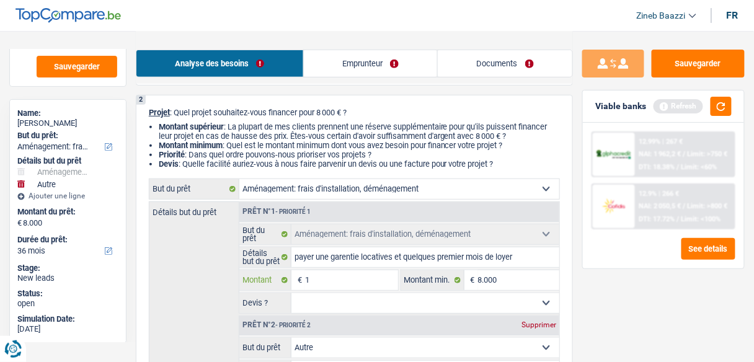
type input "10"
type input "100"
type input "1.000"
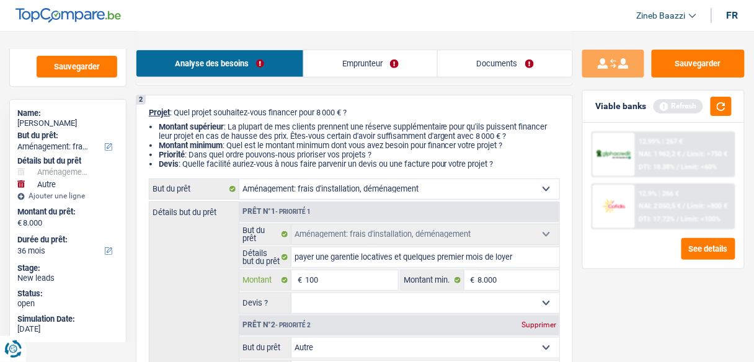
type input "1.000"
type input "10.000"
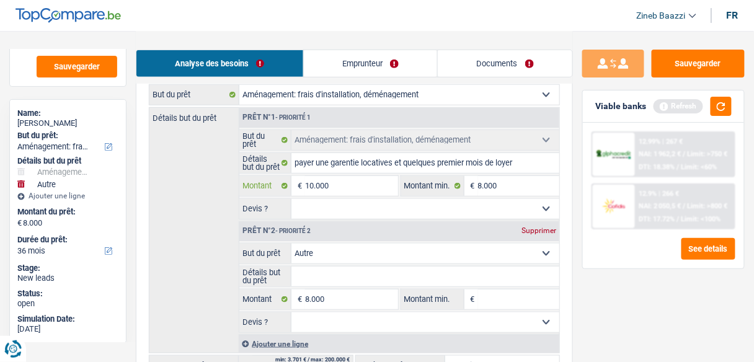
scroll to position [198, 0]
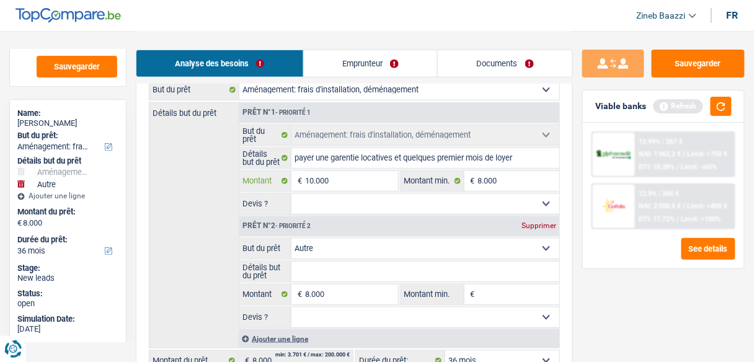
click at [314, 182] on input "10.000" at bounding box center [351, 181] width 92 height 20
type input "1.000"
type input "0"
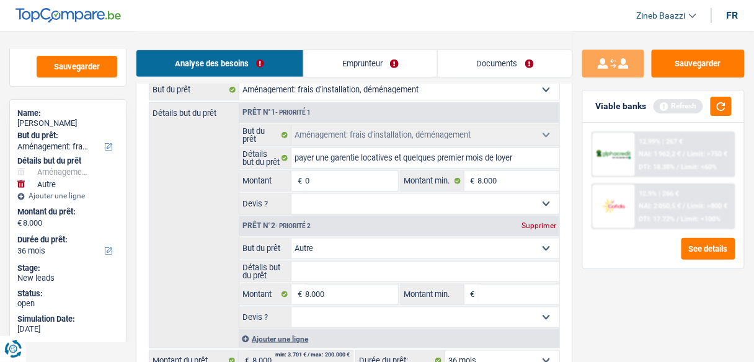
type input "90"
type input "900"
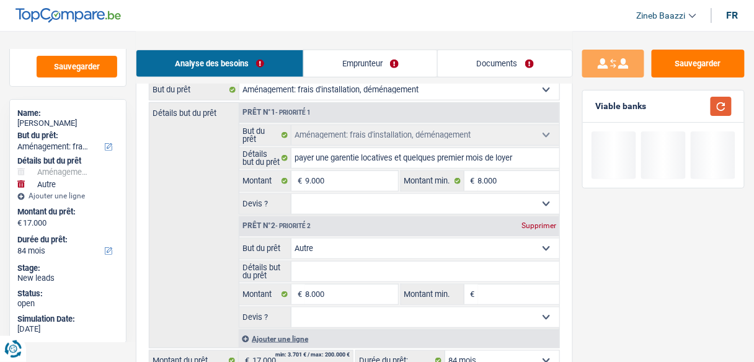
click at [719, 109] on button "button" at bounding box center [721, 106] width 21 height 19
click at [536, 223] on div "Supprimer" at bounding box center [538, 225] width 41 height 7
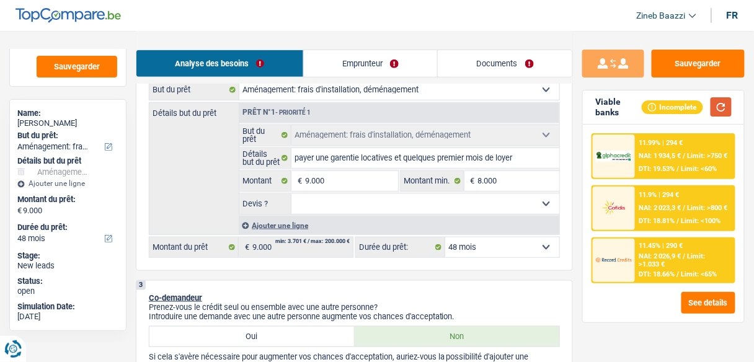
click at [716, 110] on button "button" at bounding box center [721, 106] width 21 height 19
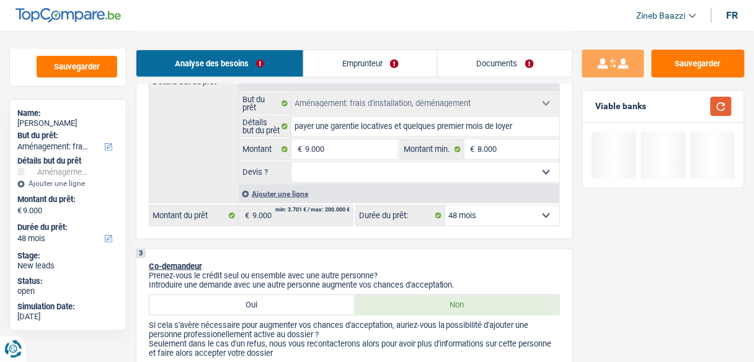
scroll to position [248, 0]
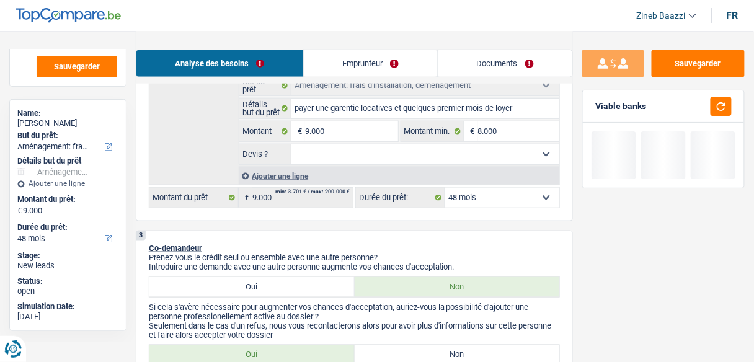
click at [485, 200] on select "12 mois 18 mois 24 mois 30 mois 36 mois 42 mois 48 mois Sélectionner une option" at bounding box center [502, 198] width 114 height 20
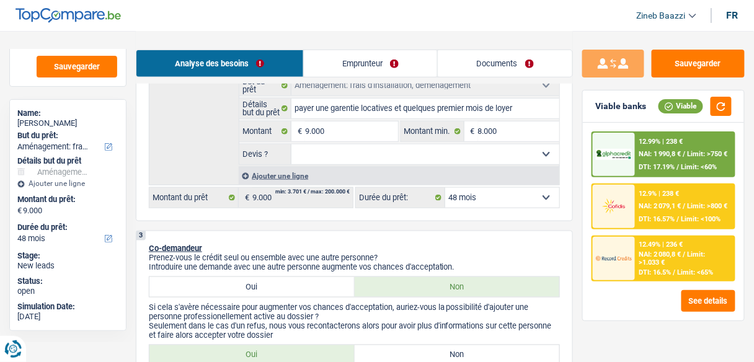
click at [394, 234] on div "3 Co-demandeur Prenez-vous le crédit seul ou ensemble avec une autre personne? …" at bounding box center [354, 305] width 437 height 148
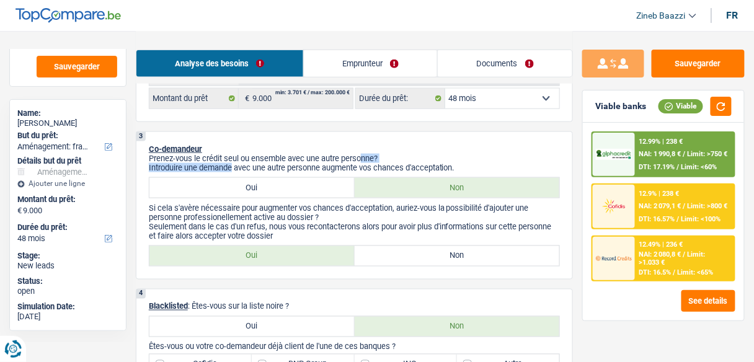
drag, startPoint x: 234, startPoint y: 161, endPoint x: 366, endPoint y: 158, distance: 132.1
click at [366, 158] on div "Prenez-vous le crédit seul ou ensemble avec une autre personne? Introduire une …" at bounding box center [354, 163] width 411 height 19
click at [366, 158] on p "Prenez-vous le crédit seul ou ensemble avec une autre personne?" at bounding box center [354, 158] width 411 height 9
click at [393, 252] on label "Non" at bounding box center [457, 256] width 205 height 20
click at [393, 252] on input "Non" at bounding box center [457, 256] width 205 height 20
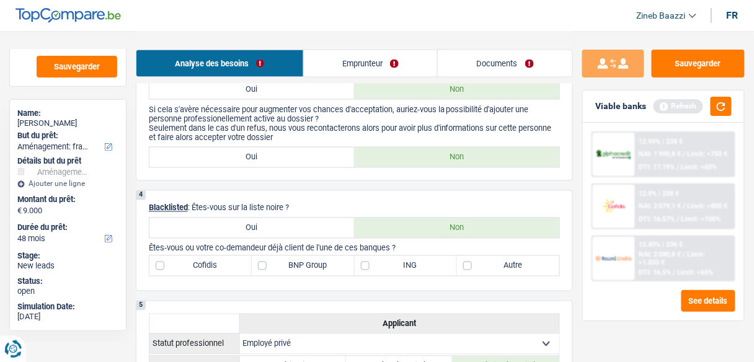
scroll to position [447, 0]
click at [726, 98] on button "button" at bounding box center [721, 106] width 21 height 19
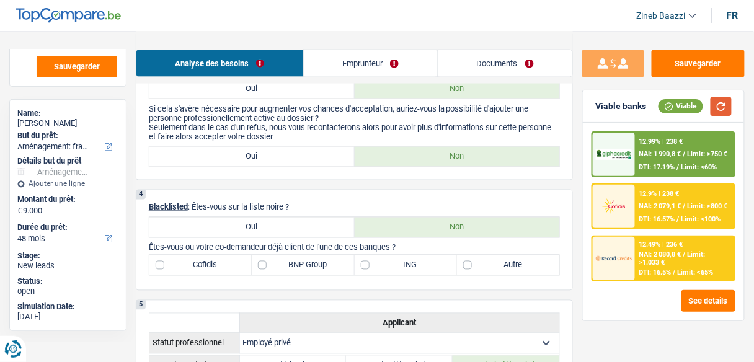
click at [729, 97] on button "button" at bounding box center [721, 106] width 21 height 19
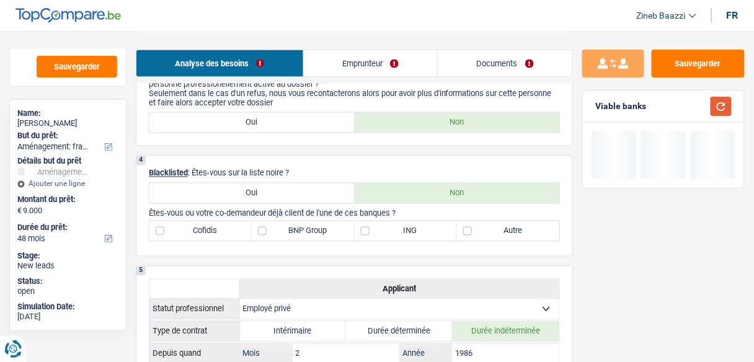
scroll to position [546, 0]
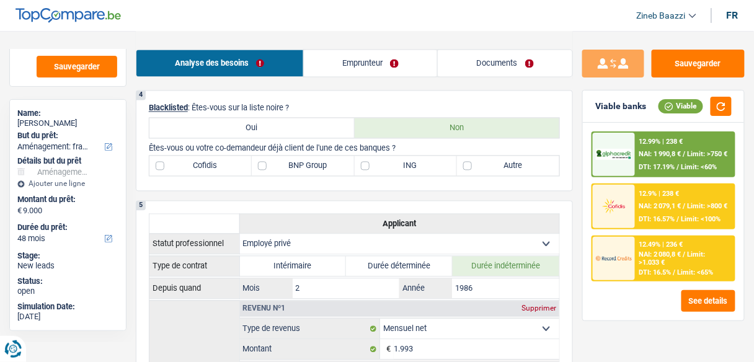
click at [320, 152] on div "4 Blacklisted : Êtes-vous sur la liste noire ? Oui Non Êtes-vous ou votre co-de…" at bounding box center [354, 141] width 437 height 101
click at [322, 157] on label "BNP Group" at bounding box center [303, 166] width 102 height 20
click at [322, 157] on input "BNP Group" at bounding box center [303, 166] width 102 height 20
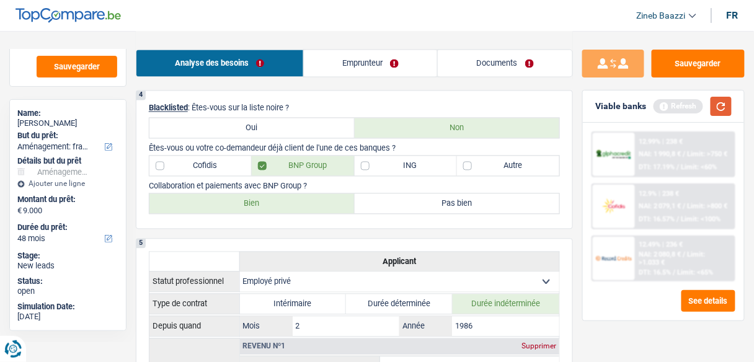
click at [722, 99] on button "button" at bounding box center [721, 106] width 21 height 19
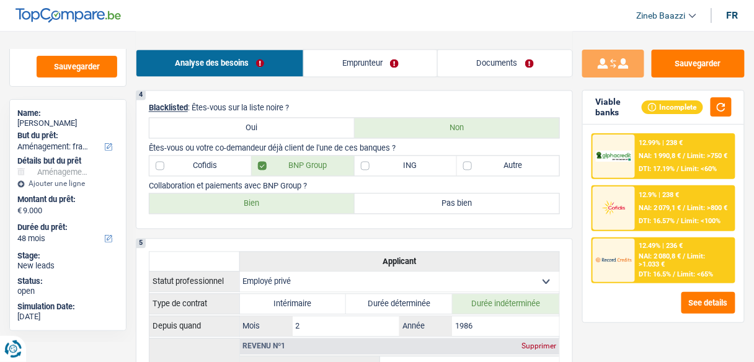
click at [724, 117] on div "Viable banks Incomplete" at bounding box center [663, 108] width 161 height 34
click at [721, 108] on button "button" at bounding box center [721, 106] width 21 height 19
click at [477, 167] on label "Autre" at bounding box center [508, 166] width 102 height 20
click at [477, 167] on input "Autre" at bounding box center [508, 166] width 102 height 20
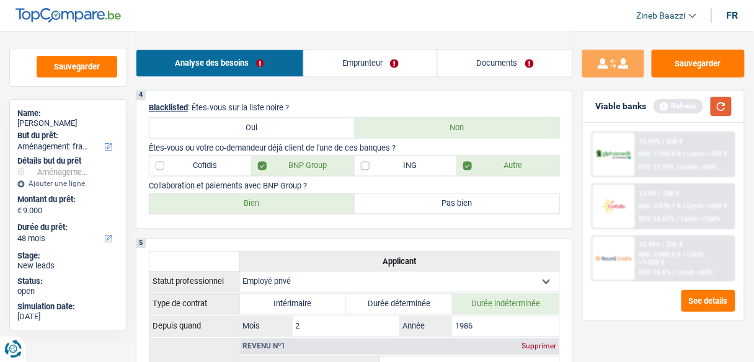
click at [716, 105] on button "button" at bounding box center [721, 106] width 21 height 19
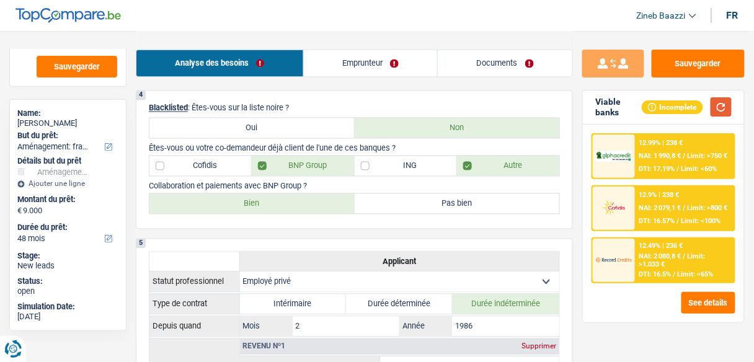
click at [732, 105] on div "Viable banks Incomplete" at bounding box center [663, 108] width 161 height 34
click at [710, 100] on div "Incomplete" at bounding box center [687, 106] width 90 height 19
click at [293, 194] on label "Bien" at bounding box center [251, 204] width 205 height 20
click at [293, 194] on input "Bien" at bounding box center [251, 204] width 205 height 20
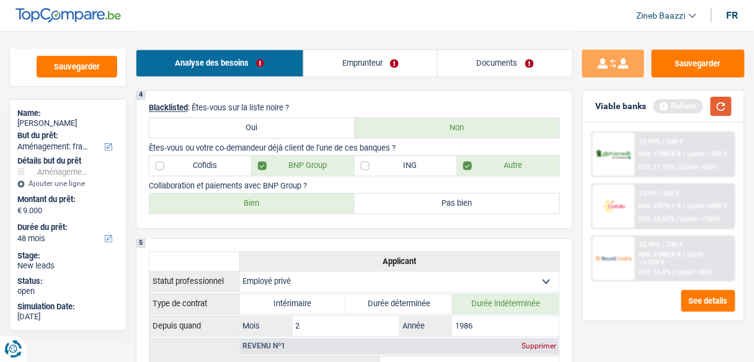
click at [726, 101] on button "button" at bounding box center [721, 106] width 21 height 19
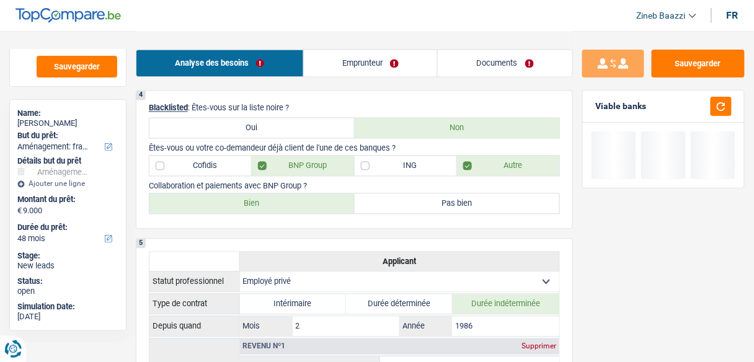
click at [349, 61] on link "Emprunteur" at bounding box center [371, 63] width 134 height 27
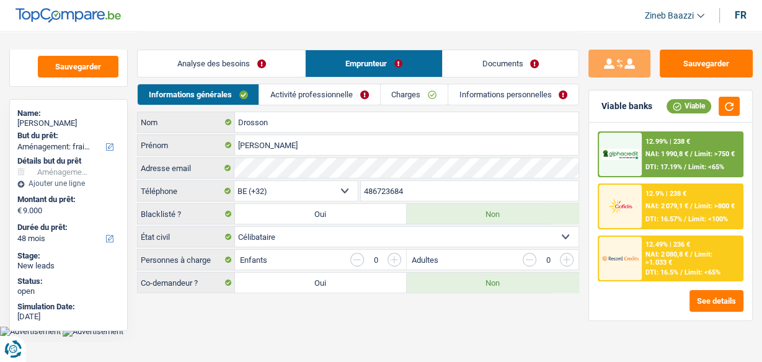
click at [311, 96] on link "Activité professionnelle" at bounding box center [319, 94] width 120 height 20
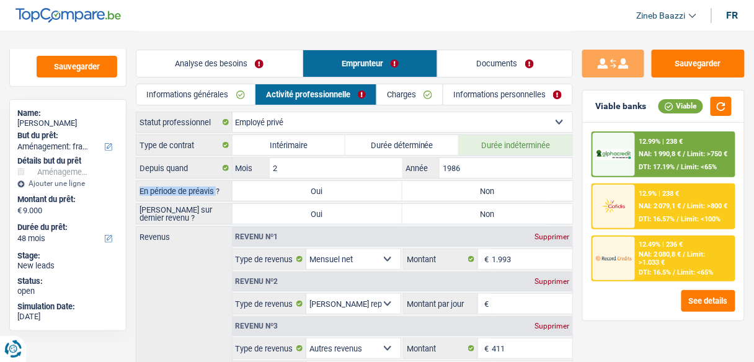
drag, startPoint x: 139, startPoint y: 192, endPoint x: 219, endPoint y: 195, distance: 80.1
click at [219, 195] on label "En période de préavis ?" at bounding box center [184, 191] width 96 height 20
click at [220, 194] on label "En période de préavis ?" at bounding box center [184, 191] width 96 height 20
click at [438, 189] on label "Non" at bounding box center [488, 191] width 170 height 20
click at [438, 189] on input "Non" at bounding box center [488, 191] width 170 height 20
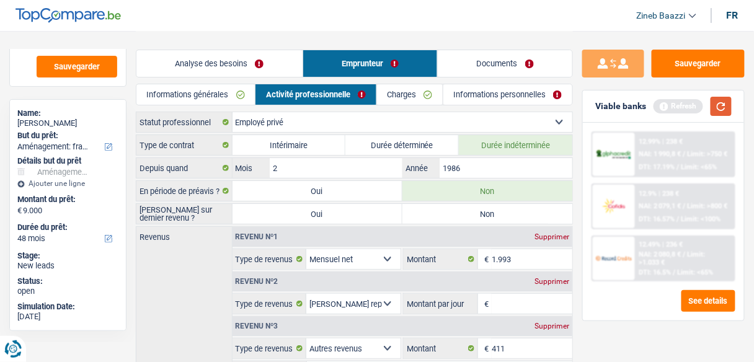
click at [725, 107] on button "button" at bounding box center [721, 106] width 21 height 19
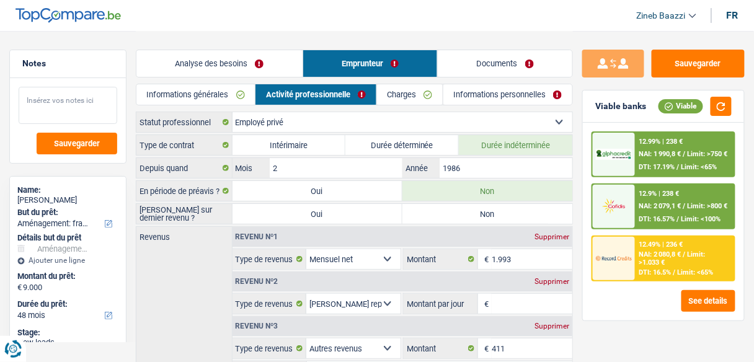
click at [65, 114] on textarea at bounding box center [68, 105] width 99 height 37
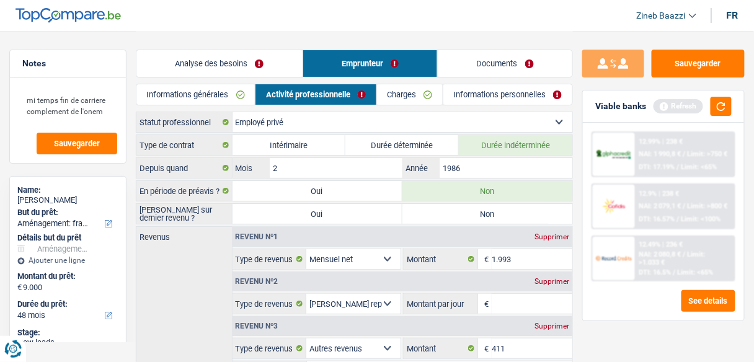
click at [510, 218] on label "Non" at bounding box center [488, 214] width 170 height 20
click at [510, 218] on input "Non" at bounding box center [488, 214] width 170 height 20
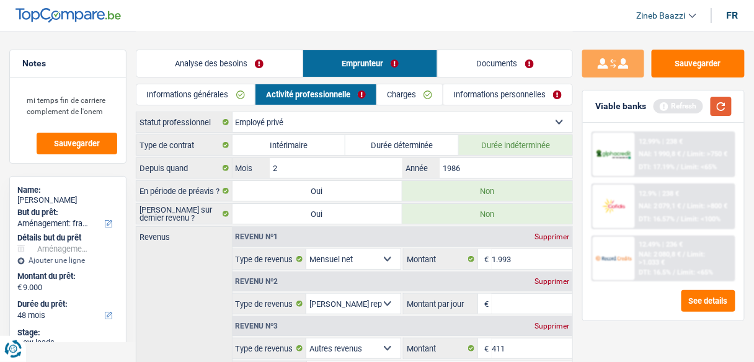
click at [722, 105] on button "button" at bounding box center [721, 106] width 21 height 19
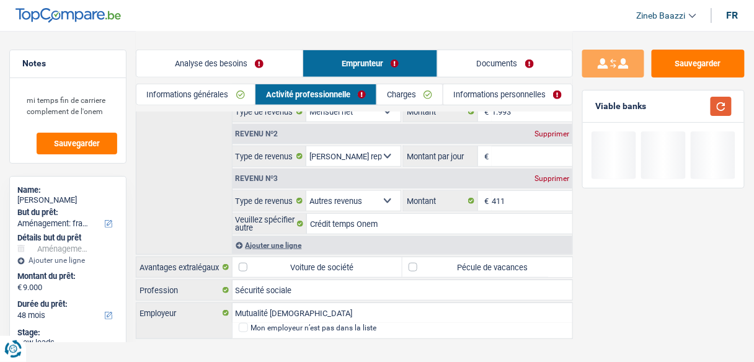
scroll to position [149, 0]
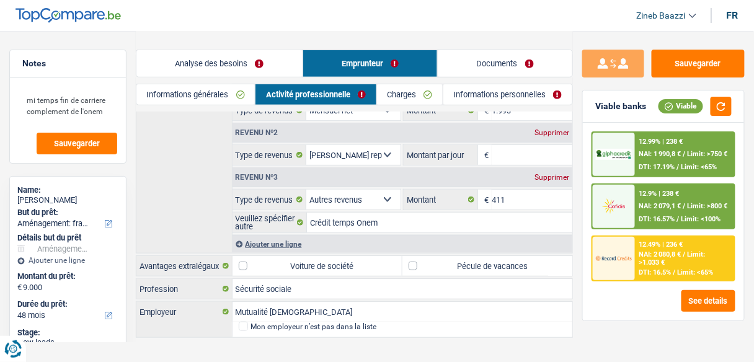
click at [483, 69] on link "Documents" at bounding box center [505, 63] width 135 height 27
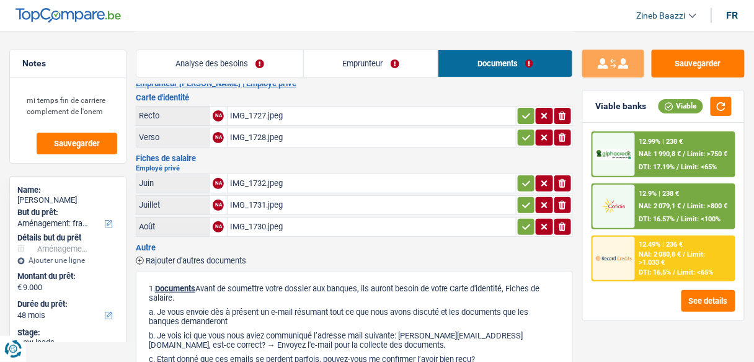
scroll to position [0, 0]
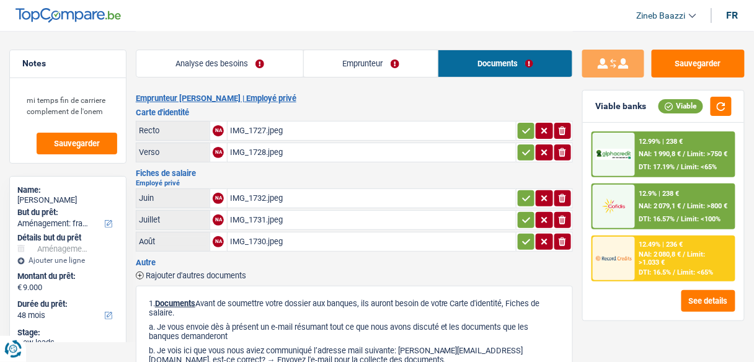
click at [344, 68] on link "Emprunteur" at bounding box center [371, 63] width 135 height 27
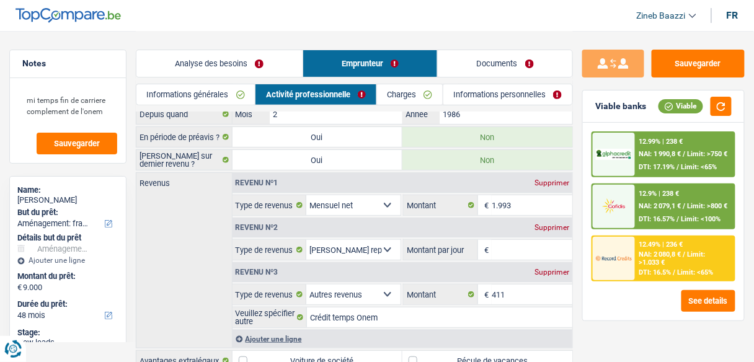
scroll to position [50, 0]
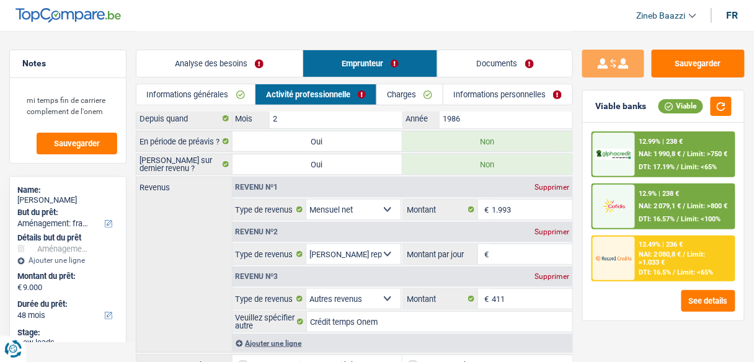
click at [507, 257] on input "Montant par jour" at bounding box center [532, 254] width 81 height 20
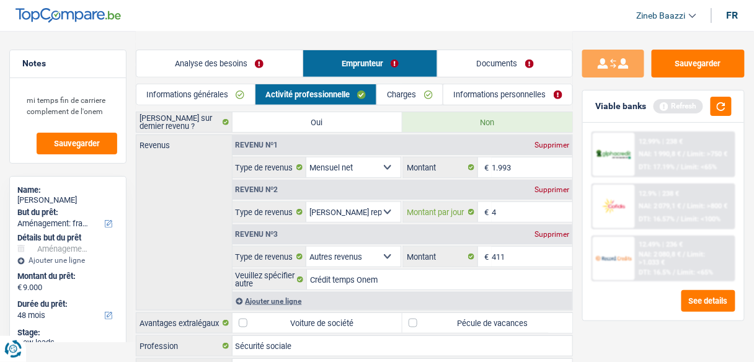
scroll to position [149, 0]
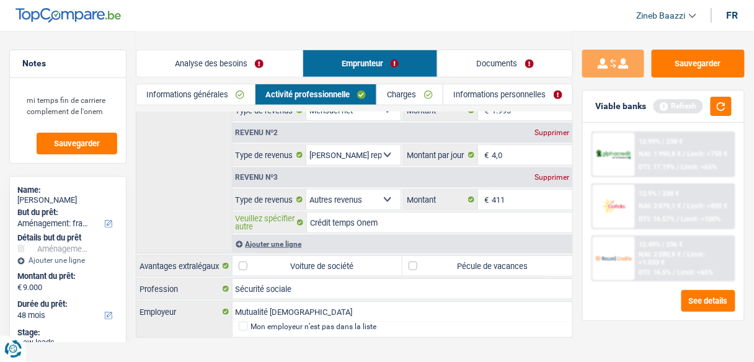
click at [396, 221] on input "Crédit temps Onem" at bounding box center [439, 223] width 265 height 20
click at [725, 97] on button "button" at bounding box center [721, 106] width 21 height 19
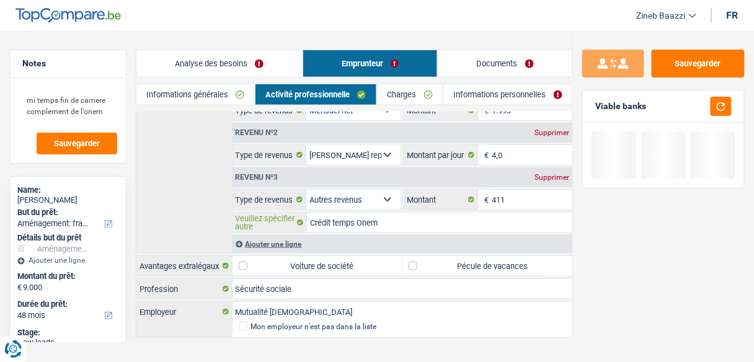
click at [401, 220] on input "Crédit temps Onem" at bounding box center [439, 223] width 265 height 20
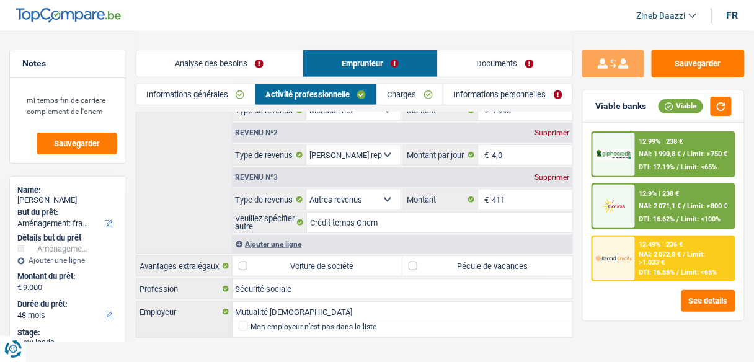
click at [465, 258] on label "Pécule de vacances" at bounding box center [488, 266] width 170 height 20
click at [465, 258] on input "Pécule de vacances" at bounding box center [488, 266] width 170 height 20
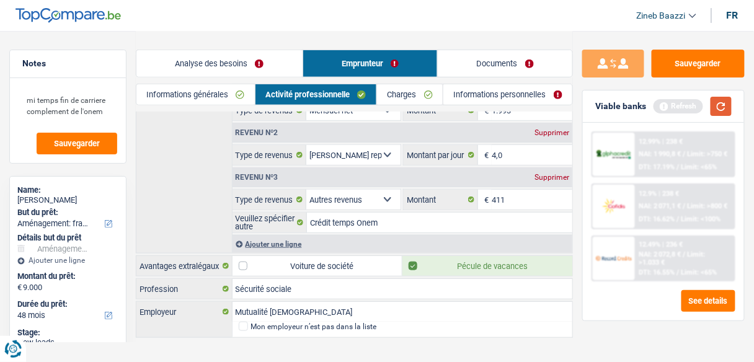
click at [724, 102] on button "button" at bounding box center [721, 106] width 21 height 19
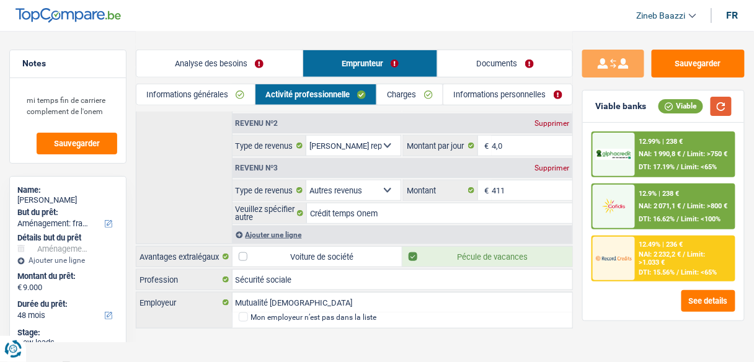
scroll to position [161, 0]
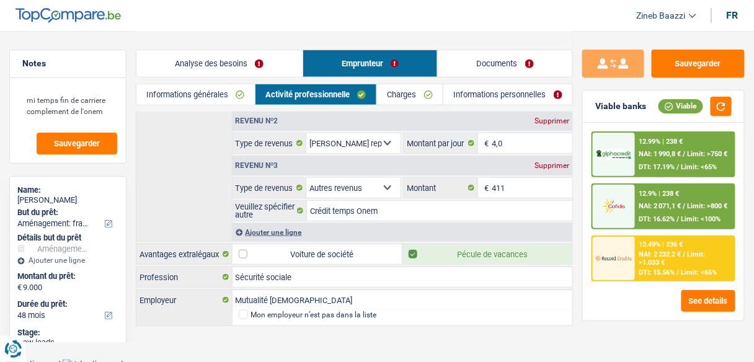
click at [411, 98] on link "Charges" at bounding box center [410, 94] width 66 height 20
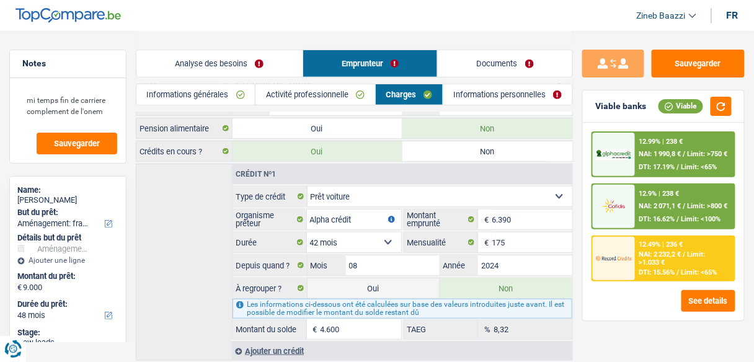
scroll to position [166, 0]
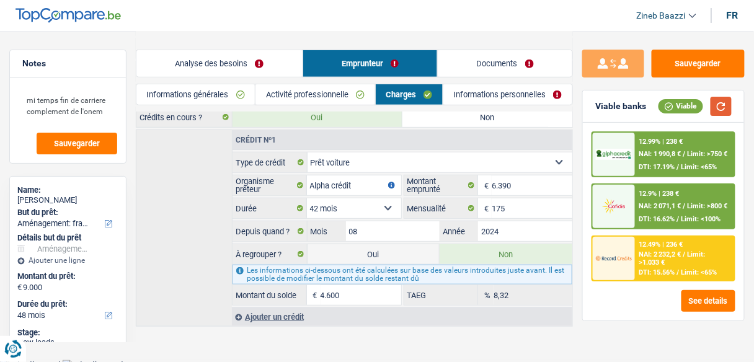
click at [717, 103] on button "button" at bounding box center [721, 106] width 21 height 19
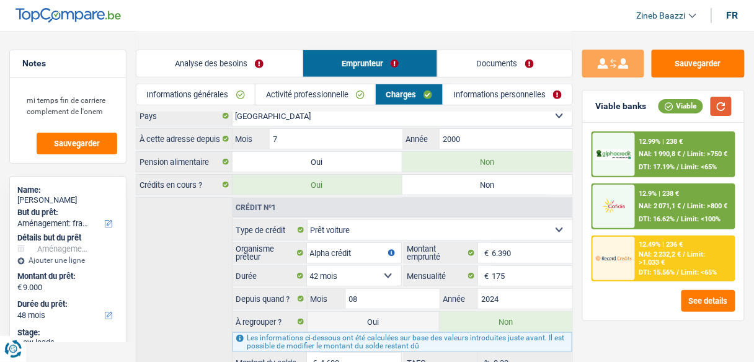
scroll to position [0, 0]
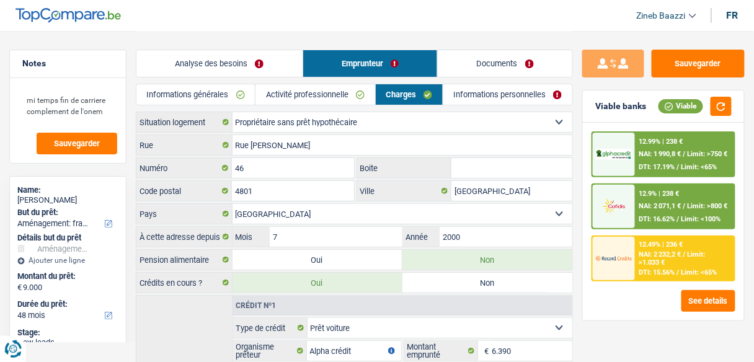
click at [483, 100] on link "Informations personnelles" at bounding box center [507, 94] width 129 height 20
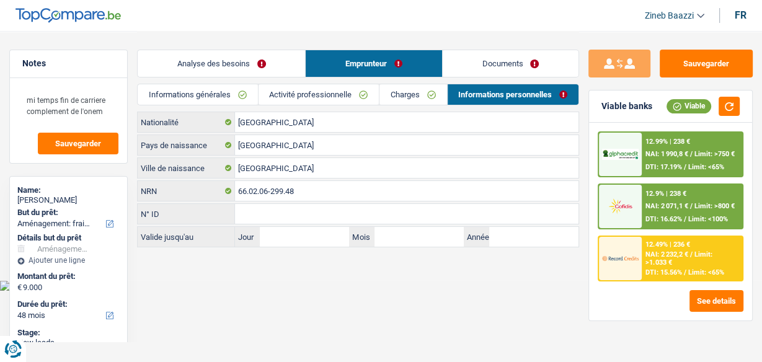
click at [426, 82] on div "Analyse des besoins Emprunteur Documents" at bounding box center [358, 57] width 442 height 53
click at [404, 100] on link "Charges" at bounding box center [413, 94] width 67 height 20
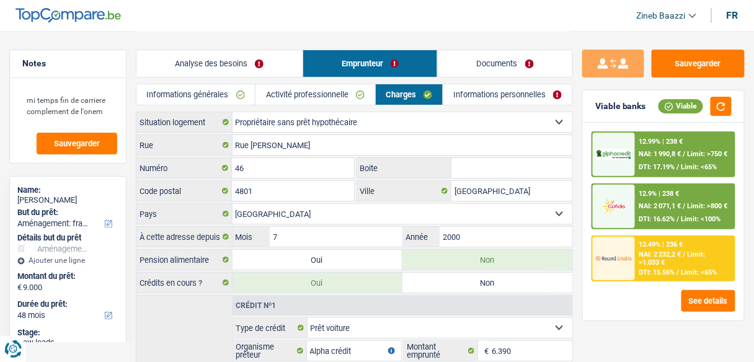
click at [198, 68] on link "Analyse des besoins" at bounding box center [219, 63] width 166 height 27
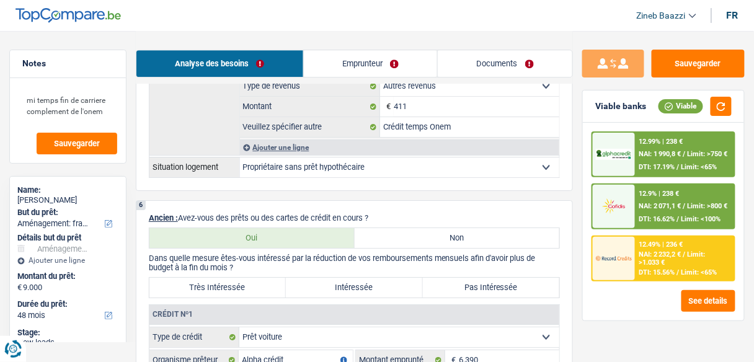
scroll to position [1042, 0]
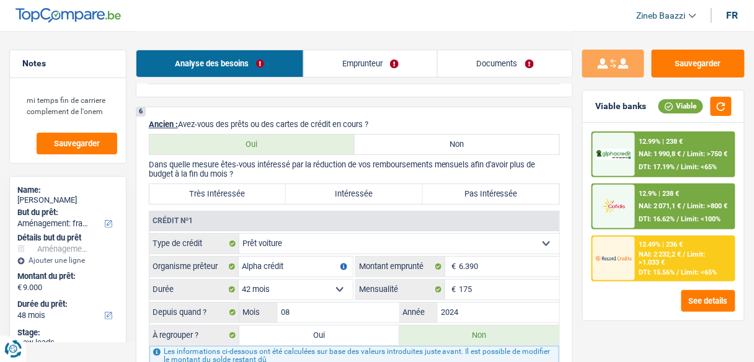
click at [227, 184] on label "Très Intéressée" at bounding box center [217, 194] width 136 height 20
click at [227, 184] on input "Très Intéressée" at bounding box center [217, 194] width 136 height 20
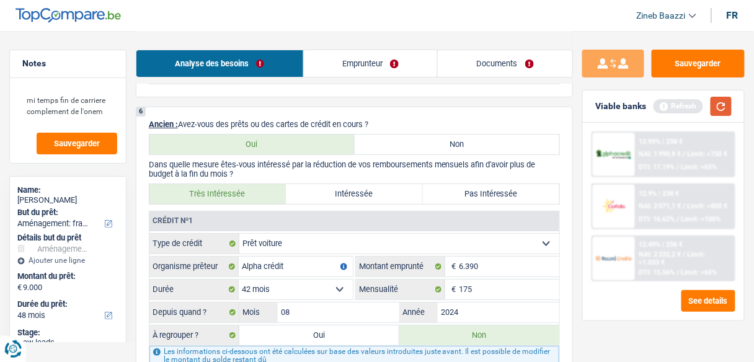
click at [724, 100] on button "button" at bounding box center [721, 106] width 21 height 19
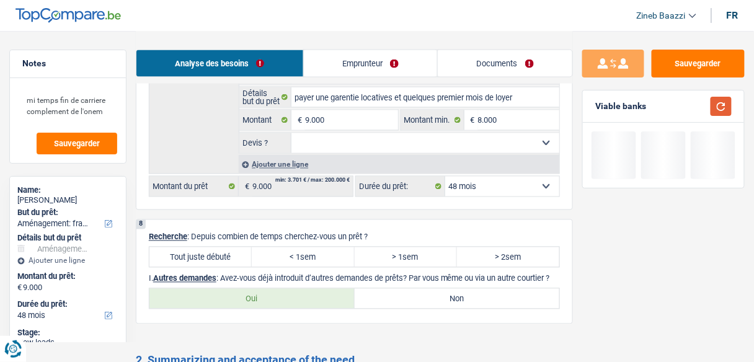
scroll to position [1687, 0]
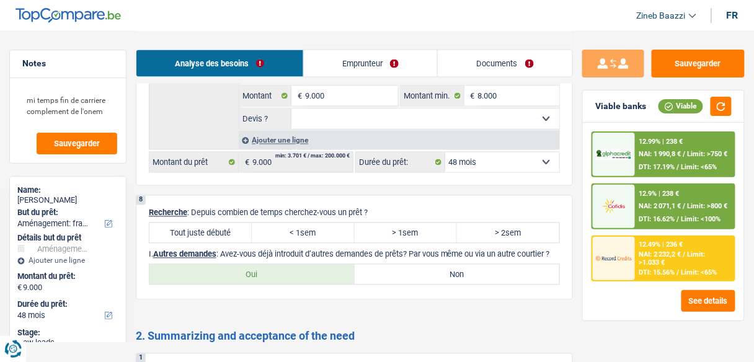
click at [399, 129] on select "Oui Non Non répondu Sélectionner une option" at bounding box center [425, 119] width 268 height 20
click at [291, 116] on select "Oui Non Non répondu Sélectionner une option" at bounding box center [425, 119] width 268 height 20
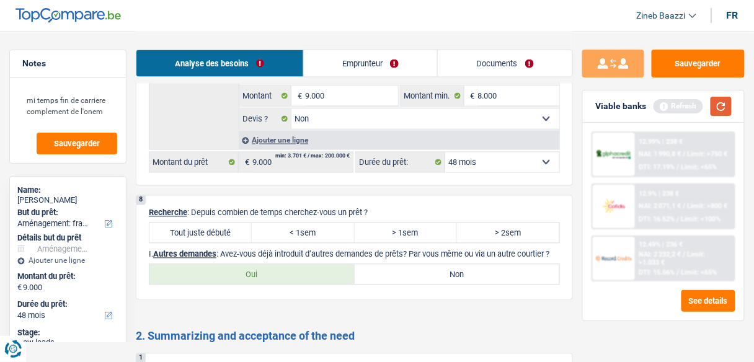
click at [715, 102] on button "button" at bounding box center [721, 106] width 21 height 19
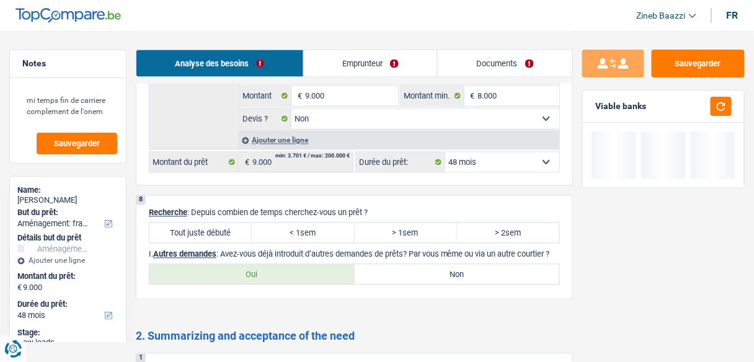
click at [519, 172] on select "12 mois 18 mois 24 mois 30 mois 36 mois 42 mois 48 mois Sélectionner une option" at bounding box center [502, 163] width 114 height 20
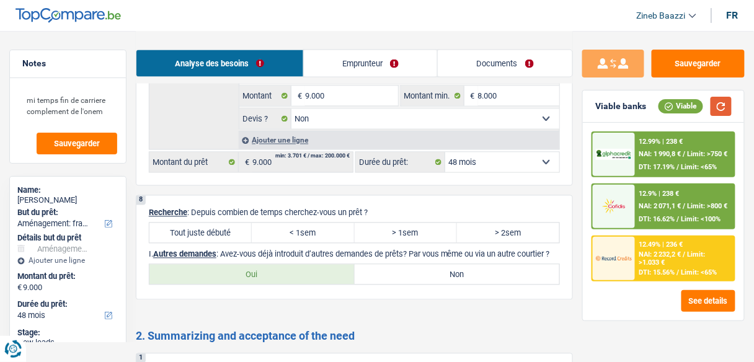
click at [712, 113] on button "button" at bounding box center [721, 106] width 21 height 19
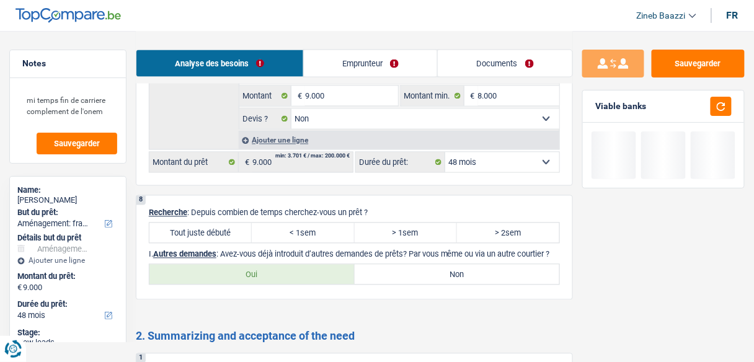
click at [495, 172] on select "12 mois 18 mois 24 mois 30 mois 36 mois 42 mois 48 mois Sélectionner une option" at bounding box center [502, 163] width 114 height 20
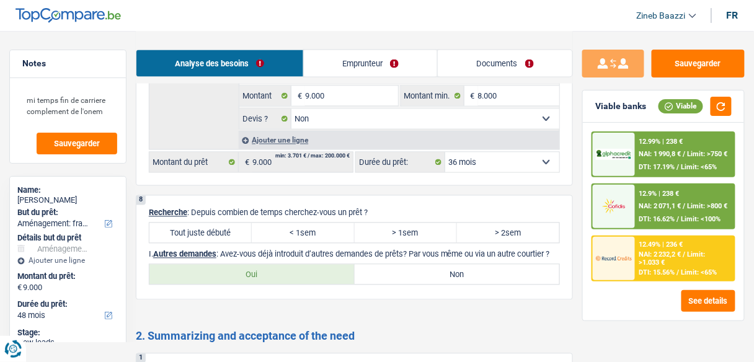
click at [445, 158] on select "12 mois 18 mois 24 mois 30 mois 36 mois 42 mois 48 mois Sélectionner une option" at bounding box center [502, 163] width 114 height 20
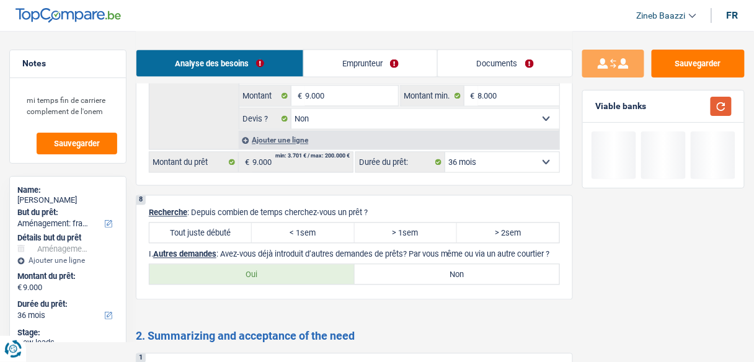
click at [716, 105] on button "button" at bounding box center [721, 106] width 21 height 19
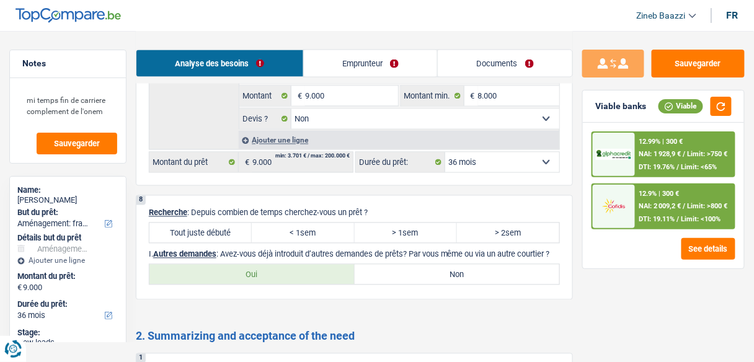
click at [661, 210] on div "12.9% | 300 € NAI: 2 009,2 € / Limit: >800 € DTI: 19.11% / Limit: <100%" at bounding box center [685, 206] width 99 height 43
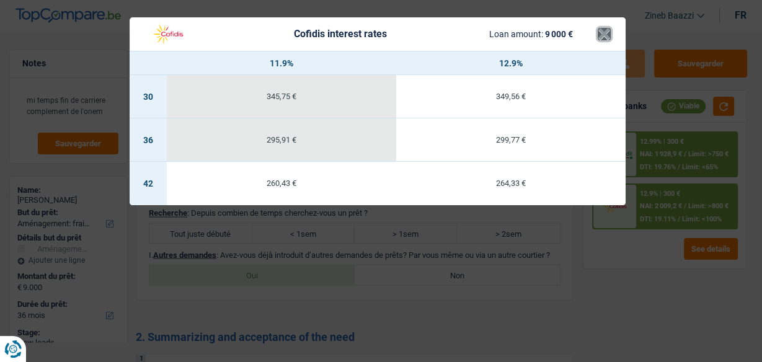
click at [604, 28] on button "×" at bounding box center [604, 34] width 13 height 12
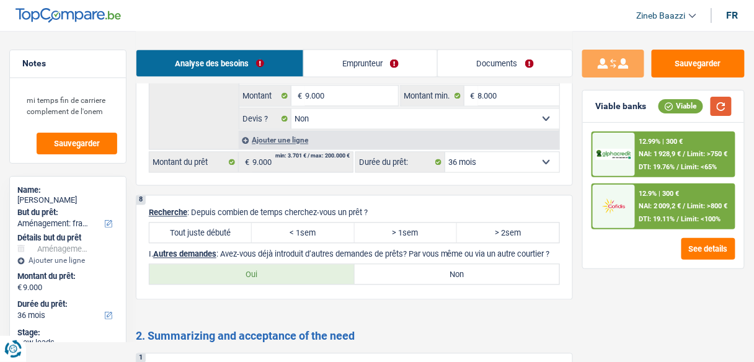
click at [723, 100] on button "button" at bounding box center [721, 106] width 21 height 19
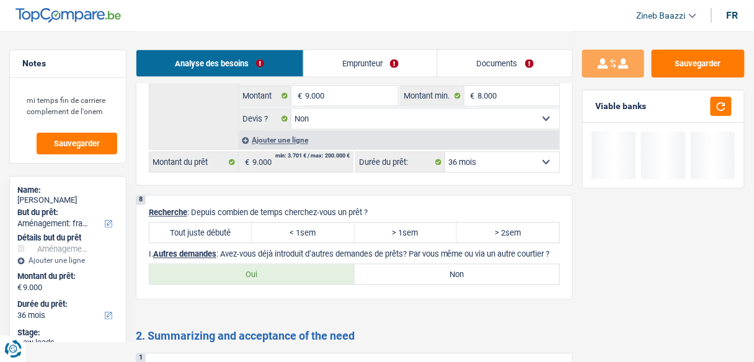
click at [499, 170] on select "12 mois 18 mois 24 mois 30 mois 36 mois 42 mois 48 mois Sélectionner une option" at bounding box center [502, 163] width 114 height 20
click at [445, 158] on select "12 mois 18 mois 24 mois 30 mois 36 mois 42 mois 48 mois Sélectionner une option" at bounding box center [502, 163] width 114 height 20
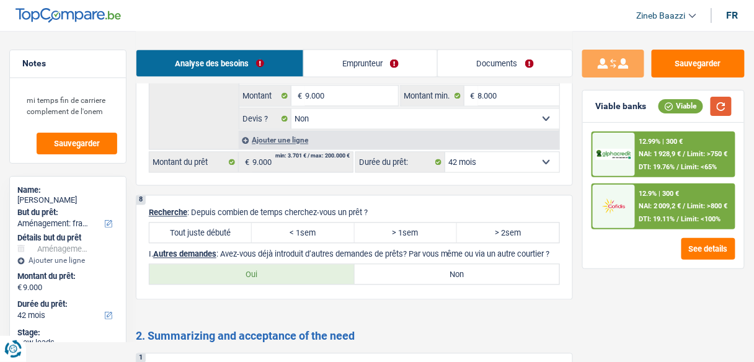
click at [729, 104] on button "button" at bounding box center [721, 106] width 21 height 19
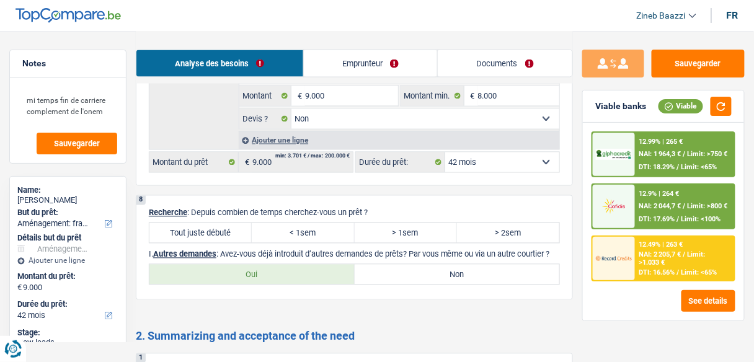
click at [670, 257] on span "NAI: 2 205,7 €" at bounding box center [660, 255] width 42 height 8
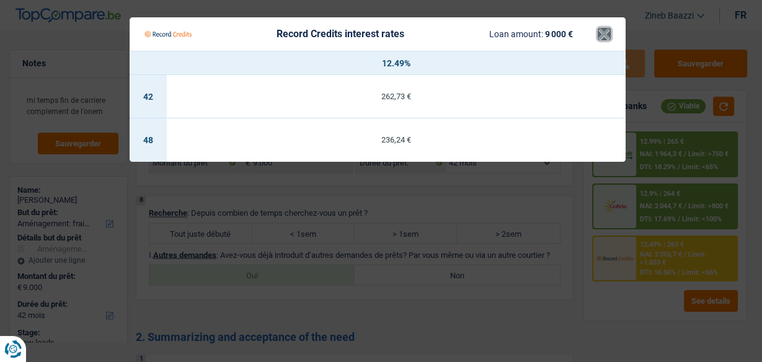
click at [603, 33] on button "×" at bounding box center [604, 34] width 13 height 12
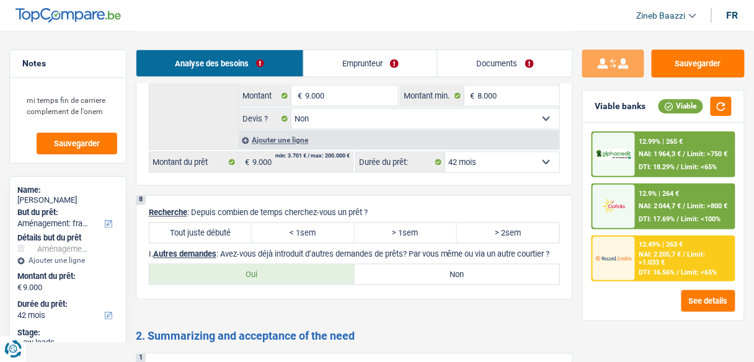
click at [501, 172] on select "12 mois 18 mois 24 mois 30 mois 36 mois 42 mois 48 mois Sélectionner une option" at bounding box center [502, 163] width 114 height 20
click at [512, 166] on select "12 mois 18 mois 24 mois 30 mois 36 mois 42 mois 48 mois Sélectionner une option" at bounding box center [502, 163] width 114 height 20
click at [514, 169] on select "12 mois 18 mois 24 mois 30 mois 36 mois 42 mois 48 mois Sélectionner une option" at bounding box center [502, 163] width 114 height 20
click at [645, 264] on span "Limit: >1.033 €" at bounding box center [672, 259] width 66 height 16
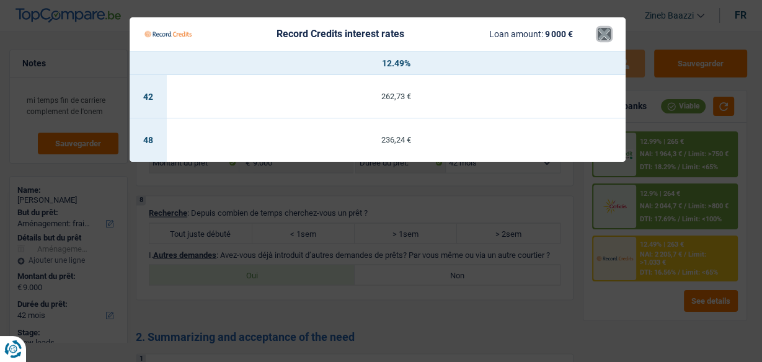
click at [600, 28] on button "×" at bounding box center [604, 34] width 13 height 12
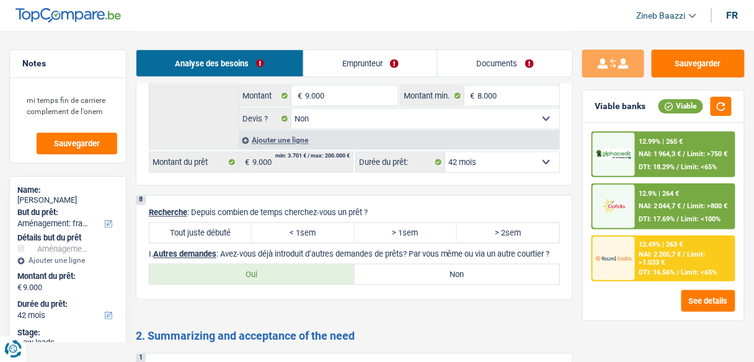
scroll to position [1737, 0]
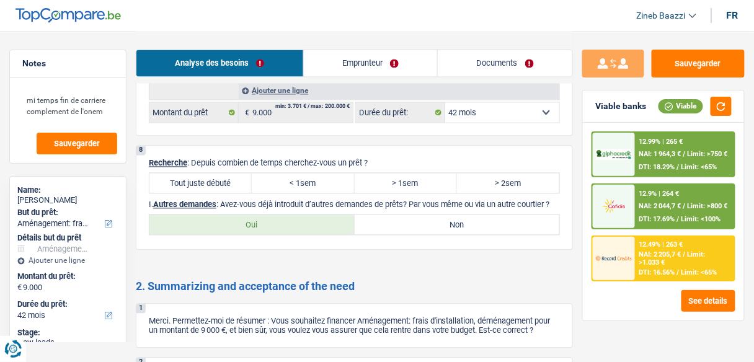
click at [622, 274] on div at bounding box center [614, 258] width 42 height 43
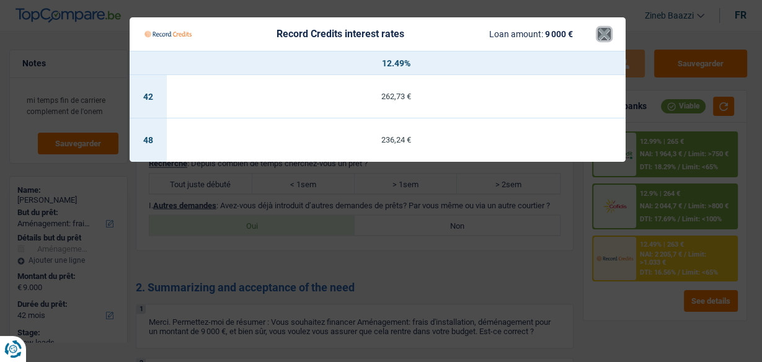
click at [602, 32] on button "×" at bounding box center [604, 34] width 13 height 12
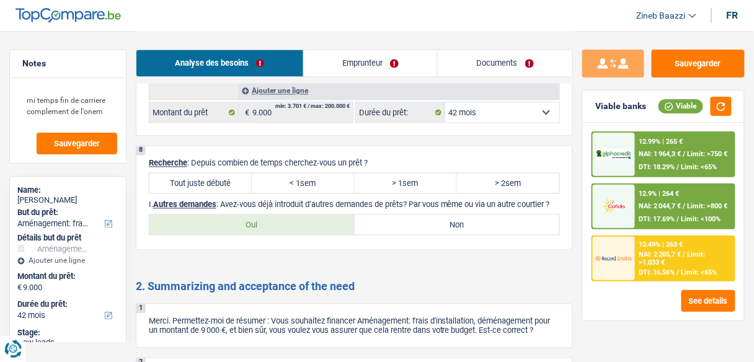
click at [641, 140] on div "12.99% | 265 €" at bounding box center [661, 142] width 44 height 8
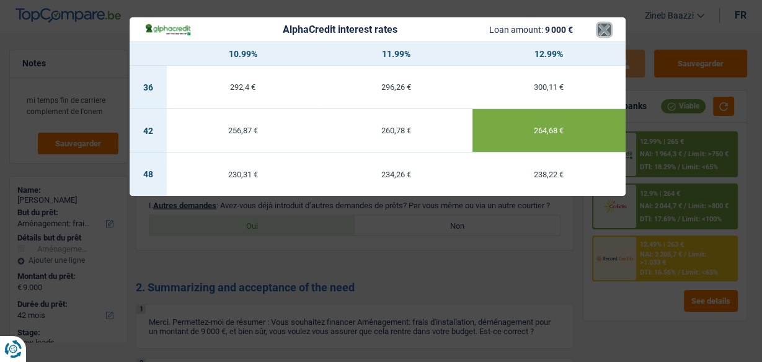
click at [605, 36] on button "×" at bounding box center [604, 30] width 13 height 12
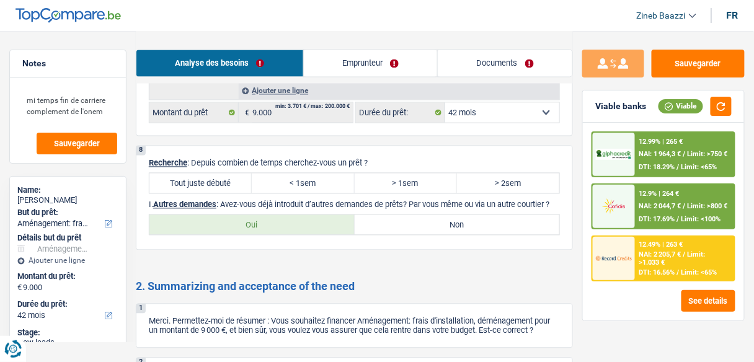
click at [647, 195] on div "12.9% | 264 €" at bounding box center [659, 194] width 40 height 8
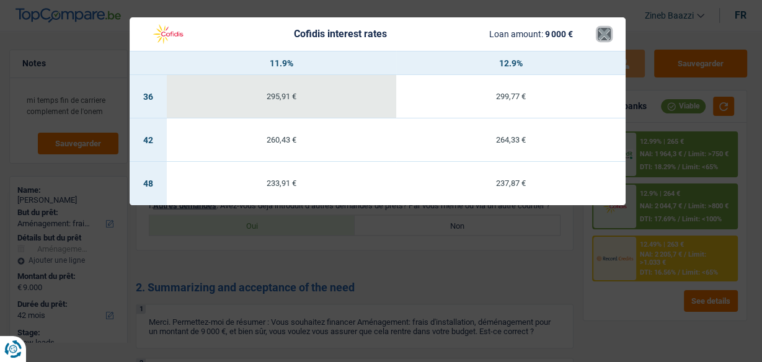
click at [603, 30] on button "×" at bounding box center [604, 34] width 13 height 12
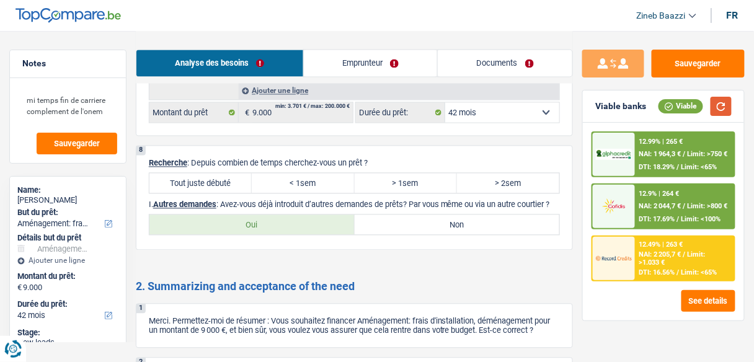
click at [716, 107] on button "button" at bounding box center [721, 106] width 21 height 19
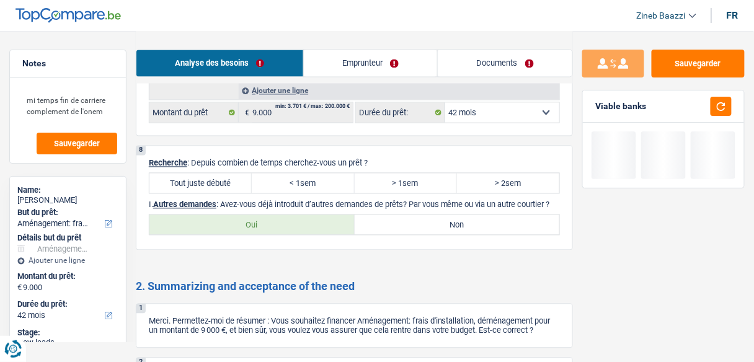
click at [158, 190] on label "Tout juste débuté" at bounding box center [200, 184] width 102 height 20
click at [158, 190] on input "Tout juste débuté" at bounding box center [200, 184] width 102 height 20
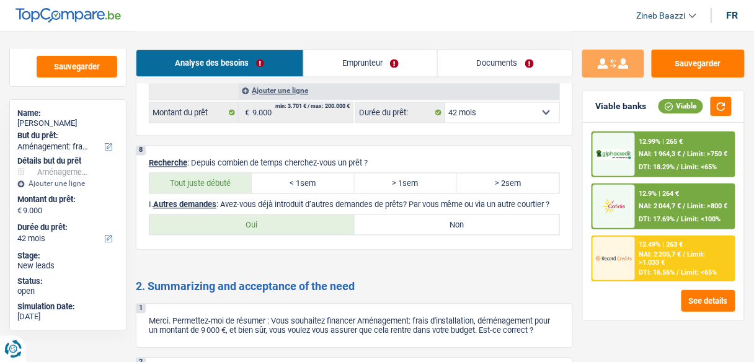
drag, startPoint x: 233, startPoint y: 211, endPoint x: 525, endPoint y: 224, distance: 292.4
click at [525, 210] on p "I. Autres demandes : Avez-vous déjà introduit d’autres demandes de prêts? Par v…" at bounding box center [354, 204] width 411 height 9
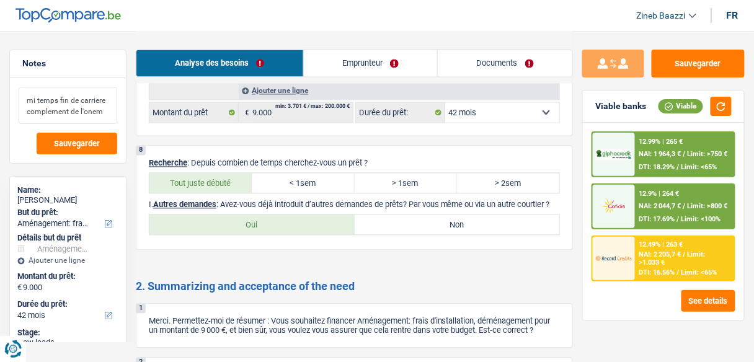
click at [96, 117] on textarea "mi temps fin de carriere complement de l'onem" at bounding box center [68, 105] width 99 height 37
click at [105, 112] on textarea "mi temps fin de carriere complement de l'onem" at bounding box center [68, 105] width 99 height 37
click at [731, 107] on div "Viable banks Viable" at bounding box center [663, 107] width 161 height 32
click at [731, 107] on button "button" at bounding box center [721, 106] width 21 height 19
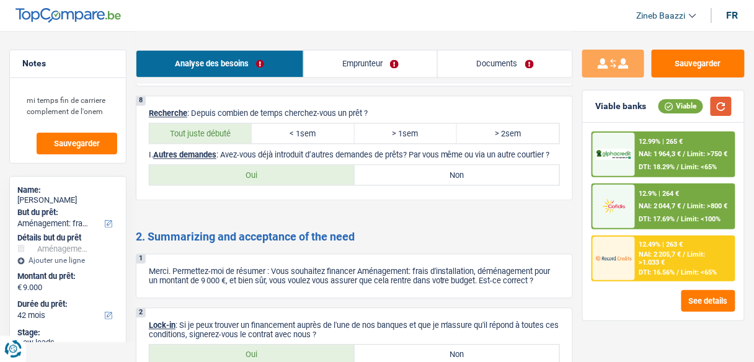
scroll to position [1737, 0]
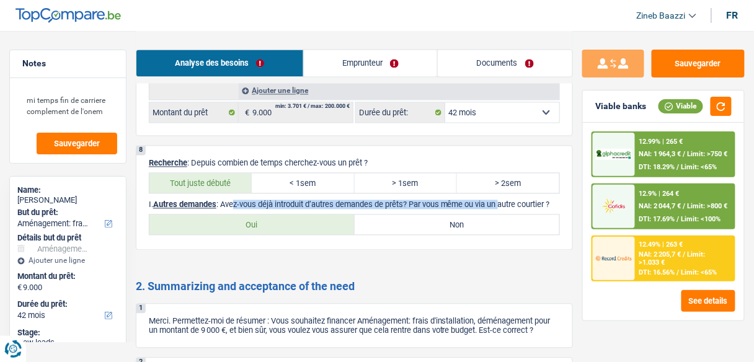
drag, startPoint x: 245, startPoint y: 208, endPoint x: 502, endPoint y: 214, distance: 256.8
click at [502, 210] on p "I. Autres demandes : Avez-vous déjà introduit d’autres demandes de prêts? Par v…" at bounding box center [354, 204] width 411 height 9
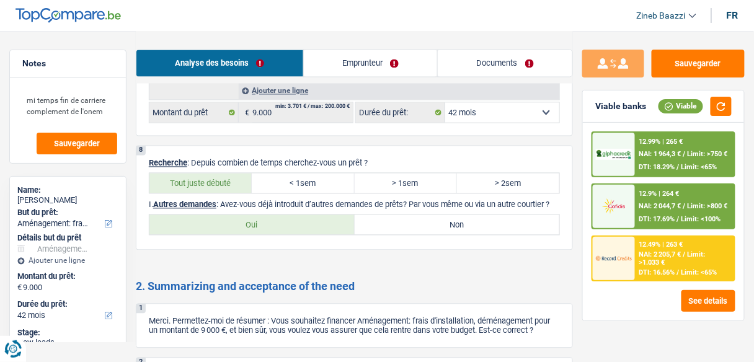
click at [455, 235] on label "Non" at bounding box center [457, 225] width 205 height 20
click at [455, 235] on input "Non" at bounding box center [457, 225] width 205 height 20
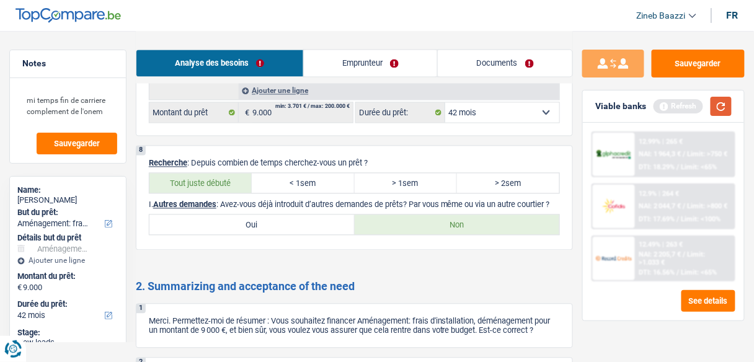
click at [731, 105] on button "button" at bounding box center [721, 106] width 21 height 19
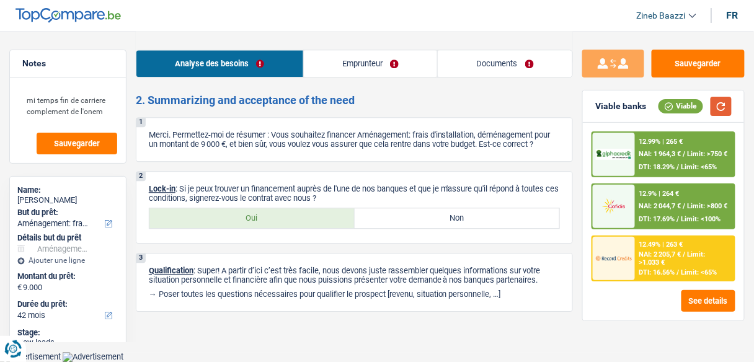
scroll to position [1935, 0]
click at [285, 211] on label "Oui" at bounding box center [251, 218] width 205 height 20
click at [285, 211] on input "Oui" at bounding box center [251, 218] width 205 height 20
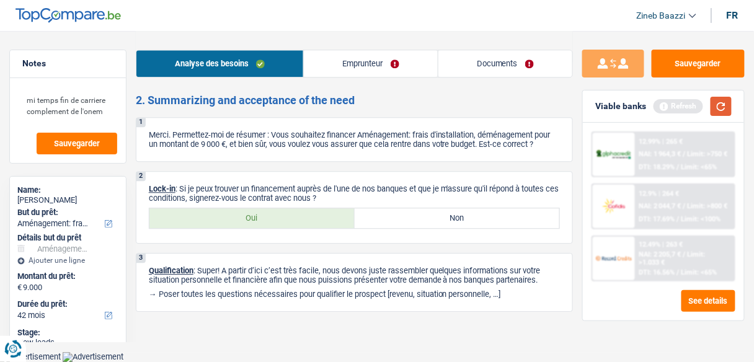
drag, startPoint x: 705, startPoint y: 109, endPoint x: 716, endPoint y: 109, distance: 11.8
click at [715, 109] on div "Refresh" at bounding box center [693, 106] width 78 height 19
click at [716, 109] on button "button" at bounding box center [721, 106] width 21 height 19
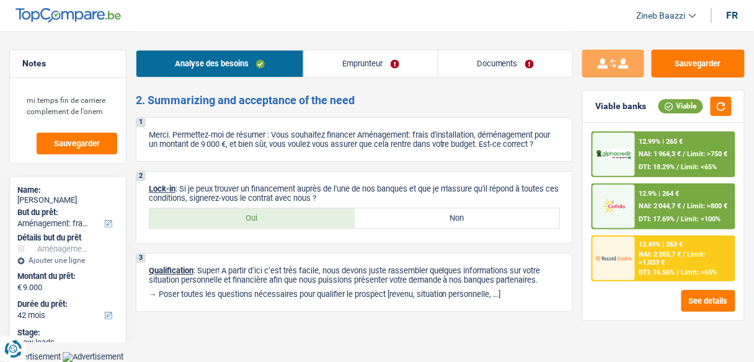
click at [494, 61] on link "Documents" at bounding box center [505, 63] width 134 height 27
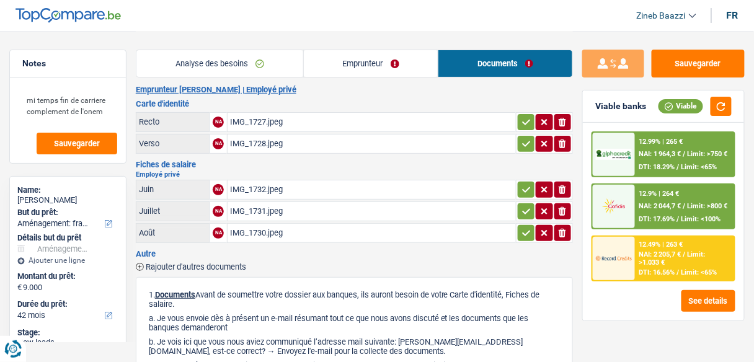
scroll to position [0, 0]
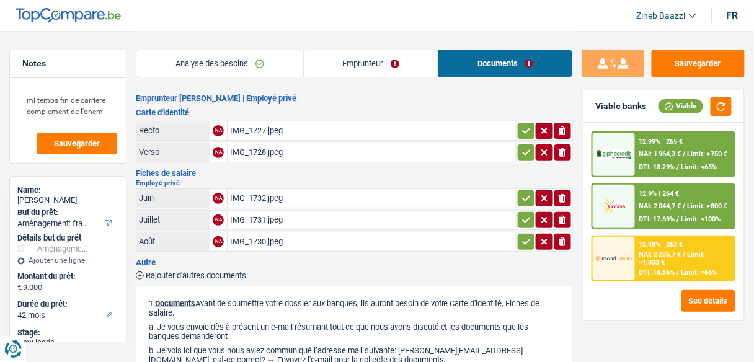
click at [270, 189] on div "IMG_1732.jpeg" at bounding box center [371, 198] width 283 height 19
click at [271, 214] on div "IMG_1731.jpeg" at bounding box center [371, 220] width 283 height 19
click at [270, 239] on div "IMG_1730.jpeg" at bounding box center [371, 242] width 283 height 19
click at [243, 198] on div "IMG_1732.jpeg" at bounding box center [371, 198] width 283 height 19
click at [246, 239] on div "IMG_1730.jpeg" at bounding box center [371, 242] width 283 height 19
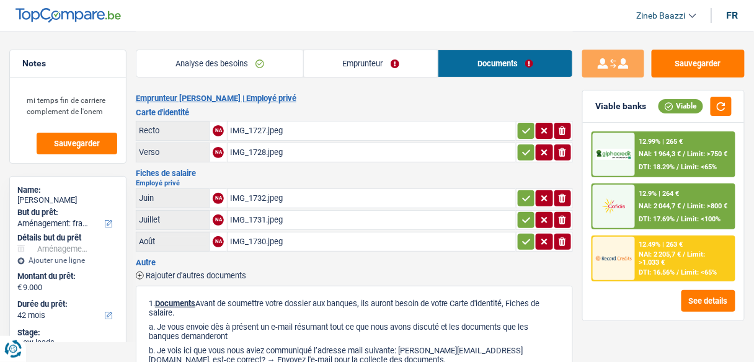
click at [256, 198] on div "IMG_1732.jpeg" at bounding box center [371, 198] width 283 height 19
click at [263, 220] on div "IMG_1731.jpeg" at bounding box center [371, 220] width 283 height 19
click at [238, 193] on div "IMG_1732.jpeg" at bounding box center [371, 198] width 283 height 19
click at [259, 211] on div "IMG_1731.jpeg" at bounding box center [371, 220] width 283 height 19
click at [267, 241] on div "IMG_1730.jpeg" at bounding box center [371, 242] width 283 height 19
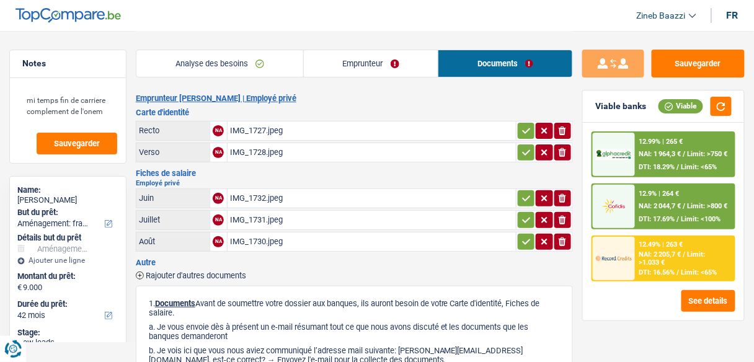
click at [366, 56] on link "Emprunteur" at bounding box center [371, 63] width 135 height 27
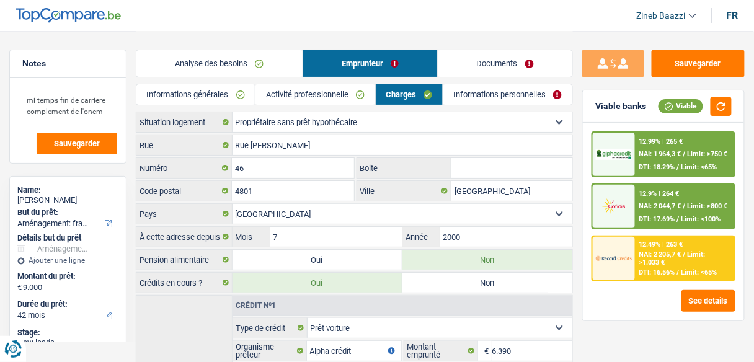
click at [211, 94] on link "Informations générales" at bounding box center [195, 94] width 118 height 20
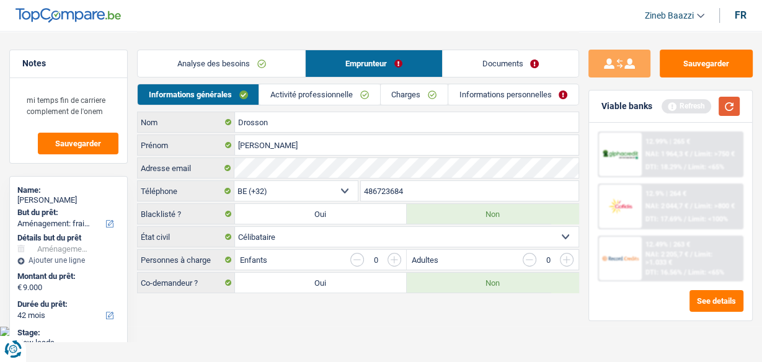
click at [732, 109] on button "button" at bounding box center [729, 106] width 21 height 19
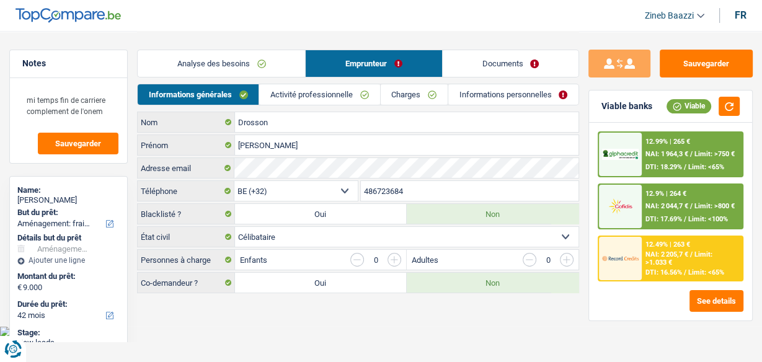
drag, startPoint x: 231, startPoint y: 53, endPoint x: 237, endPoint y: 54, distance: 6.2
click at [231, 53] on link "Analyse des besoins" at bounding box center [221, 63] width 167 height 27
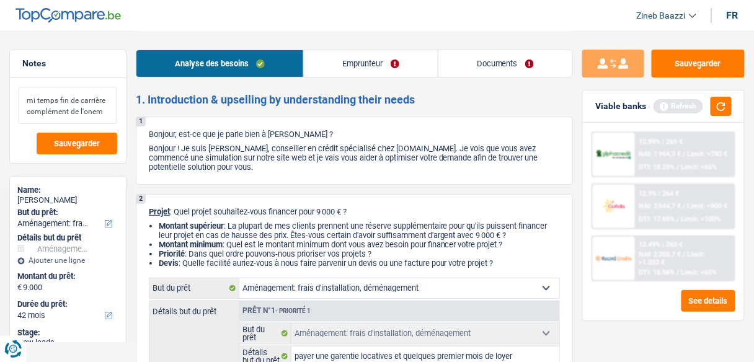
drag, startPoint x: 87, startPoint y: 113, endPoint x: 197, endPoint y: 110, distance: 110.4
click at [79, 96] on textarea "mi temps fin de carrière complément de l'onem" at bounding box center [68, 105] width 99 height 37
click at [468, 55] on link "Documents" at bounding box center [505, 63] width 134 height 27
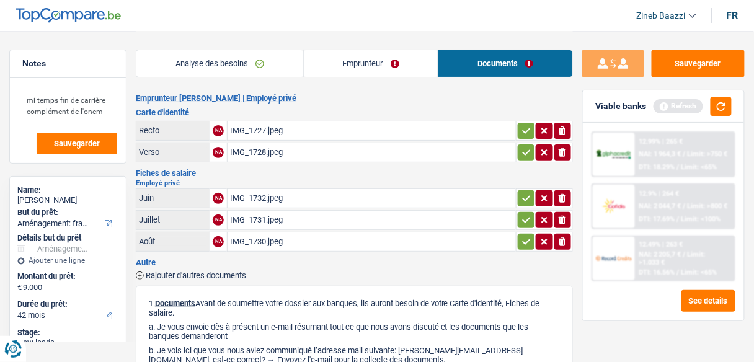
click at [234, 132] on div "IMG_1727.jpeg" at bounding box center [371, 131] width 283 height 19
click at [264, 155] on div "IMG_1728.jpeg" at bounding box center [371, 152] width 283 height 19
drag, startPoint x: 105, startPoint y: 115, endPoint x: 12, endPoint y: 102, distance: 94.6
click at [12, 102] on div "mi temps fin de carrière complément de l'onem Sauvegarder" at bounding box center [68, 120] width 116 height 85
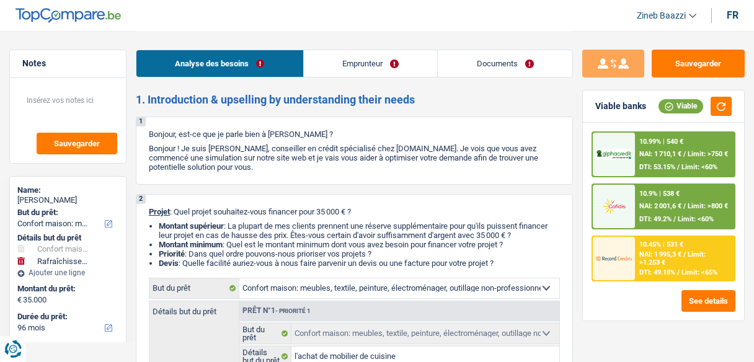
select select "household"
select select "houseOrGarden"
select select "96"
select select "household"
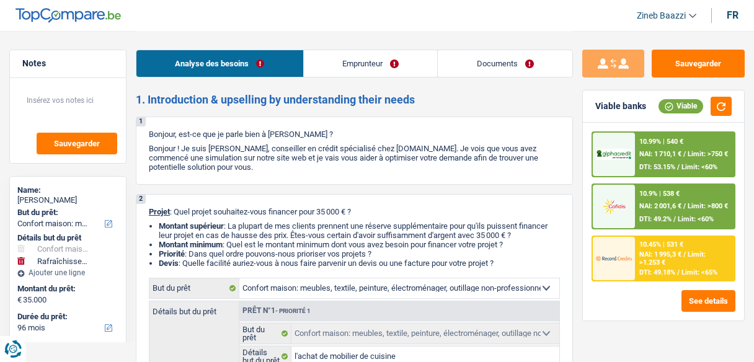
select select "household"
select select "houseOrGarden"
select select "yes"
select select "96"
select select "privateEmployee"
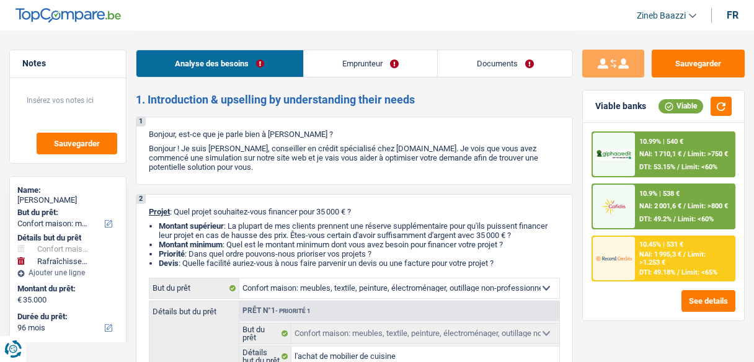
select select "familyAllowances"
select select "netSalary"
select select "mealVouchers"
select select "ownerWithMortgage"
select select "mortgage"
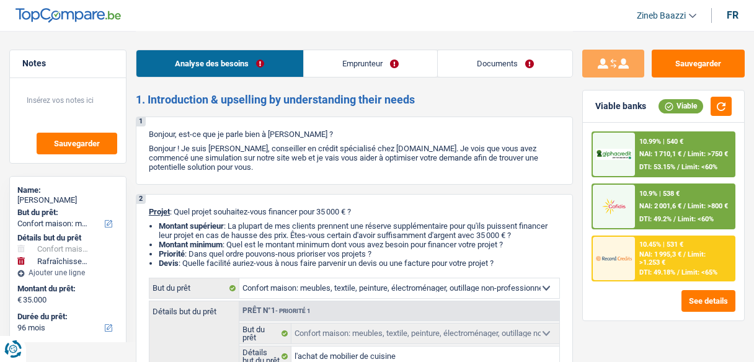
select select "240"
select select "household"
select select "houseOrGarden"
select select "yes"
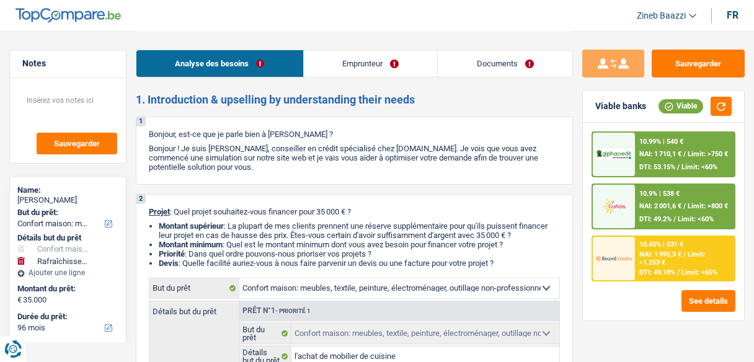
select select "96"
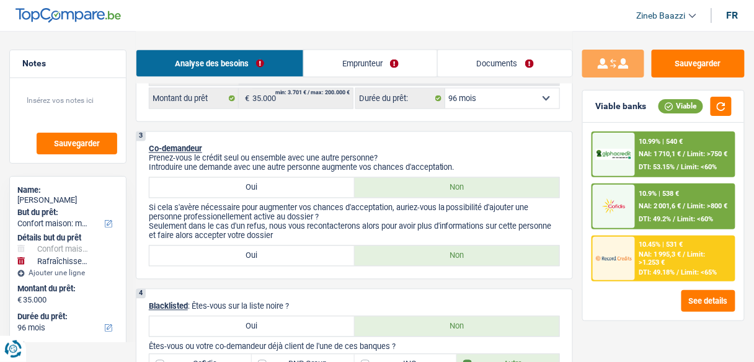
scroll to position [595, 0]
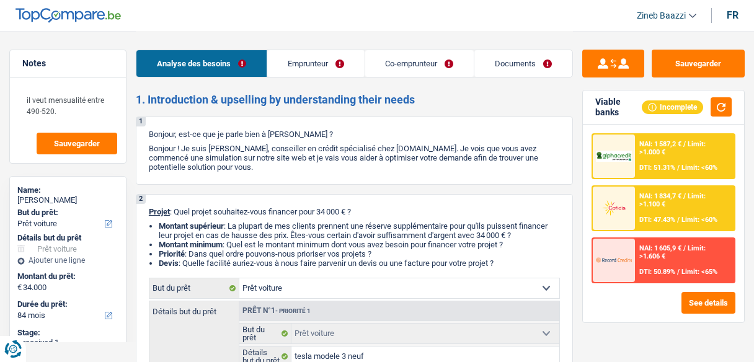
select select "car"
select select "84"
select select "car"
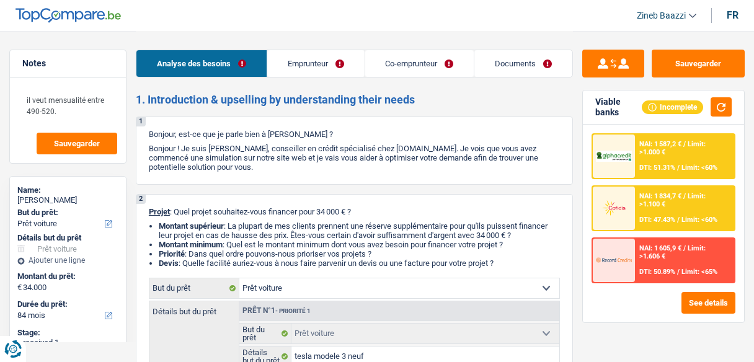
select select "yes"
select select "84"
select select "independent"
select select "worker"
select select "netSalary"
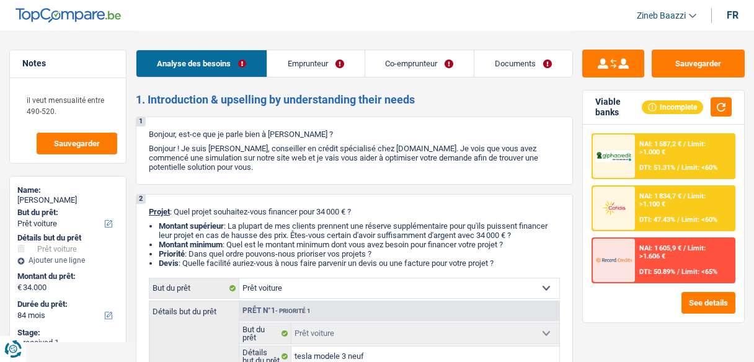
select select "familyAllowances"
select select "netSalary"
select select "mealVouchers"
select select "ownerWithMortgage"
select select "mortgage"
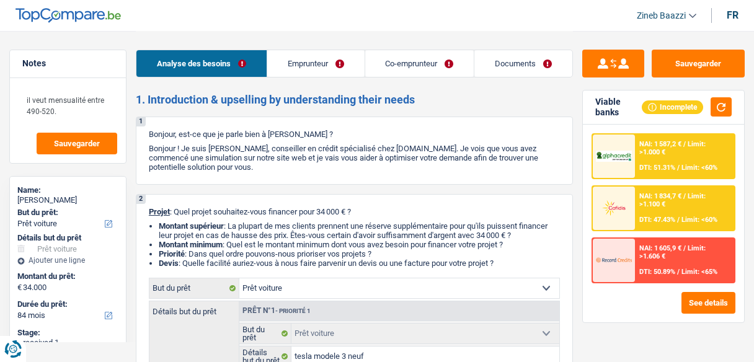
select select "300"
select select "car"
select select "yes"
select select "84"
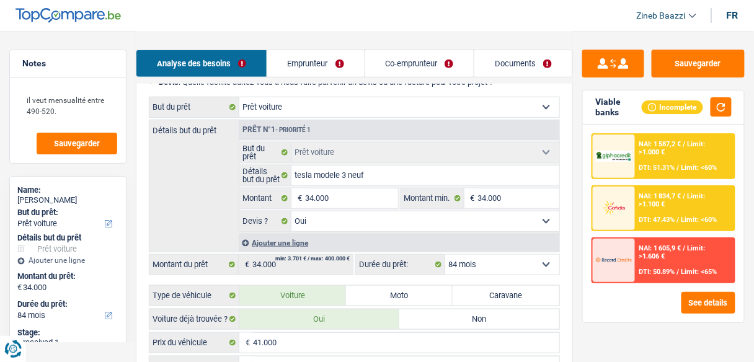
scroll to position [198, 0]
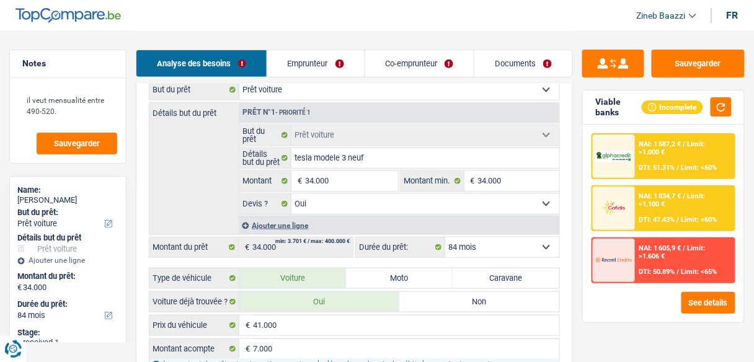
click at [523, 247] on select "12 mois 18 mois 24 mois 30 mois 36 mois 42 mois 48 mois 60 mois 72 mois 84 mois…" at bounding box center [502, 248] width 114 height 20
click at [521, 246] on select "12 mois 18 mois 24 mois 30 mois 36 mois 42 mois 48 mois 60 mois 72 mois 84 mois…" at bounding box center [502, 248] width 114 height 20
click at [647, 251] on span "Limit: >1.606 €" at bounding box center [672, 252] width 66 height 16
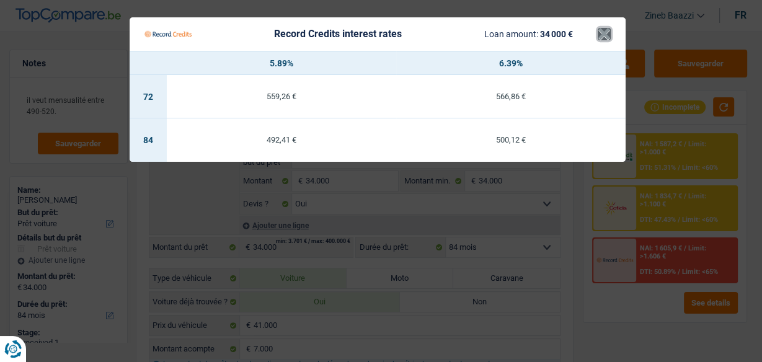
click at [609, 28] on button "×" at bounding box center [604, 34] width 13 height 12
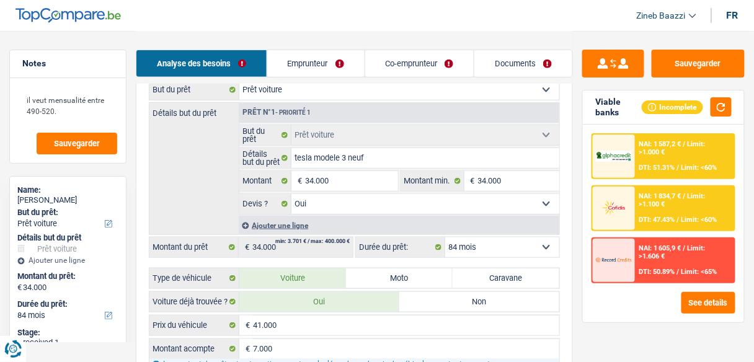
click at [540, 247] on select "12 mois 18 mois 24 mois 30 mois 36 mois 42 mois 48 mois 60 mois 72 mois 84 mois…" at bounding box center [502, 248] width 114 height 20
click at [606, 288] on div "NAI: 1 587,2 € / Limit: >1.000 € DTI: 51.31% / Limit: <60% NAI: 1 834,7 € / Lim…" at bounding box center [663, 224] width 161 height 198
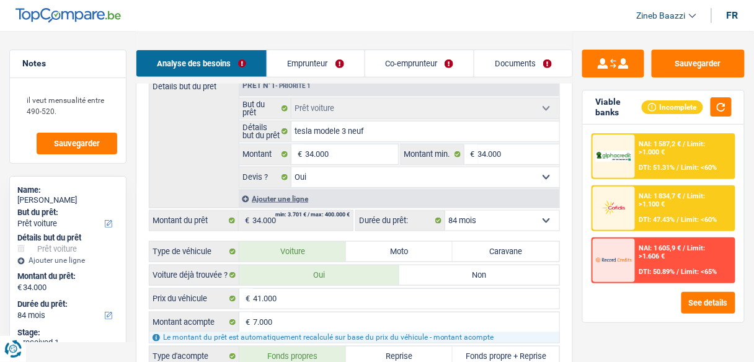
scroll to position [298, 0]
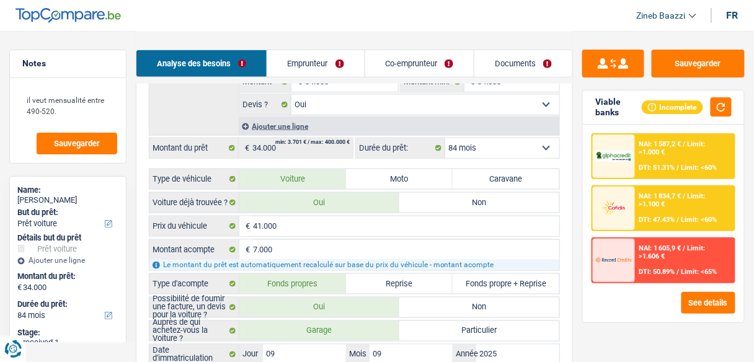
click at [645, 213] on div "NAI: 1 834,7 € / Limit: >1.100 € DTI: 47.43% / Limit: <60%" at bounding box center [685, 208] width 99 height 43
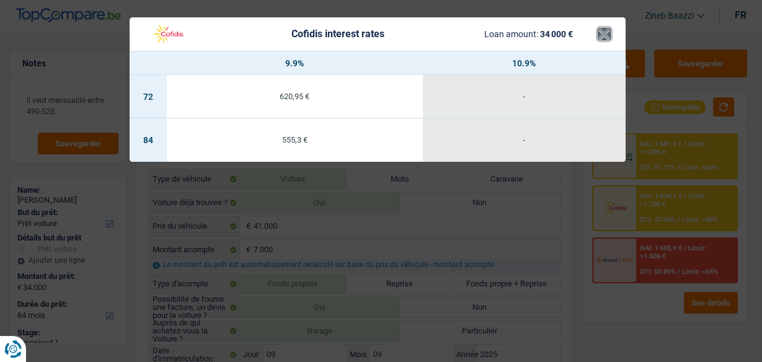
click at [604, 32] on button "×" at bounding box center [604, 34] width 13 height 12
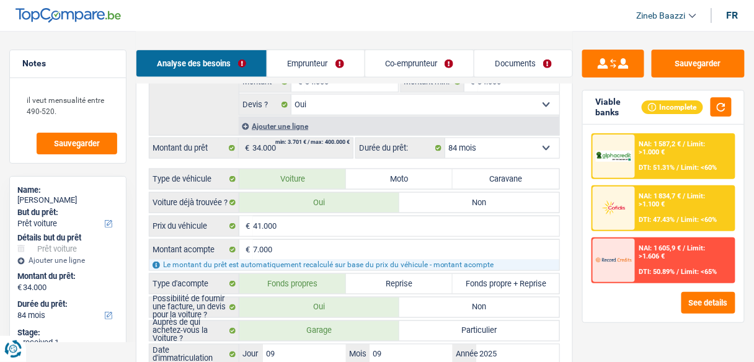
click at [662, 244] on span "NAI: 1 605,9 €" at bounding box center [660, 248] width 42 height 8
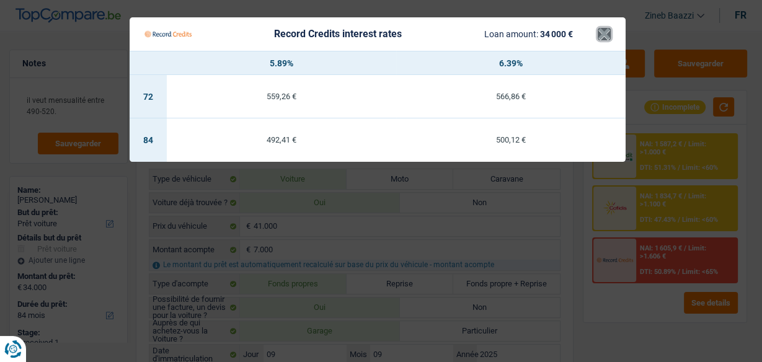
click at [603, 33] on button "×" at bounding box center [604, 34] width 13 height 12
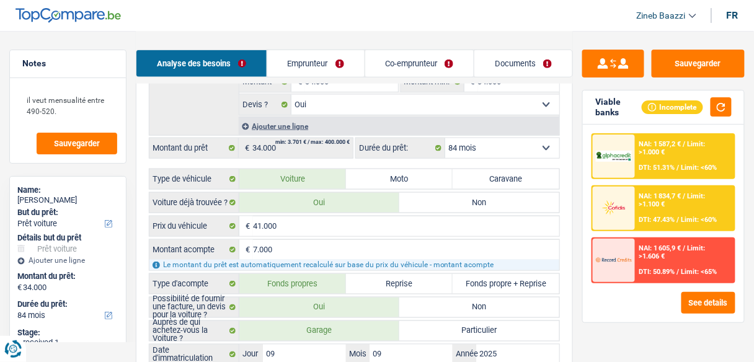
click at [655, 257] on span "Limit: >1.606 €" at bounding box center [672, 252] width 66 height 16
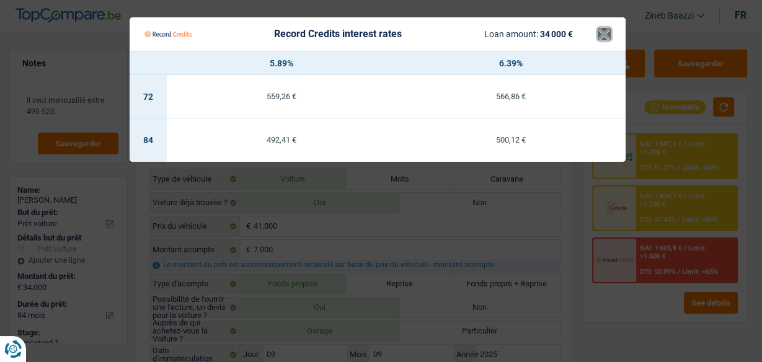
click at [610, 34] on button "×" at bounding box center [604, 34] width 13 height 12
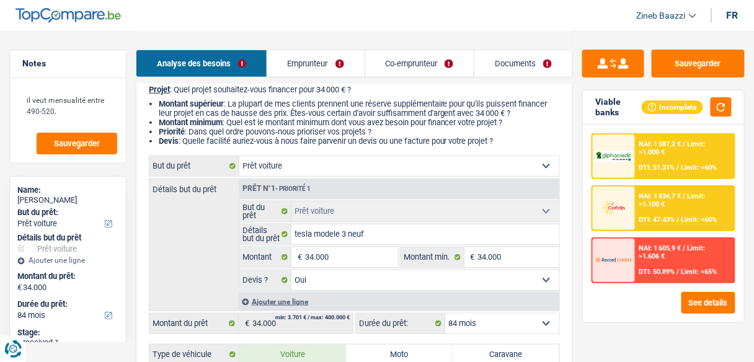
scroll to position [99, 0]
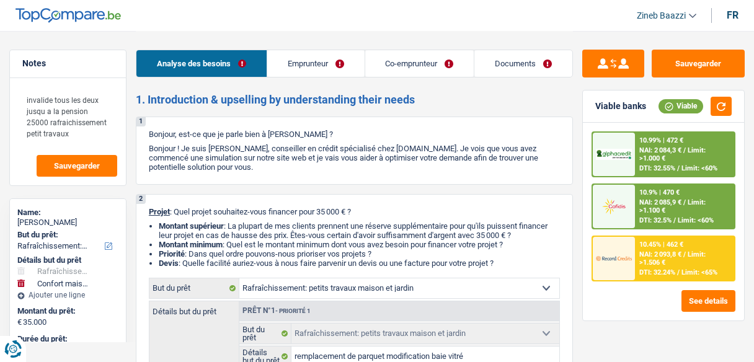
select select "houseOrGarden"
select select "household"
select select "120"
select select "houseOrGarden"
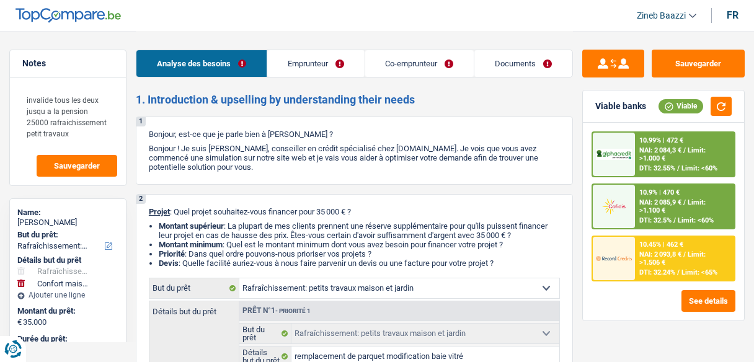
select select "houseOrGarden"
select select "false"
select select "household"
select select "yes"
select select "120"
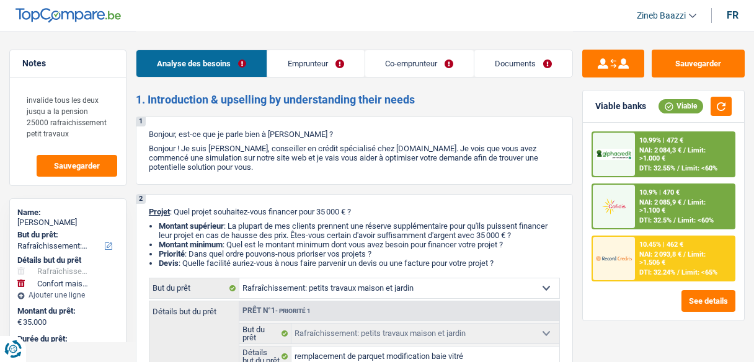
select select "invalid"
select select "disabilityPension"
select select "ownerWithoutMortgage"
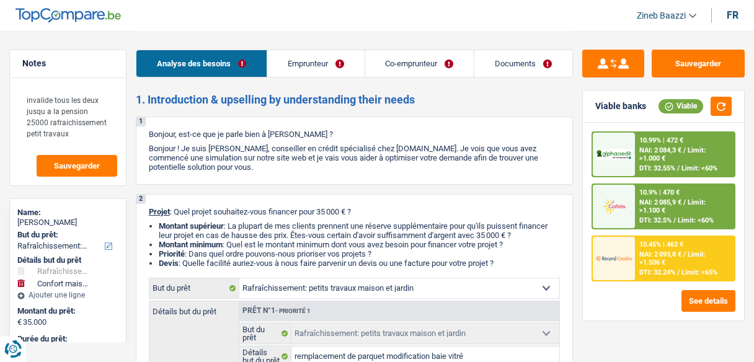
select select "personalLoan"
select select "other"
select select "60"
select select "houseOrGarden"
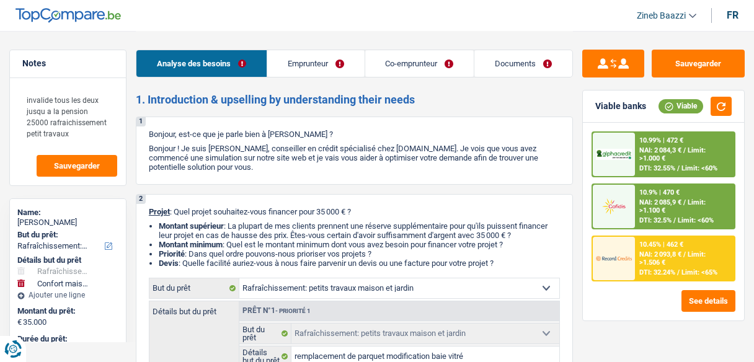
select select "false"
select select "household"
select select "yes"
select select "120"
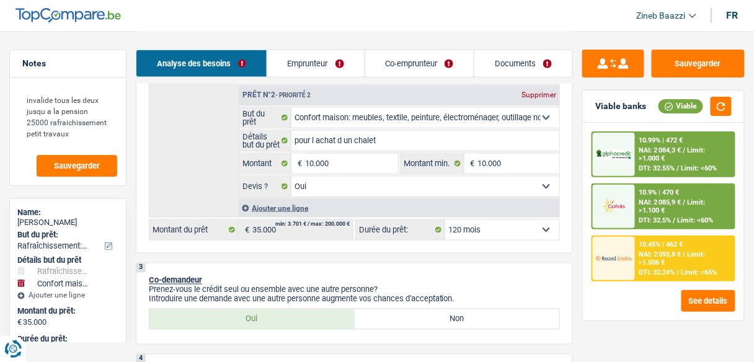
scroll to position [347, 0]
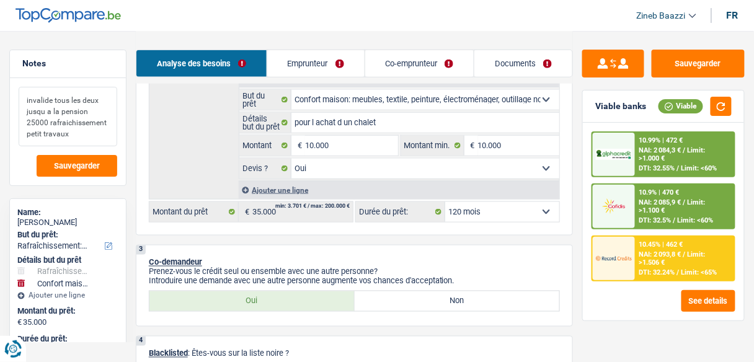
drag, startPoint x: 40, startPoint y: 100, endPoint x: 86, endPoint y: 116, distance: 48.1
click at [86, 116] on textarea "invalide tous les deux jusqu a la pension 25000 rafraichissement petit travaux" at bounding box center [68, 117] width 99 height 60
click at [92, 127] on textarea "invalide tous les deux jusqu a la pension 25000 rafraichissement petit travaux" at bounding box center [68, 117] width 99 height 60
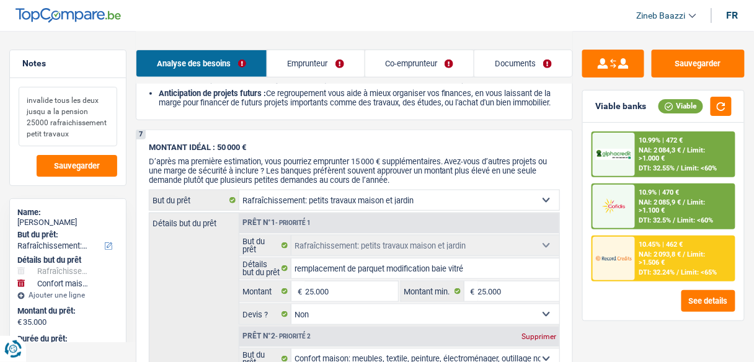
scroll to position [1488, 0]
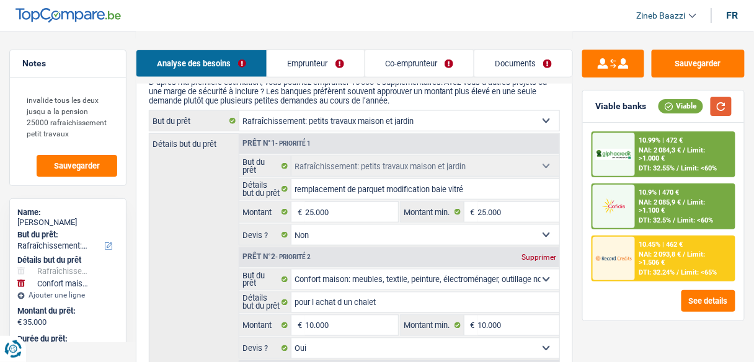
click at [713, 111] on button "button" at bounding box center [721, 106] width 21 height 19
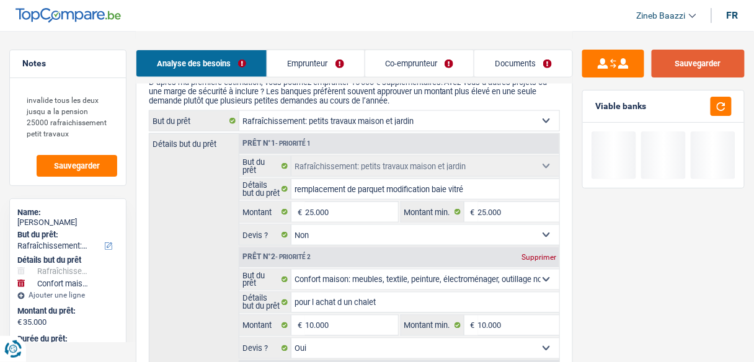
click at [679, 63] on button "Sauvegarder" at bounding box center [698, 64] width 93 height 28
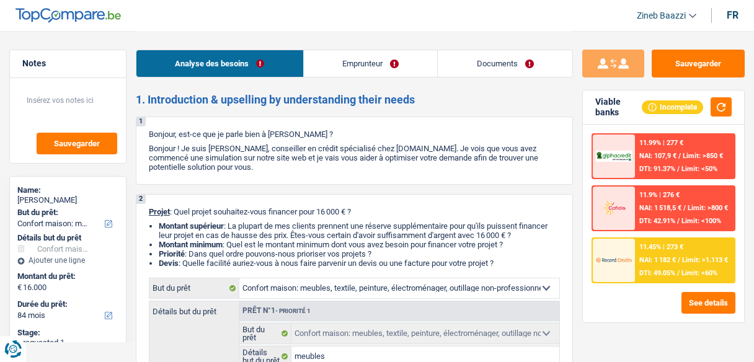
select select "household"
select select "84"
select select "household"
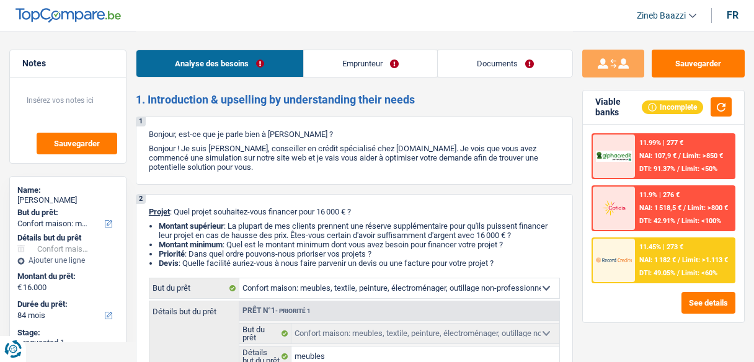
select select "yes"
select select "84"
select select "worker"
select select "mealVouchers"
select select "netSalary"
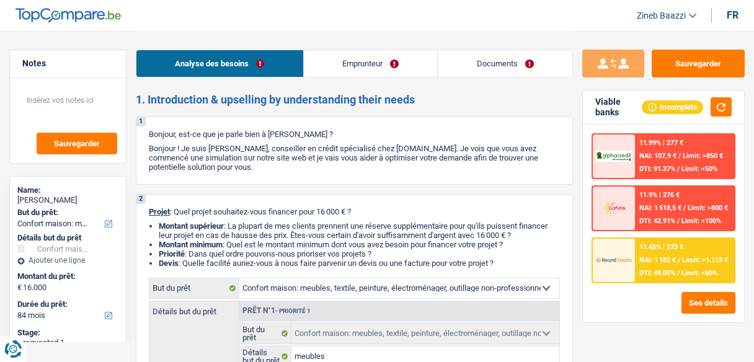
select select "familyAllowances"
select select "rents"
select select "personalLoan"
select select "drivingLicense"
select select "48"
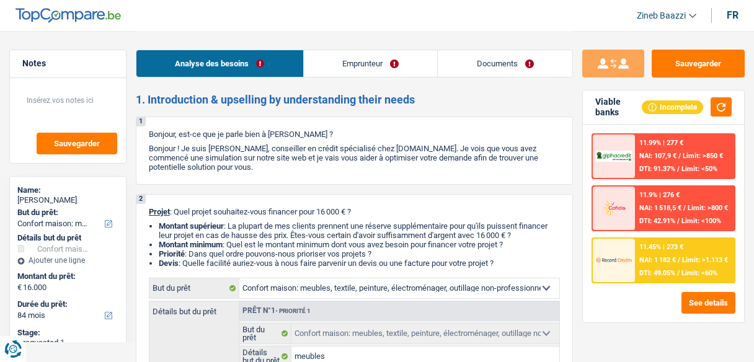
select select "household"
select select "yes"
select select "84"
click at [726, 101] on button "button" at bounding box center [721, 106] width 21 height 19
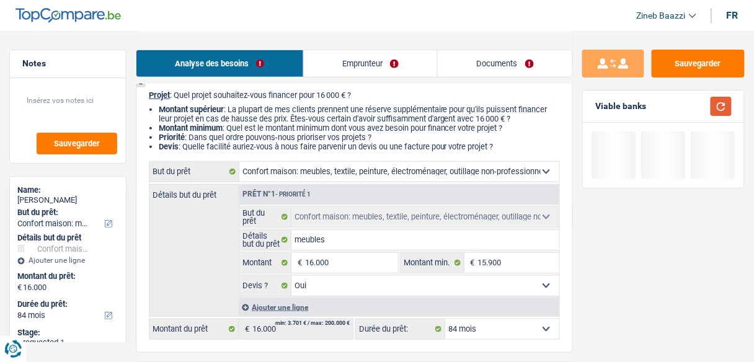
scroll to position [99, 0]
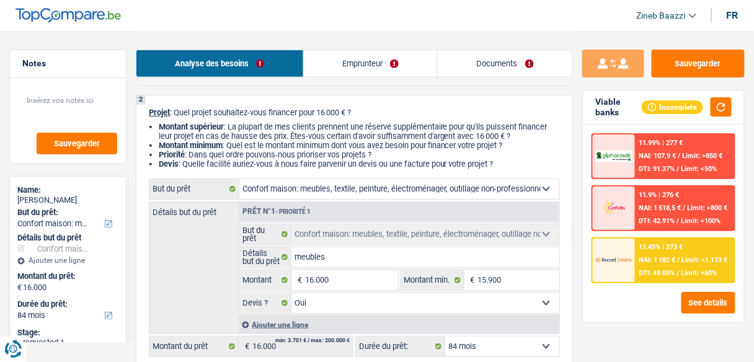
click at [628, 275] on div at bounding box center [614, 260] width 42 height 43
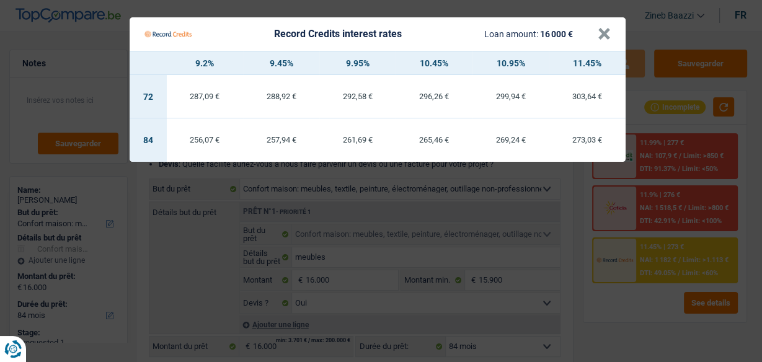
click at [611, 35] on Credits___BV_modal_header_ "Record Credits interest rates Loan amount: 16 000 € ×" at bounding box center [378, 33] width 496 height 33
click at [605, 38] on button "×" at bounding box center [604, 34] width 13 height 12
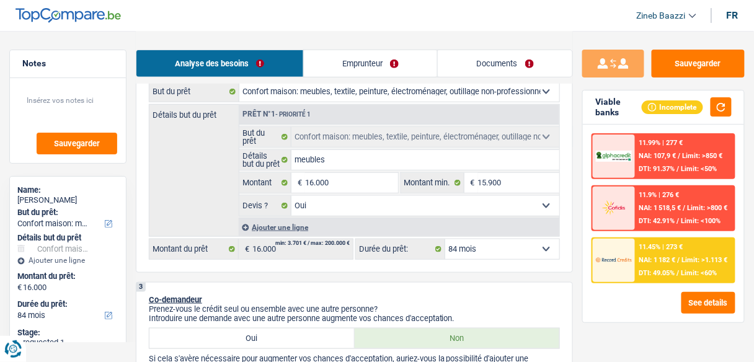
scroll to position [198, 0]
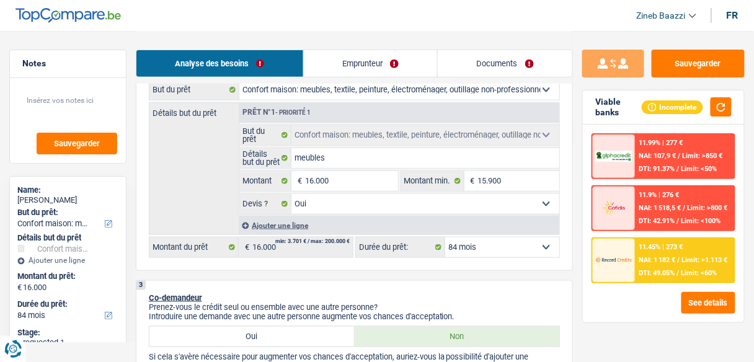
click at [519, 255] on select "12 mois 18 mois 24 mois 30 mois 36 mois 42 mois 48 mois 60 mois 72 mois 84 mois…" at bounding box center [502, 248] width 114 height 20
click at [445, 238] on select "12 mois 18 mois 24 mois 30 mois 36 mois 42 mois 48 mois 60 mois 72 mois 84 mois…" at bounding box center [502, 248] width 114 height 20
click at [627, 261] on img at bounding box center [614, 260] width 36 height 18
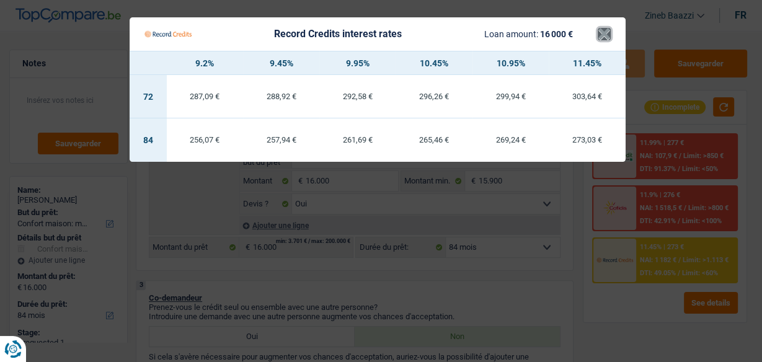
click at [603, 34] on button "×" at bounding box center [604, 34] width 13 height 12
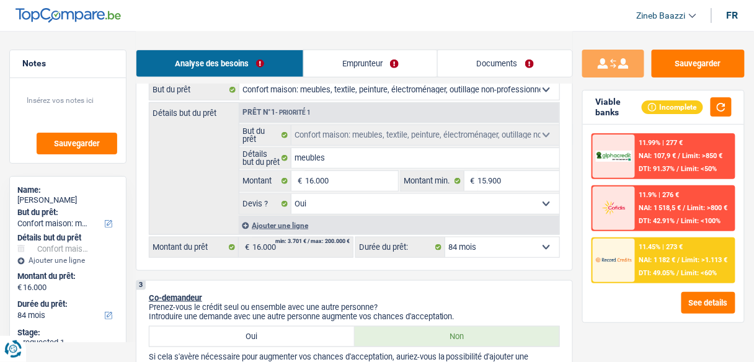
click at [482, 68] on link "Documents" at bounding box center [505, 63] width 135 height 27
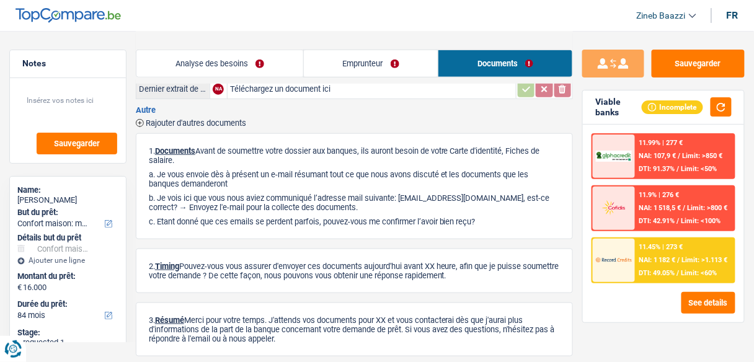
click at [388, 69] on link "Emprunteur" at bounding box center [371, 63] width 135 height 27
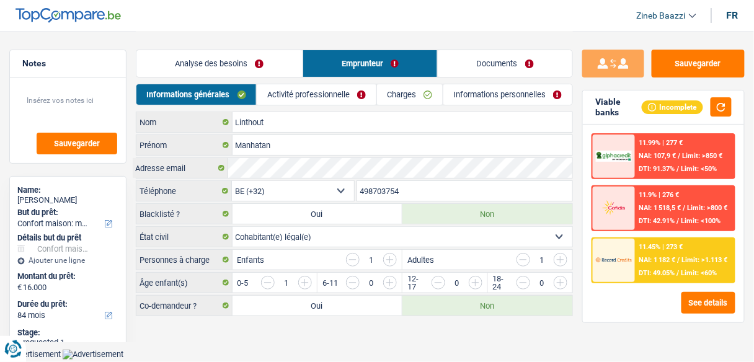
scroll to position [0, 0]
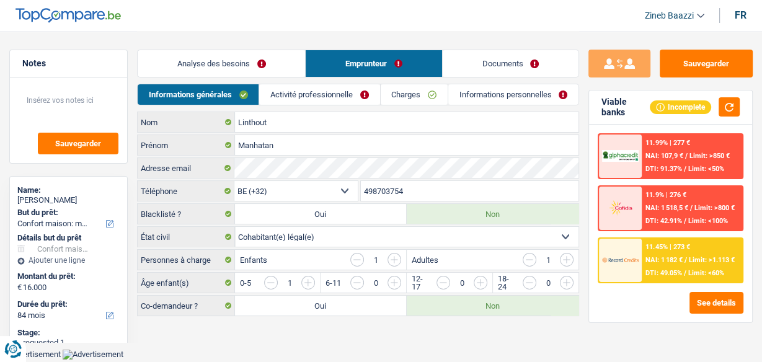
click at [402, 98] on link "Charges" at bounding box center [414, 94] width 67 height 20
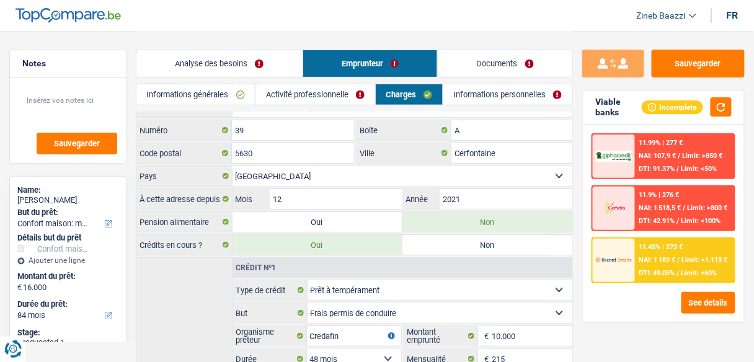
scroll to position [210, 0]
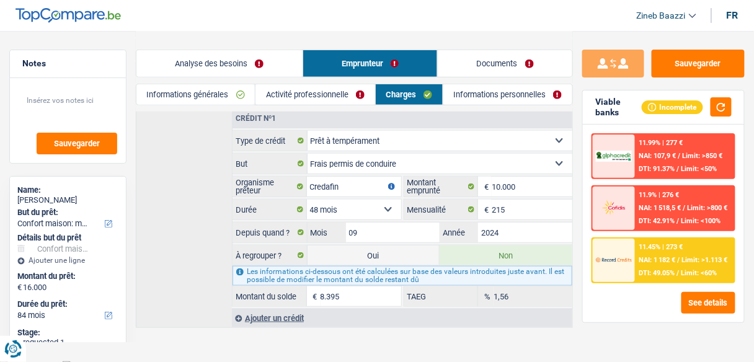
click at [416, 248] on label "Oui" at bounding box center [374, 256] width 133 height 20
click at [416, 248] on input "Oui" at bounding box center [374, 256] width 133 height 20
radio input "true"
type input "24.395"
radio input "false"
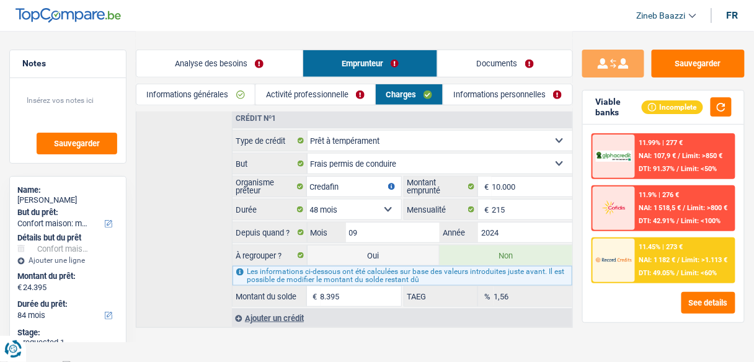
select select "refinancing"
select select "120"
select select "household"
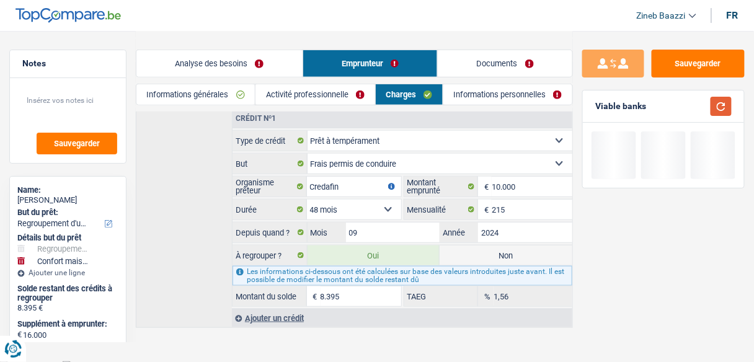
click at [723, 106] on button "button" at bounding box center [721, 106] width 21 height 19
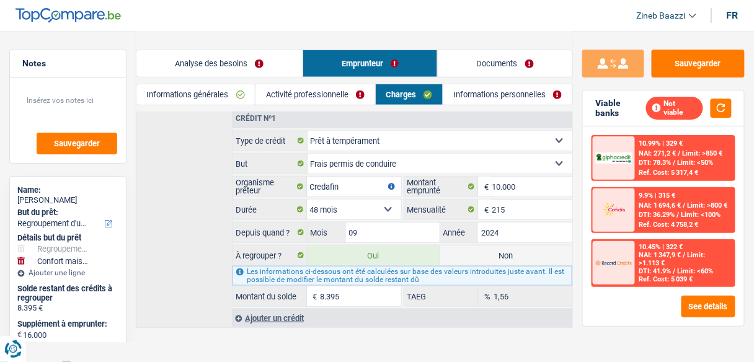
click at [293, 100] on link "Activité professionnelle" at bounding box center [315, 94] width 119 height 20
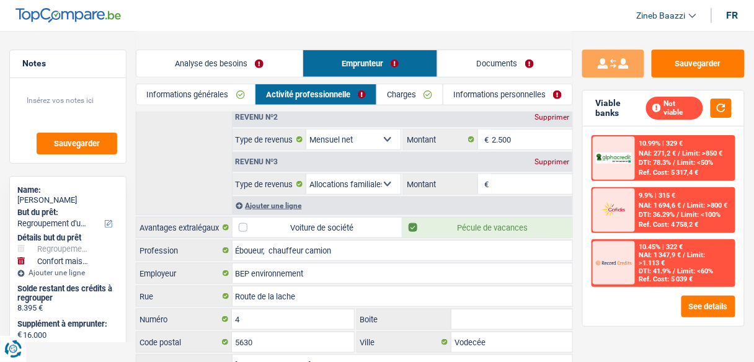
click at [233, 96] on link "Informations générales" at bounding box center [195, 94] width 118 height 20
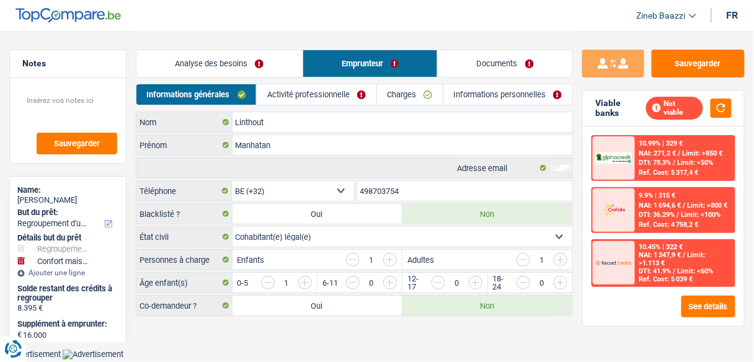
scroll to position [0, 0]
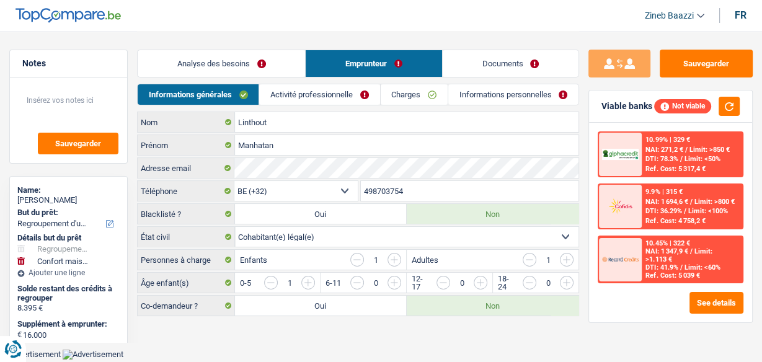
click at [246, 65] on link "Analyse des besoins" at bounding box center [221, 63] width 167 height 27
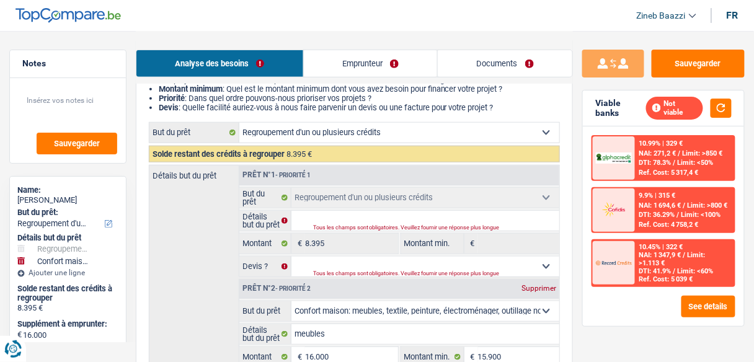
scroll to position [198, 0]
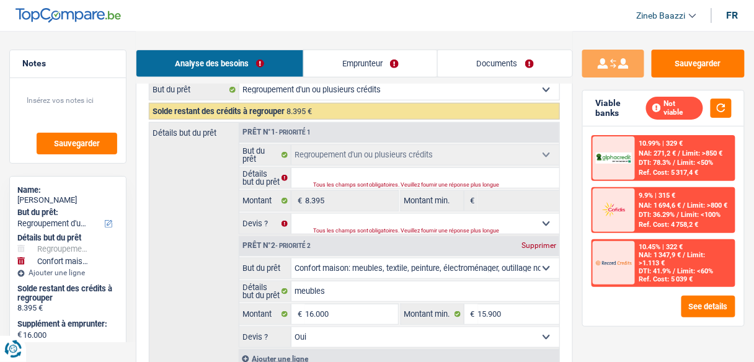
click at [545, 244] on div "Supprimer" at bounding box center [538, 245] width 41 height 7
select select "48"
type input "0"
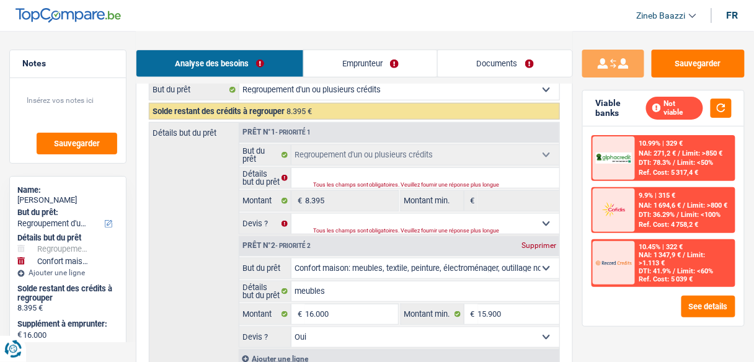
type input "8.395"
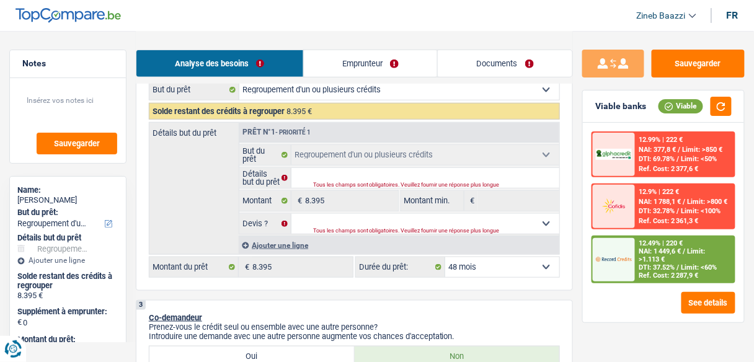
click at [256, 241] on div "Ajouter une ligne" at bounding box center [399, 245] width 321 height 18
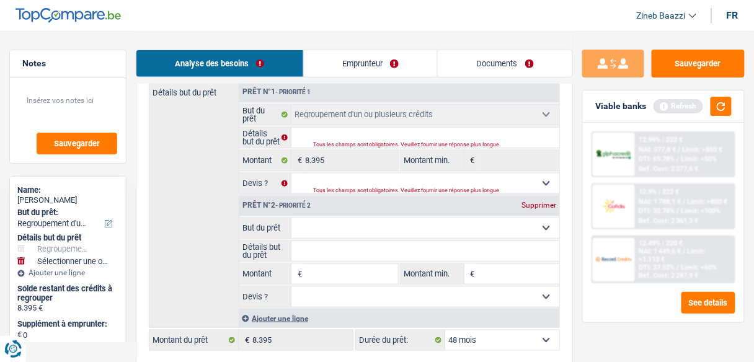
scroll to position [298, 0]
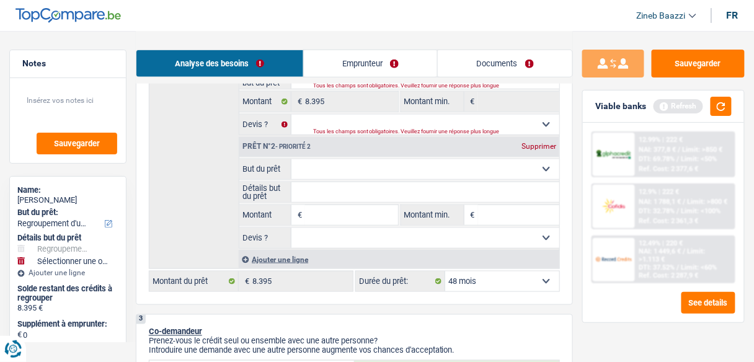
click at [320, 173] on select "Confort maison: meubles, textile, peinture, électroménager, outillage non-profe…" at bounding box center [425, 169] width 268 height 20
select select "household"
click at [291, 159] on select "Confort maison: meubles, textile, peinture, électroménager, outillage non-profe…" at bounding box center [425, 169] width 268 height 20
select select "household"
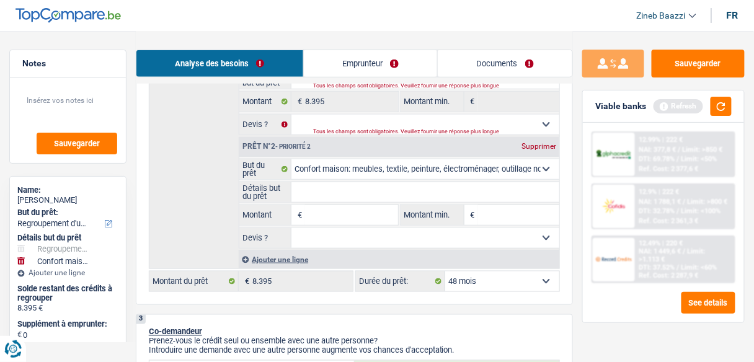
click at [321, 214] on input "Montant" at bounding box center [351, 215] width 92 height 20
type input "8"
type input "80"
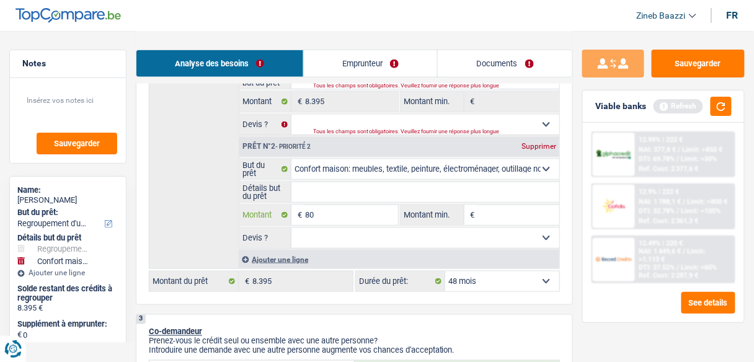
type input "800"
type input "8.000"
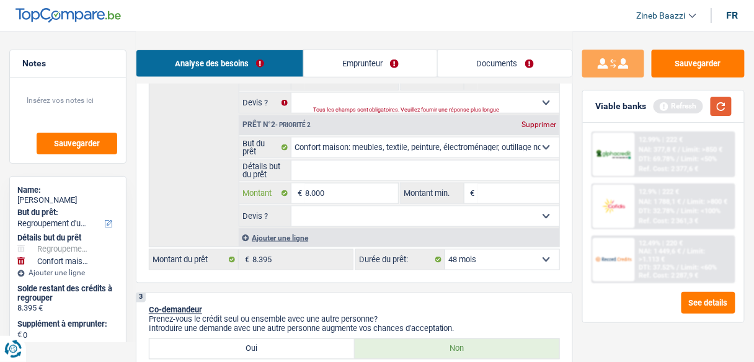
type input "8.000"
type input "16.395"
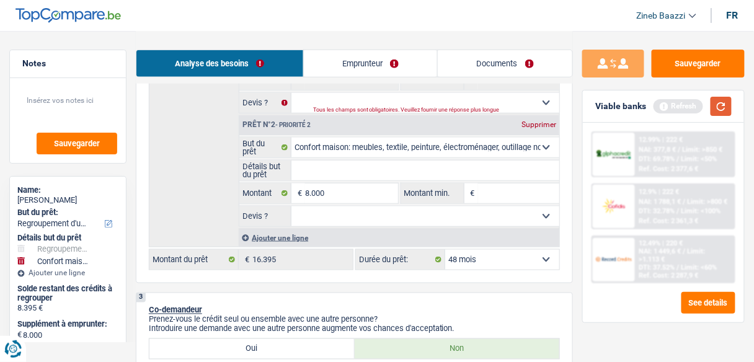
click at [722, 103] on button "button" at bounding box center [721, 106] width 21 height 19
select select "84"
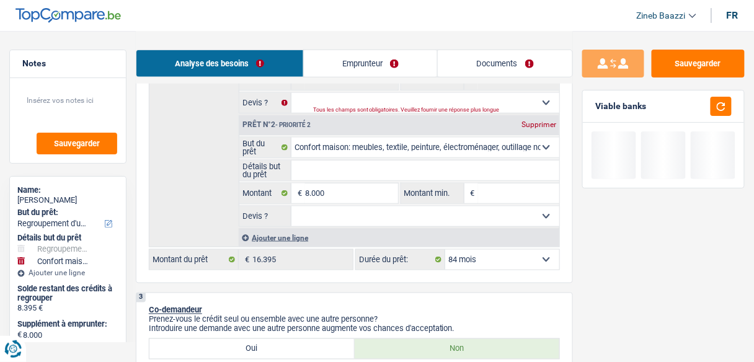
click at [521, 257] on select "12 mois 18 mois 24 mois 30 mois 36 mois 42 mois 48 mois 60 mois 72 mois 84 mois…" at bounding box center [502, 260] width 114 height 20
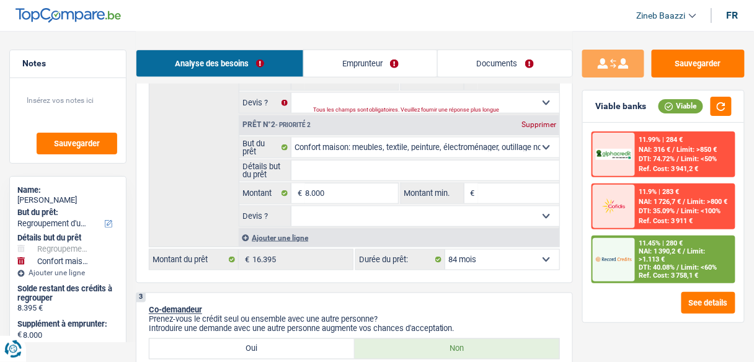
click at [640, 272] on div "Ref. Cost: 3 758,1 €" at bounding box center [669, 276] width 60 height 8
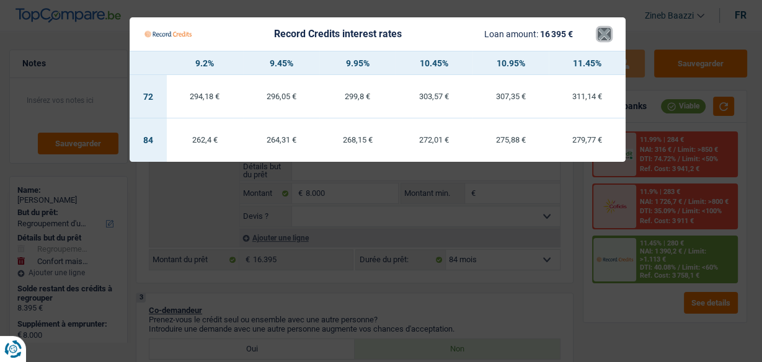
click at [600, 35] on button "×" at bounding box center [604, 34] width 13 height 12
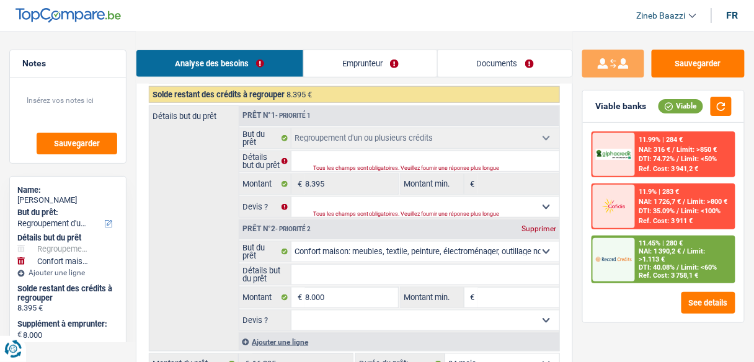
scroll to position [171, 0]
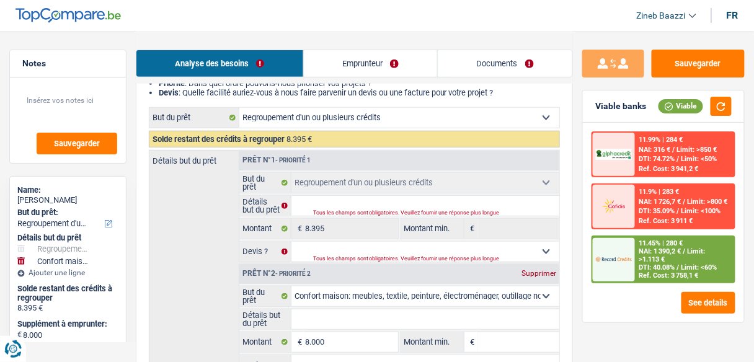
click at [365, 48] on div "Analyse des besoins Emprunteur Documents" at bounding box center [354, 57] width 437 height 53
click at [365, 63] on link "Emprunteur" at bounding box center [371, 63] width 134 height 27
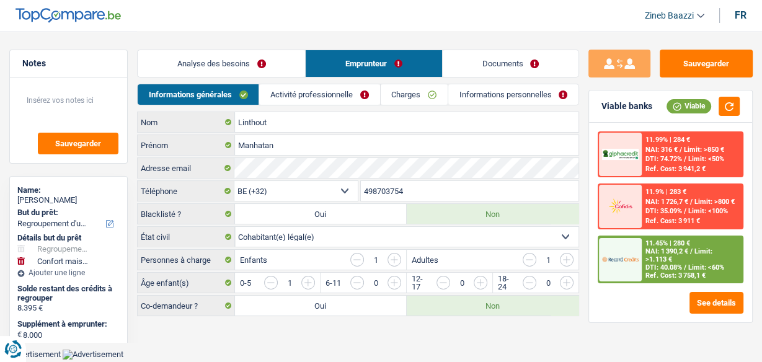
click at [407, 92] on link "Charges" at bounding box center [414, 94] width 67 height 20
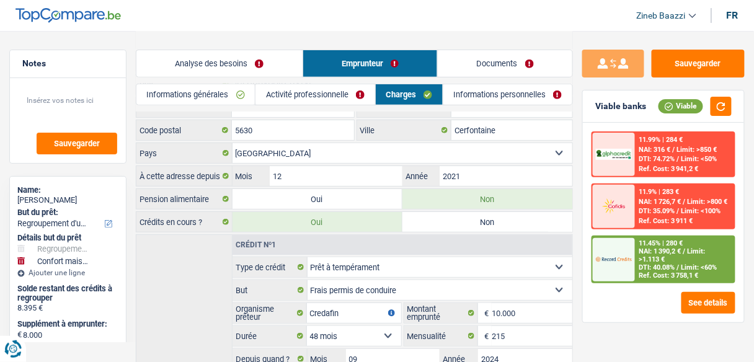
scroll to position [198, 0]
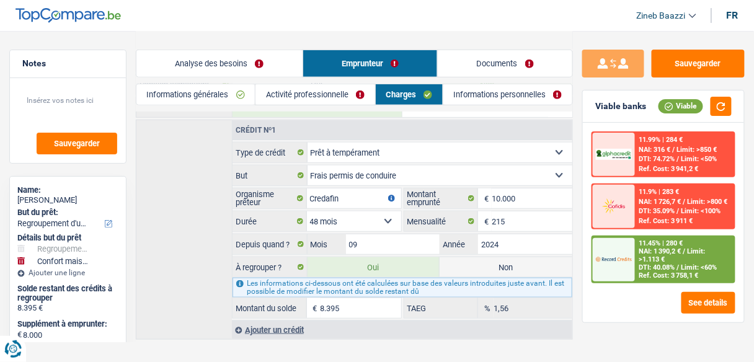
click at [267, 68] on link "Analyse des besoins" at bounding box center [219, 63] width 166 height 27
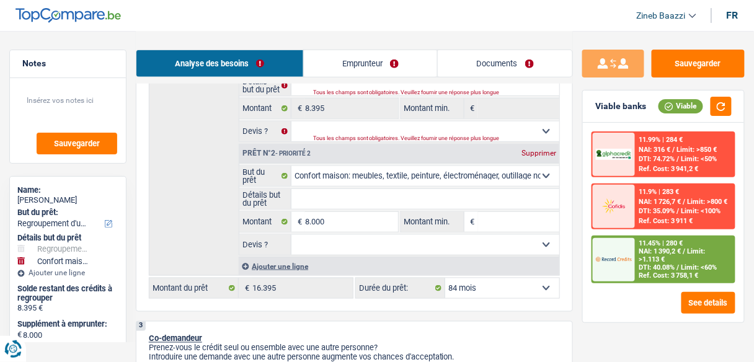
scroll to position [298, 0]
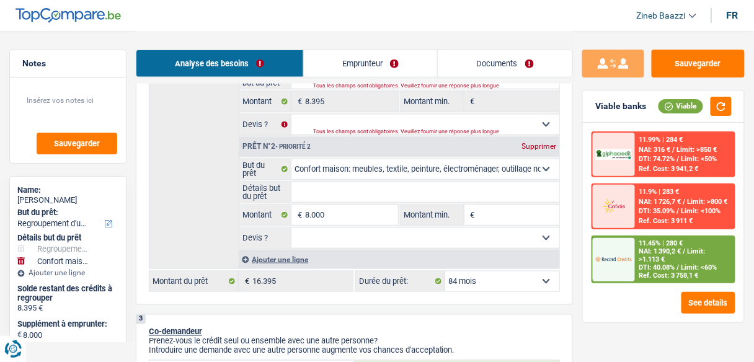
click at [304, 213] on span "€" at bounding box center [298, 215] width 14 height 20
click at [308, 213] on input "8.000" at bounding box center [351, 215] width 92 height 20
type input "1"
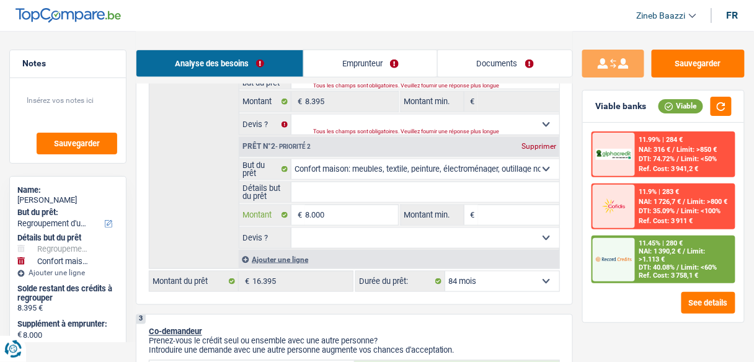
type input "1"
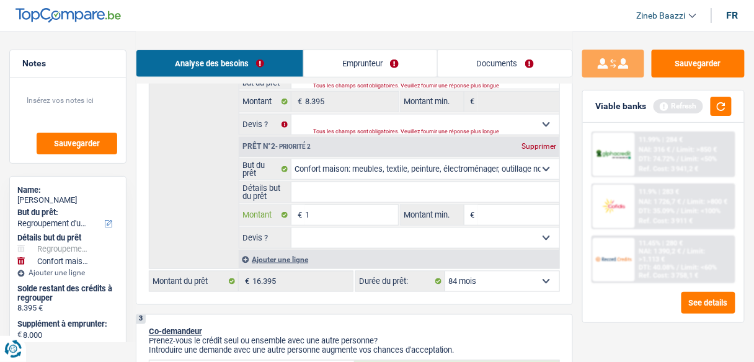
type input "15"
type input "1"
type input "16"
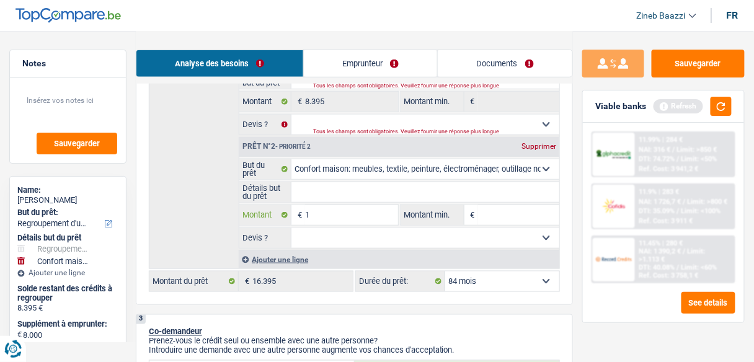
type input "16"
type input "160"
type input "1.600"
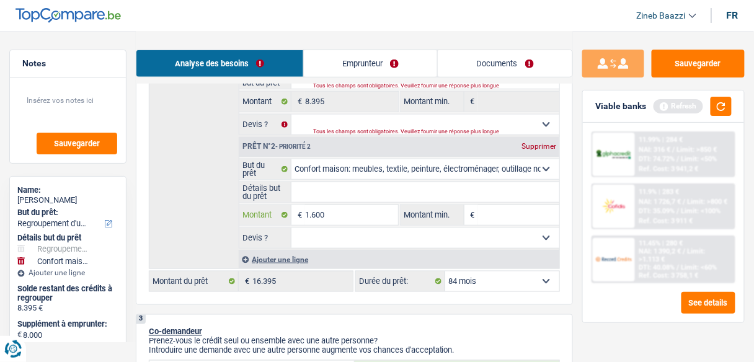
type input "16.000"
type input "24.395"
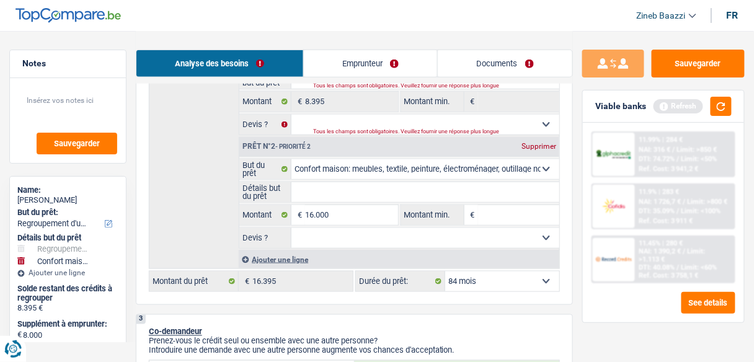
type input "24.395"
select select "120"
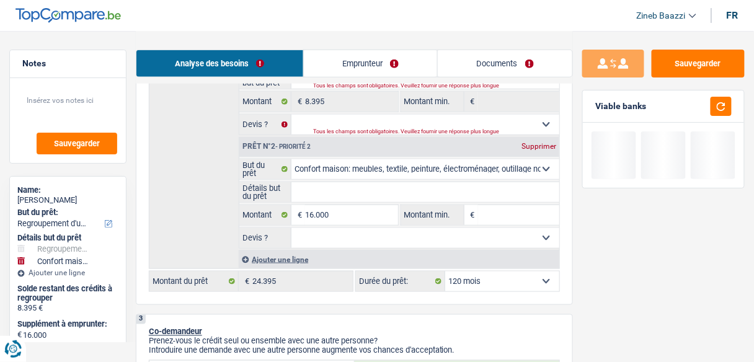
click at [527, 215] on input "Montant min." at bounding box center [518, 215] width 81 height 20
click at [481, 280] on select "12 mois 18 mois 24 mois 30 mois 36 mois 42 mois 48 mois 60 mois 72 mois 84 mois…" at bounding box center [502, 282] width 114 height 20
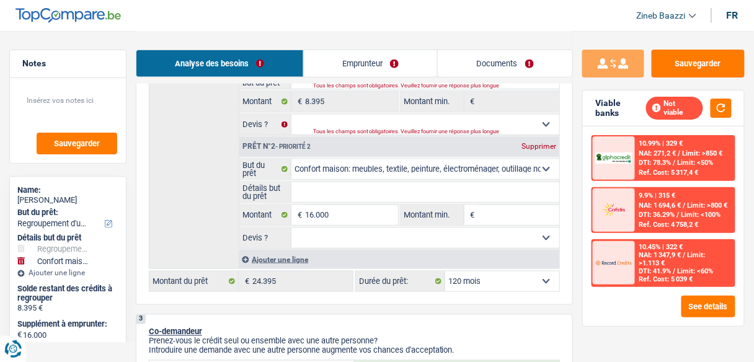
select select "84"
click at [445, 272] on select "12 mois 18 mois 24 mois 30 mois 36 mois 42 mois 48 mois 60 mois 72 mois 84 mois…" at bounding box center [502, 282] width 114 height 20
select select "84"
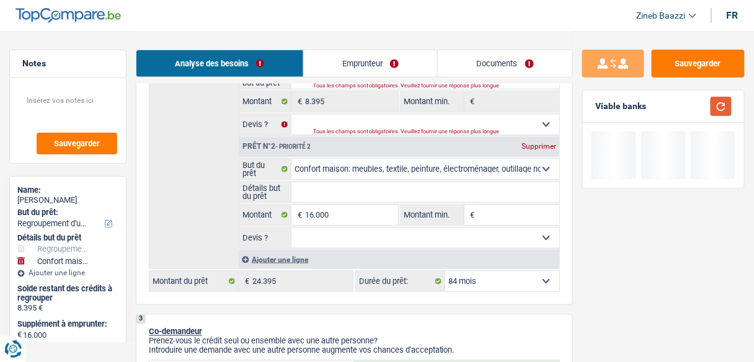
click at [724, 104] on button "button" at bounding box center [721, 106] width 21 height 19
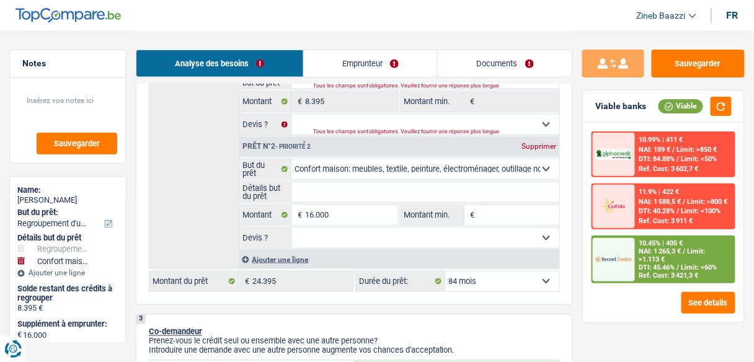
click at [645, 267] on span "DTI: 45.46%" at bounding box center [657, 268] width 36 height 8
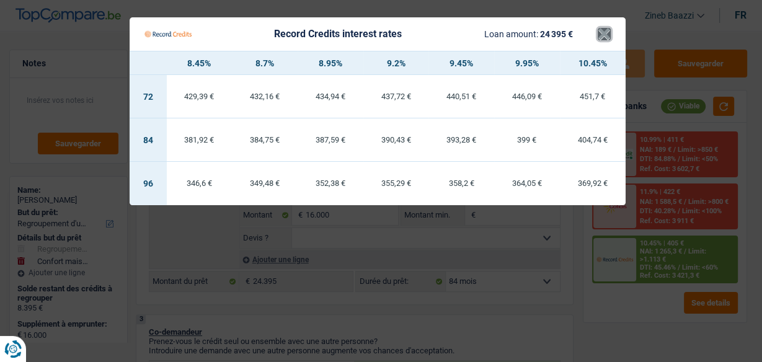
click at [607, 34] on button "×" at bounding box center [604, 34] width 13 height 12
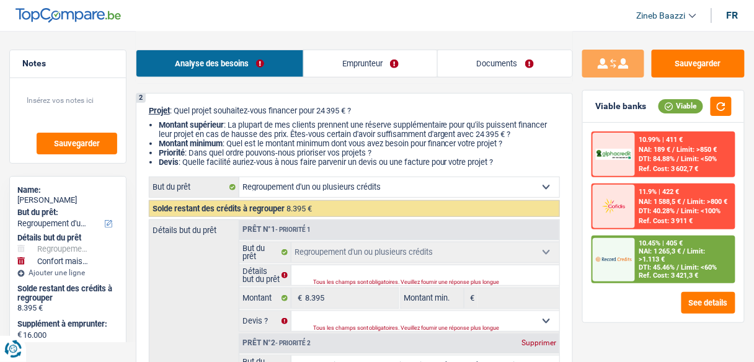
scroll to position [99, 0]
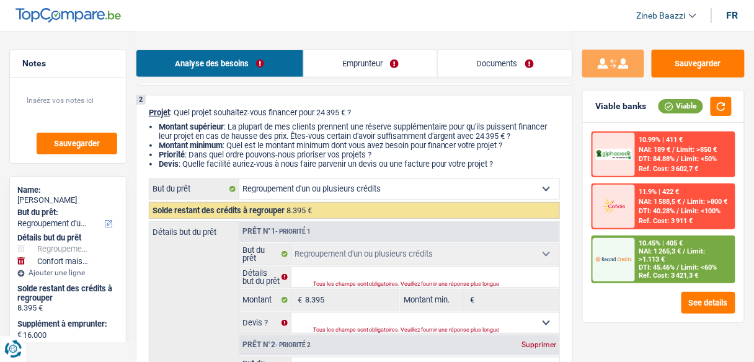
click at [388, 63] on link "Emprunteur" at bounding box center [371, 63] width 134 height 27
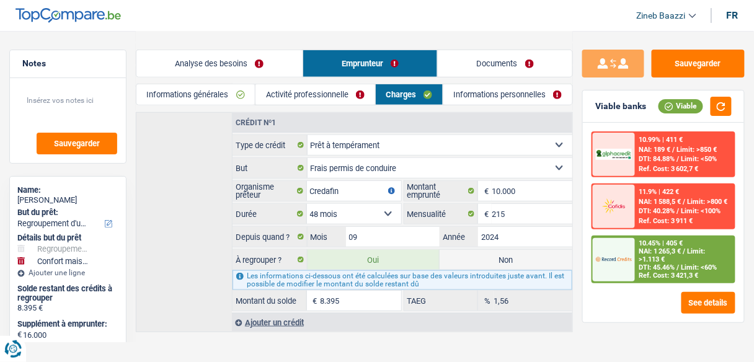
scroll to position [210, 0]
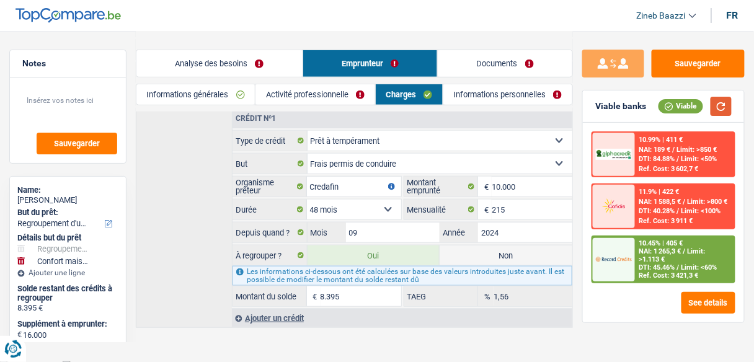
click at [718, 109] on button "button" at bounding box center [721, 106] width 21 height 19
click at [288, 89] on link "Activité professionnelle" at bounding box center [315, 94] width 119 height 20
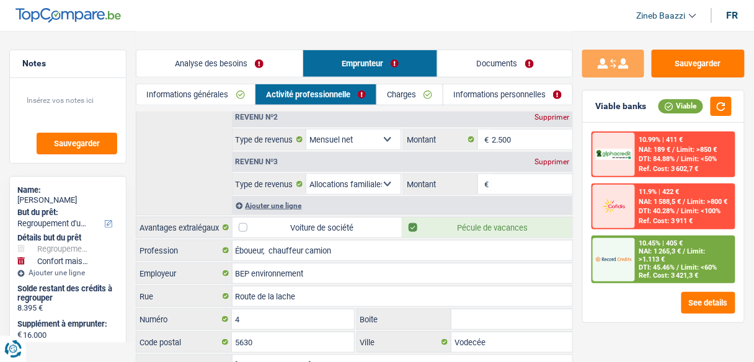
click at [205, 82] on div "Analyse des besoins Emprunteur Documents" at bounding box center [354, 57] width 437 height 53
click at [207, 91] on link "Informations générales" at bounding box center [195, 94] width 118 height 20
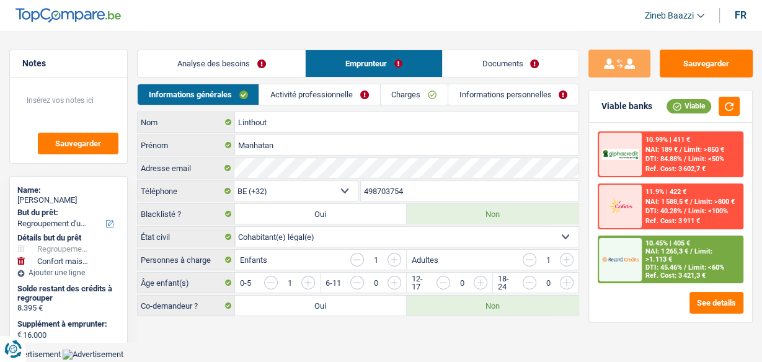
click at [215, 58] on link "Analyse des besoins" at bounding box center [221, 63] width 167 height 27
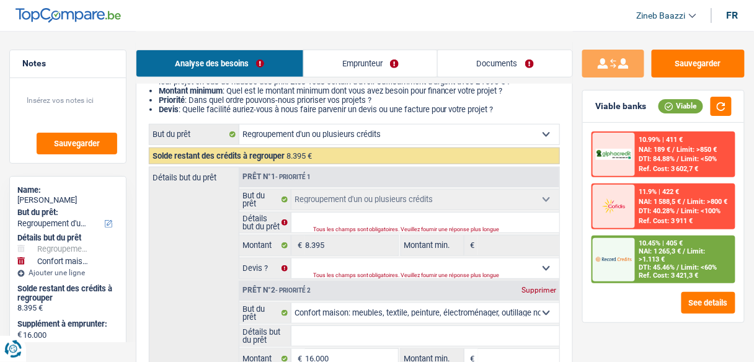
scroll to position [149, 0]
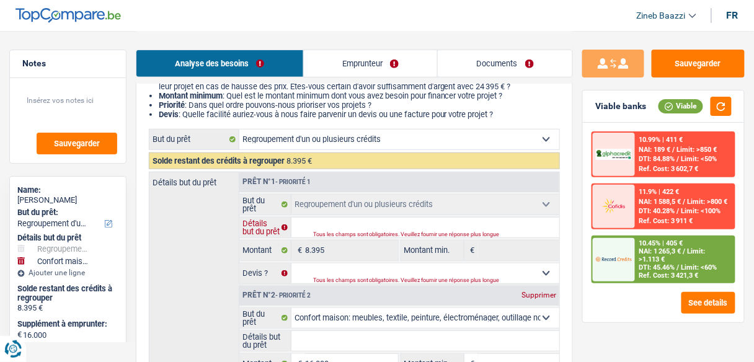
click at [315, 218] on input "Détails but du prêt" at bounding box center [425, 228] width 268 height 20
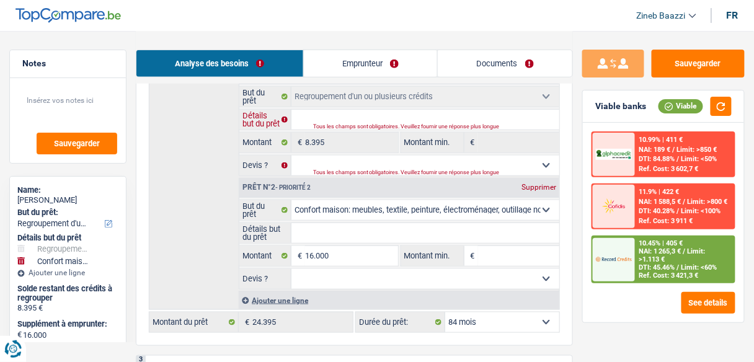
scroll to position [248, 0]
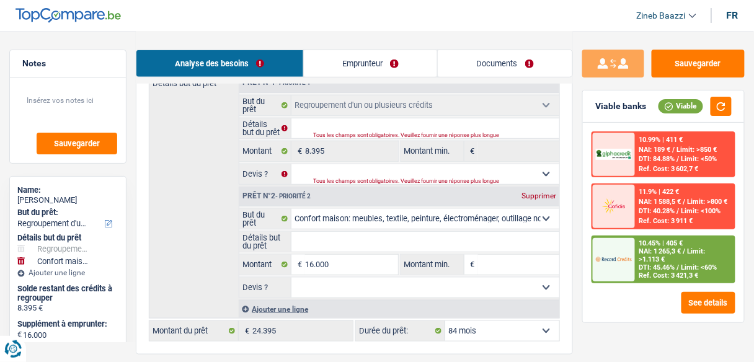
click at [680, 260] on div "NAI: 1 265,3 € / Limit: >1.113 €" at bounding box center [685, 255] width 92 height 16
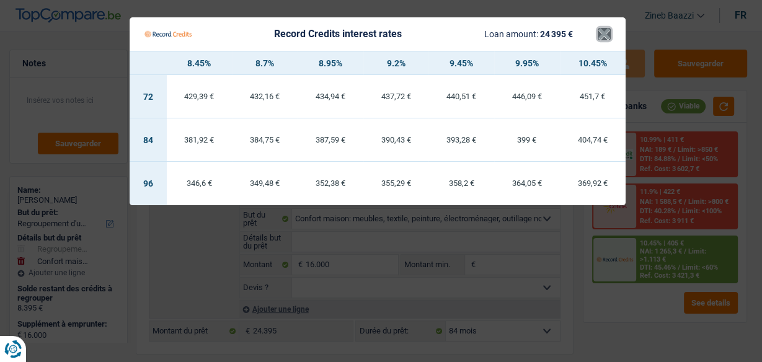
click at [606, 28] on button "×" at bounding box center [604, 34] width 13 height 12
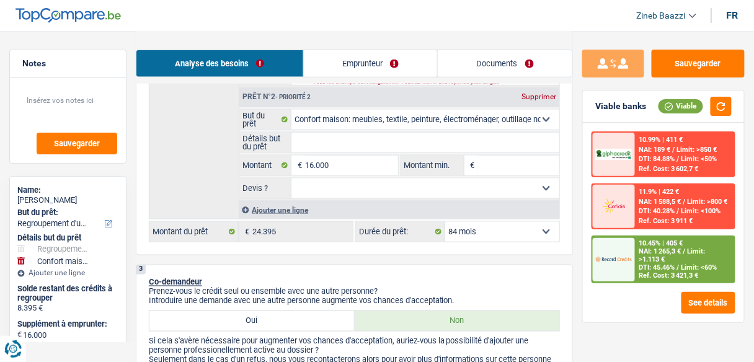
scroll to position [347, 0]
click at [321, 163] on input "16.000" at bounding box center [351, 166] width 92 height 20
click at [203, 149] on div "Détails but du prêt Prêt n°1 - Priorité 1 Confort maison: meubles, textile, pei…" at bounding box center [354, 96] width 411 height 246
click at [309, 166] on input "16.000" at bounding box center [351, 166] width 92 height 20
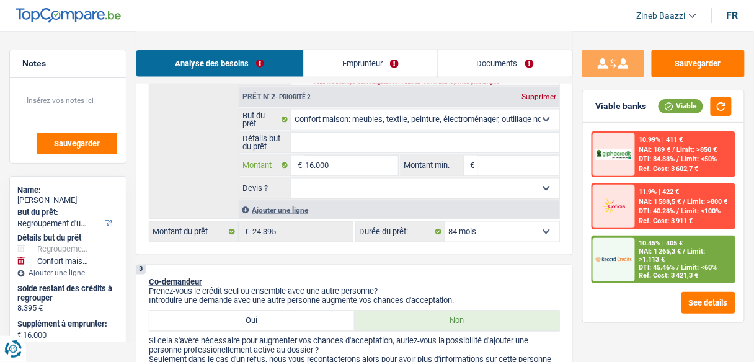
click at [309, 166] on input "16.000" at bounding box center [351, 166] width 92 height 20
click at [321, 167] on input "16.000" at bounding box center [351, 166] width 92 height 20
click at [203, 162] on div "Détails but du prêt Prêt n°1 - Priorité 1 Confort maison: meubles, textile, pei…" at bounding box center [354, 96] width 411 height 246
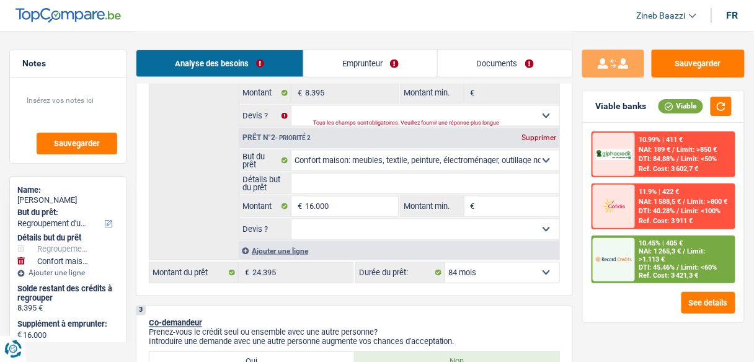
scroll to position [248, 0]
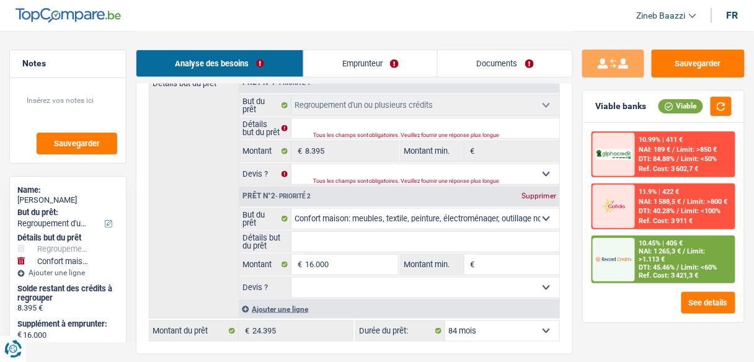
click at [339, 217] on select "Confort maison: meubles, textile, peinture, électroménager, outillage non-profe…" at bounding box center [425, 219] width 268 height 20
select select "car"
click at [291, 209] on select "Confort maison: meubles, textile, peinture, électroménager, outillage non-profe…" at bounding box center [425, 219] width 268 height 20
select select "car"
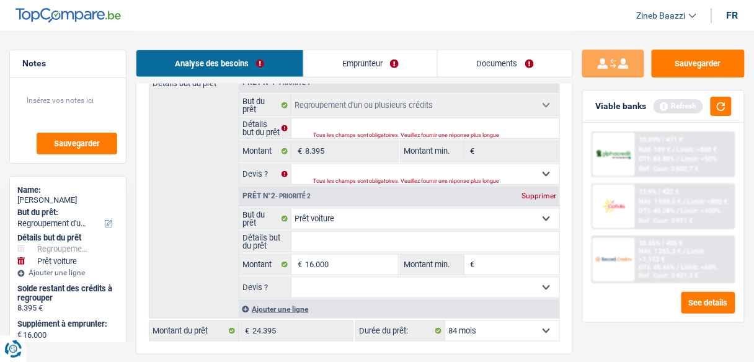
click at [741, 105] on div "Viable banks Refresh" at bounding box center [663, 107] width 161 height 32
click at [727, 111] on button "button" at bounding box center [721, 106] width 21 height 19
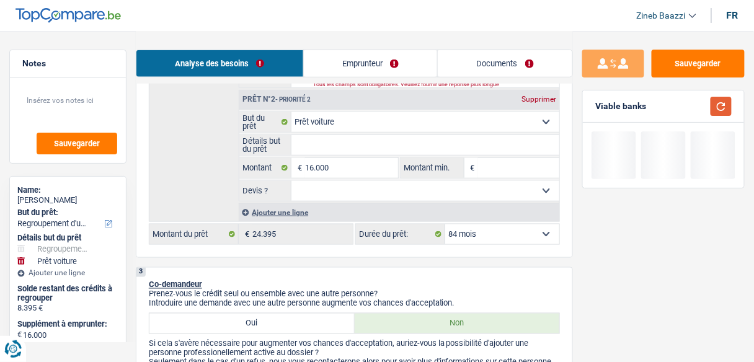
scroll to position [347, 0]
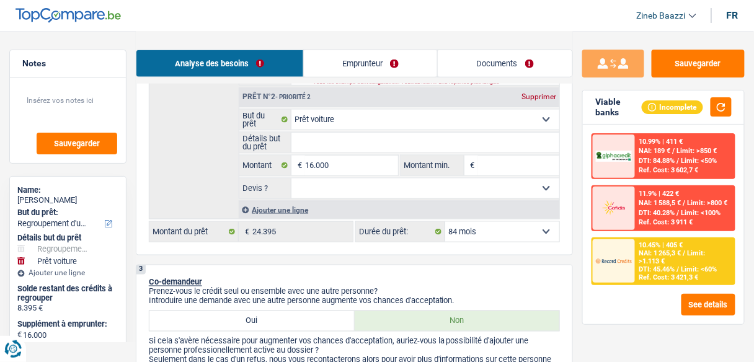
click at [500, 73] on link "Documents" at bounding box center [505, 63] width 135 height 27
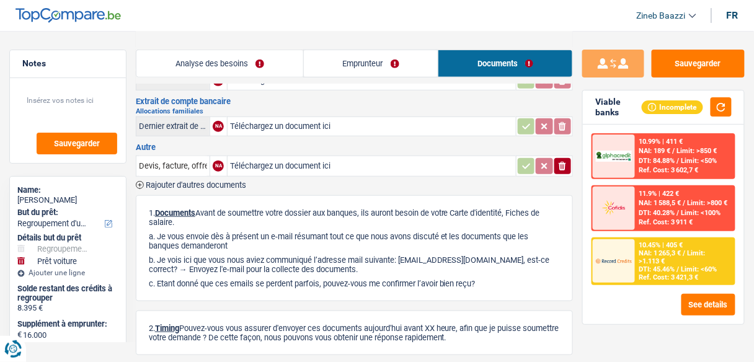
scroll to position [0, 0]
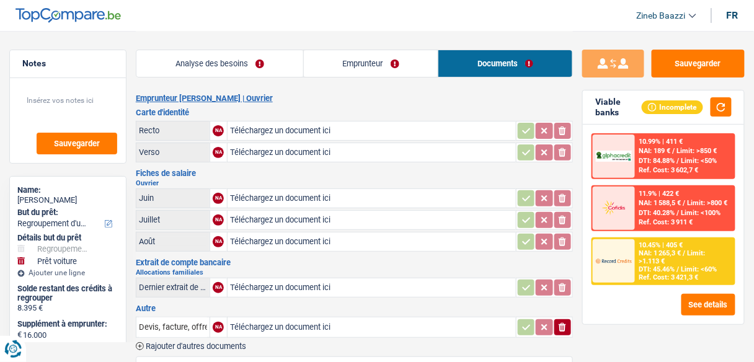
click at [331, 65] on link "Emprunteur" at bounding box center [371, 63] width 135 height 27
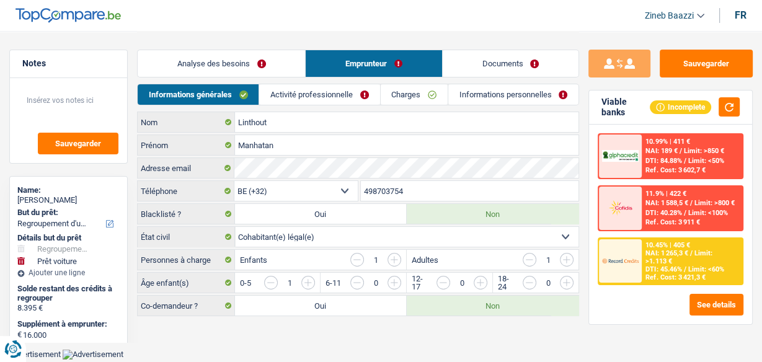
click at [254, 54] on link "Analyse des besoins" at bounding box center [221, 63] width 167 height 27
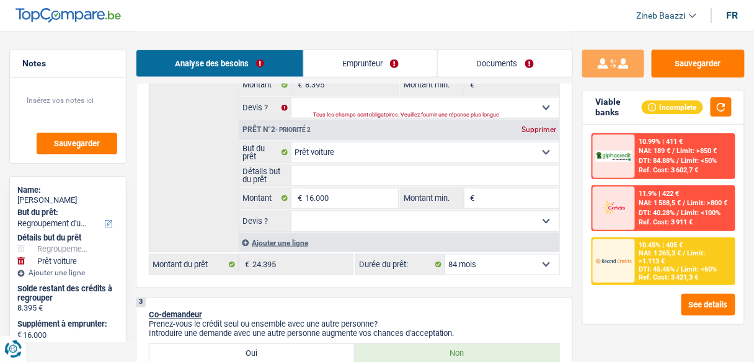
scroll to position [248, 0]
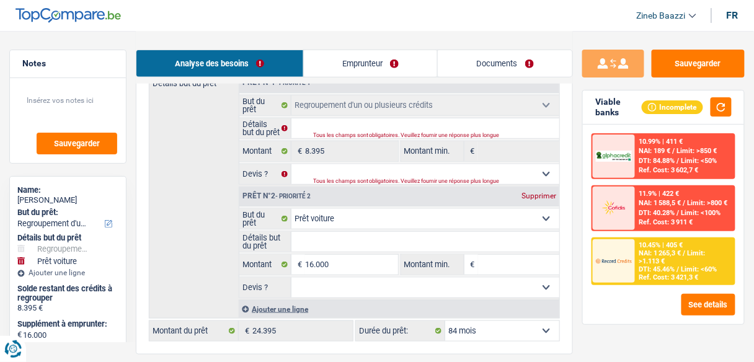
click at [195, 183] on div "Détails but du prêt Prêt n°1 - Priorité 1 Confort maison: meubles, textile, pei…" at bounding box center [354, 196] width 411 height 246
click at [350, 259] on input "16.000" at bounding box center [351, 265] width 92 height 20
type input "1"
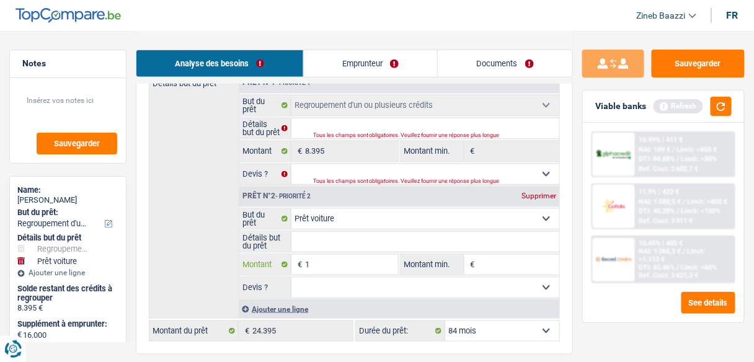
type input "15"
type input "159"
type input "1.590"
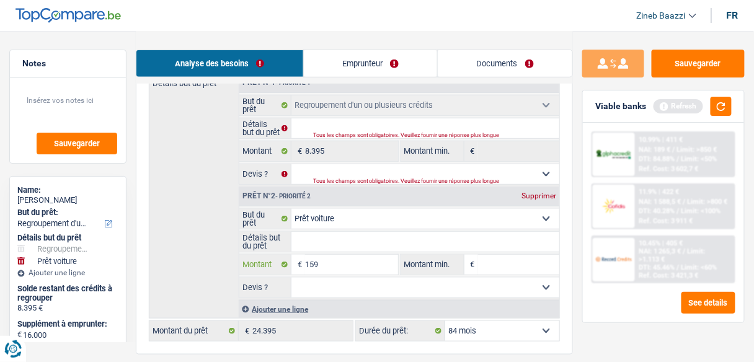
type input "1.590"
type input "15.900"
select select "120"
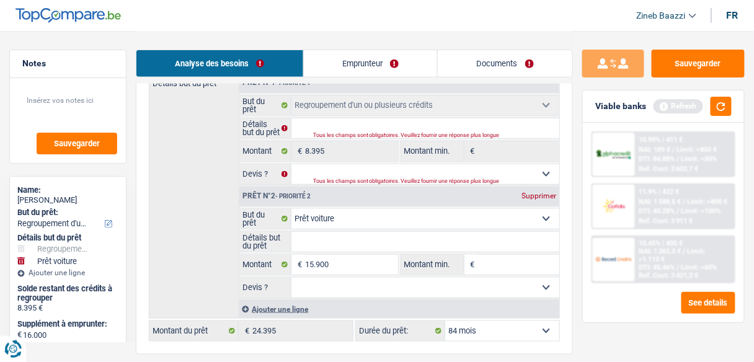
select select "120"
type input "15.900"
type input "24.295"
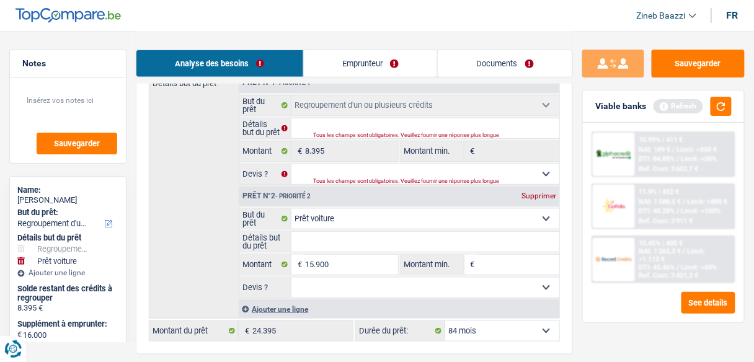
type input "24.295"
click at [490, 243] on input "Détails but du prêt" at bounding box center [425, 242] width 268 height 20
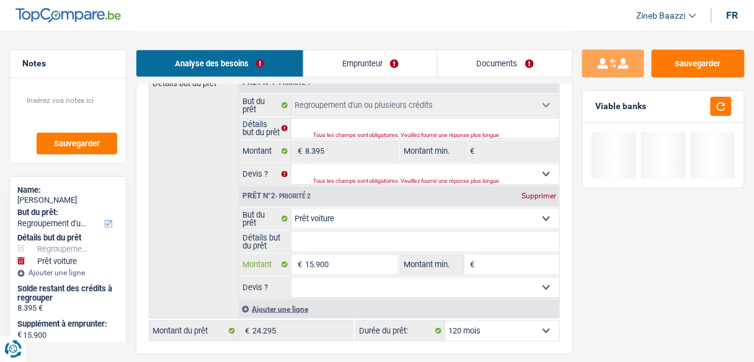
click at [391, 262] on input "15.900" at bounding box center [351, 265] width 92 height 20
type input "1.590"
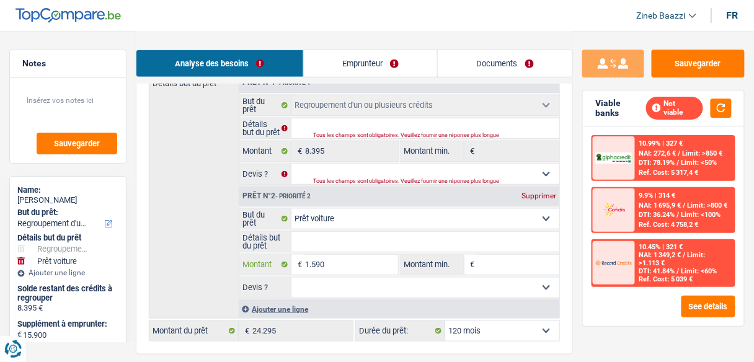
type input "159"
type input "15"
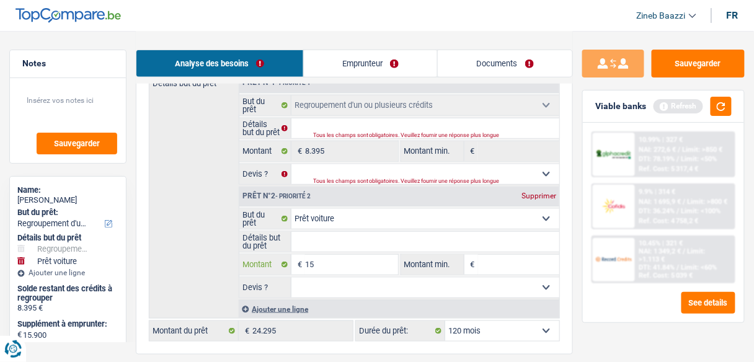
type input "1"
type input "16"
type input "160"
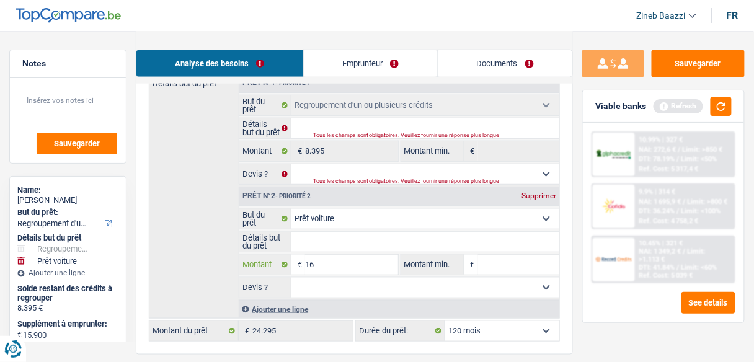
type input "160"
type input "1.600"
type input "16.000"
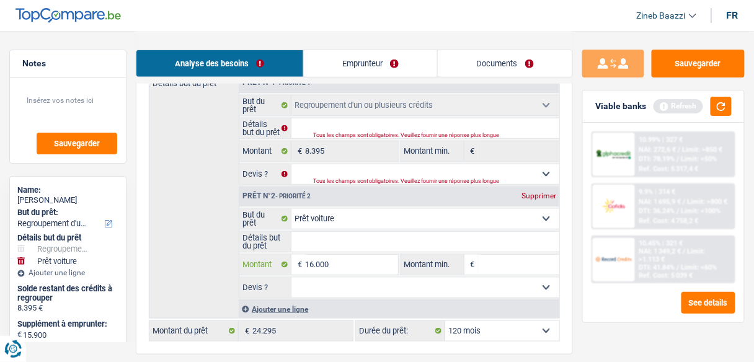
type input "16.000"
type input "24.395"
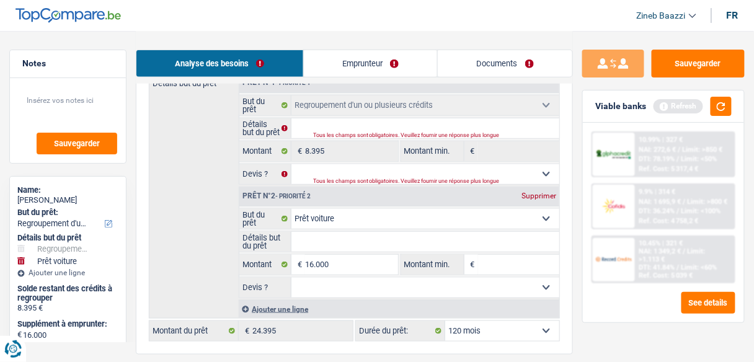
click at [495, 260] on input "Montant min." at bounding box center [518, 265] width 81 height 20
type input "1"
type input "15"
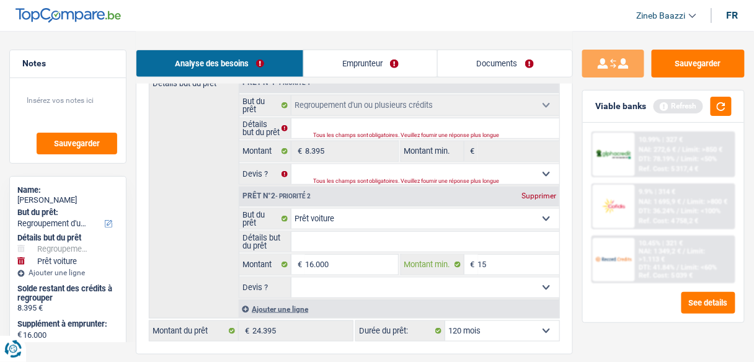
type input "159"
type input "1.590"
type input "15.900"
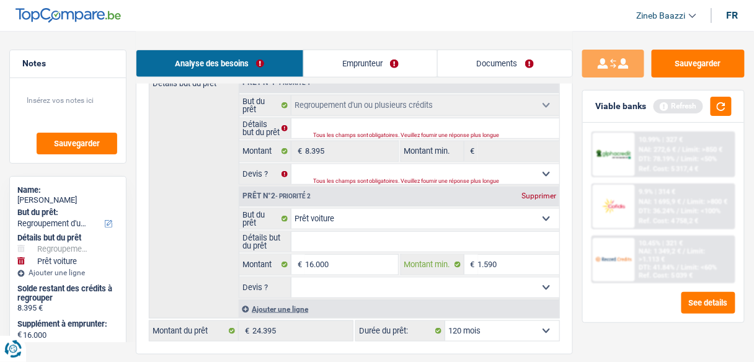
type input "15.900"
click at [726, 108] on button "button" at bounding box center [721, 106] width 21 height 19
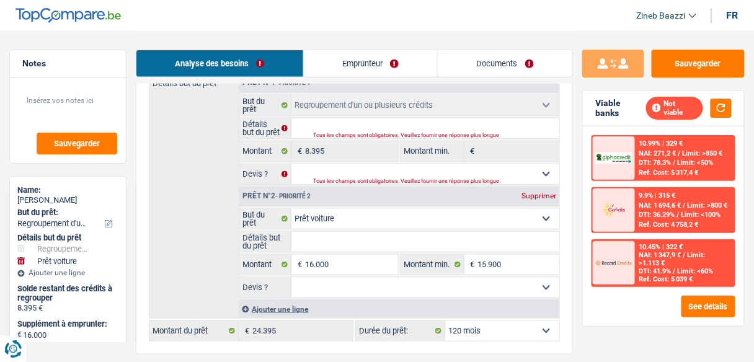
click at [498, 325] on select "12 mois 18 mois 24 mois 30 mois 36 mois 42 mois 48 mois 60 mois 72 mois 84 mois…" at bounding box center [502, 331] width 114 height 20
select select "84"
click at [445, 321] on select "12 mois 18 mois 24 mois 30 mois 36 mois 42 mois 48 mois 60 mois 72 mois 84 mois…" at bounding box center [502, 331] width 114 height 20
select select "84"
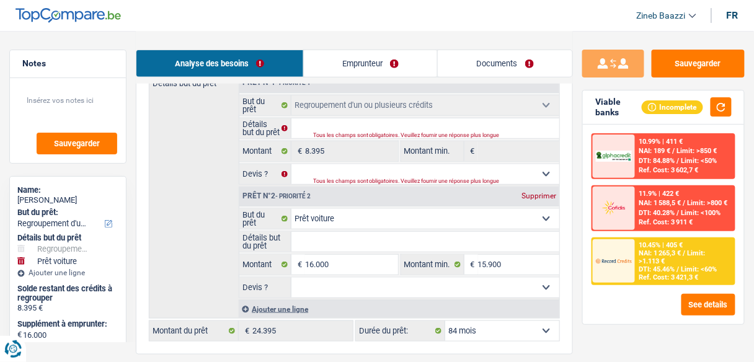
click at [651, 265] on span "DTI: 45.46%" at bounding box center [657, 269] width 36 height 8
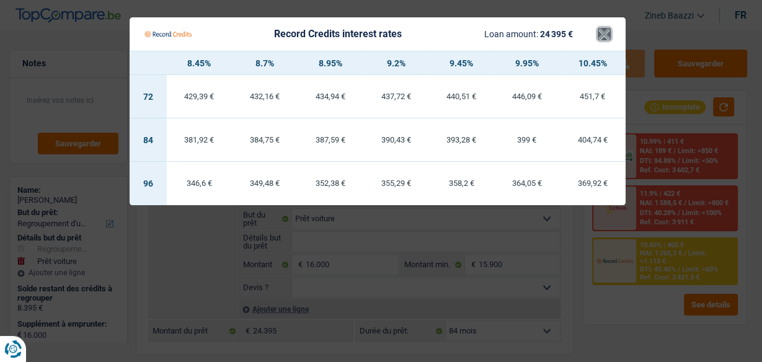
click at [607, 35] on button "×" at bounding box center [604, 34] width 13 height 12
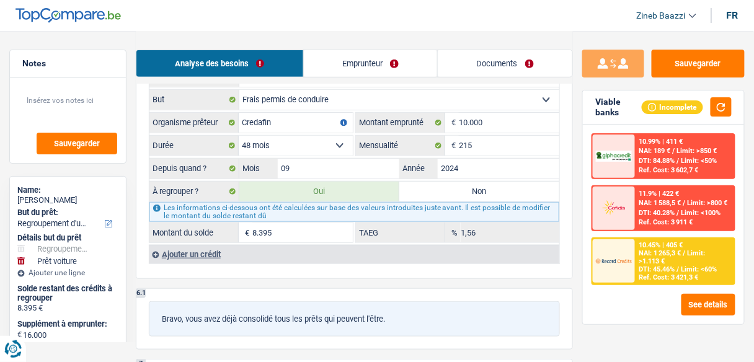
scroll to position [1340, 0]
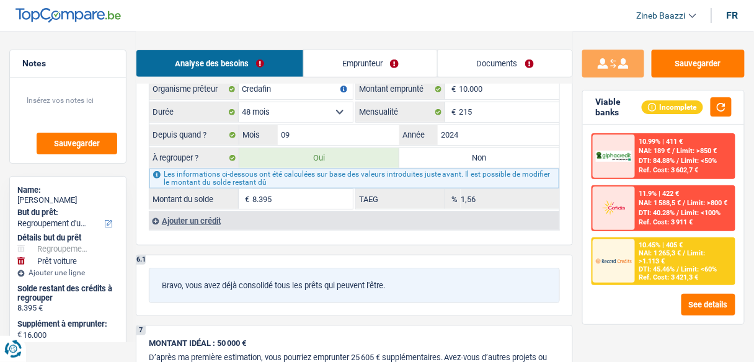
click at [615, 315] on div "10.99% | 411 € NAI: 189 € / Limit: >850 € DTI: 84.88% / Limit: <50% Ref. Cost: …" at bounding box center [663, 225] width 161 height 200
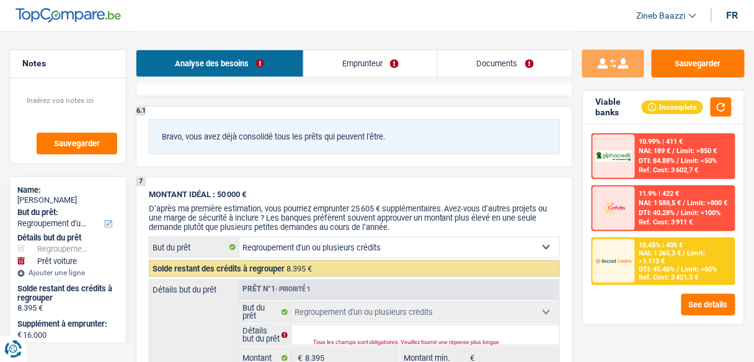
scroll to position [1637, 0]
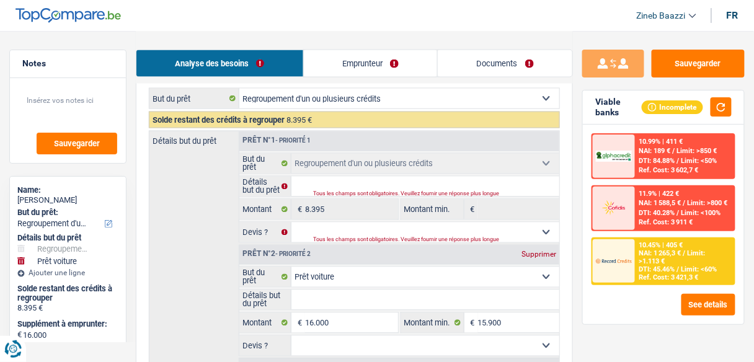
click at [644, 249] on span "NAI: 1 265,3 €" at bounding box center [660, 253] width 42 height 8
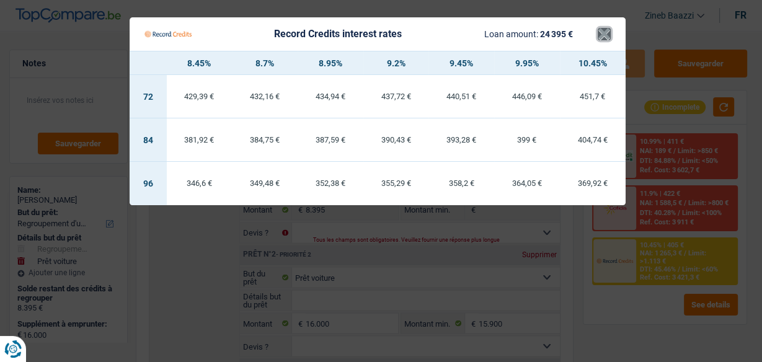
click at [604, 31] on button "×" at bounding box center [604, 34] width 13 height 12
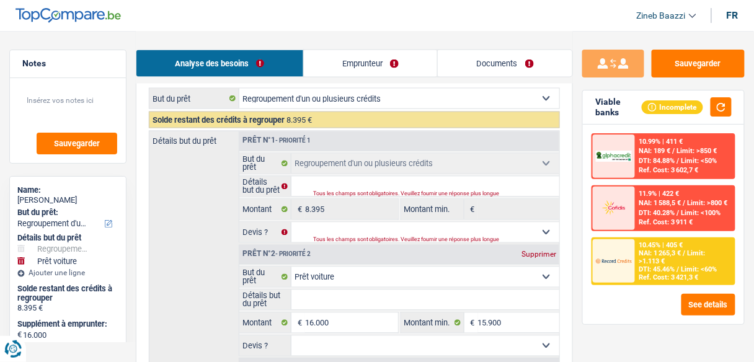
click at [511, 66] on link "Documents" at bounding box center [505, 63] width 135 height 27
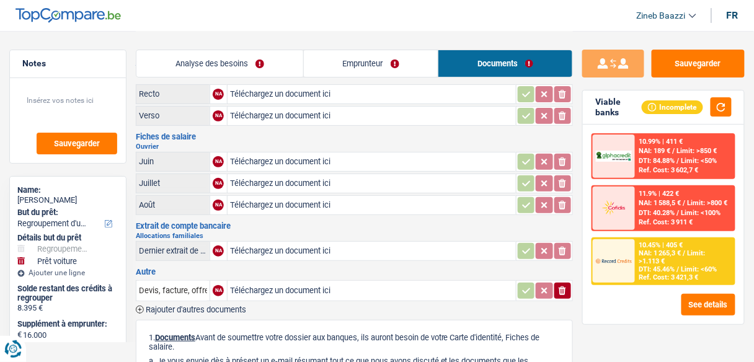
scroll to position [0, 0]
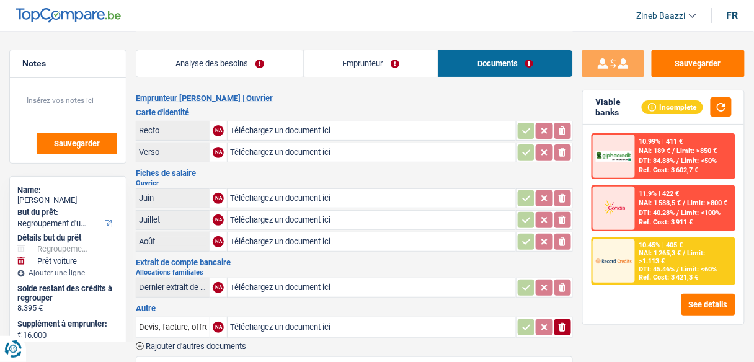
click at [349, 65] on link "Emprunteur" at bounding box center [371, 63] width 135 height 27
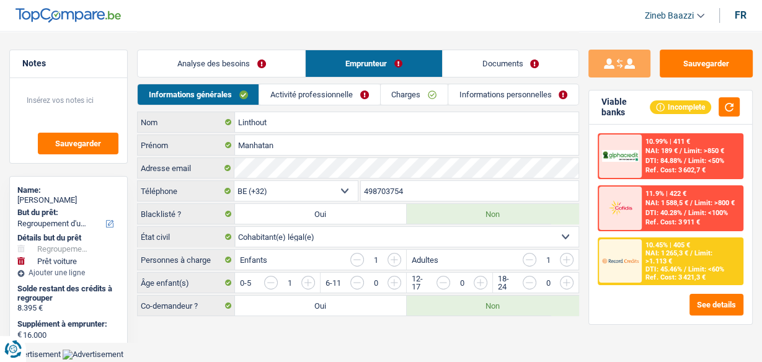
click at [494, 89] on link "Informations personnelles" at bounding box center [513, 94] width 130 height 20
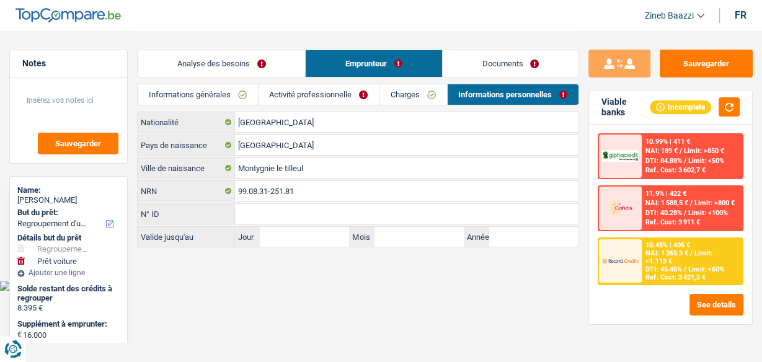
click at [304, 97] on link "Activité professionnelle" at bounding box center [319, 94] width 120 height 20
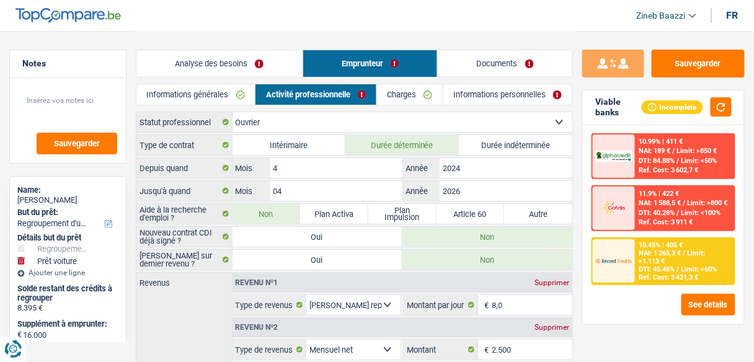
click at [230, 92] on link "Informations générales" at bounding box center [195, 94] width 118 height 20
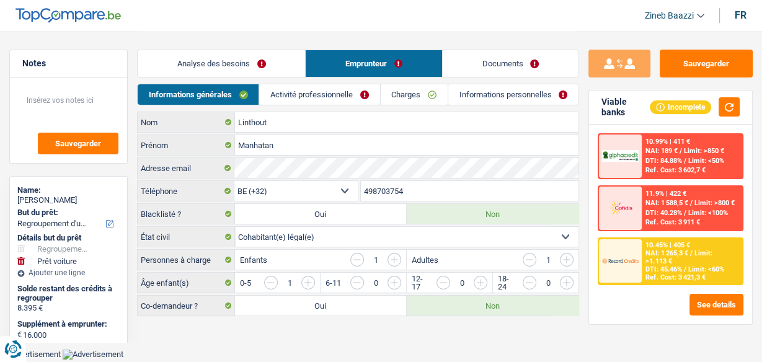
click at [251, 29] on header "Zineb Baazzi Se déconnecter fr" at bounding box center [381, 16] width 762 height 32
click at [464, 55] on link "Documents" at bounding box center [511, 63] width 136 height 27
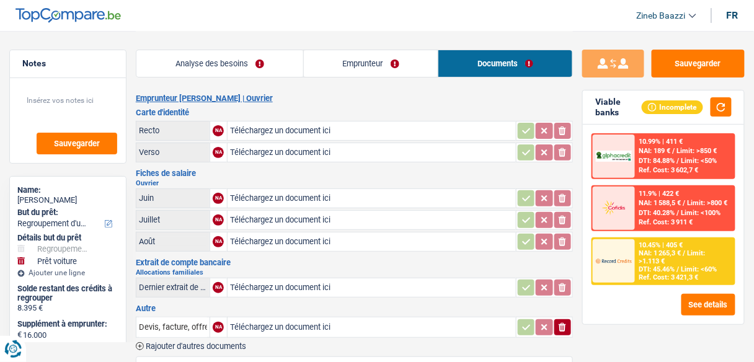
click at [274, 58] on link "Analyse des besoins" at bounding box center [219, 63] width 167 height 27
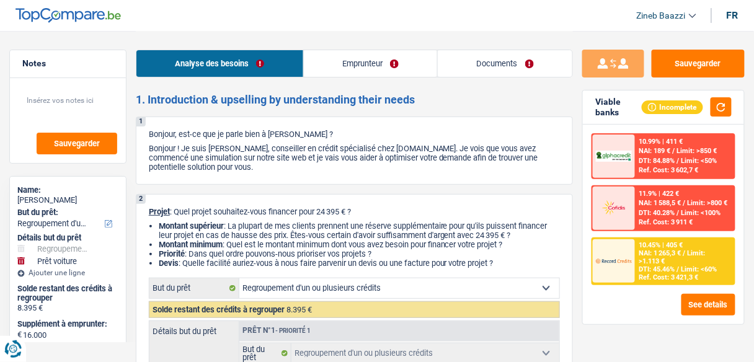
click at [295, 27] on header "Zineb Baazzi Se déconnecter fr" at bounding box center [377, 16] width 754 height 32
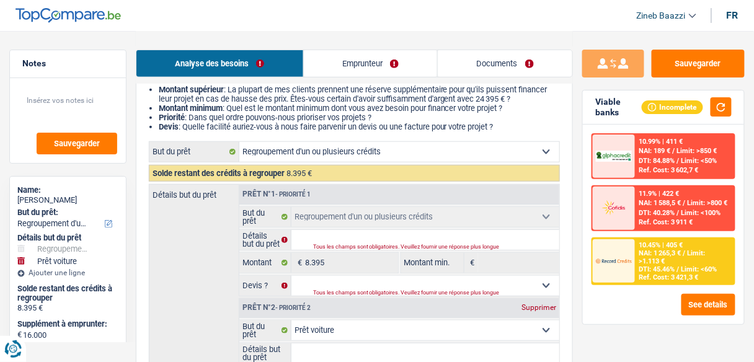
scroll to position [198, 0]
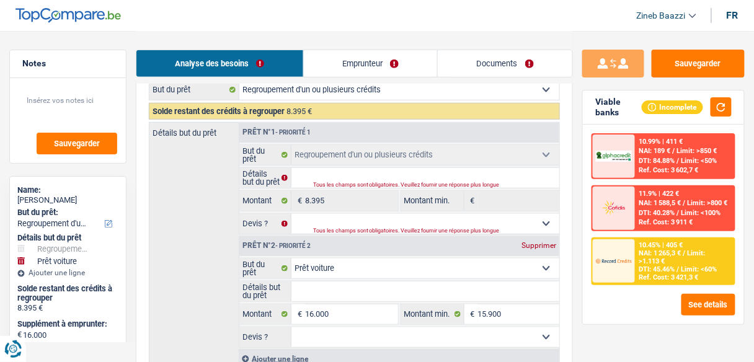
click at [354, 38] on div "Analyse des besoins Emprunteur Documents" at bounding box center [354, 57] width 437 height 53
click at [469, 60] on link "Documents" at bounding box center [505, 63] width 135 height 27
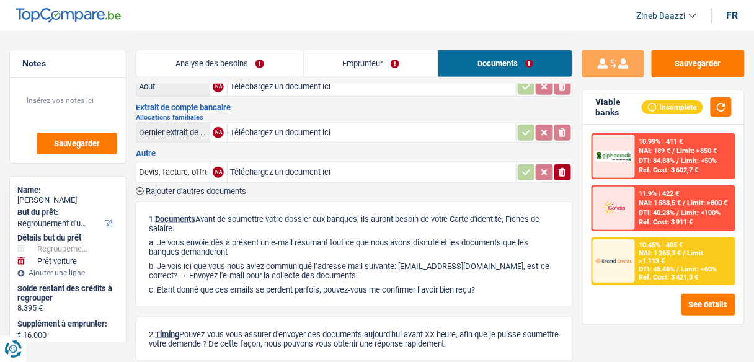
scroll to position [0, 0]
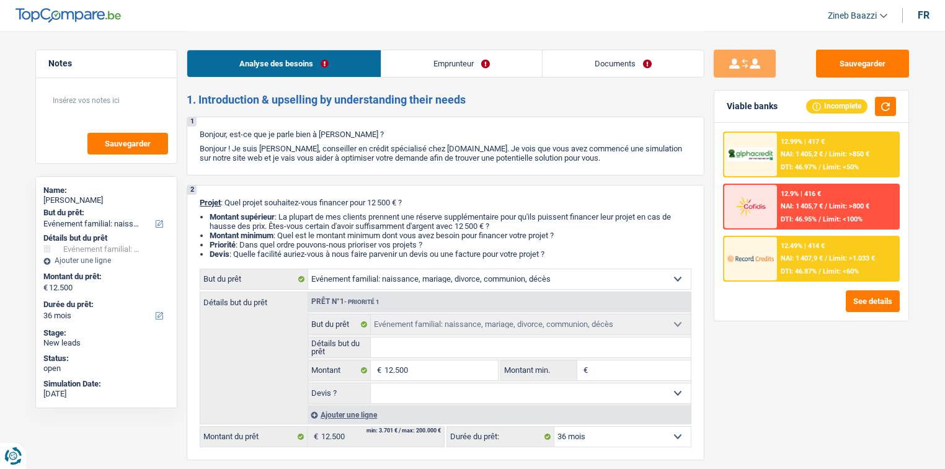
select select "familyEvent"
select select "36"
select select "familyEvent"
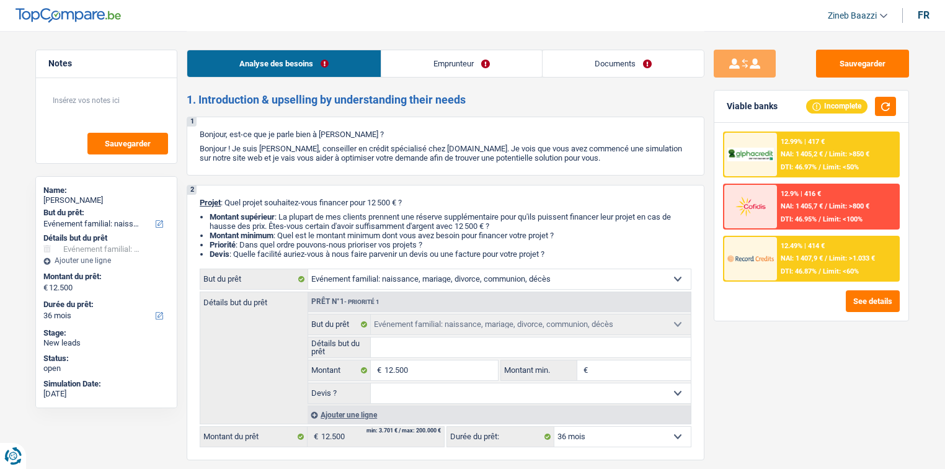
select select "36"
select select "independent"
select select "netSalary"
select select "rents"
select select "carLoan"
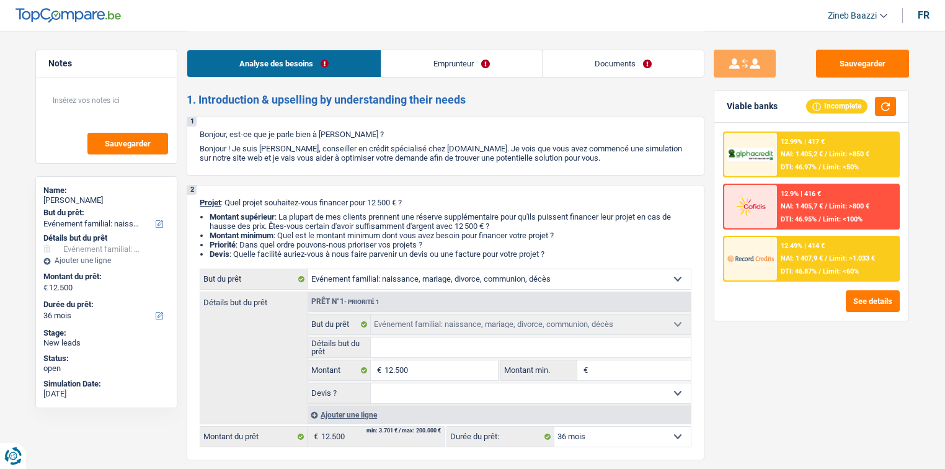
select select "36"
select select "familyEvent"
select select "36"
